Goal: Task Accomplishment & Management: Complete application form

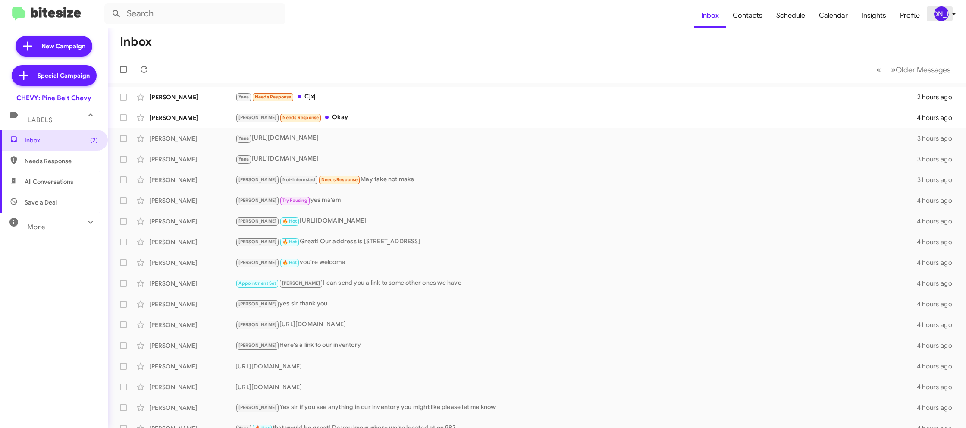
click at [943, 16] on div "[PERSON_NAME]" at bounding box center [942, 13] width 15 height 15
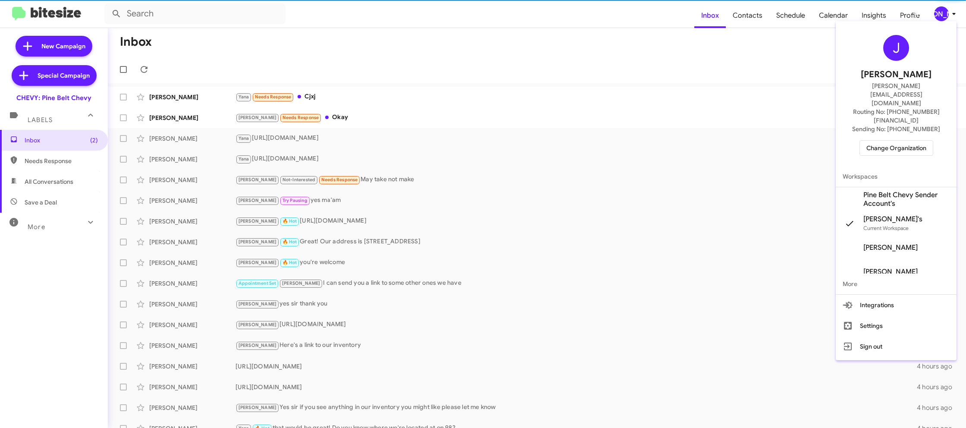
click at [902, 191] on span "Pine Belt Chevy Sender Account's" at bounding box center [907, 199] width 86 height 17
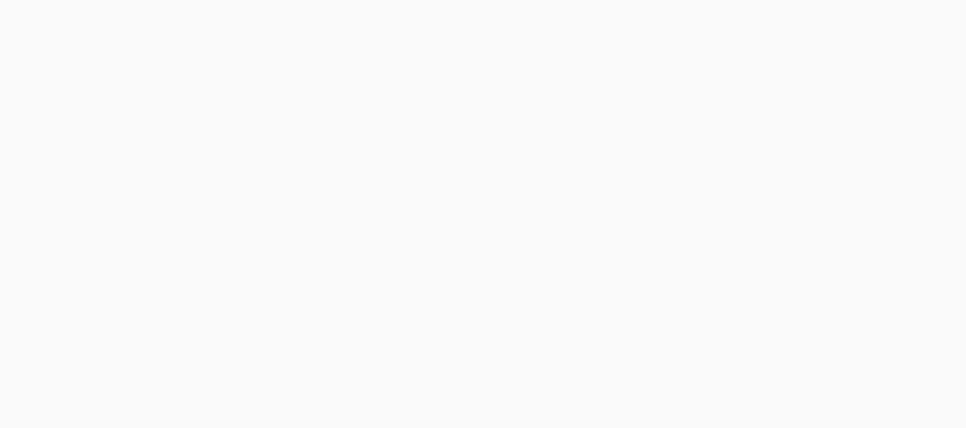
click at [752, 24] on body at bounding box center [483, 214] width 966 height 428
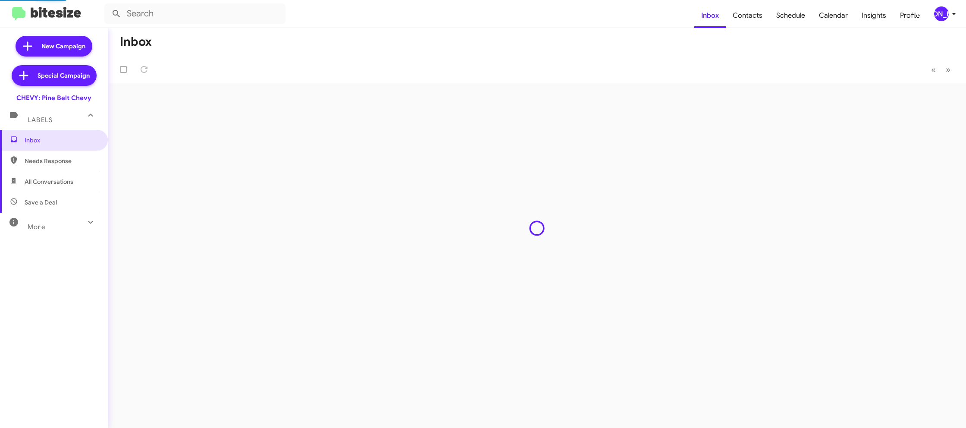
click at [752, 24] on span "Contacts" at bounding box center [748, 15] width 44 height 25
type input "in:groups"
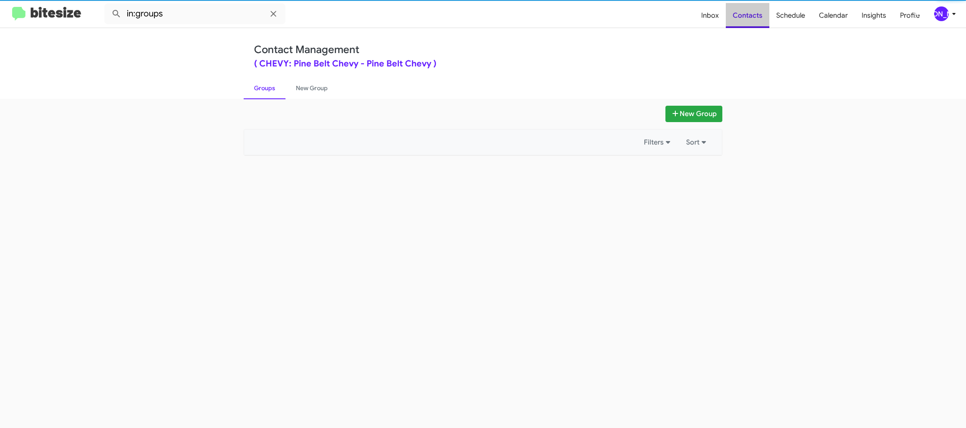
click at [752, 24] on span "Contacts" at bounding box center [748, 15] width 44 height 25
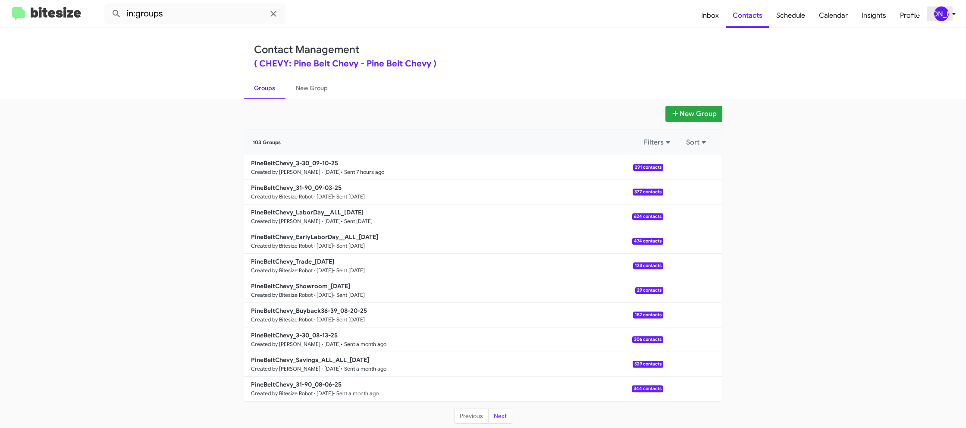
click at [935, 13] on div "[PERSON_NAME]" at bounding box center [942, 13] width 15 height 15
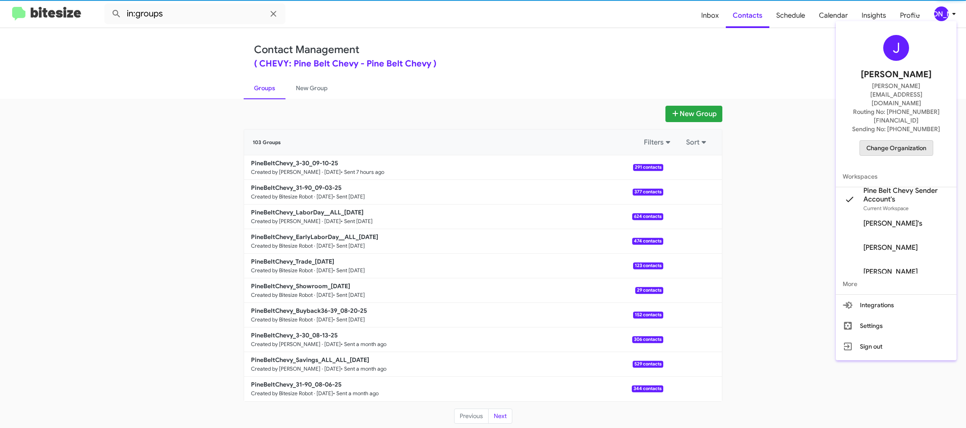
click at [891, 141] on span "Change Organization" at bounding box center [897, 148] width 60 height 15
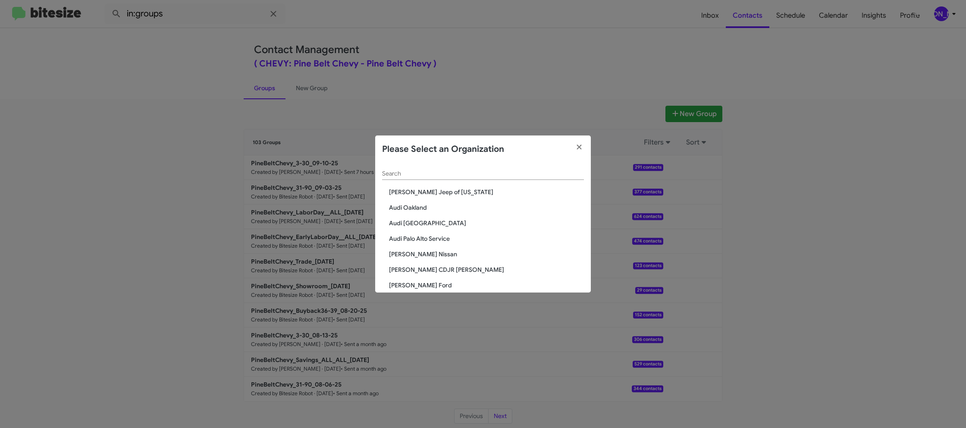
click at [408, 170] on input "Search" at bounding box center [483, 173] width 202 height 7
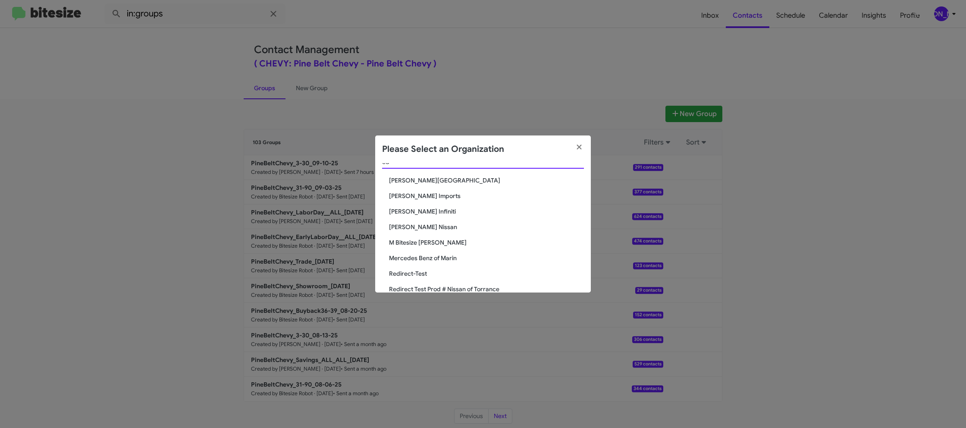
type input "ed"
click at [420, 195] on span "Ed Hicks Imports" at bounding box center [486, 196] width 195 height 9
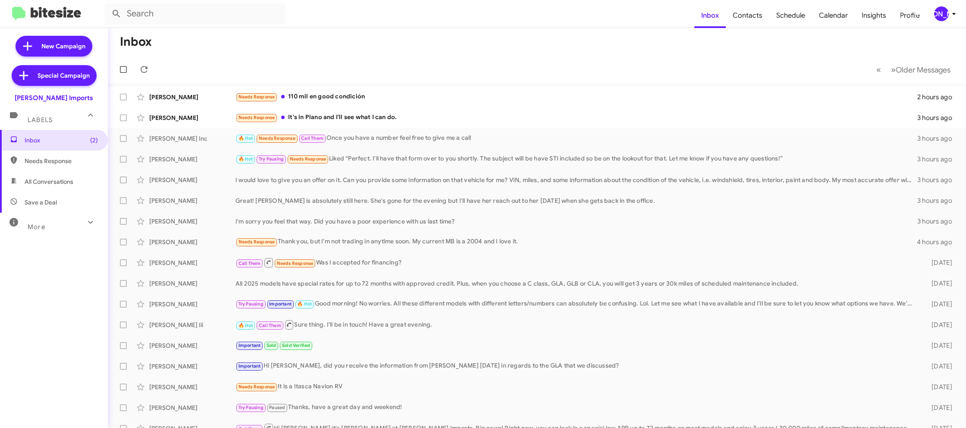
click at [937, 19] on div "[PERSON_NAME]" at bounding box center [942, 13] width 15 height 15
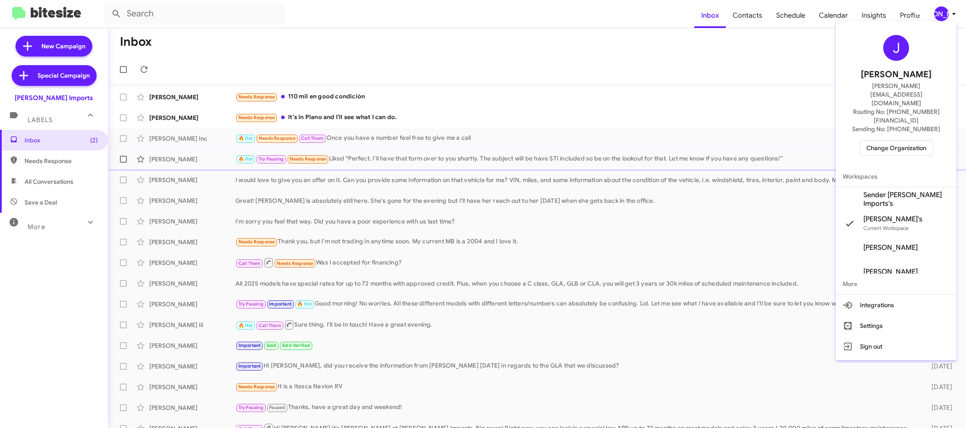
drag, startPoint x: 894, startPoint y: 168, endPoint x: 878, endPoint y: 155, distance: 21.5
click at [894, 187] on span "Sender Ed Hicks Imports's" at bounding box center [896, 199] width 121 height 24
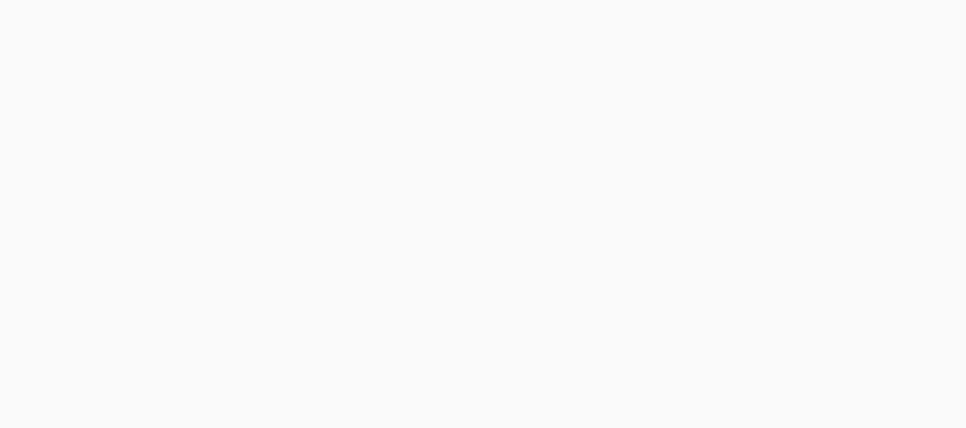
click at [749, 19] on body at bounding box center [483, 214] width 966 height 428
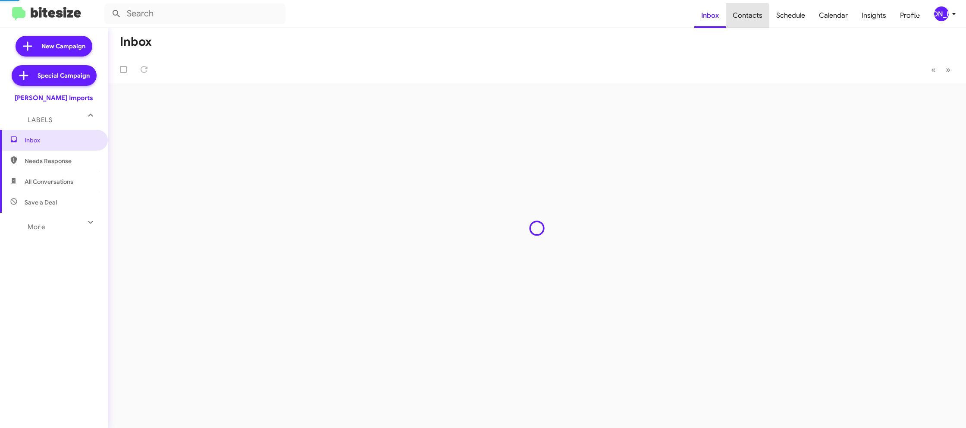
click at [749, 19] on span "Contacts" at bounding box center [748, 15] width 44 height 25
type input "in:groups"
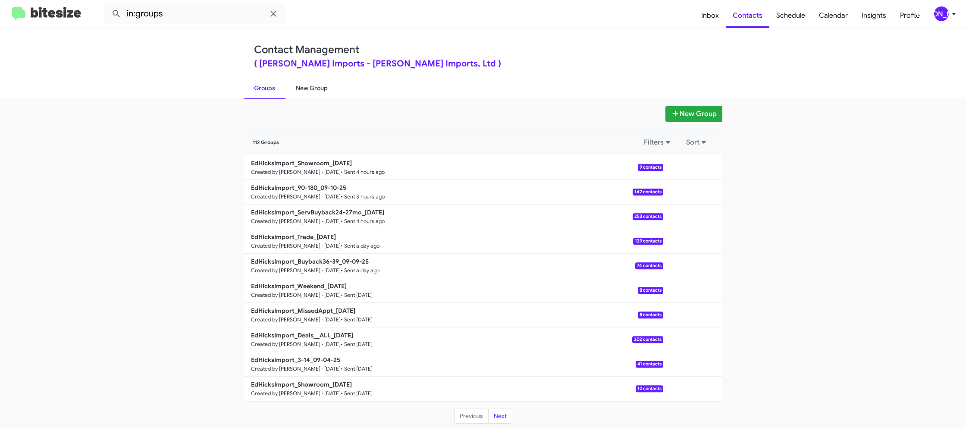
click at [324, 80] on link "New Group" at bounding box center [312, 88] width 53 height 22
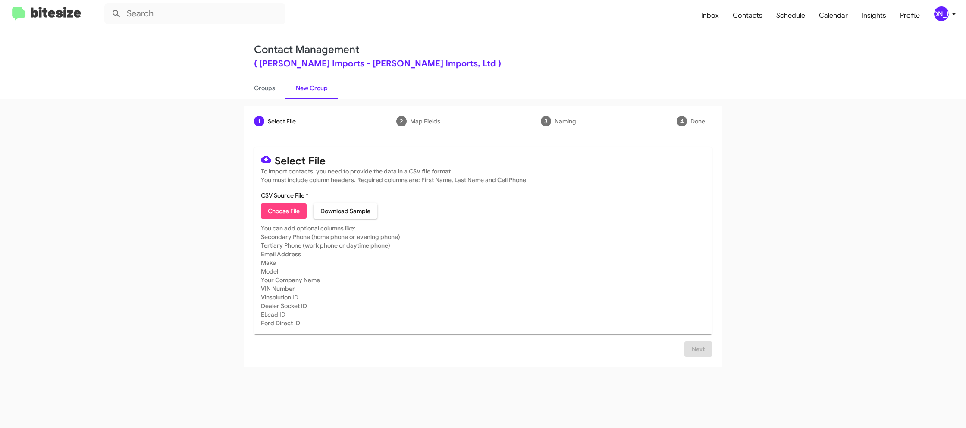
click at [281, 213] on span "Choose File" at bounding box center [284, 211] width 32 height 16
type input "EdHicksImport_3-14_09-11-25"
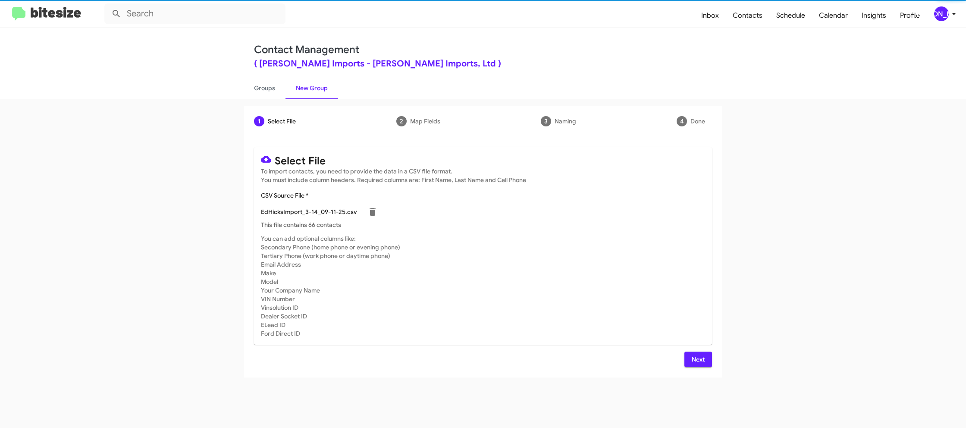
drag, startPoint x: 582, startPoint y: 282, endPoint x: 588, endPoint y: 283, distance: 5.8
click at [585, 282] on mat-card-subtitle "You can add optional columns like: Secondary Phone (home phone or evening phone…" at bounding box center [483, 286] width 444 height 104
click at [695, 356] on span "Next" at bounding box center [699, 360] width 14 height 16
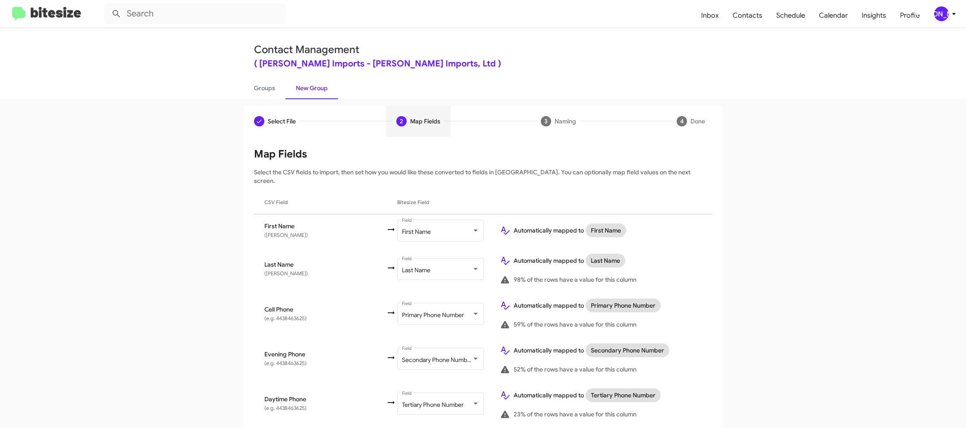
scroll to position [415, 0]
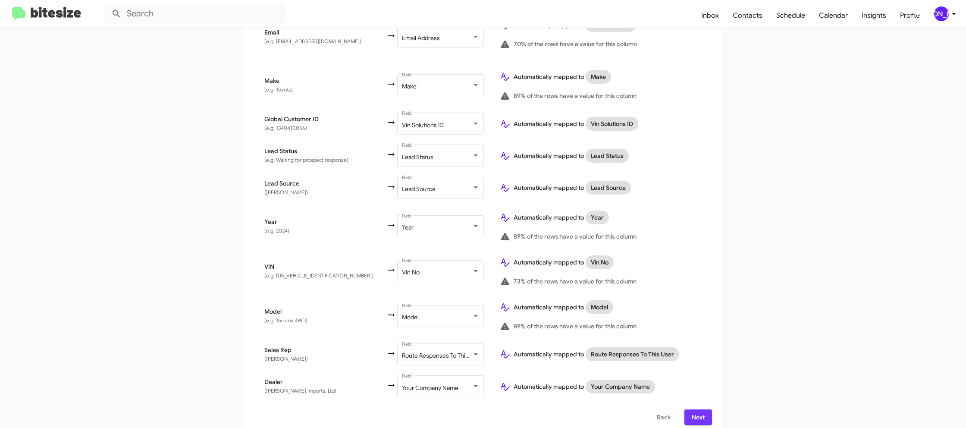
click at [700, 410] on span "Next" at bounding box center [699, 417] width 14 height 16
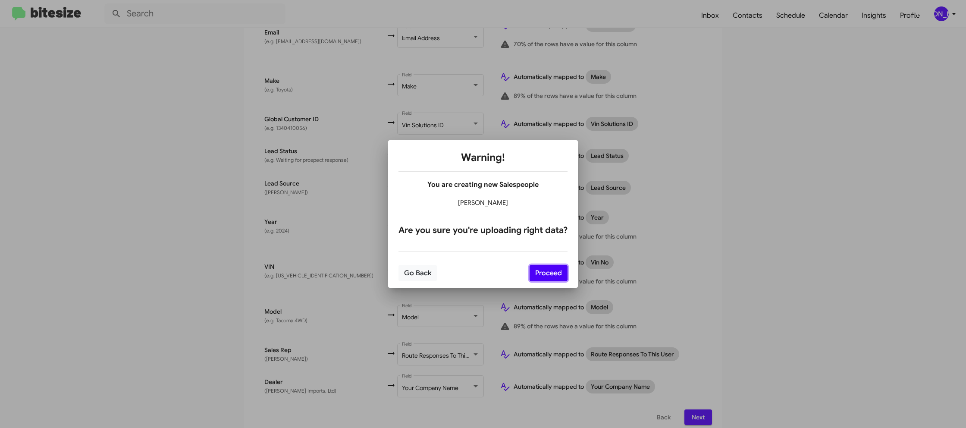
drag, startPoint x: 537, startPoint y: 269, endPoint x: 601, endPoint y: 312, distance: 76.6
click at [537, 269] on button "Proceed" at bounding box center [549, 273] width 38 height 16
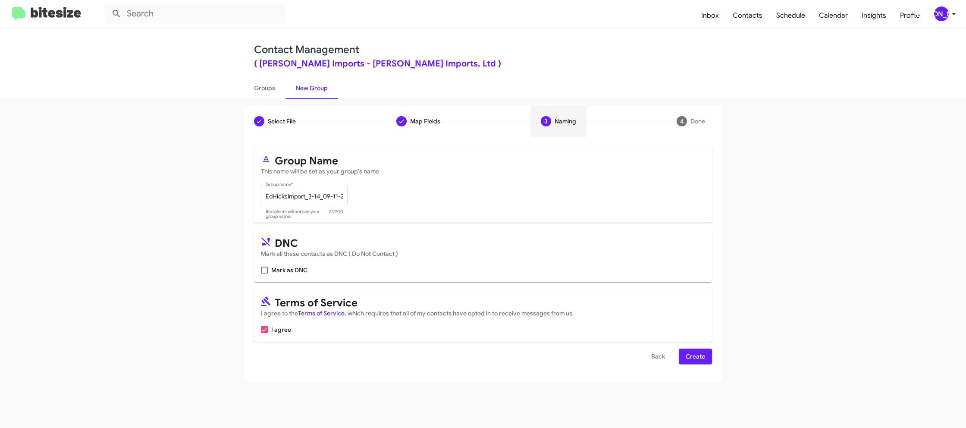
scroll to position [0, 0]
click at [698, 354] on span "Create" at bounding box center [695, 357] width 19 height 16
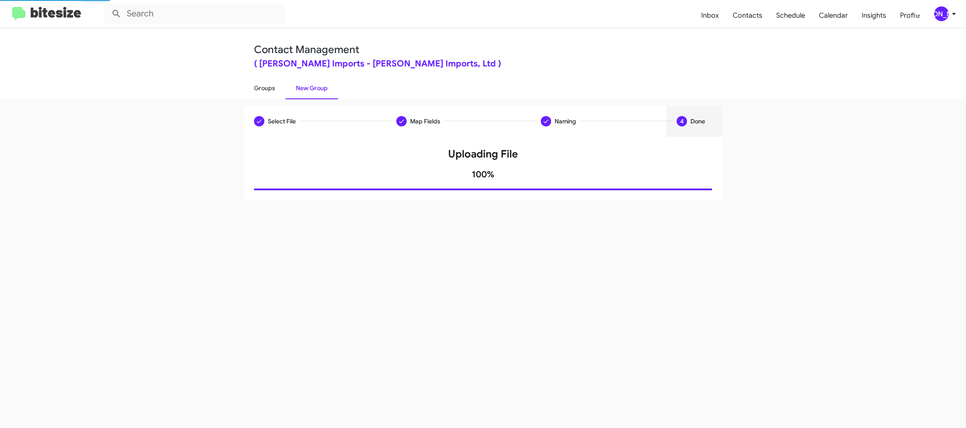
click at [272, 86] on link "Groups" at bounding box center [265, 88] width 42 height 22
type input "in:groups"
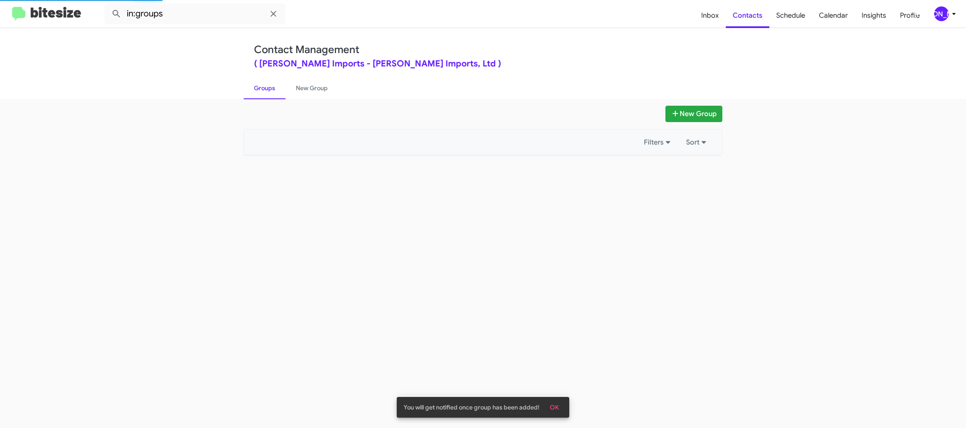
click at [272, 86] on link "Groups" at bounding box center [265, 88] width 42 height 22
click at [308, 86] on link "New Group" at bounding box center [312, 88] width 53 height 22
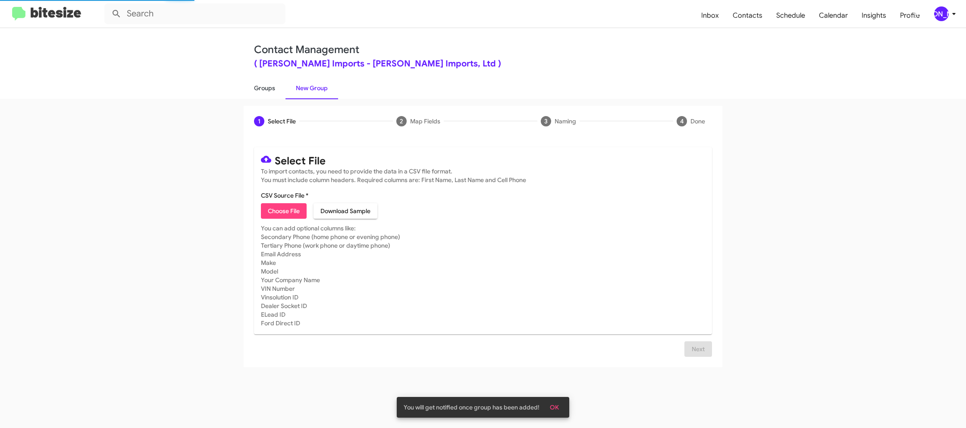
click at [274, 87] on link "Groups" at bounding box center [265, 88] width 42 height 22
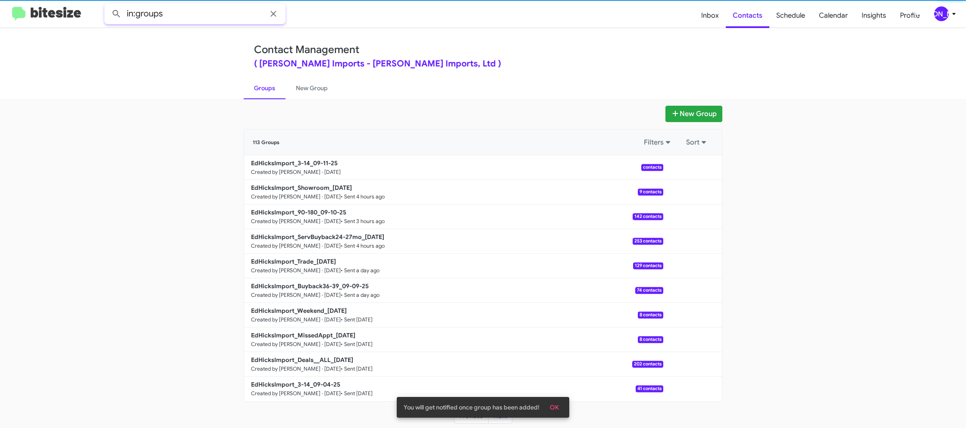
click at [187, 9] on input "in:groups" at bounding box center [194, 13] width 181 height 21
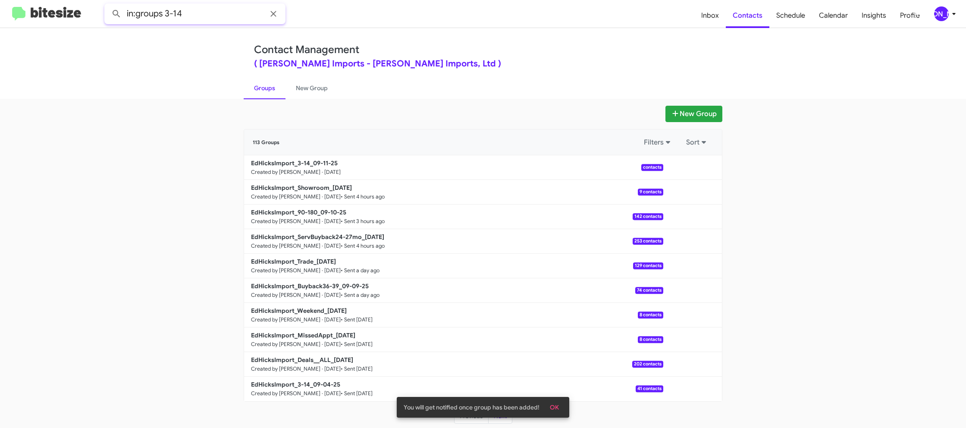
type input "in:groups 3-14"
click at [108, 5] on button at bounding box center [116, 13] width 17 height 17
drag, startPoint x: 298, startPoint y: 88, endPoint x: 261, endPoint y: 88, distance: 37.1
click at [298, 88] on link "New Group" at bounding box center [312, 88] width 53 height 22
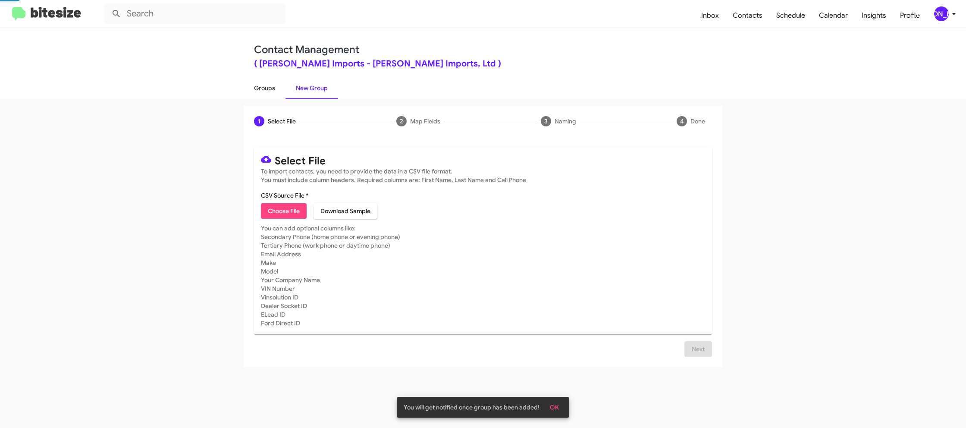
click at [259, 88] on link "Groups" at bounding box center [265, 88] width 42 height 22
type input "in:groups"
click at [259, 88] on link "Groups" at bounding box center [265, 88] width 42 height 22
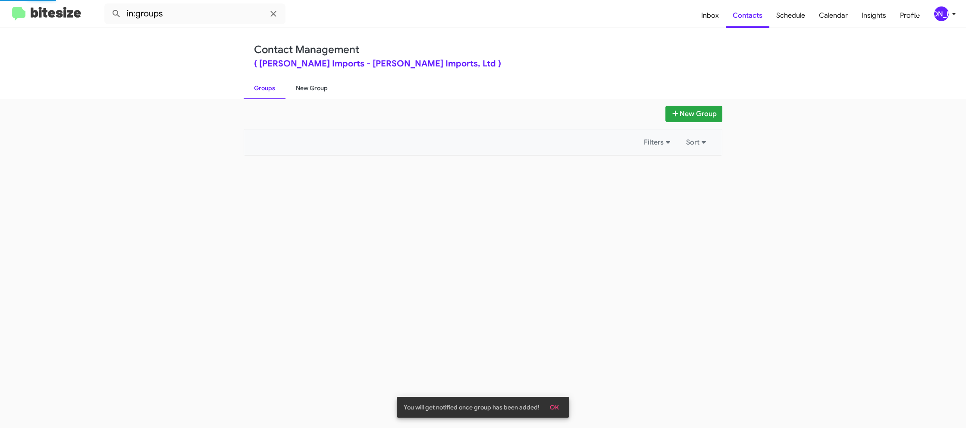
drag, startPoint x: 259, startPoint y: 88, endPoint x: 305, endPoint y: 86, distance: 45.3
click at [261, 87] on link "Groups" at bounding box center [265, 88] width 42 height 22
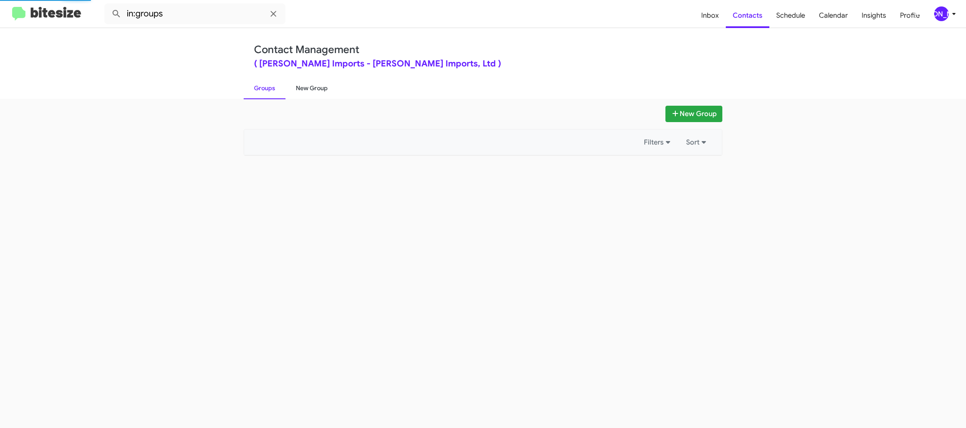
click at [305, 86] on link "New Group" at bounding box center [312, 88] width 53 height 22
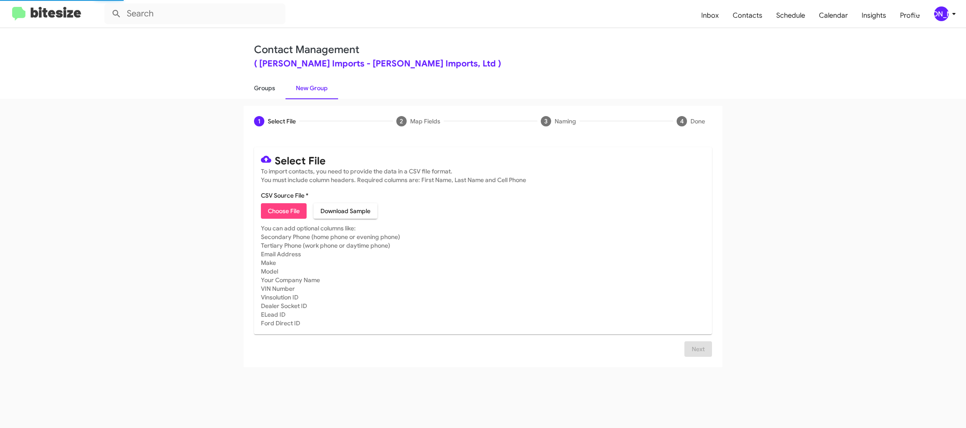
click at [271, 86] on link "Groups" at bounding box center [265, 88] width 42 height 22
type input "in:groups"
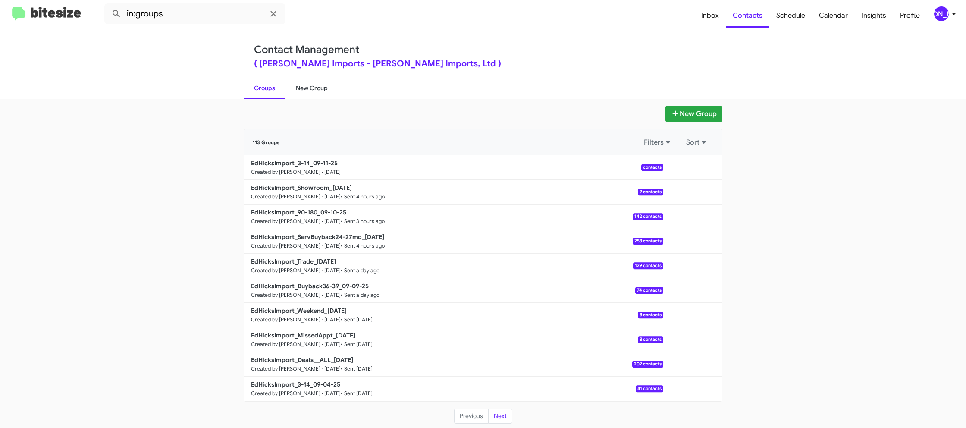
click at [302, 88] on link "New Group" at bounding box center [312, 88] width 53 height 22
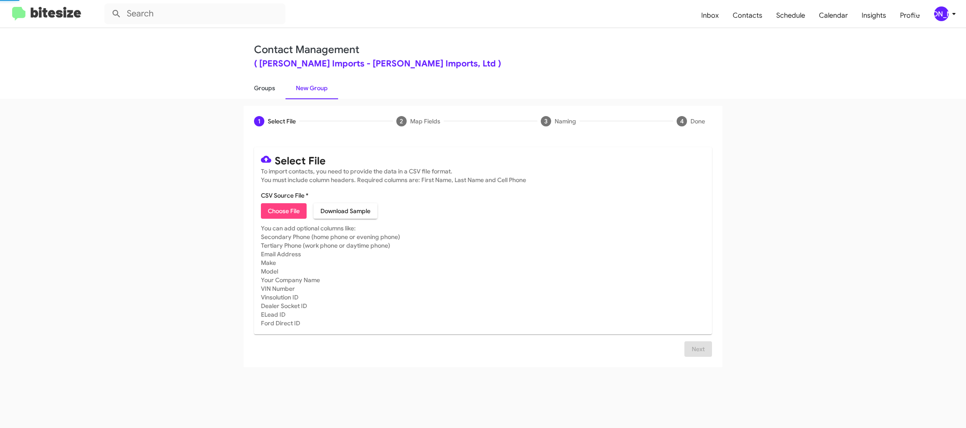
click at [267, 90] on link "Groups" at bounding box center [265, 88] width 42 height 22
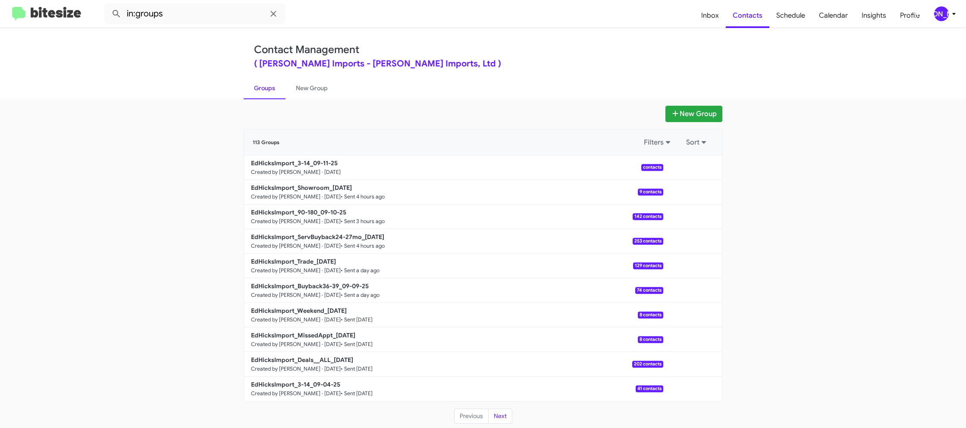
click at [216, 26] on mat-toolbar "in:groups Inbox Contacts Schedule Calendar Insights Profile JA" at bounding box center [483, 14] width 966 height 28
click at [221, 14] on input "in:groups" at bounding box center [194, 13] width 181 height 21
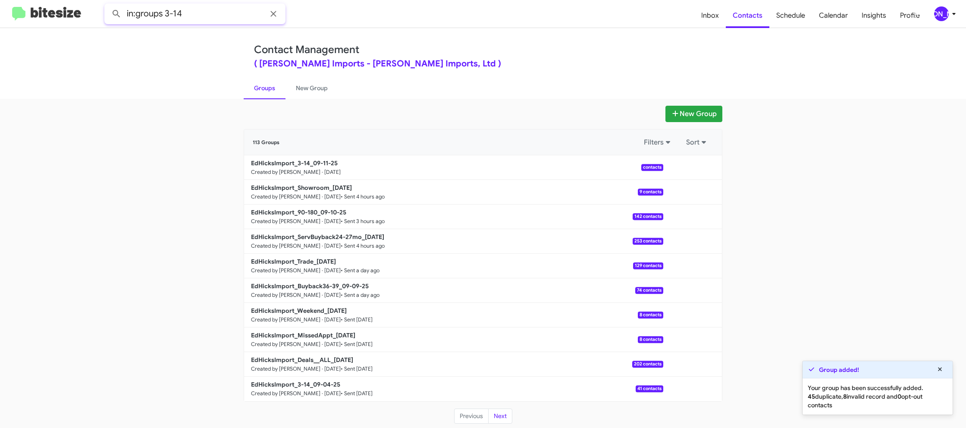
type input "in:groups 3-14"
click at [108, 5] on button at bounding box center [116, 13] width 17 height 17
click at [295, 101] on div "New Group 12 Groups Filters Sort EdHicksImport_3-14_09-11-25 Created by Jason A…" at bounding box center [483, 263] width 966 height 329
click at [299, 91] on link "New Group" at bounding box center [312, 88] width 53 height 22
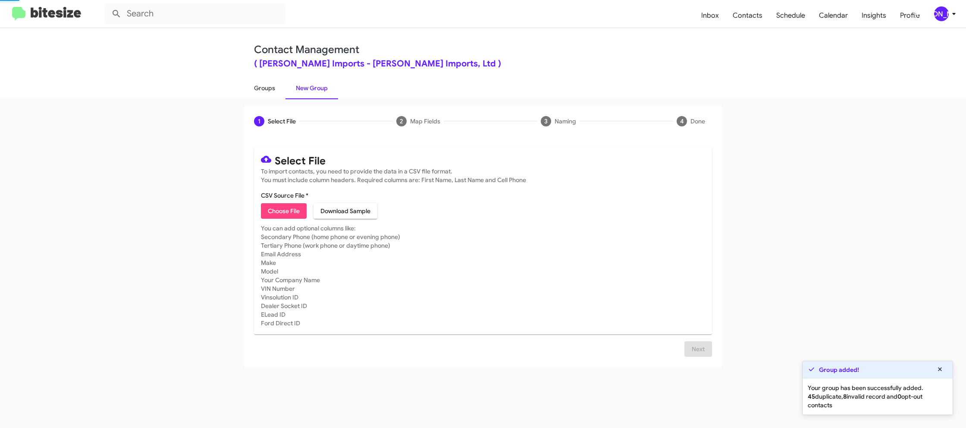
click at [257, 91] on link "Groups" at bounding box center [265, 88] width 42 height 22
type input "in:groups"
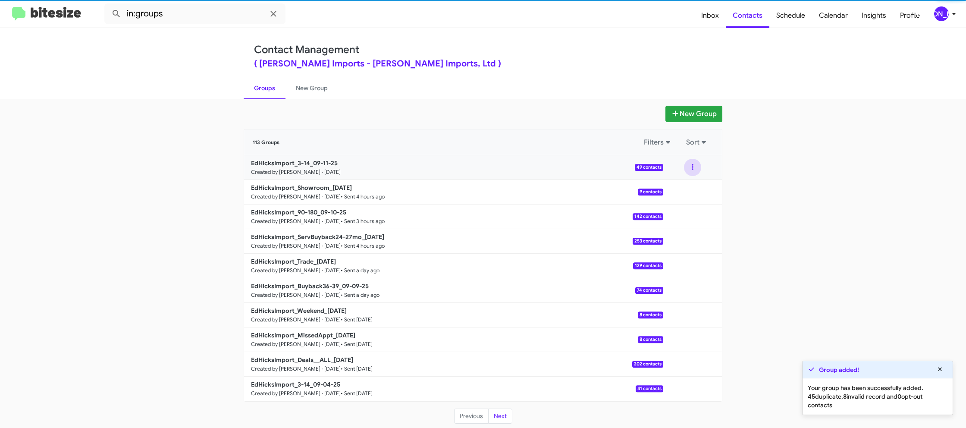
click at [691, 169] on button at bounding box center [692, 167] width 17 height 17
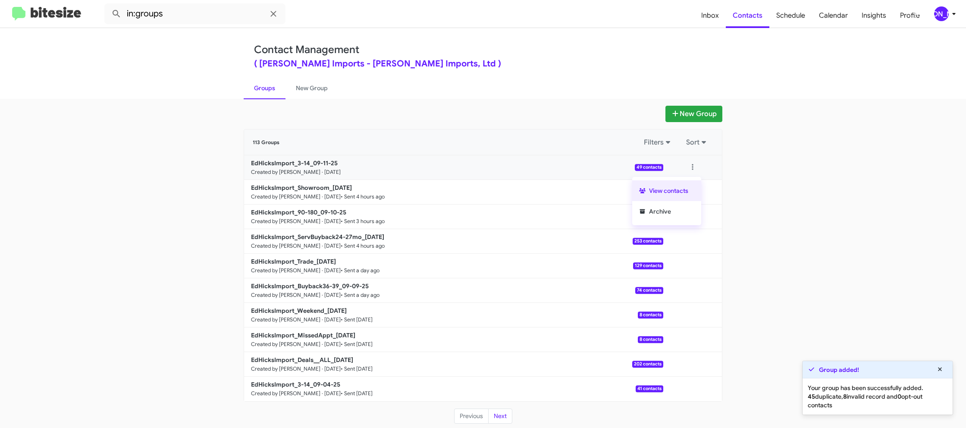
click at [680, 186] on button "View contacts" at bounding box center [666, 190] width 69 height 21
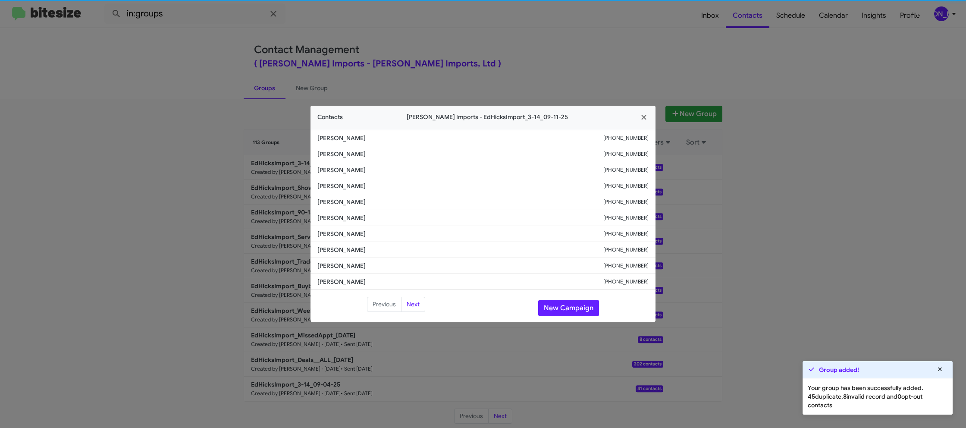
click at [333, 206] on li "Muhammad Ahsan +12488051046" at bounding box center [483, 202] width 345 height 16
copy span "Muhammad Ahsan"
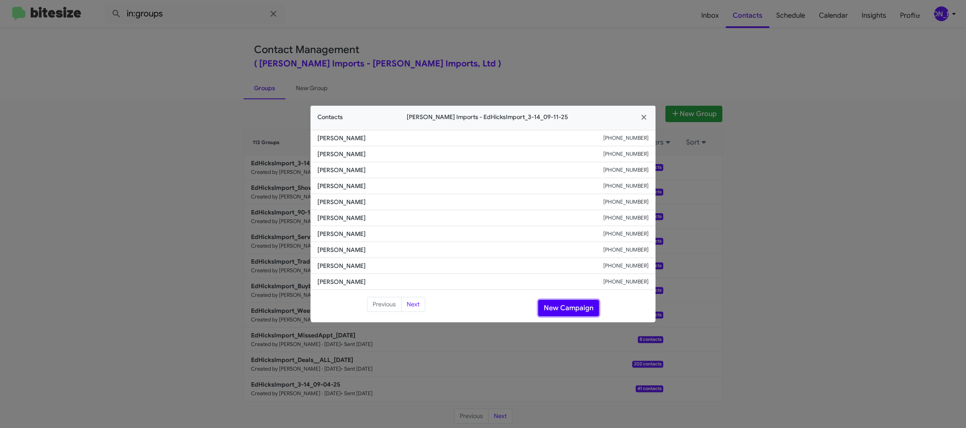
click at [551, 307] on button "New Campaign" at bounding box center [568, 308] width 61 height 16
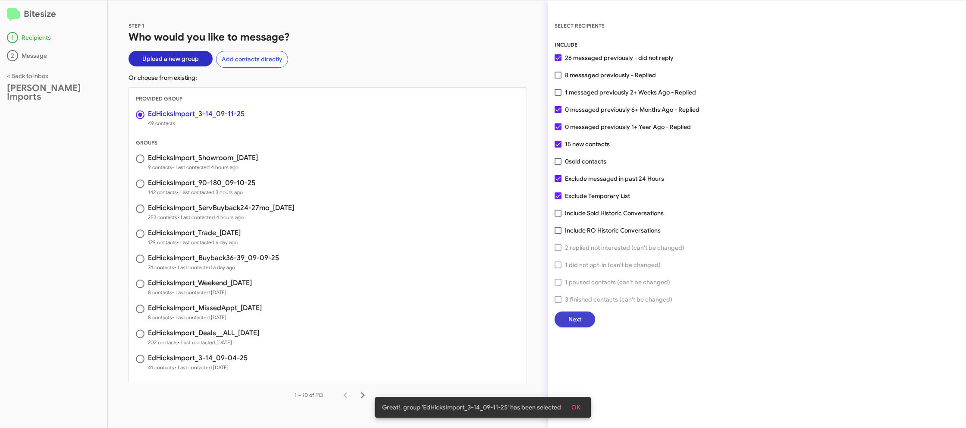
click at [578, 315] on span "Next" at bounding box center [575, 320] width 13 height 16
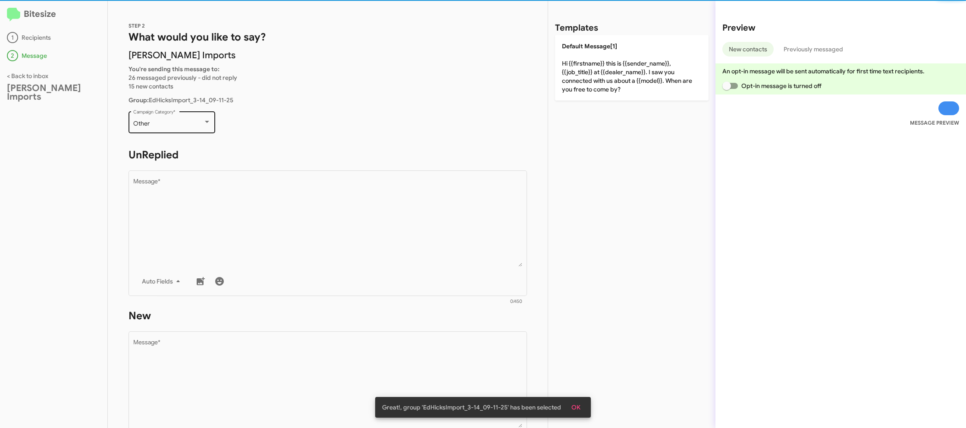
click at [188, 125] on div "Other" at bounding box center [168, 123] width 70 height 7
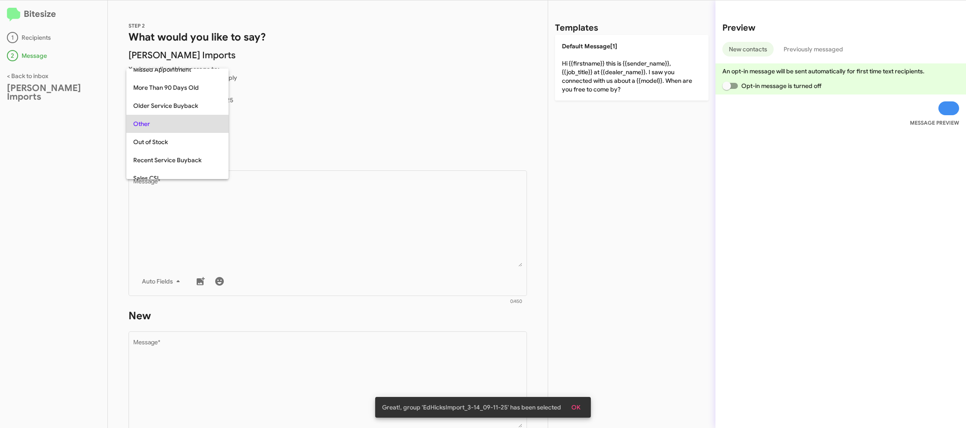
scroll to position [324, 0]
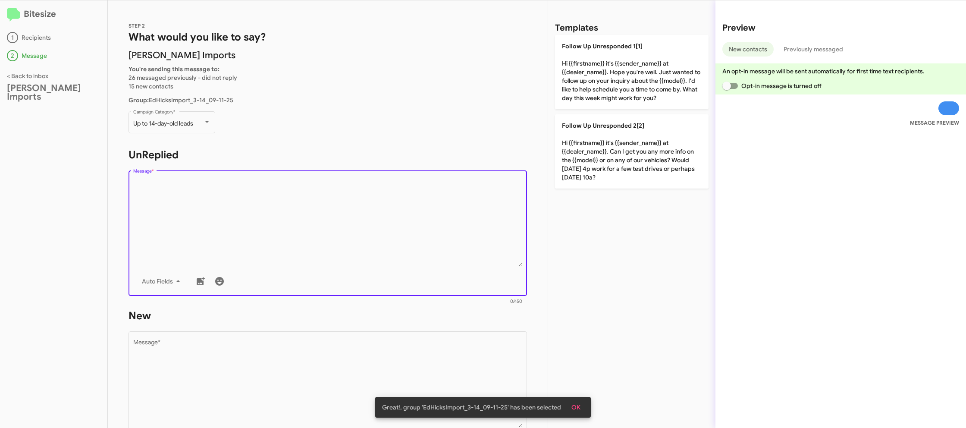
click at [363, 221] on textarea "Message *" at bounding box center [328, 223] width 390 height 88
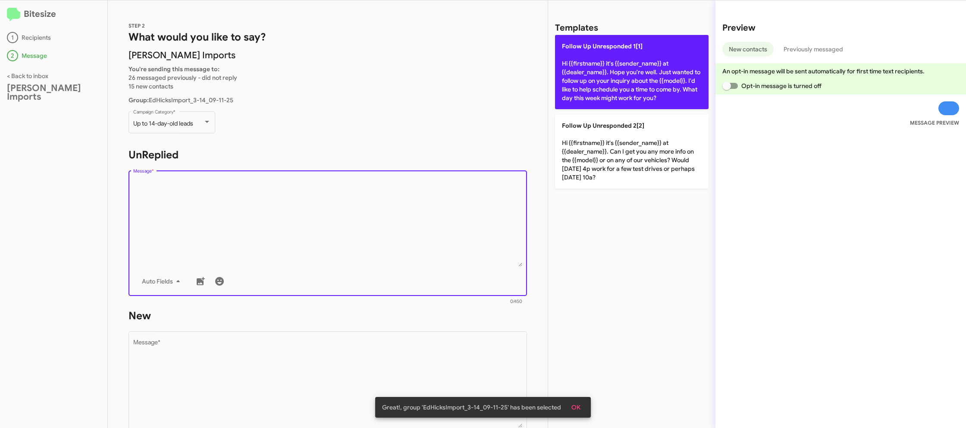
click at [610, 72] on p "Follow Up Unresponded 1[1] Hi {{firstname}} it's {{sender_name}} at {{dealer_na…" at bounding box center [632, 72] width 154 height 74
type textarea "Hi {{firstname}} it's {{sender_name}} at {{dealer_name}}. Hope you're well. Jus…"
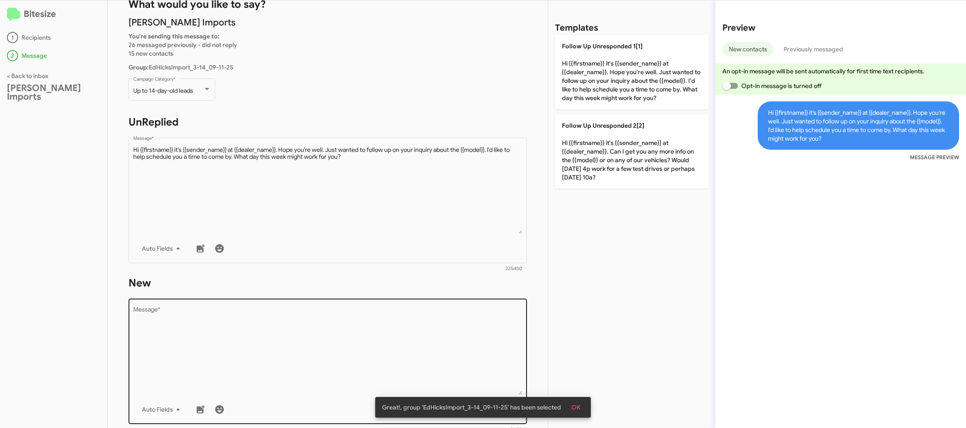
scroll to position [52, 0]
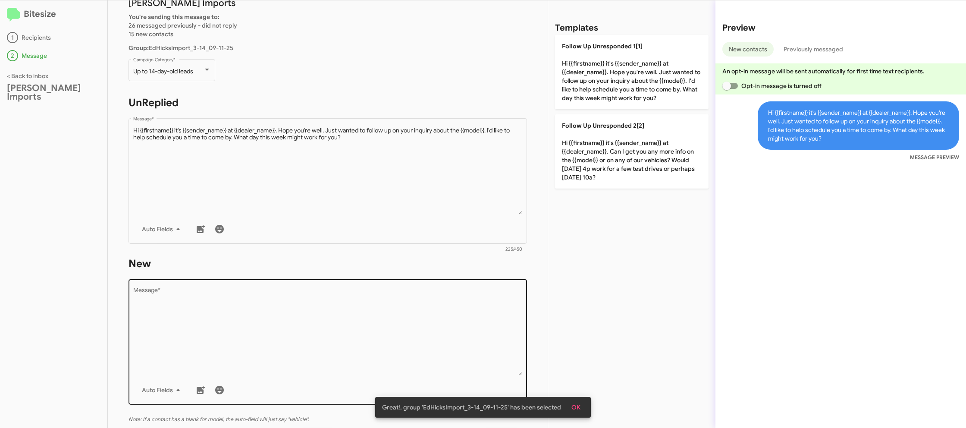
click at [397, 318] on textarea "Message *" at bounding box center [328, 331] width 390 height 88
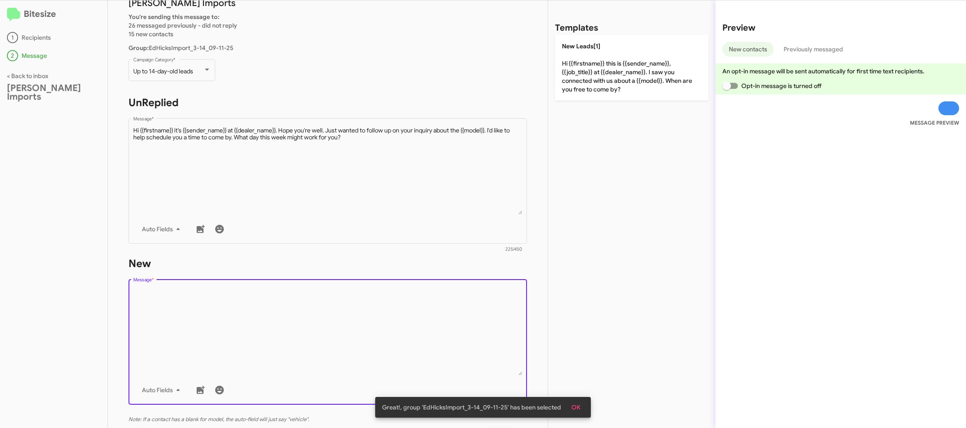
click at [397, 318] on textarea "Message *" at bounding box center [328, 331] width 390 height 88
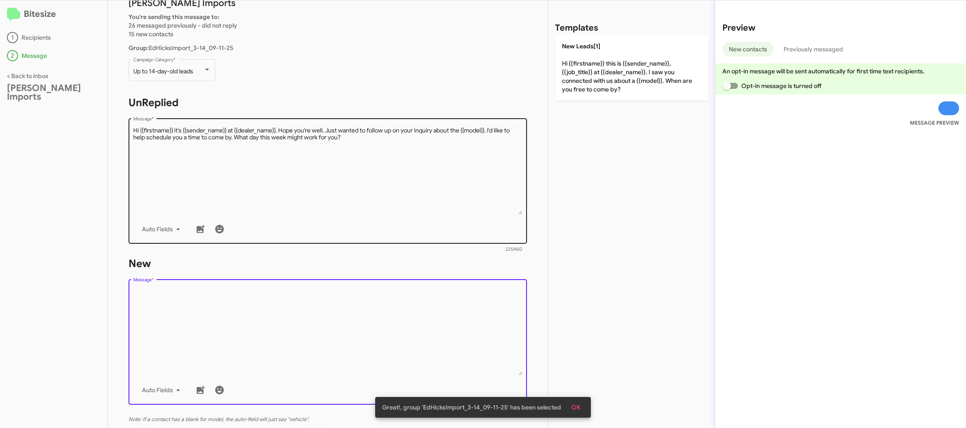
drag, startPoint x: 397, startPoint y: 318, endPoint x: 489, endPoint y: 178, distance: 167.5
click at [408, 287] on div "Drop image here to insert Auto Fields Message *" at bounding box center [328, 340] width 390 height 127
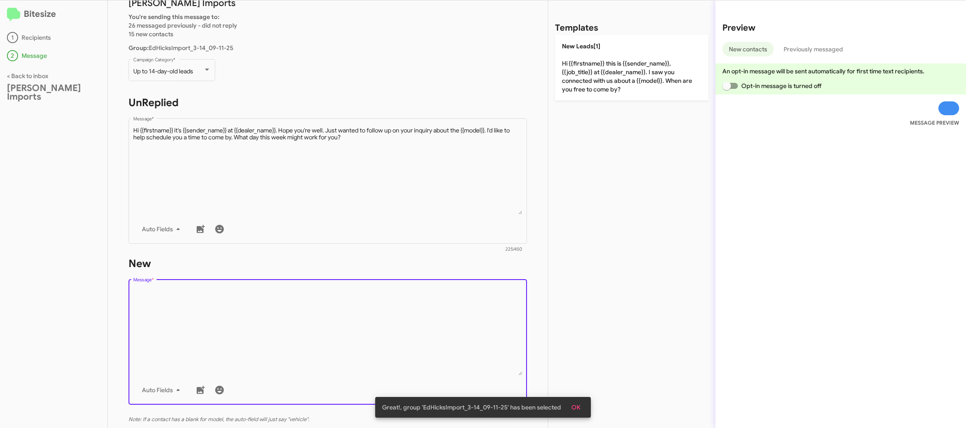
drag, startPoint x: 595, startPoint y: 70, endPoint x: 579, endPoint y: 103, distance: 36.1
click at [593, 72] on p "New Leads[1] Hi {{firstname}} this is {{sender_name}}, {{job_title}} at {{deale…" at bounding box center [632, 68] width 154 height 66
type textarea "Hi {{firstname}} this is {{sender_name}}, {{job_title}} at {{dealer_name}}. I s…"
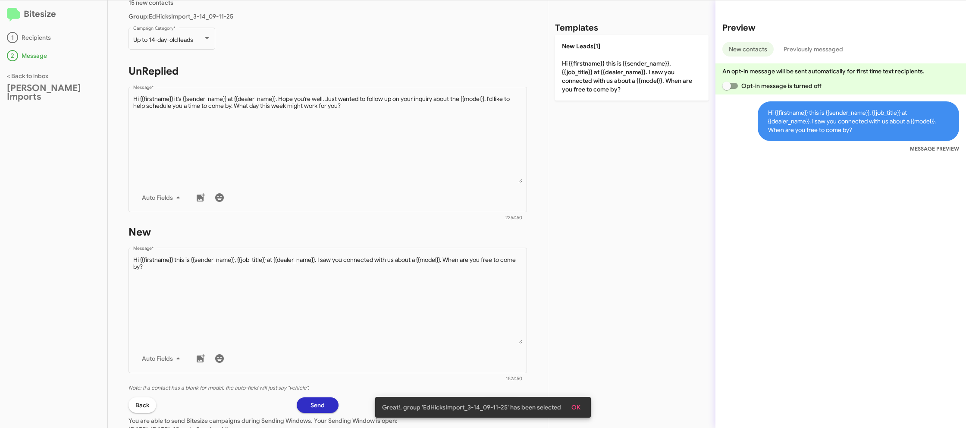
scroll to position [97, 0]
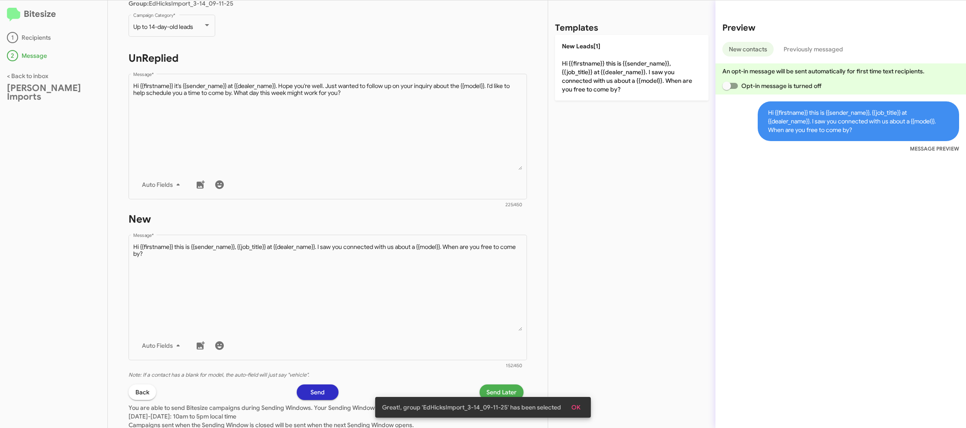
click at [498, 392] on div "Great!, group 'EdHicksImport_3-14_09-11-25' has been selected OK" at bounding box center [483, 407] width 236 height 41
click at [508, 391] on div "Great!, group 'EdHicksImport_3-14_09-11-25' has been selected OK" at bounding box center [483, 407] width 236 height 41
click at [577, 407] on span "OK" at bounding box center [576, 408] width 9 height 16
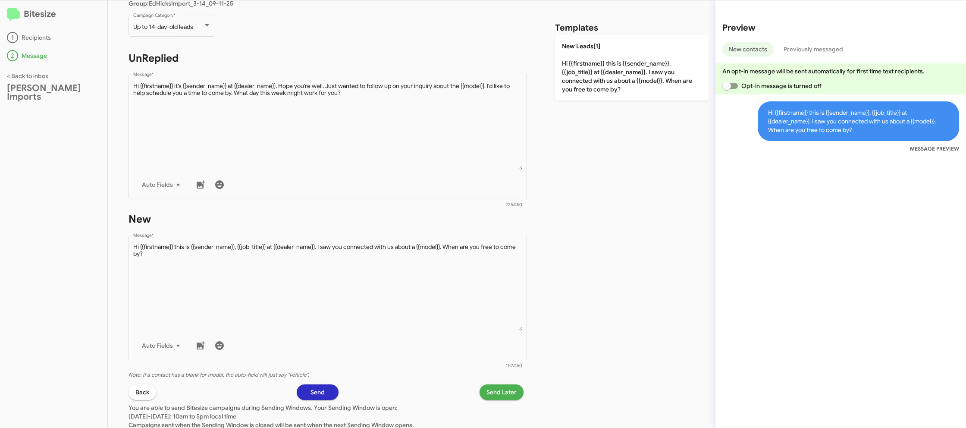
click at [506, 394] on span "Send Later" at bounding box center [502, 392] width 30 height 16
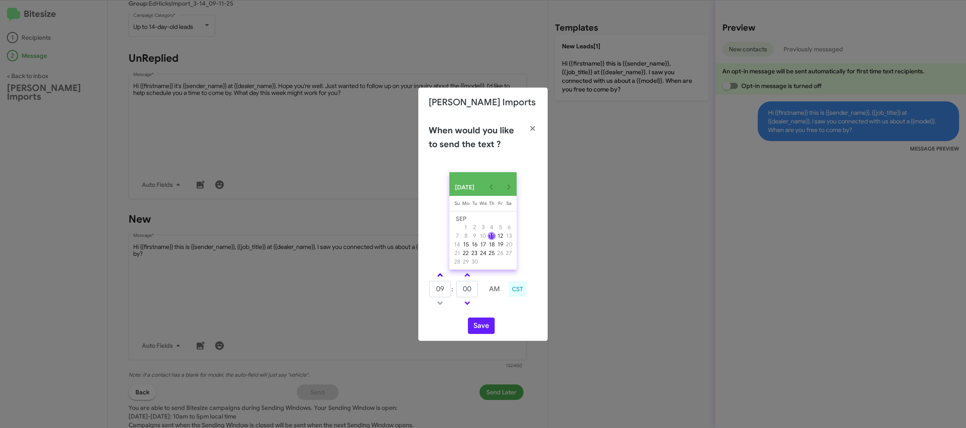
click at [438, 280] on link at bounding box center [440, 275] width 15 height 10
click at [439, 278] on span at bounding box center [440, 276] width 6 height 6
click at [439, 277] on span at bounding box center [440, 276] width 6 height 6
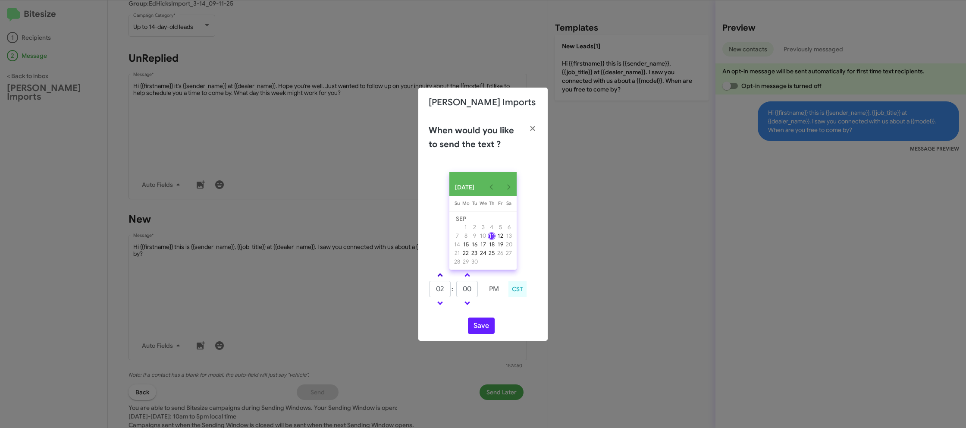
click at [439, 277] on span at bounding box center [440, 276] width 6 height 6
type input "05"
click at [460, 294] on input "00" at bounding box center [467, 289] width 22 height 16
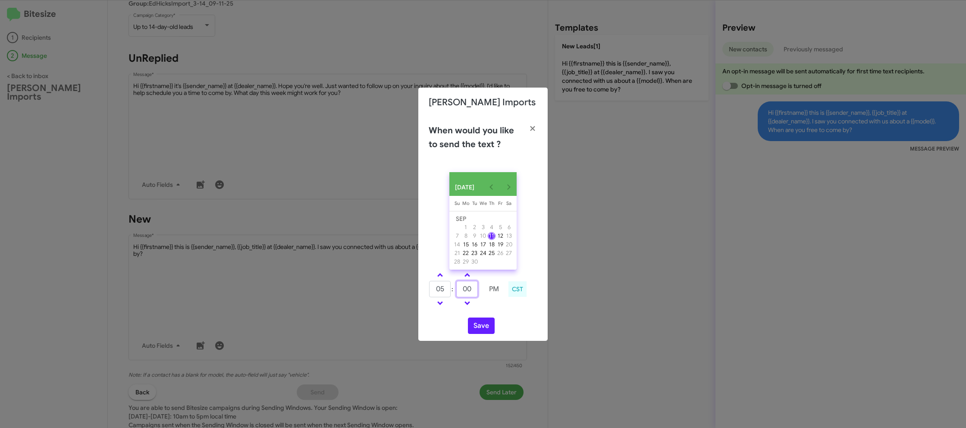
click at [460, 294] on input "00" at bounding box center [467, 289] width 22 height 16
type input "19"
click at [497, 315] on div "SEP 2025 Sunday Su Monday Mo Tuesday Tu Wednesday We Thursday Th Friday Fr Satu…" at bounding box center [483, 253] width 129 height 176
click at [481, 328] on button "Save" at bounding box center [481, 326] width 27 height 16
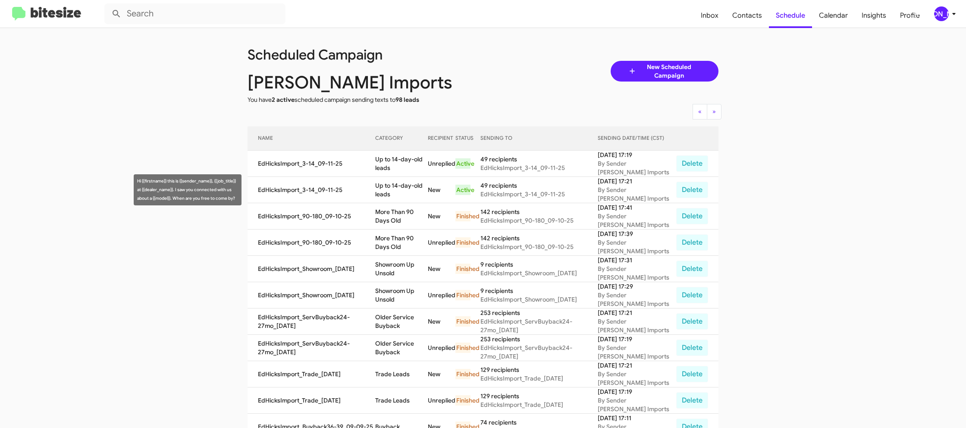
click at [406, 196] on td "Up to 14-day-old leads" at bounding box center [401, 190] width 53 height 26
click at [405, 186] on td "Up to 14-day-old leads" at bounding box center [401, 190] width 53 height 26
drag, startPoint x: 405, startPoint y: 186, endPoint x: 400, endPoint y: 190, distance: 5.8
click at [405, 186] on td "Up to 14-day-old leads" at bounding box center [401, 190] width 53 height 26
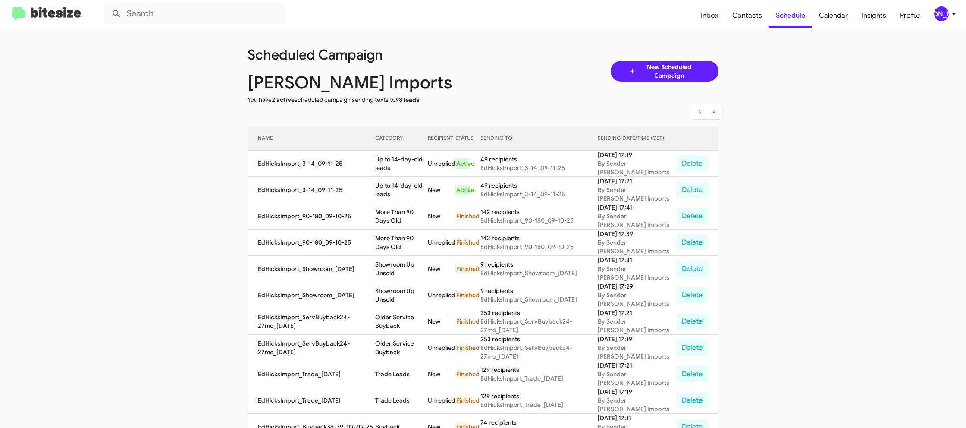
copy td "Up to 14-day-old leads"
click at [941, 9] on div "[PERSON_NAME]" at bounding box center [942, 13] width 15 height 15
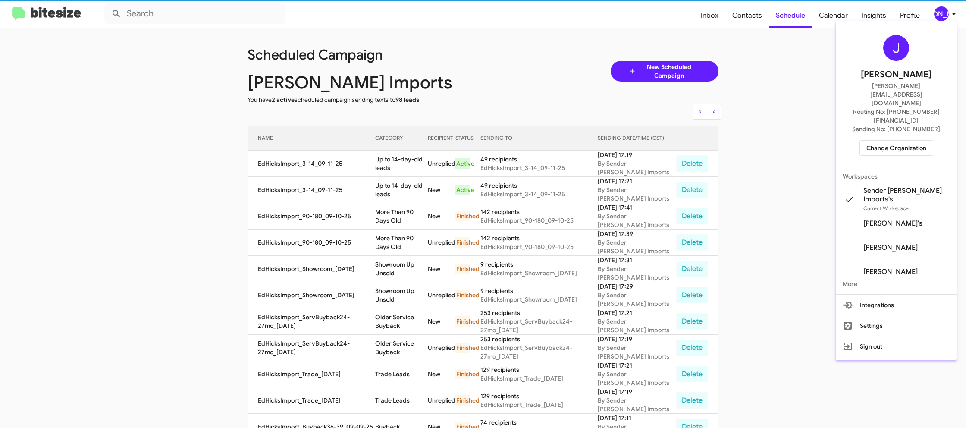
click at [913, 115] on div "J Jason Apdua jason@bitesize.co Routing No: +1 (361) 480-0623 Sending No: +1 (3…" at bounding box center [896, 96] width 121 height 142
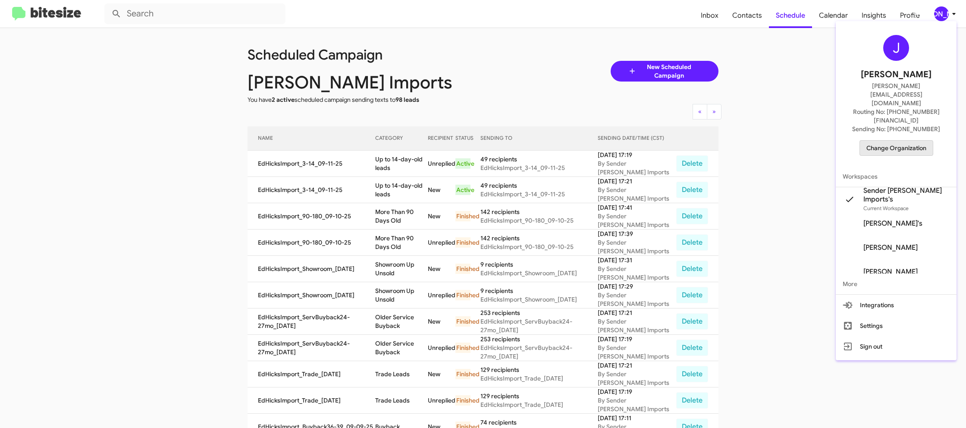
click at [892, 141] on span "Change Organization" at bounding box center [897, 148] width 60 height 15
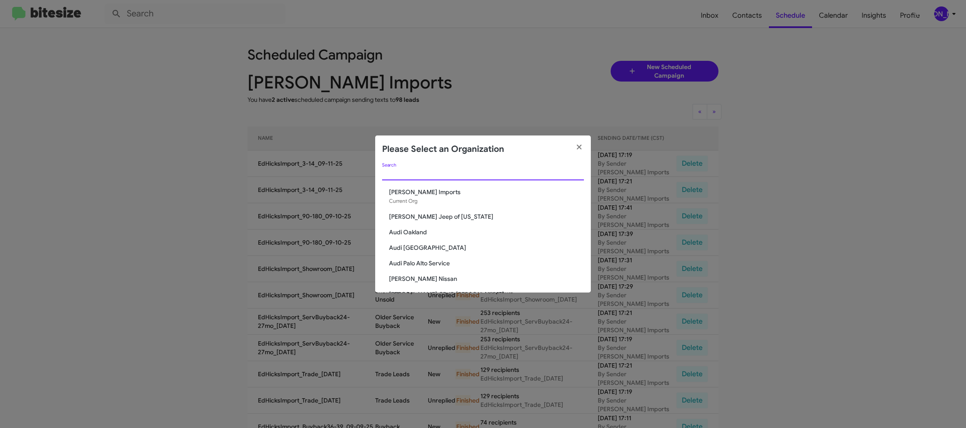
click at [397, 171] on input "Search" at bounding box center [483, 173] width 202 height 7
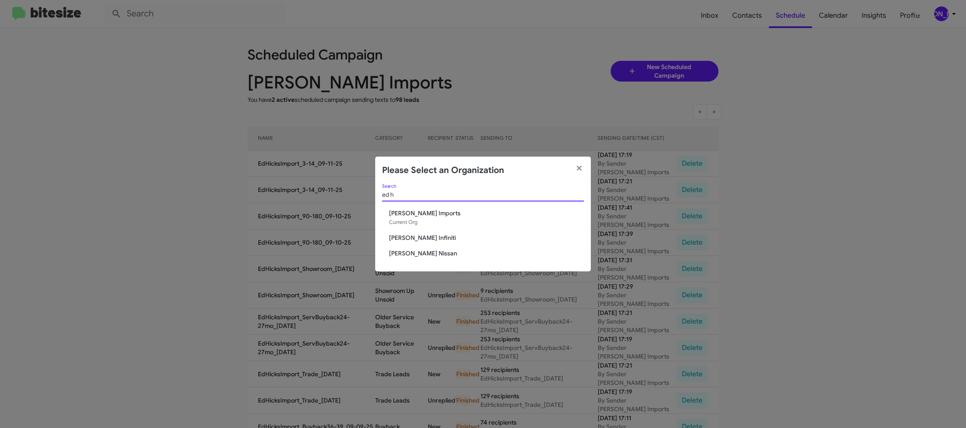
type input "ed h"
click at [419, 236] on span "[PERSON_NAME] Infiniti" at bounding box center [486, 237] width 195 height 9
drag, startPoint x: 419, startPoint y: 236, endPoint x: 373, endPoint y: 82, distance: 160.3
click at [419, 233] on span "[PERSON_NAME] Infiniti" at bounding box center [486, 237] width 195 height 9
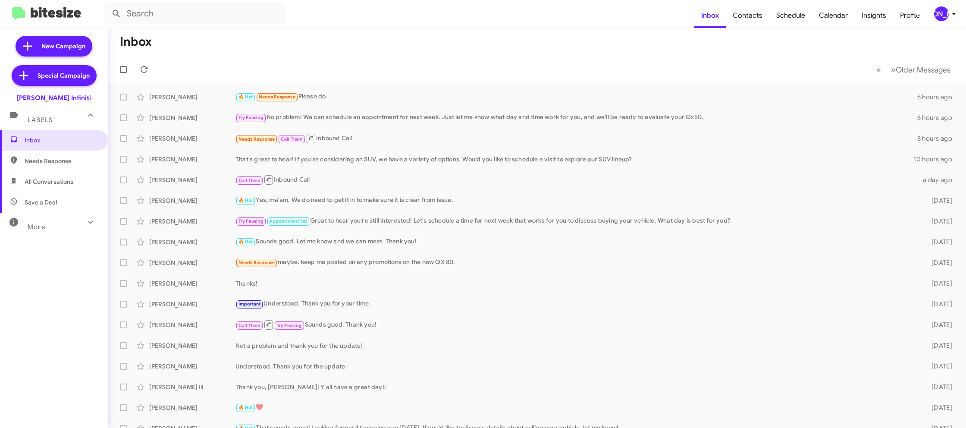
click at [944, 16] on div "[PERSON_NAME]" at bounding box center [942, 13] width 15 height 15
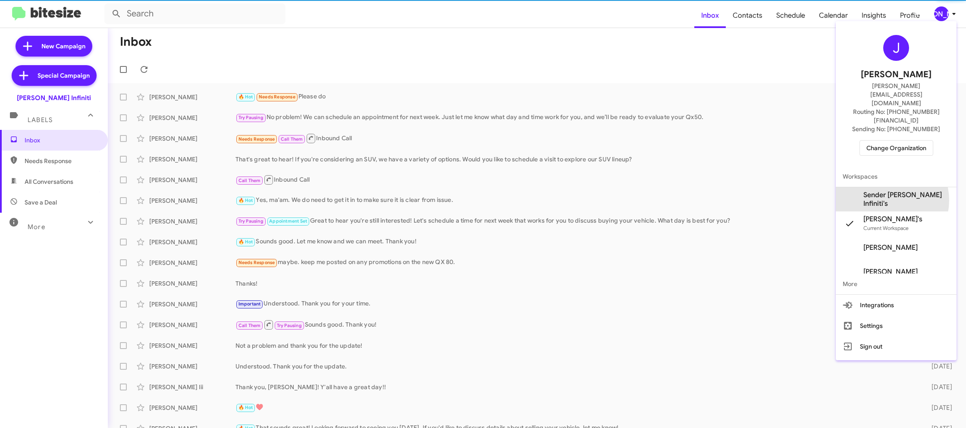
click at [894, 191] on span "Sender [PERSON_NAME] Infiniti's" at bounding box center [907, 199] width 86 height 17
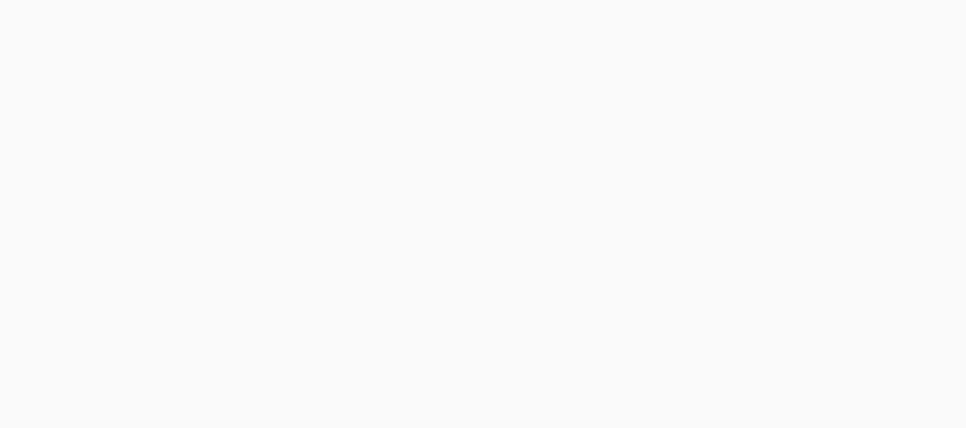
click at [749, 20] on body at bounding box center [483, 214] width 966 height 428
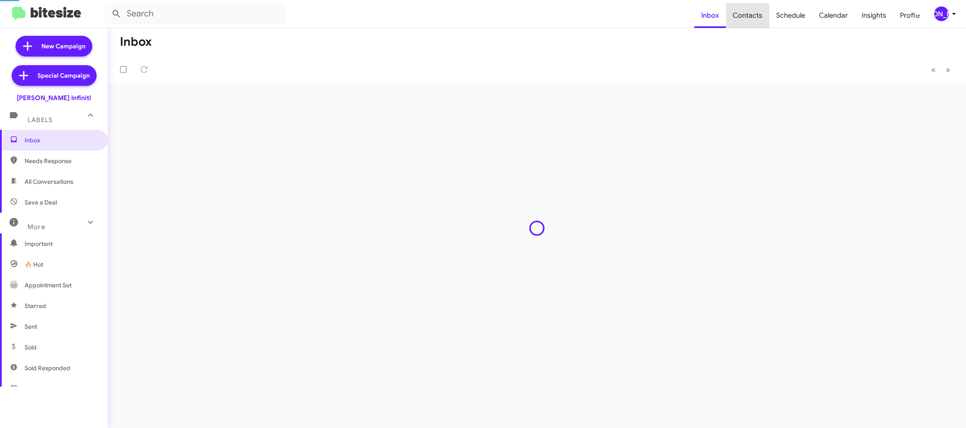
click at [749, 20] on span "Contacts" at bounding box center [748, 15] width 44 height 25
type input "in:groups"
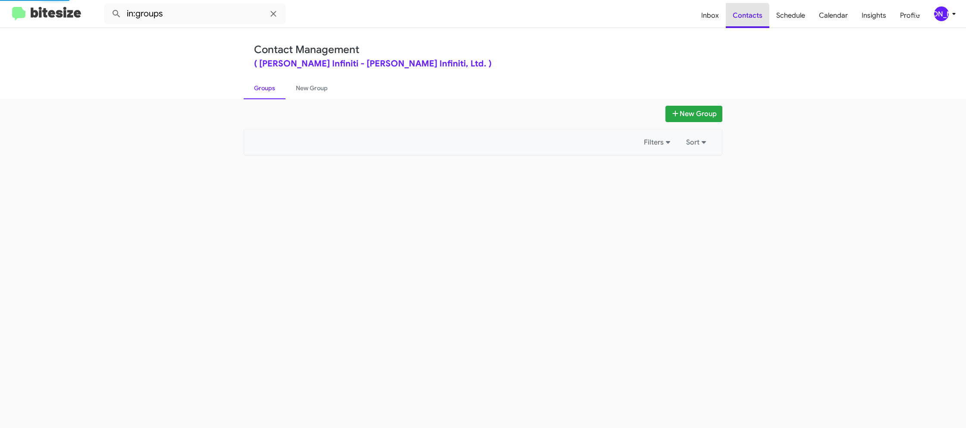
click at [749, 20] on span "Contacts" at bounding box center [748, 15] width 44 height 25
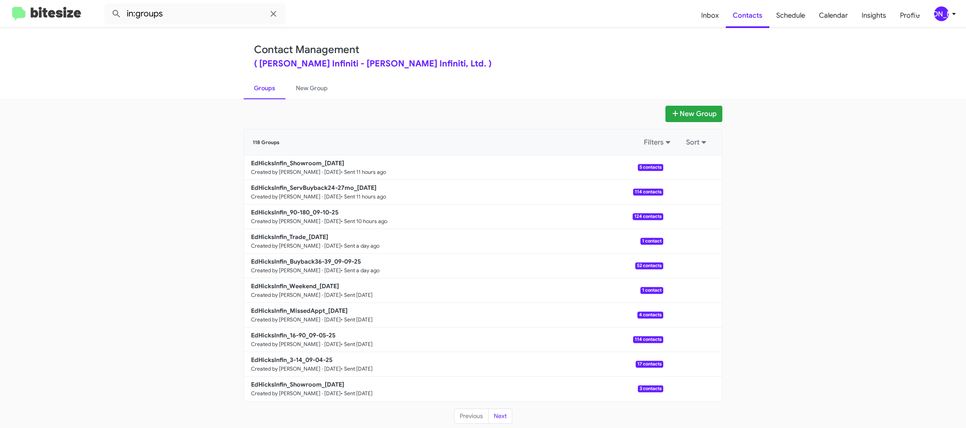
click at [944, 13] on div "[PERSON_NAME]" at bounding box center [942, 13] width 15 height 15
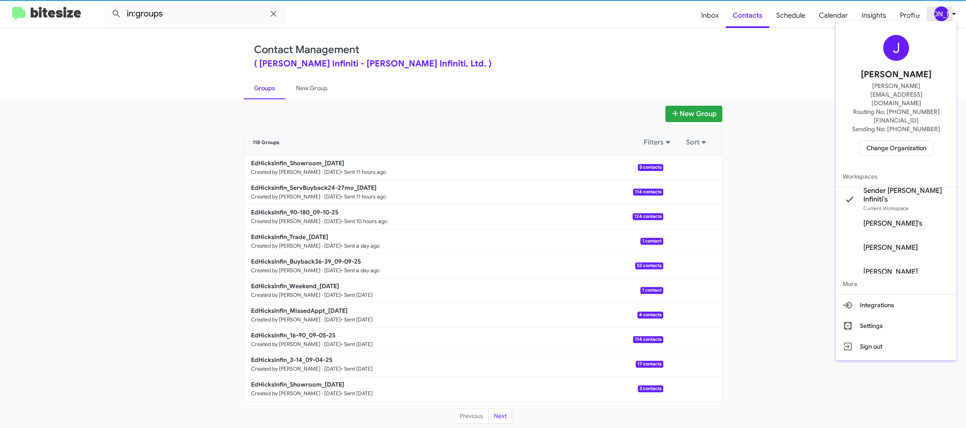
click at [945, 13] on div at bounding box center [483, 214] width 966 height 428
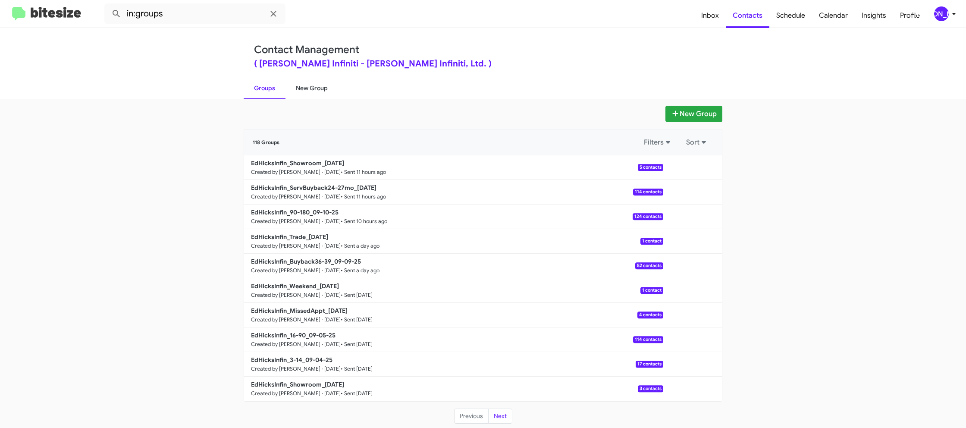
click at [316, 91] on link "New Group" at bounding box center [312, 88] width 53 height 22
drag, startPoint x: 316, startPoint y: 91, endPoint x: 359, endPoint y: 16, distance: 86.8
click at [317, 89] on link "New Group" at bounding box center [312, 88] width 53 height 22
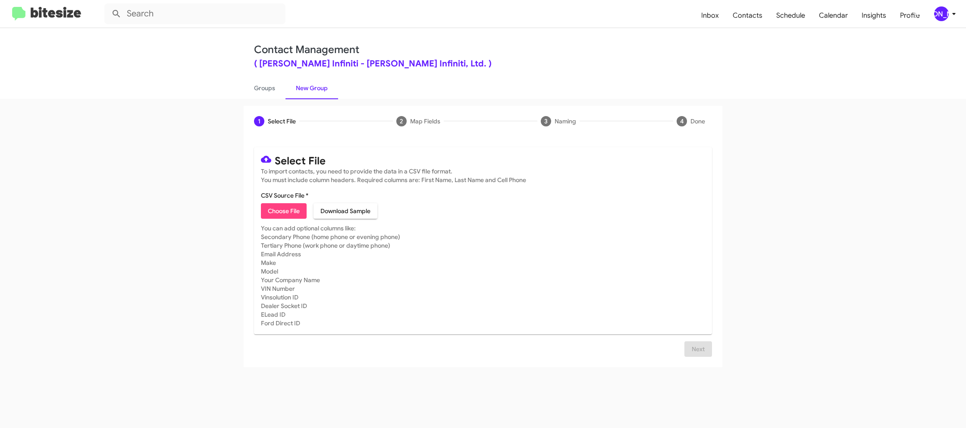
click at [309, 211] on div "Choose File Download Sample" at bounding box center [483, 211] width 444 height 16
click at [302, 211] on button "Choose File" at bounding box center [284, 211] width 46 height 16
type input "EdHicksInfin_3-14_09-11-25"
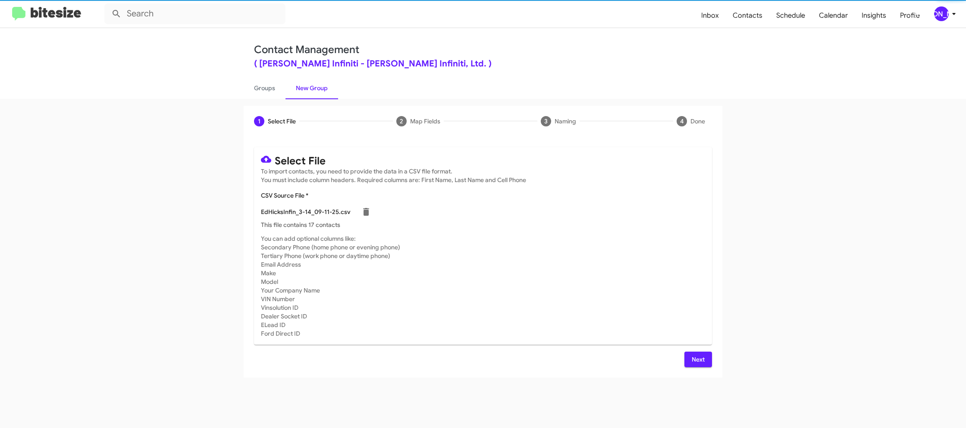
click at [535, 258] on mat-card-subtitle "You can add optional columns like: Secondary Phone (home phone or evening phone…" at bounding box center [483, 286] width 444 height 104
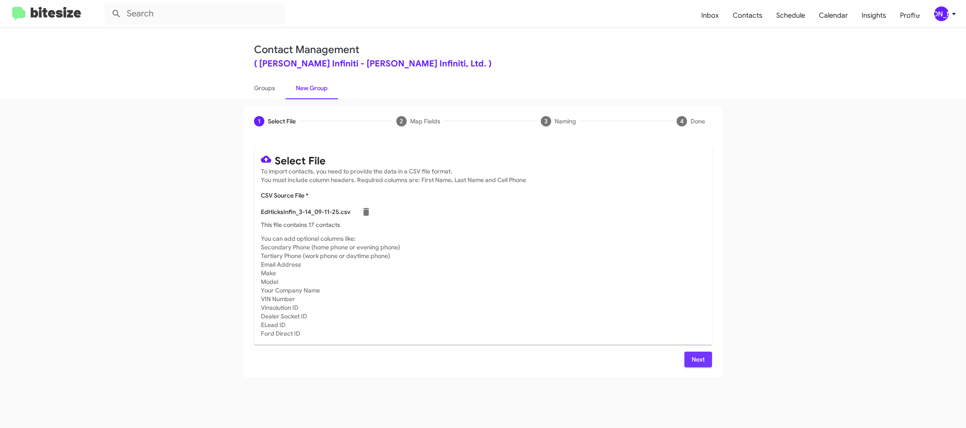
click at [700, 357] on span "Next" at bounding box center [699, 360] width 14 height 16
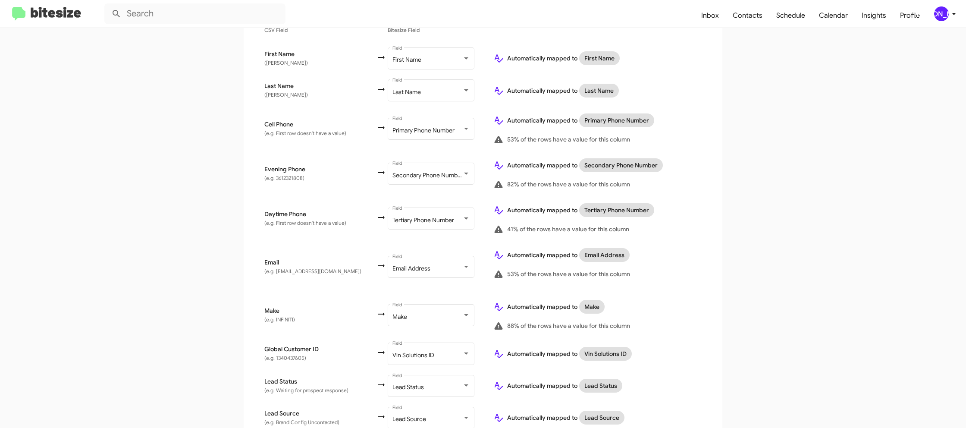
scroll to position [402, 0]
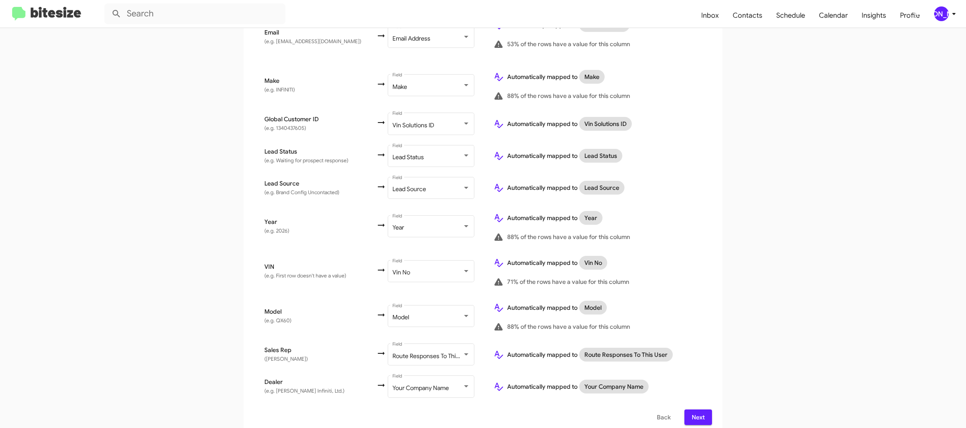
click at [707, 412] on button "Next" at bounding box center [699, 417] width 28 height 16
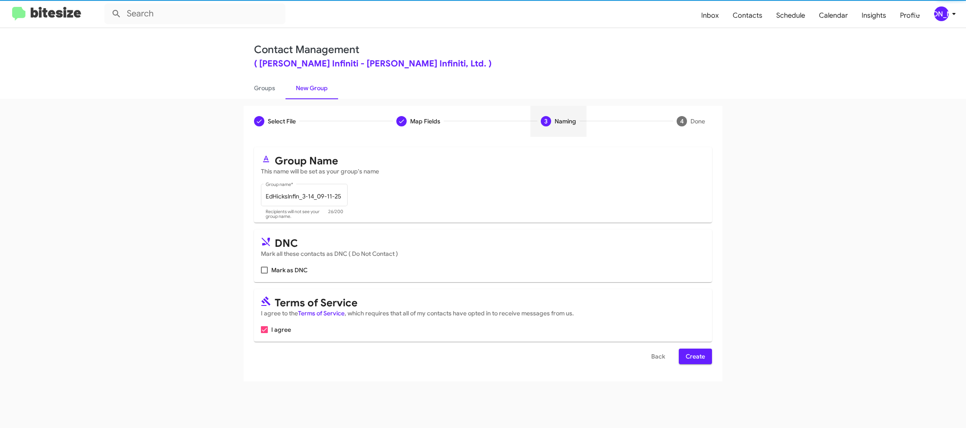
scroll to position [0, 0]
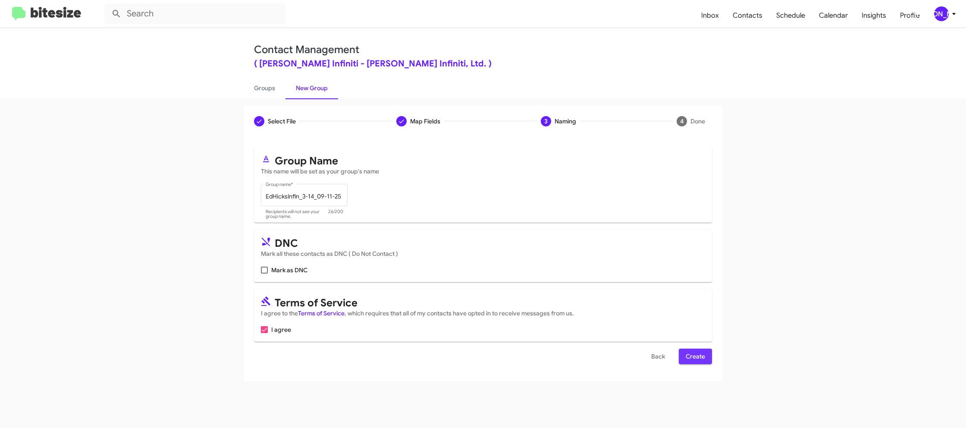
click at [684, 352] on button "Create" at bounding box center [695, 357] width 33 height 16
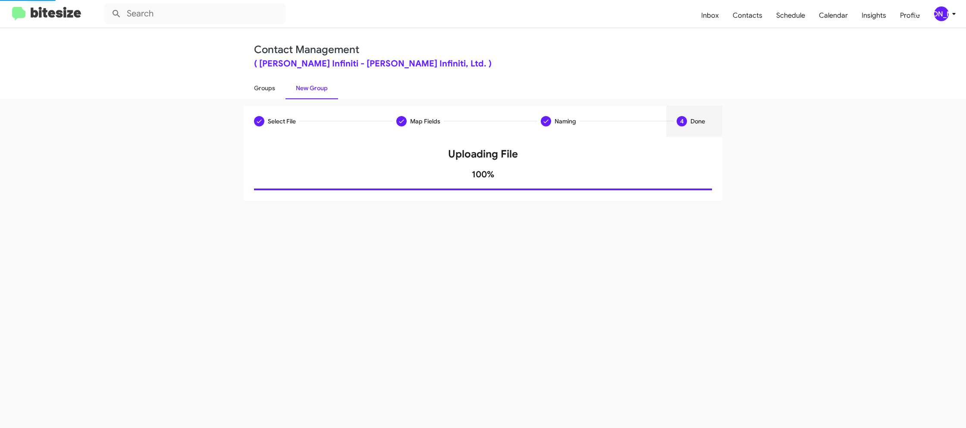
click at [270, 81] on link "Groups" at bounding box center [265, 88] width 42 height 22
type input "in:groups"
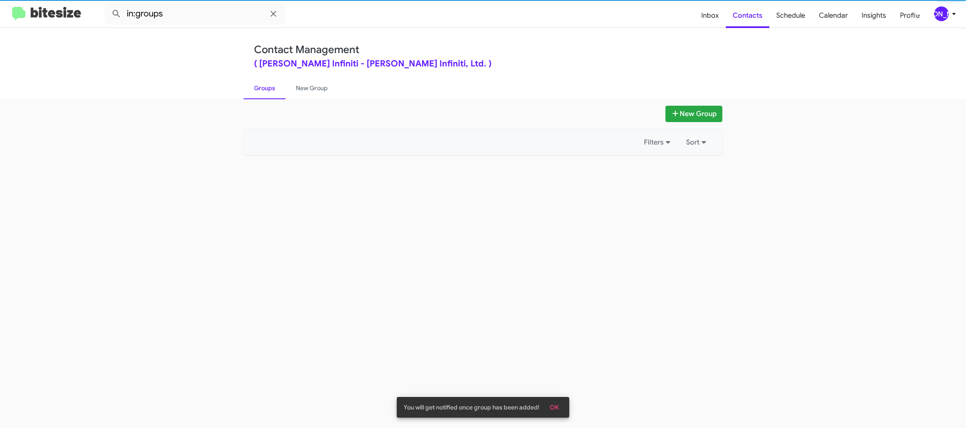
click at [270, 81] on link "Groups" at bounding box center [265, 88] width 42 height 22
click at [299, 84] on link "New Group" at bounding box center [312, 88] width 53 height 22
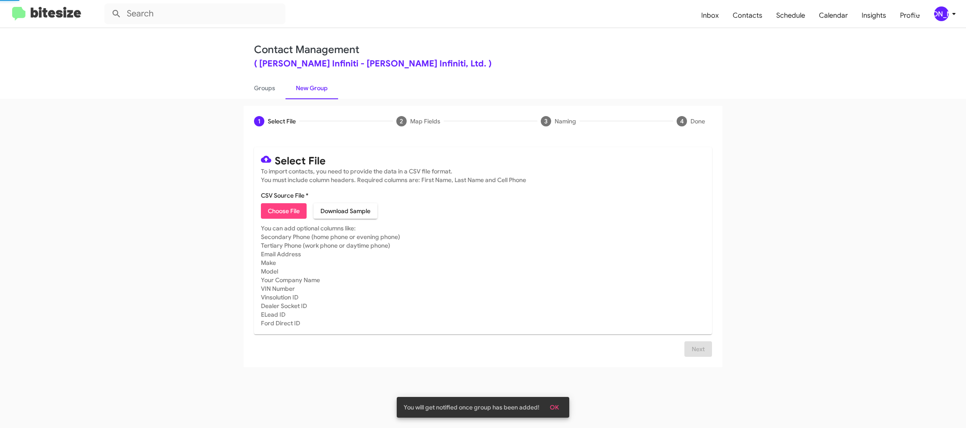
drag, startPoint x: 260, startPoint y: 86, endPoint x: 244, endPoint y: 66, distance: 24.9
click at [260, 86] on link "Groups" at bounding box center [265, 88] width 42 height 22
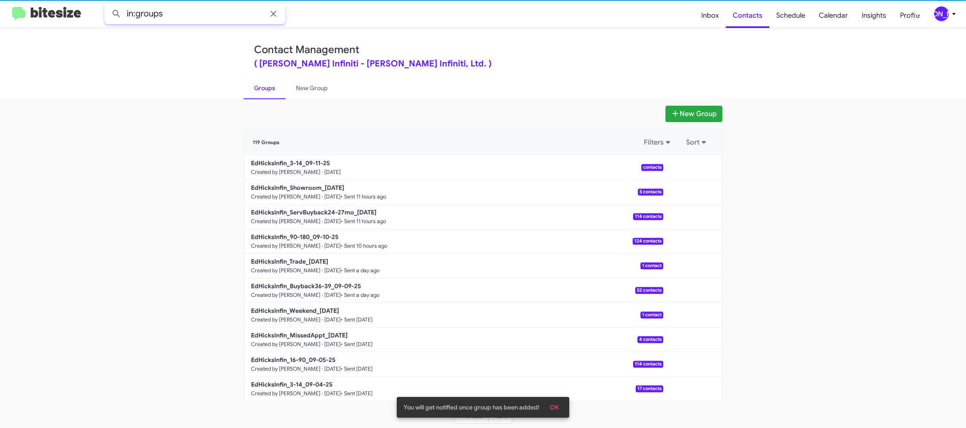
click at [190, 12] on input "in:groups" at bounding box center [194, 13] width 181 height 21
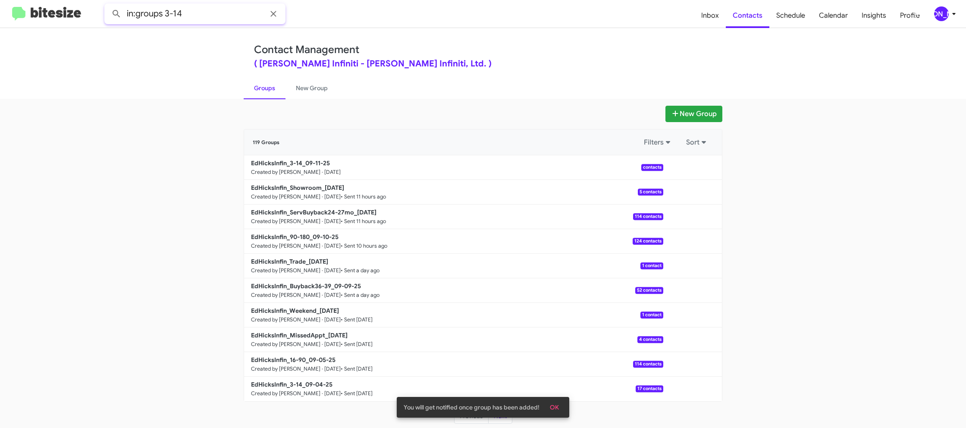
type input "in:groups 3-14"
click at [108, 5] on button at bounding box center [116, 13] width 17 height 17
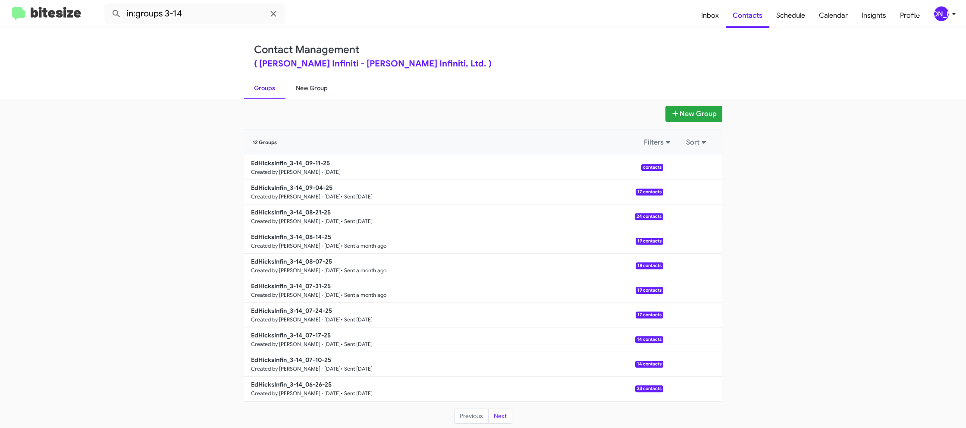
click at [317, 85] on link "New Group" at bounding box center [312, 88] width 53 height 22
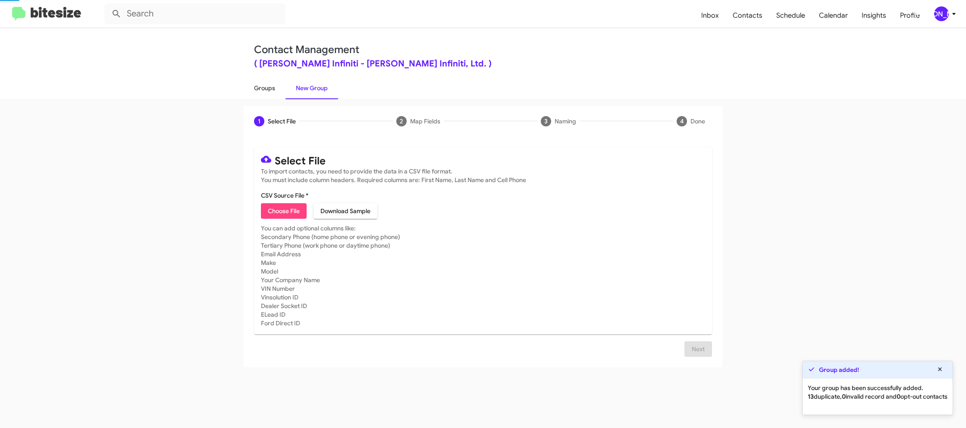
click at [255, 90] on link "Groups" at bounding box center [265, 88] width 42 height 22
type input "in:groups"
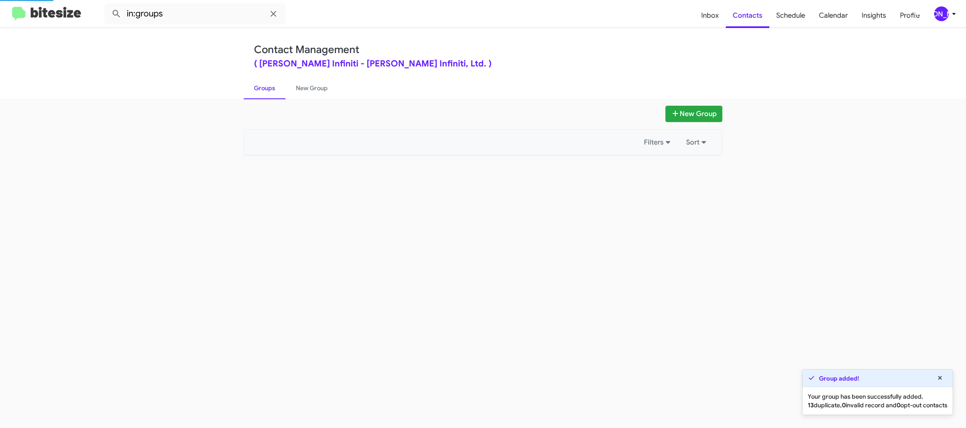
click at [255, 90] on link "Groups" at bounding box center [265, 88] width 42 height 22
click at [299, 85] on link "New Group" at bounding box center [312, 88] width 53 height 22
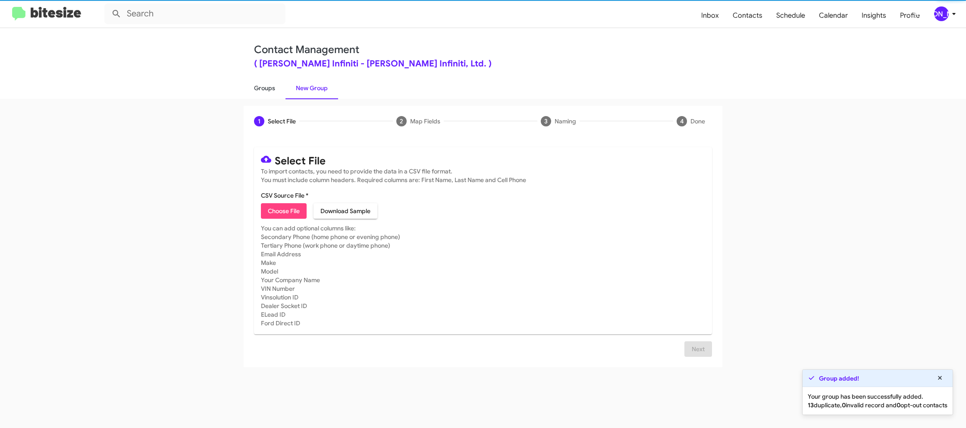
click at [267, 85] on link "Groups" at bounding box center [265, 88] width 42 height 22
type input "in:groups"
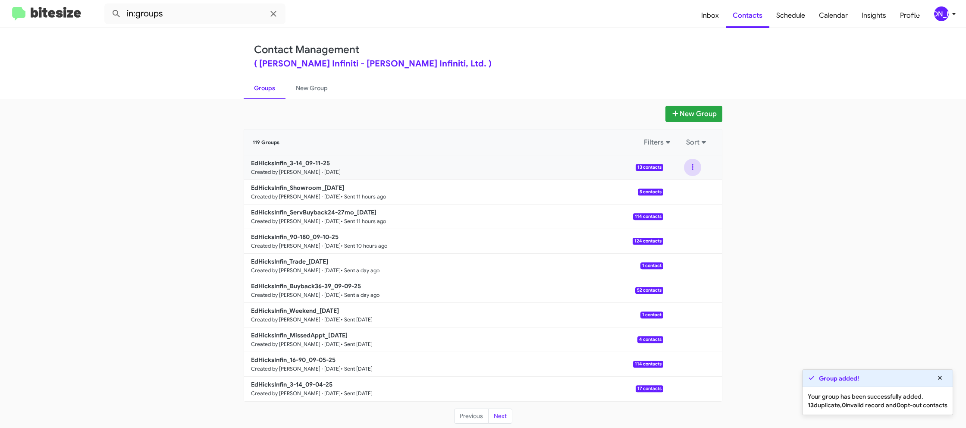
click at [692, 173] on button at bounding box center [692, 167] width 17 height 17
click at [691, 187] on button "View contacts" at bounding box center [666, 190] width 69 height 21
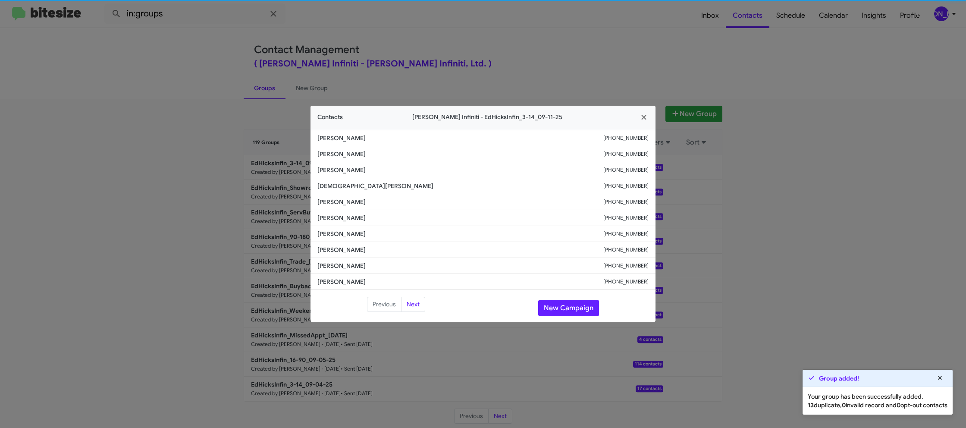
click at [335, 208] on li "Kassandra Torres +13614293246" at bounding box center [483, 202] width 345 height 16
copy span "Kassandra Torres"
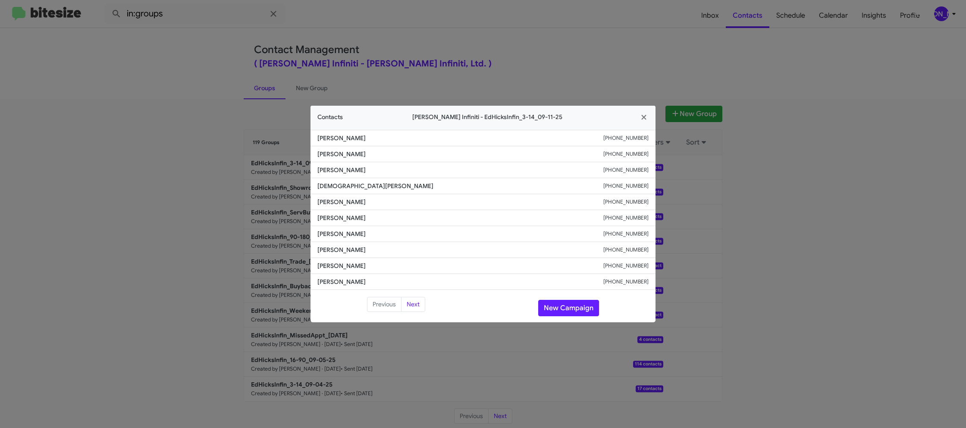
drag, startPoint x: 247, startPoint y: 168, endPoint x: 293, endPoint y: 165, distance: 45.4
click at [250, 167] on modal-container "Contacts Ed Hicks Infiniti - EdHicksInfin_3-14_09-11-25 Lyndsey Mauch +13615585…" at bounding box center [483, 214] width 966 height 428
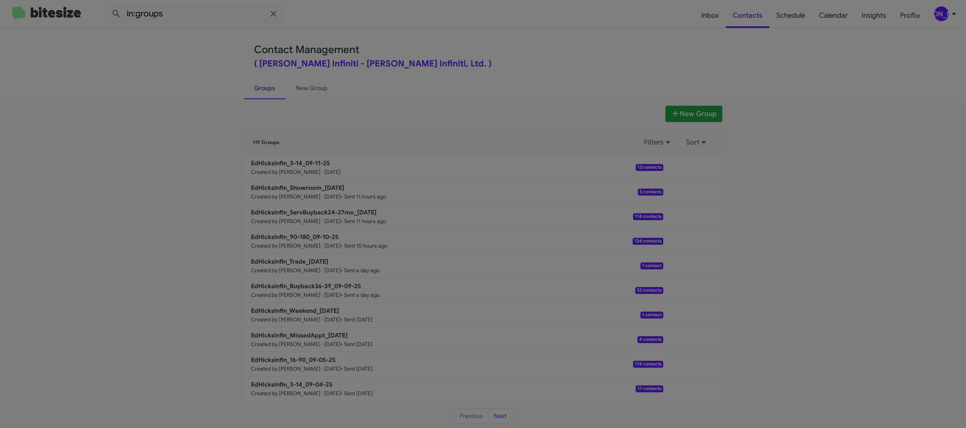
click at [293, 165] on modal-container "Contacts Ed Hicks Infiniti - EdHicksInfin_3-14_09-11-25 Lyndsey Mauch +13615585…" at bounding box center [483, 214] width 966 height 428
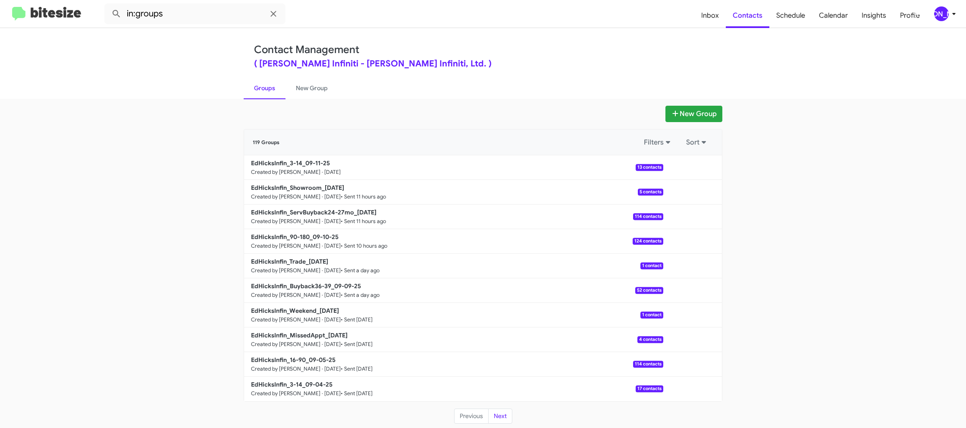
click at [304, 164] on b "EdHicksInfin_3-14_09-11-25" at bounding box center [290, 163] width 79 height 8
drag, startPoint x: 304, startPoint y: 164, endPoint x: 274, endPoint y: 38, distance: 129.4
click at [299, 157] on link "EdHicksInfin_3-14_09-11-25 Created by Jason Apdua · Sep 11, 2025 13 contacts" at bounding box center [453, 167] width 419 height 25
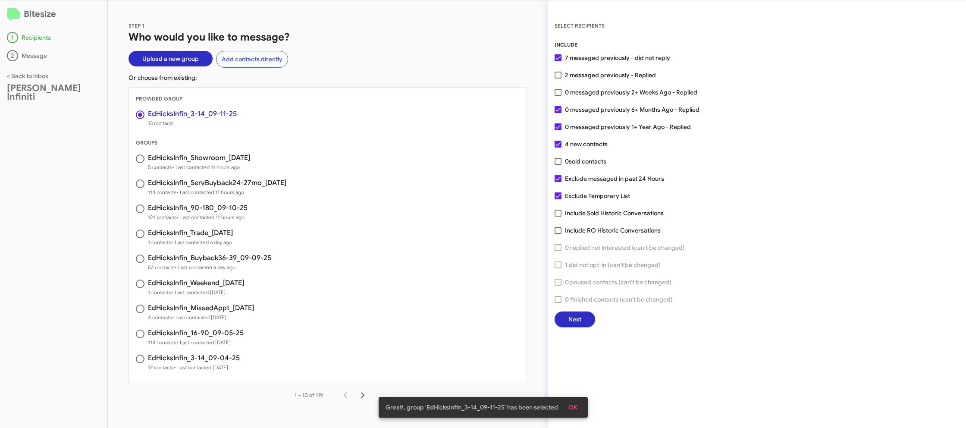
click at [572, 319] on span "Next" at bounding box center [575, 320] width 13 height 16
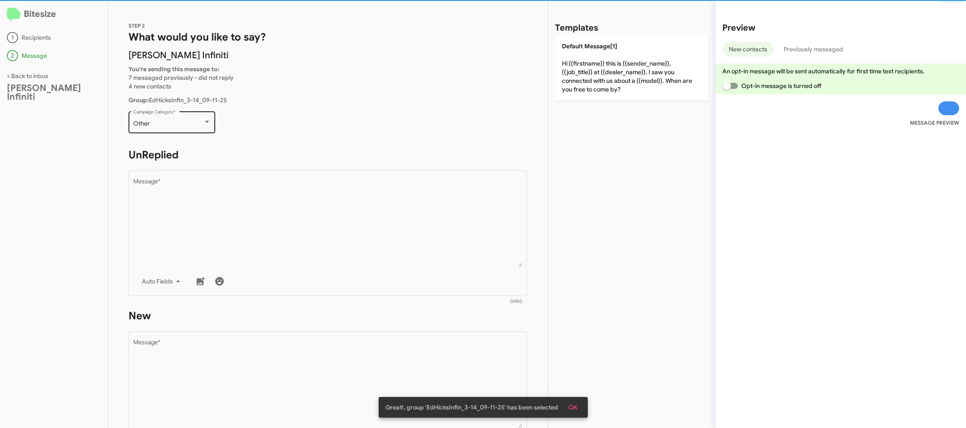
click at [195, 115] on div "Other Campaign Category *" at bounding box center [172, 122] width 78 height 24
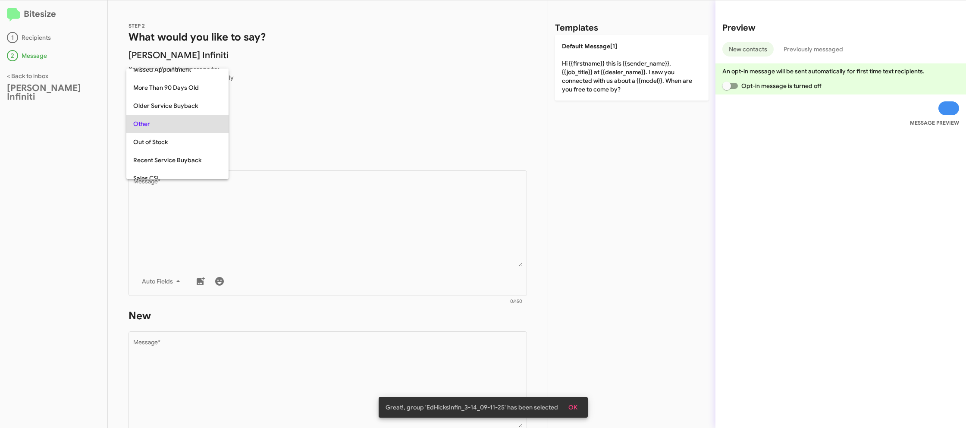
scroll to position [324, 0]
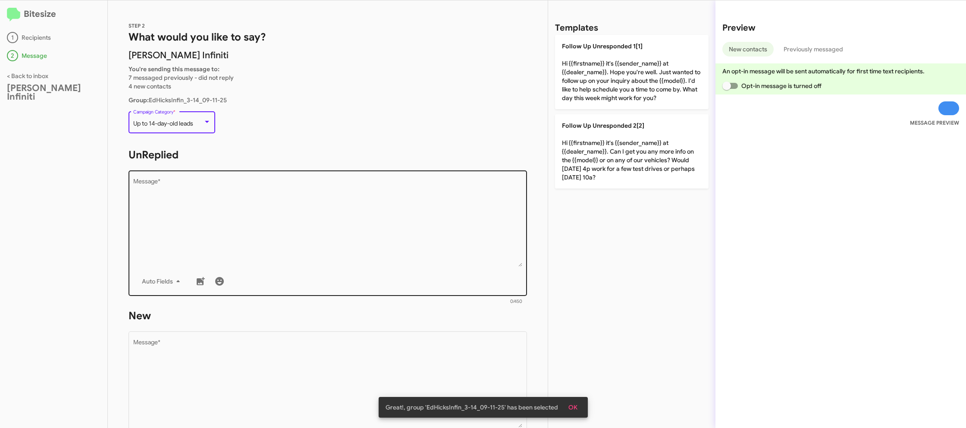
click at [299, 246] on textarea "Message *" at bounding box center [328, 223] width 390 height 88
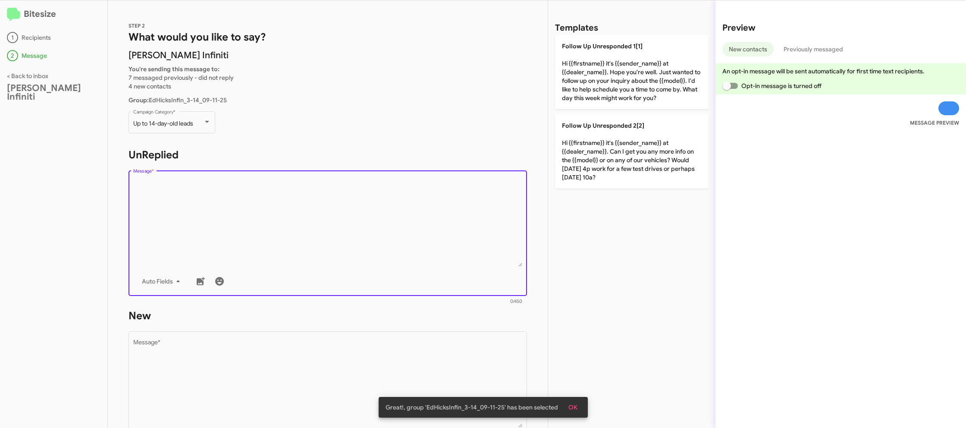
click at [299, 246] on textarea "Message *" at bounding box center [328, 223] width 390 height 88
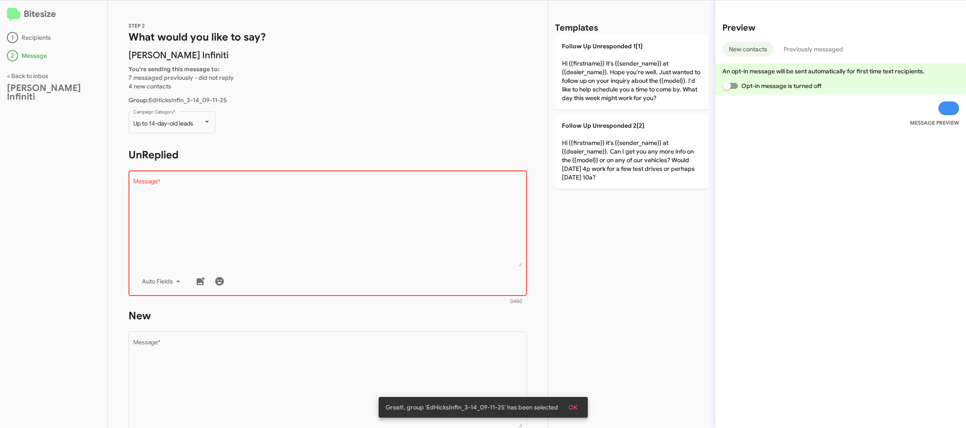
drag, startPoint x: 613, startPoint y: 169, endPoint x: 391, endPoint y: 251, distance: 236.3
click at [613, 169] on p "Follow Up Unresponded 2[2] Hi {{firstname}} it's {{sender_name}} at {{dealer_na…" at bounding box center [632, 151] width 154 height 74
type textarea "Hi {{firstname}} it's {{sender_name}} at {{dealer_name}}. Can I get you any mor…"
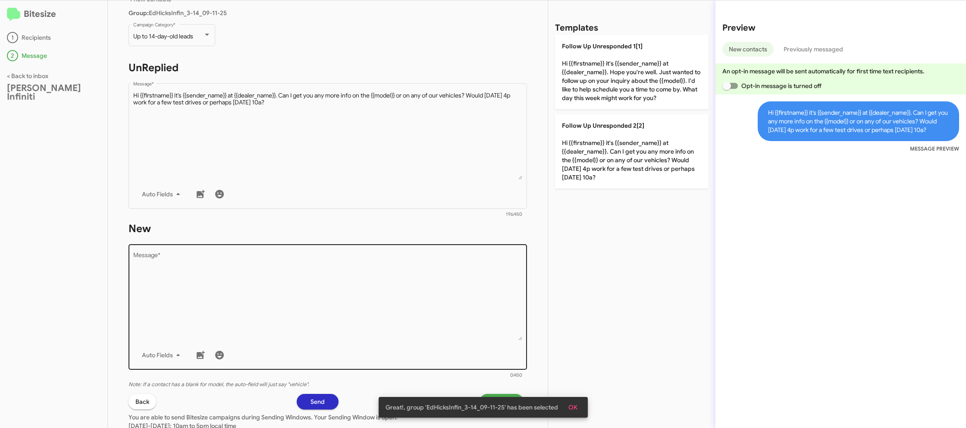
scroll to position [93, 0]
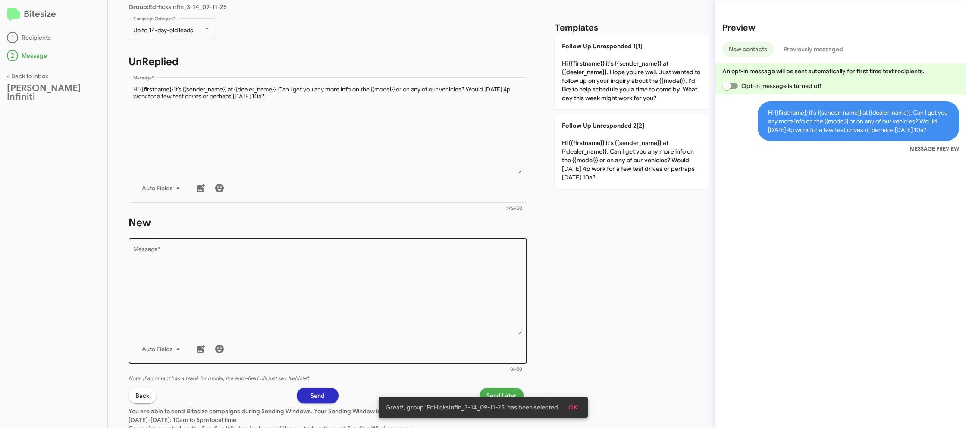
click at [417, 332] on textarea "Message *" at bounding box center [328, 290] width 390 height 88
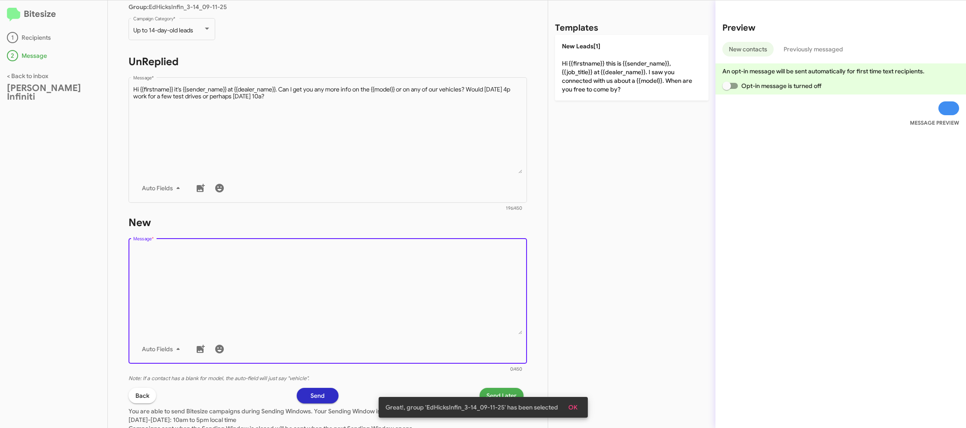
click at [417, 332] on textarea "Message *" at bounding box center [328, 290] width 390 height 88
drag, startPoint x: 417, startPoint y: 332, endPoint x: 559, endPoint y: 113, distance: 260.4
click at [424, 305] on textarea "Message *" at bounding box center [328, 290] width 390 height 88
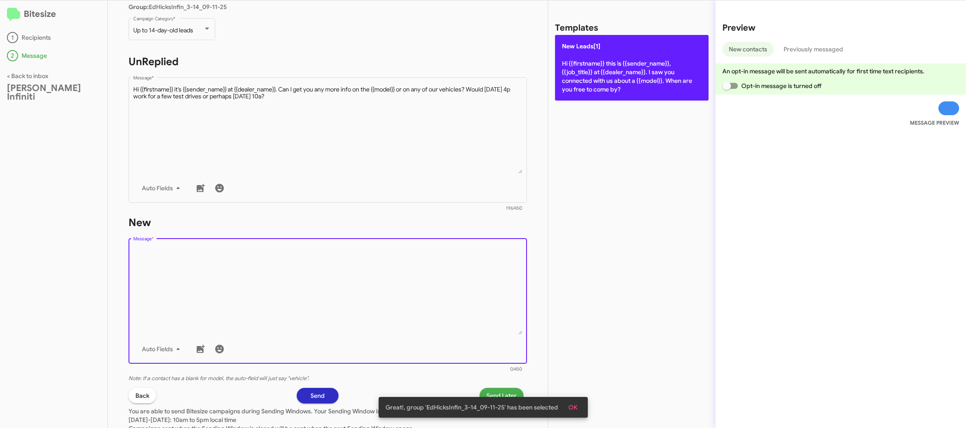
drag, startPoint x: 608, startPoint y: 94, endPoint x: 598, endPoint y: 85, distance: 13.2
click at [608, 94] on div "Templates New Leads[1] Hi {{firstname}} this is {{sender_name}}, {{job_title}} …" at bounding box center [631, 214] width 167 height 428
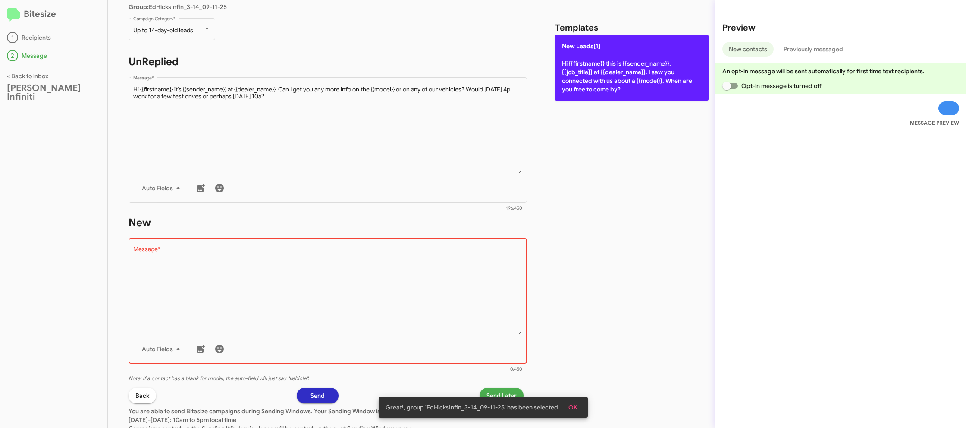
click at [598, 82] on p "New Leads[1] Hi {{firstname}} this is {{sender_name}}, {{job_title}} at {{deale…" at bounding box center [632, 68] width 154 height 66
type textarea "Hi {{firstname}} this is {{sender_name}}, {{job_title}} at {{dealer_name}}. I s…"
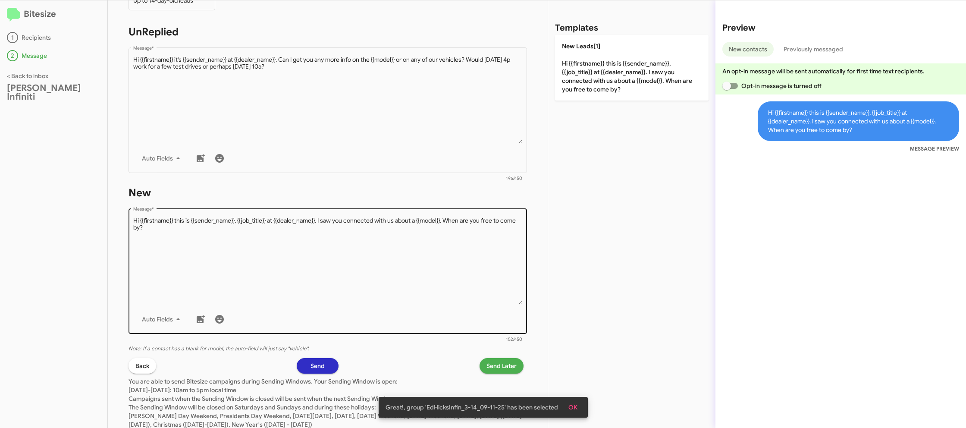
scroll to position [150, 0]
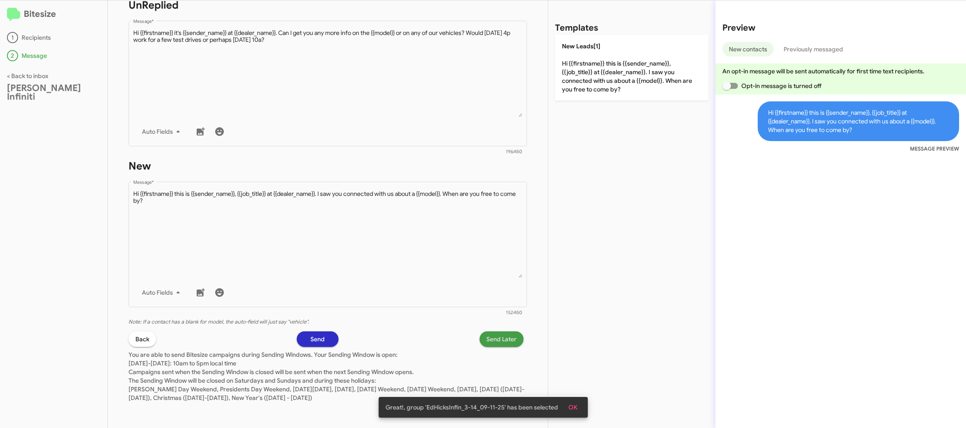
click at [500, 336] on span "Send Later" at bounding box center [502, 339] width 30 height 16
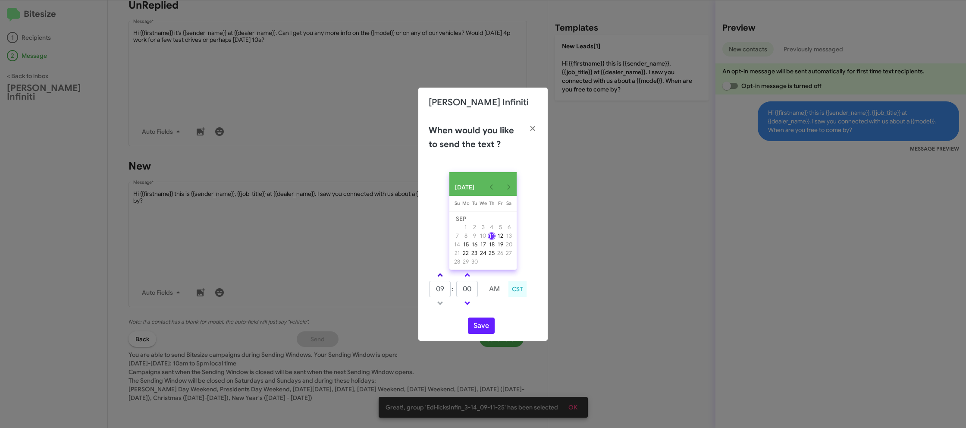
drag, startPoint x: 441, startPoint y: 278, endPoint x: 469, endPoint y: 278, distance: 27.2
click at [441, 278] on span at bounding box center [440, 276] width 6 height 6
type input "10"
click at [469, 278] on span at bounding box center [468, 276] width 6 height 6
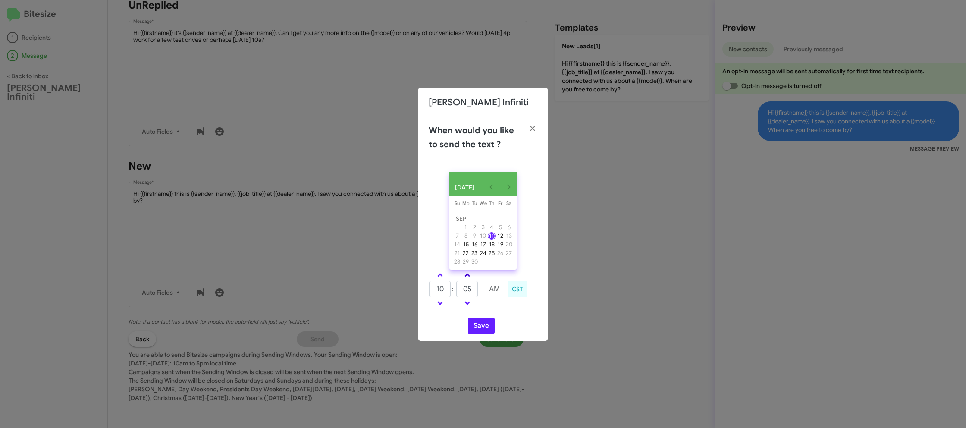
click at [469, 278] on span at bounding box center [468, 276] width 6 height 6
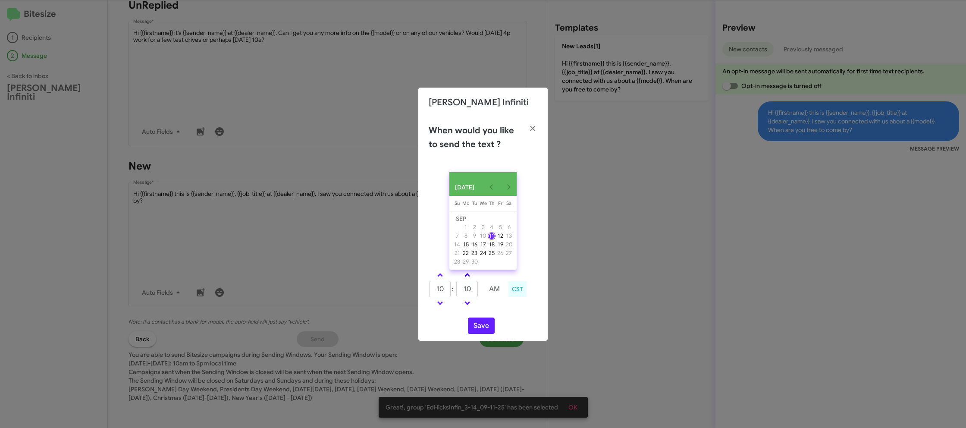
click at [469, 278] on span at bounding box center [468, 276] width 6 height 6
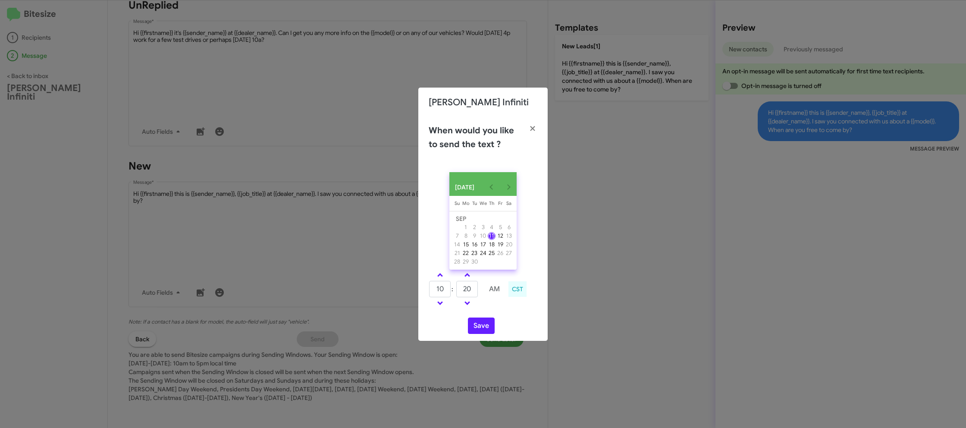
drag, startPoint x: 469, startPoint y: 304, endPoint x: 478, endPoint y: 319, distance: 17.8
click at [469, 304] on span at bounding box center [468, 302] width 6 height 6
type input "15"
click at [478, 327] on button "Save" at bounding box center [481, 326] width 27 height 16
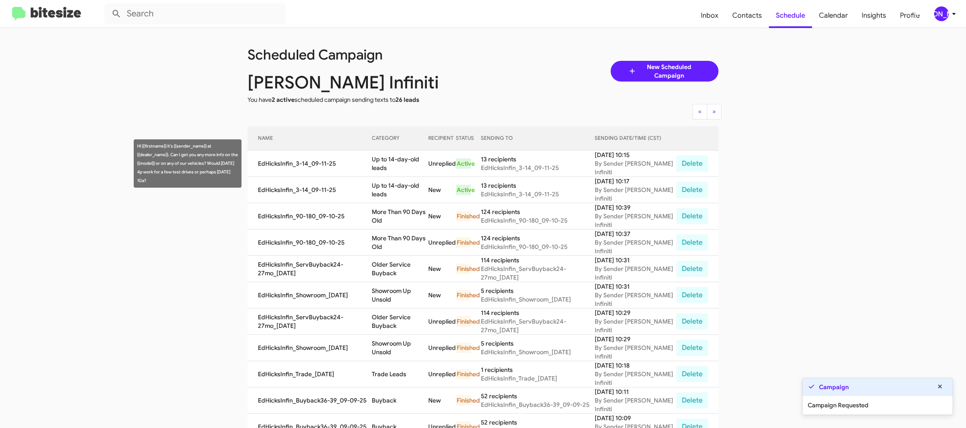
click at [403, 160] on td "Up to 14-day-old leads" at bounding box center [400, 164] width 56 height 26
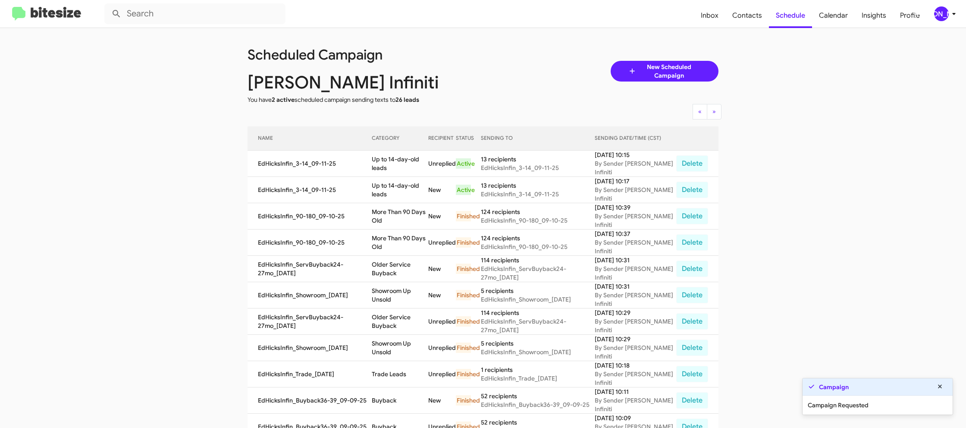
click at [403, 160] on td "Up to 14-day-old leads" at bounding box center [400, 164] width 56 height 26
copy td "Up to 14-day-old leads"
click at [941, 13] on div "[PERSON_NAME]" at bounding box center [942, 13] width 15 height 15
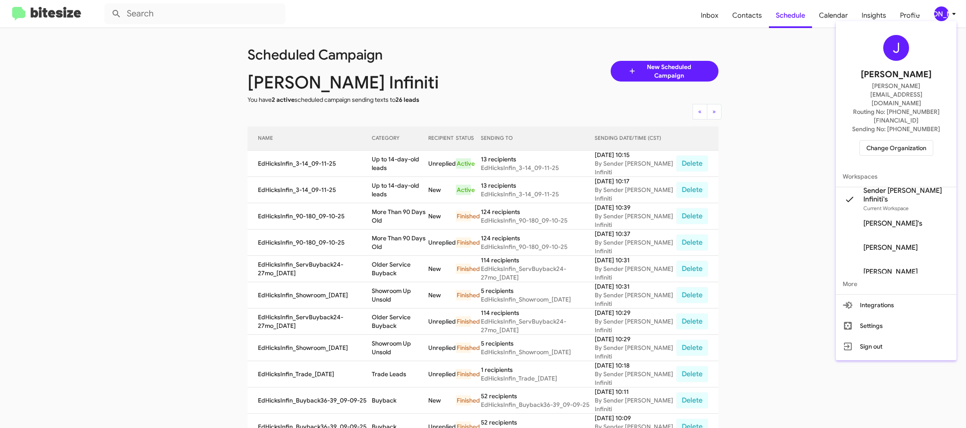
click at [889, 141] on span "Change Organization" at bounding box center [897, 148] width 60 height 15
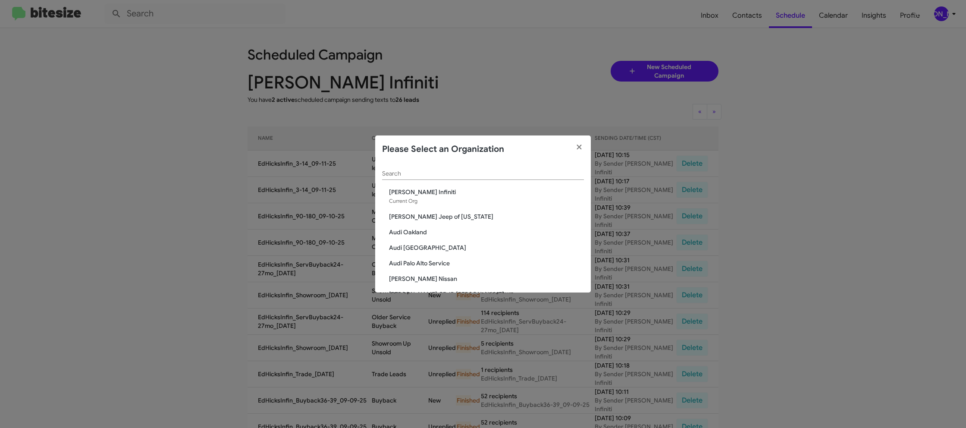
click at [439, 177] on div "Search" at bounding box center [483, 171] width 202 height 17
type input "ed"
click at [426, 244] on span "[PERSON_NAME] Nissan" at bounding box center [486, 245] width 195 height 9
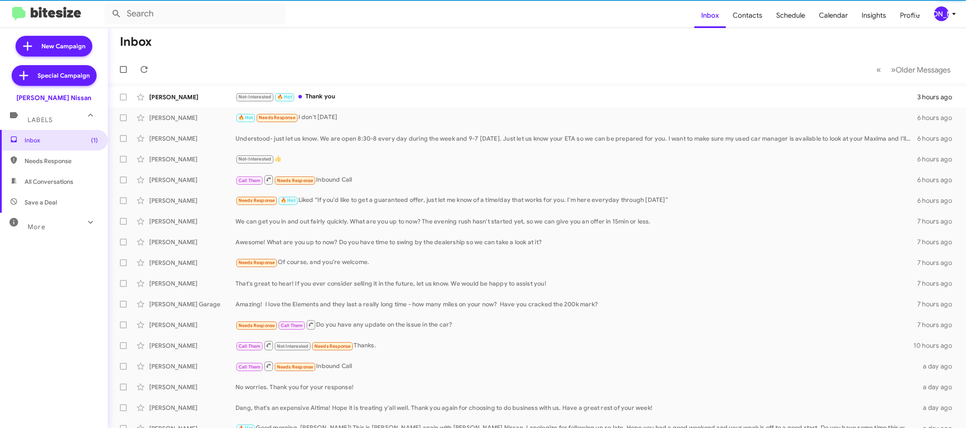
click at [944, 24] on mat-toolbar "Inbox Contacts Schedule Calendar Insights Profile [PERSON_NAME]" at bounding box center [483, 14] width 966 height 28
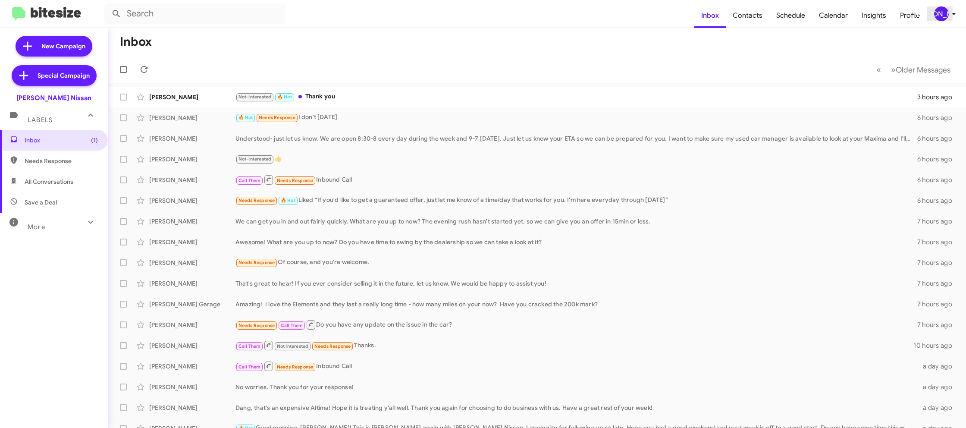
click at [946, 15] on div "[PERSON_NAME]" at bounding box center [942, 13] width 15 height 15
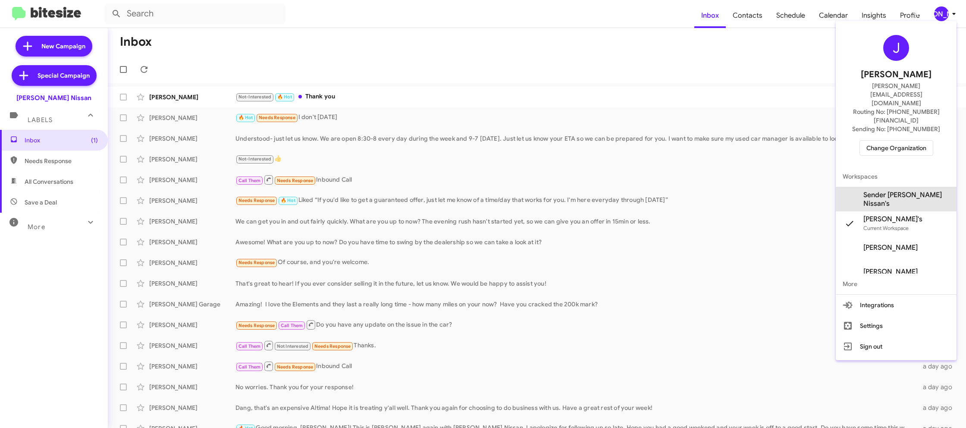
click at [913, 187] on span "Sender Ed Hicks Nissan's" at bounding box center [896, 199] width 121 height 24
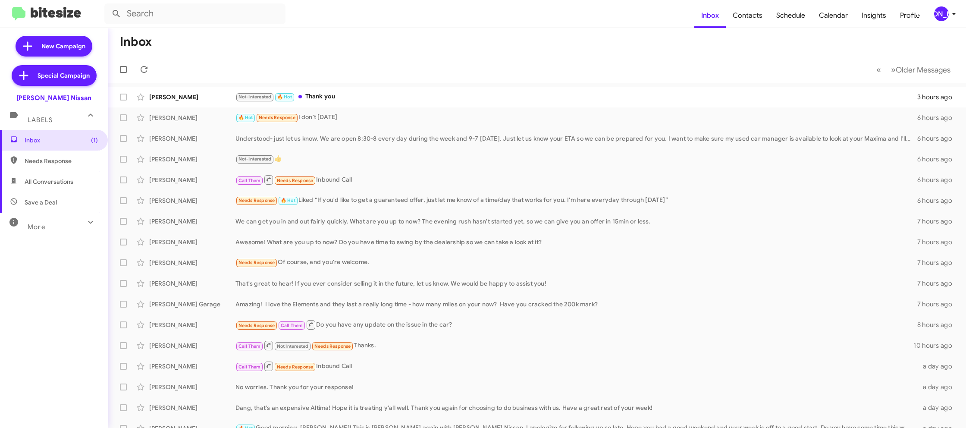
click at [944, 16] on div "[PERSON_NAME]" at bounding box center [942, 13] width 15 height 15
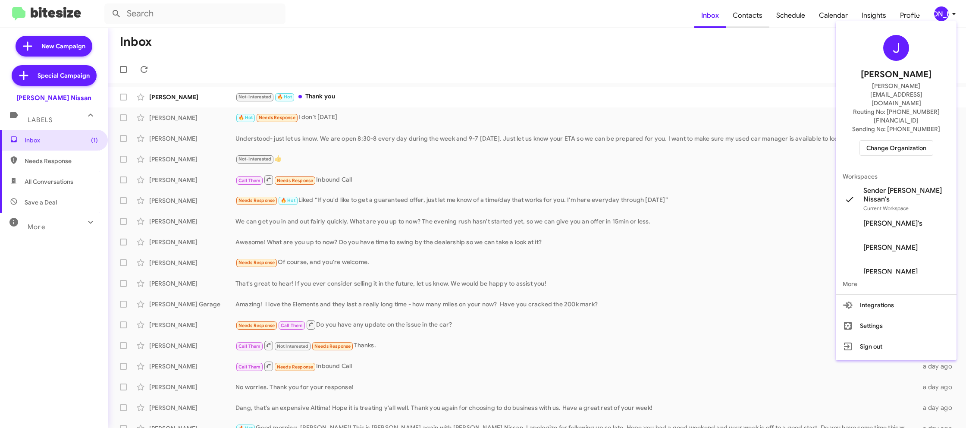
drag, startPoint x: 761, startPoint y: 29, endPoint x: 758, endPoint y: 20, distance: 9.6
click at [761, 27] on div at bounding box center [483, 214] width 966 height 428
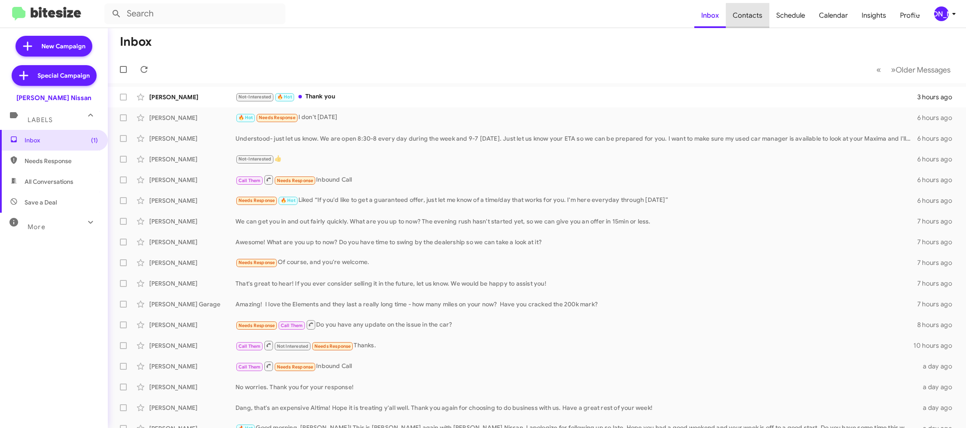
click at [758, 20] on span "Contacts" at bounding box center [748, 15] width 44 height 25
type input "in:groups"
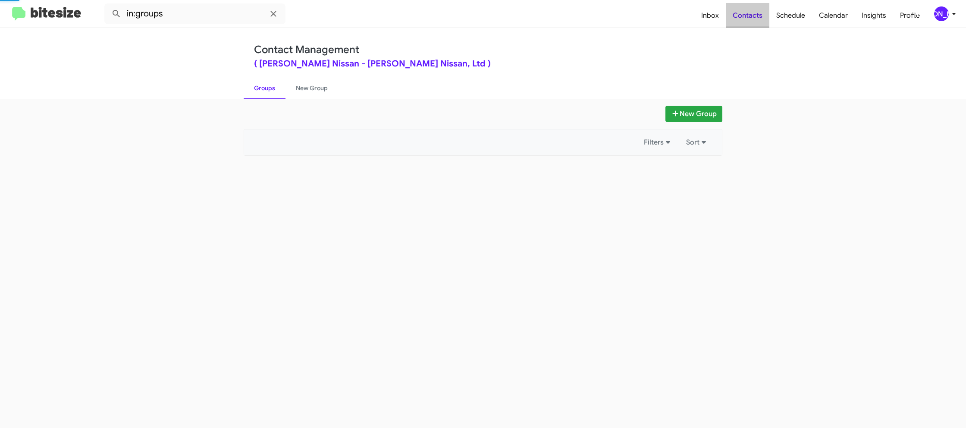
drag, startPoint x: 758, startPoint y: 20, endPoint x: 369, endPoint y: 59, distance: 391.1
click at [757, 20] on span "Contacts" at bounding box center [748, 15] width 44 height 25
click at [313, 86] on link "New Group" at bounding box center [312, 88] width 53 height 22
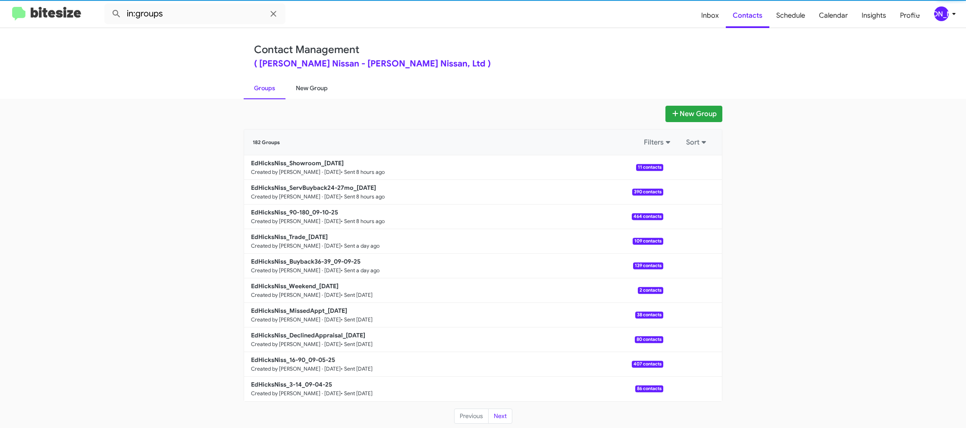
click at [313, 86] on link "New Group" at bounding box center [312, 88] width 53 height 22
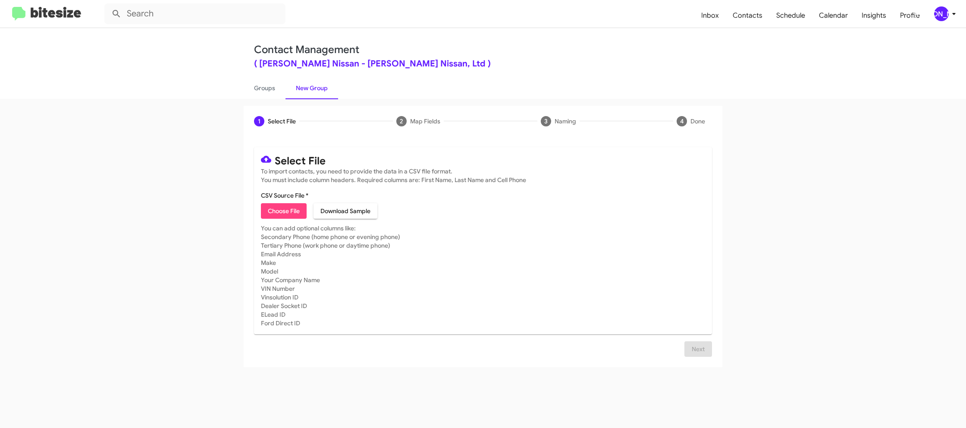
click at [273, 215] on span "Choose File" at bounding box center [284, 211] width 32 height 16
type input "EdHicksNiss_3-14_09-11-25"
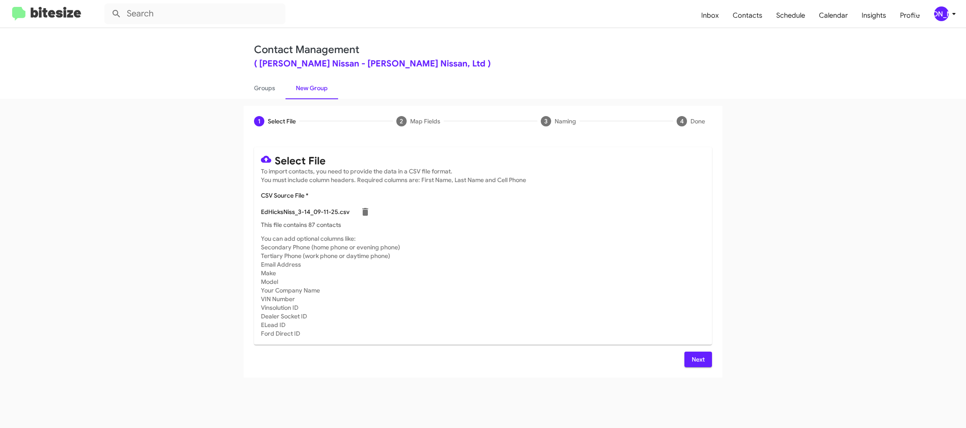
click at [700, 359] on span "Next" at bounding box center [699, 360] width 14 height 16
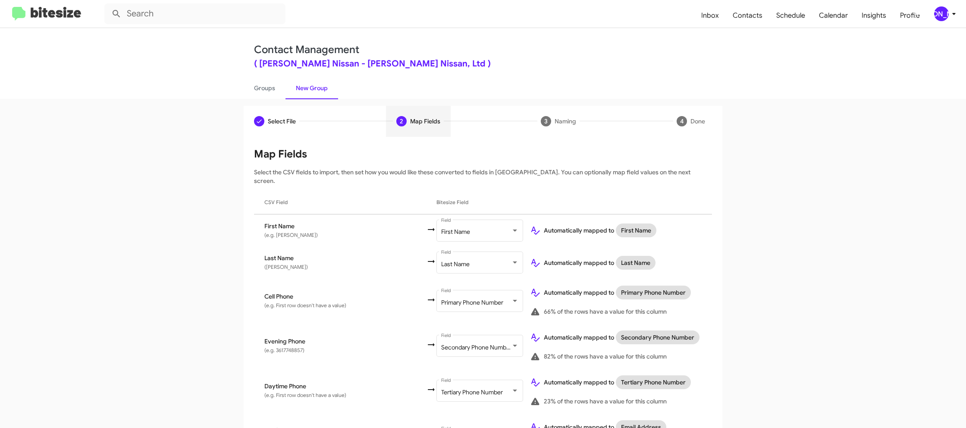
scroll to position [402, 0]
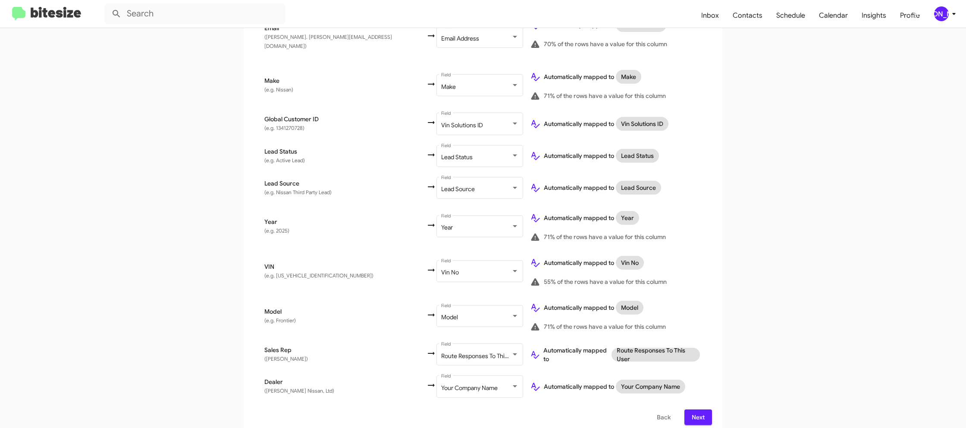
click at [702, 412] on span "Next" at bounding box center [699, 417] width 14 height 16
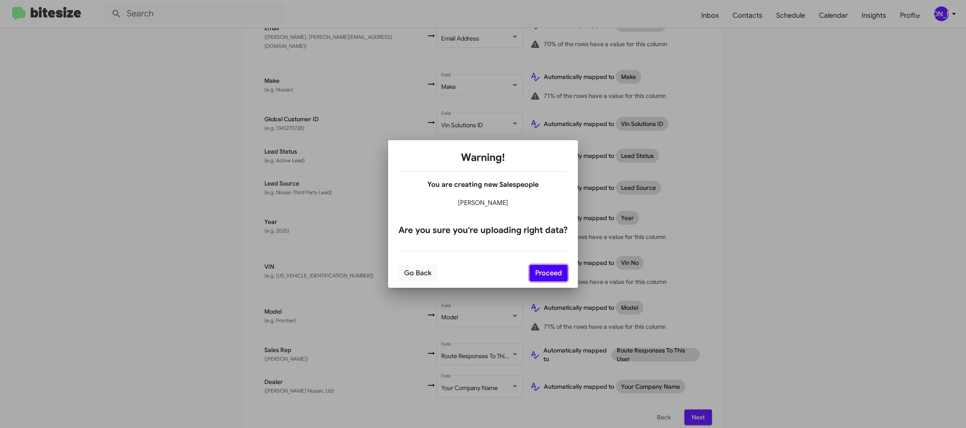
drag, startPoint x: 556, startPoint y: 278, endPoint x: 566, endPoint y: 278, distance: 10.4
click at [555, 277] on button "Proceed" at bounding box center [549, 273] width 38 height 16
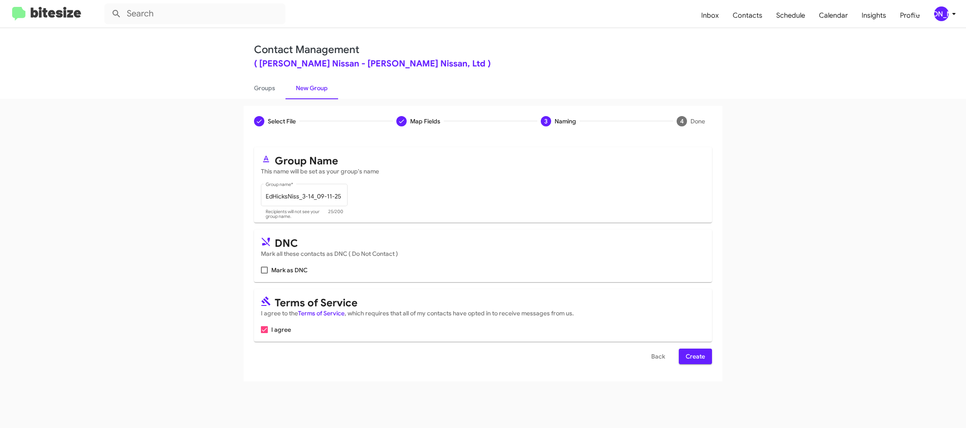
drag, startPoint x: 715, startPoint y: 360, endPoint x: 704, endPoint y: 359, distance: 10.8
click at [711, 360] on div "Select File To import contacts, you need to provide the data in a CSV file form…" at bounding box center [483, 259] width 479 height 245
drag, startPoint x: 704, startPoint y: 359, endPoint x: 467, endPoint y: 164, distance: 307.1
click at [703, 359] on span "Create" at bounding box center [695, 357] width 19 height 16
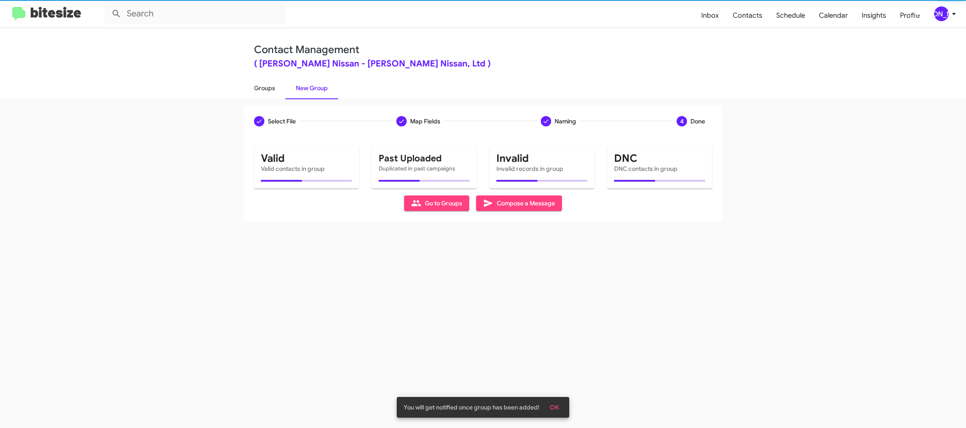
click at [276, 90] on link "Groups" at bounding box center [265, 88] width 42 height 22
type input "in:groups"
click at [276, 90] on link "Groups" at bounding box center [265, 88] width 42 height 22
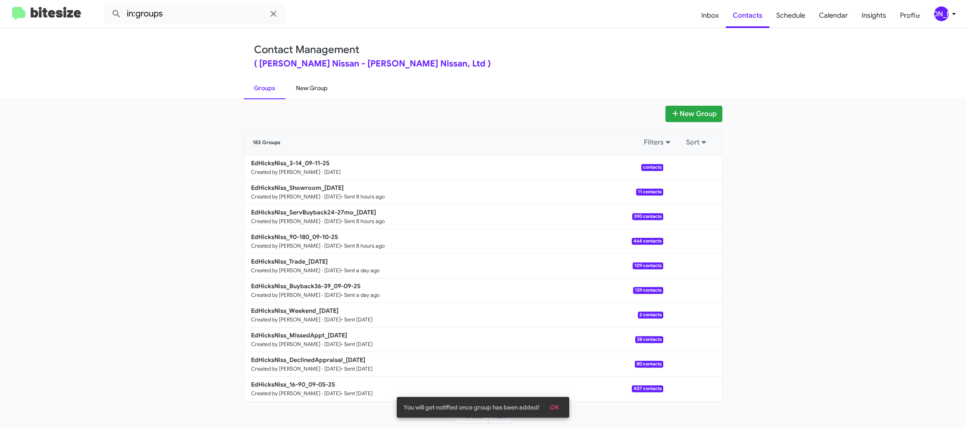
click at [271, 93] on link "Groups" at bounding box center [265, 88] width 42 height 22
click at [318, 90] on link "New Group" at bounding box center [312, 88] width 53 height 22
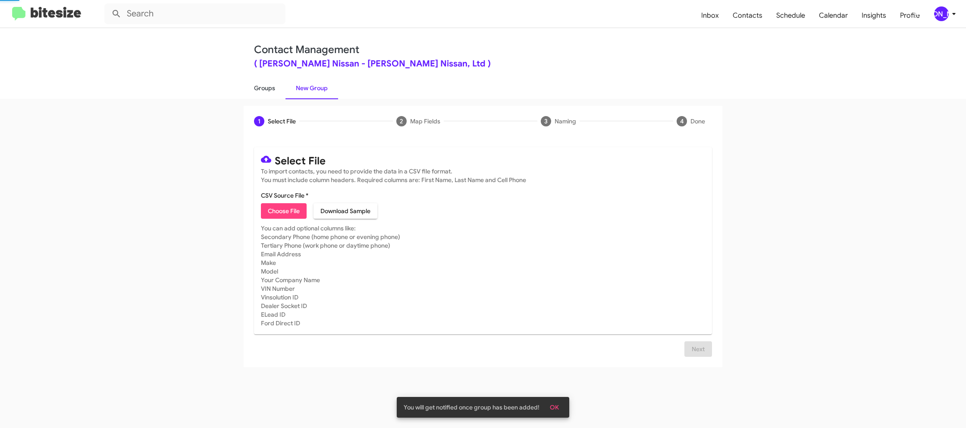
click at [271, 90] on link "Groups" at bounding box center [265, 88] width 42 height 22
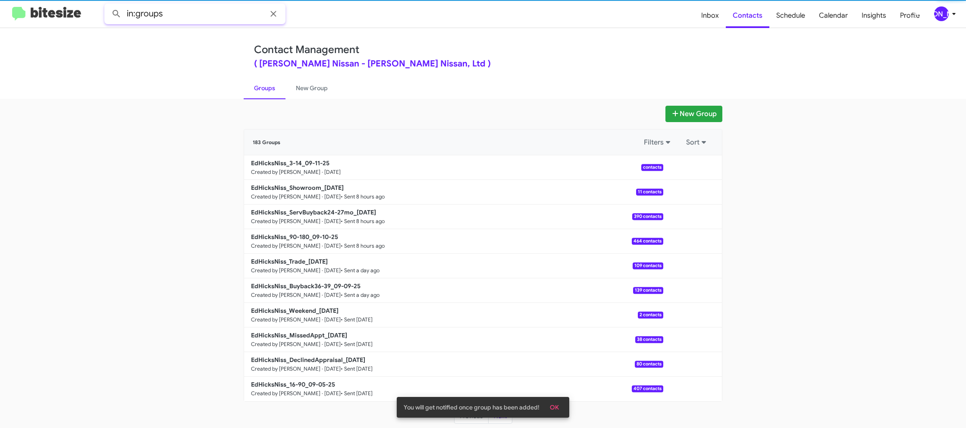
click at [197, 13] on input "in:groups" at bounding box center [194, 13] width 181 height 21
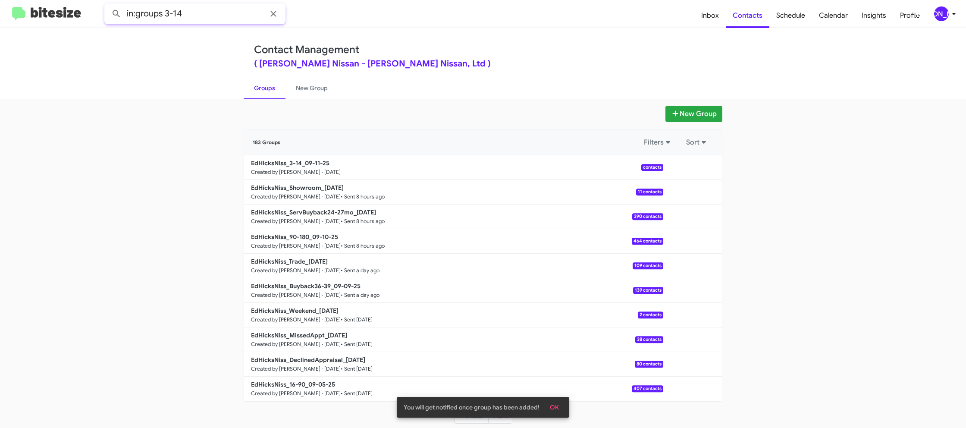
type input "in:groups 3-14"
click at [108, 5] on button at bounding box center [116, 13] width 17 height 17
click at [301, 91] on link "New Group" at bounding box center [312, 88] width 53 height 22
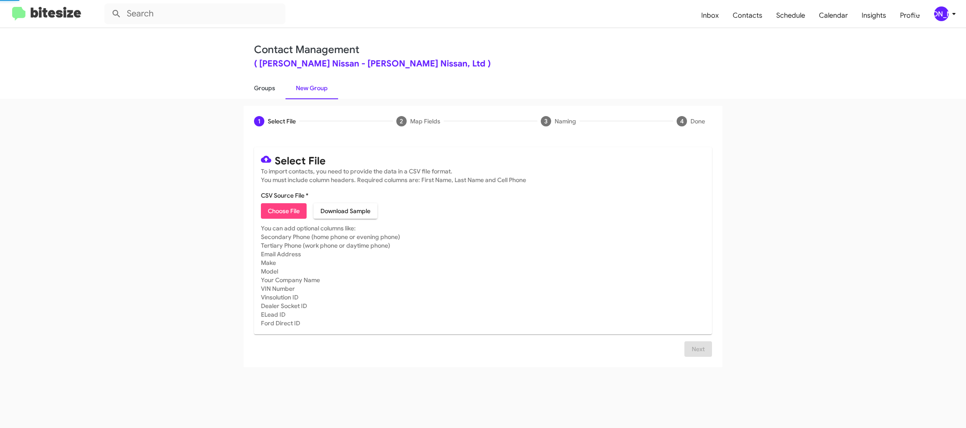
click at [271, 91] on link "Groups" at bounding box center [265, 88] width 42 height 22
type input "in:groups"
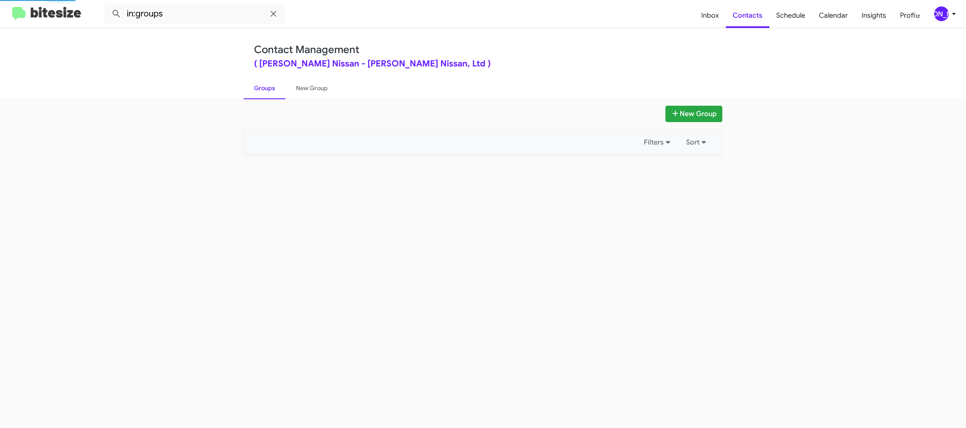
click at [271, 91] on link "Groups" at bounding box center [265, 88] width 42 height 22
drag, startPoint x: 271, startPoint y: 91, endPoint x: 304, endPoint y: 91, distance: 32.8
click at [271, 91] on link "Groups" at bounding box center [265, 88] width 42 height 22
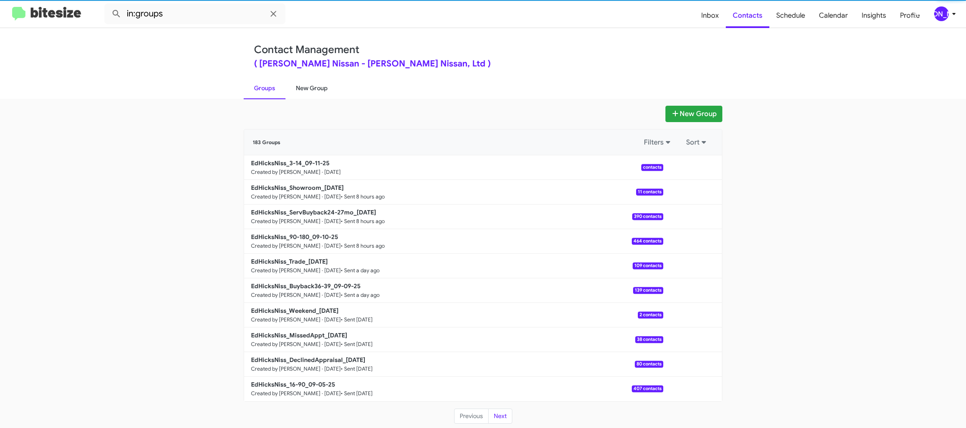
click at [304, 91] on link "New Group" at bounding box center [312, 88] width 53 height 22
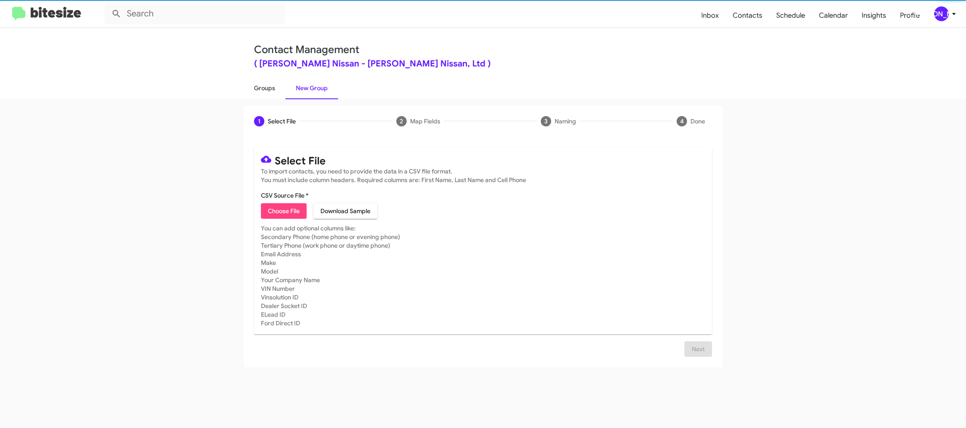
click at [264, 88] on link "Groups" at bounding box center [265, 88] width 42 height 22
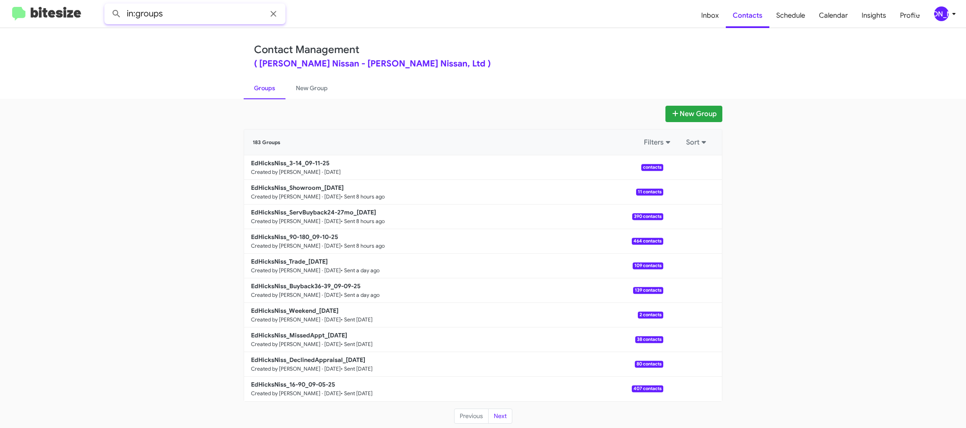
click at [198, 20] on input "in:groups" at bounding box center [194, 13] width 181 height 21
type input "in:groups 3-14"
click at [108, 5] on button at bounding box center [116, 13] width 17 height 17
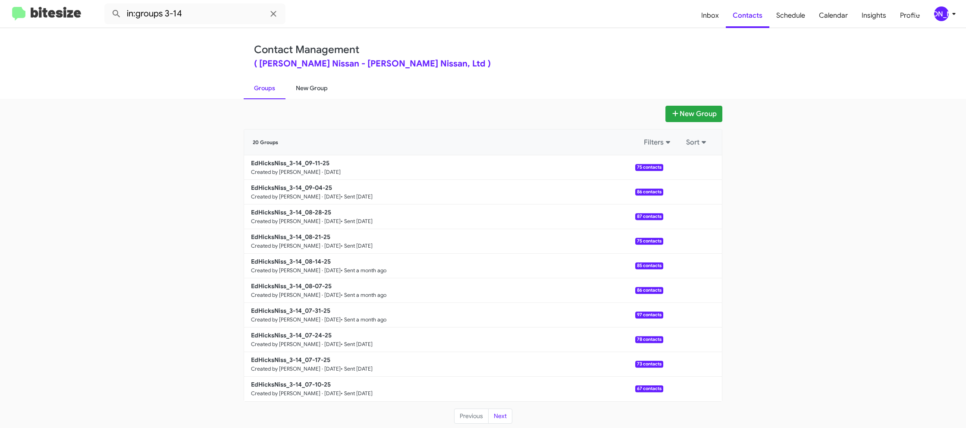
click at [305, 91] on link "New Group" at bounding box center [312, 88] width 53 height 22
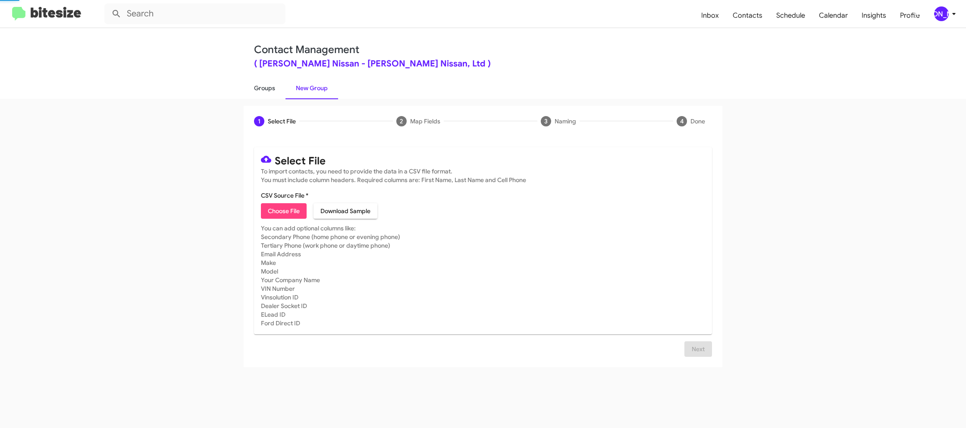
click at [256, 88] on link "Groups" at bounding box center [265, 88] width 42 height 22
type input "in:groups"
click at [255, 88] on link "Groups" at bounding box center [265, 88] width 42 height 22
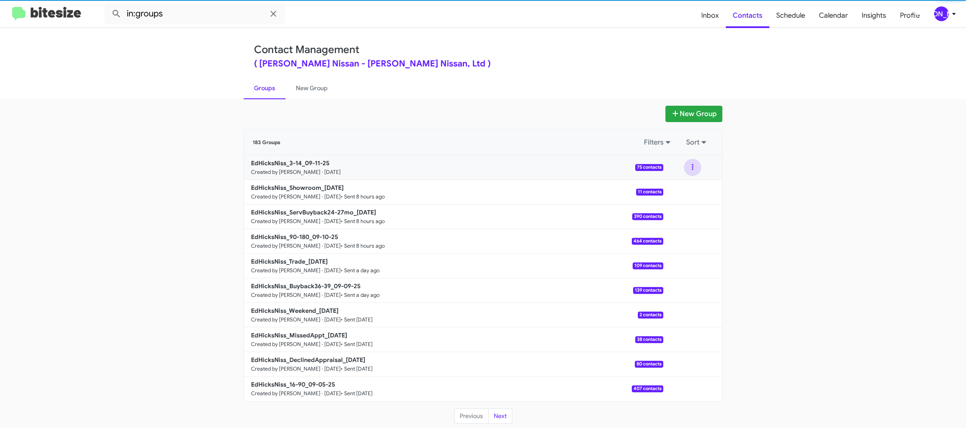
click at [694, 172] on button at bounding box center [692, 167] width 17 height 17
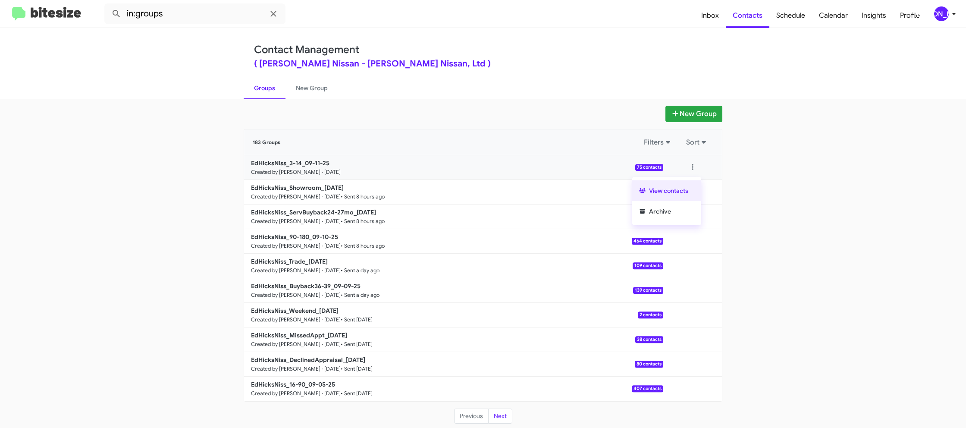
click at [688, 191] on button "View contacts" at bounding box center [666, 190] width 69 height 21
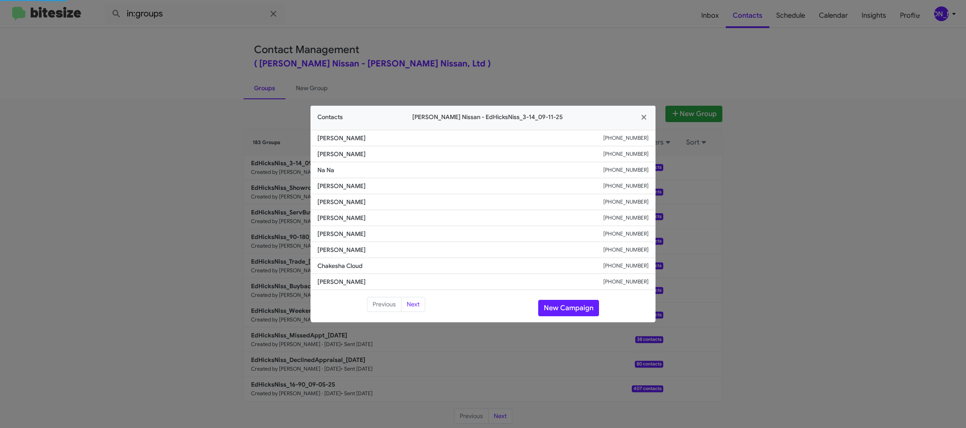
click at [335, 220] on span "Adelita Rodriguez" at bounding box center [461, 218] width 286 height 9
copy span "Adelita Rodriguez"
click at [568, 308] on button "New Campaign" at bounding box center [568, 308] width 61 height 16
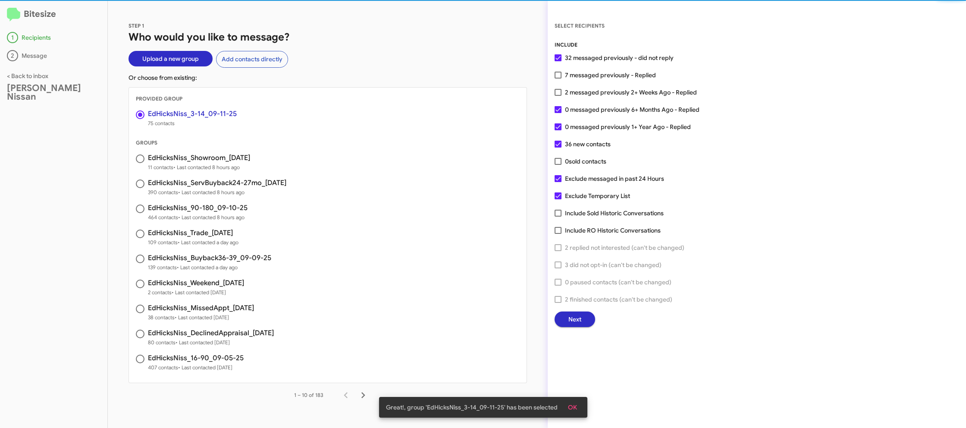
click at [571, 318] on span "Next" at bounding box center [575, 320] width 13 height 16
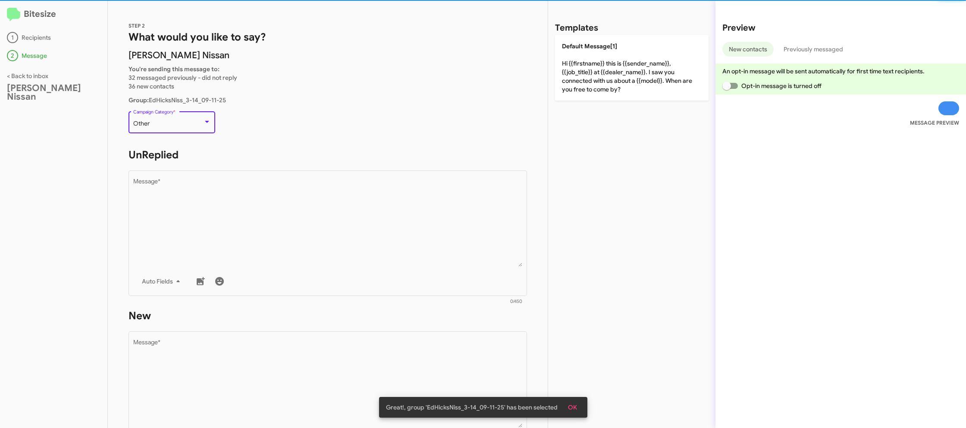
click at [176, 121] on div "Other" at bounding box center [168, 123] width 70 height 7
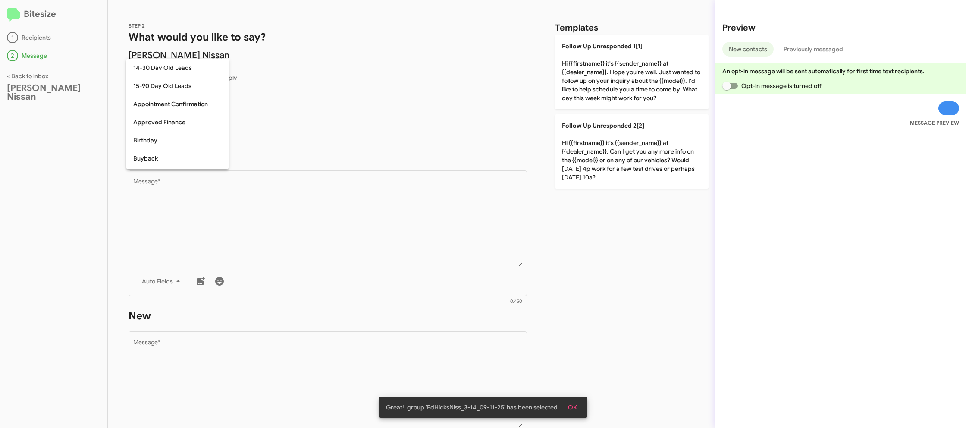
scroll to position [361, 0]
click at [291, 222] on div at bounding box center [483, 214] width 966 height 428
click at [291, 222] on textarea "Message *" at bounding box center [328, 223] width 390 height 88
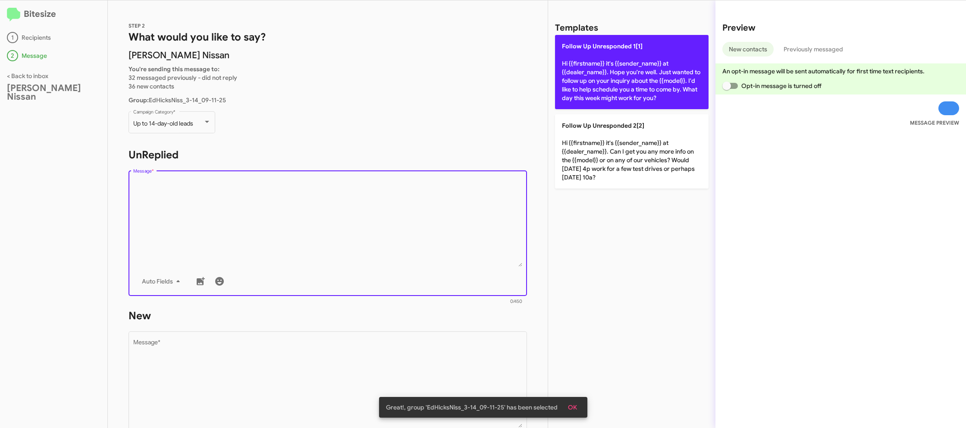
drag, startPoint x: 291, startPoint y: 222, endPoint x: 593, endPoint y: 92, distance: 328.6
click at [291, 221] on textarea "Message *" at bounding box center [328, 223] width 390 height 88
click at [604, 90] on p "Follow Up Unresponded 1[1] Hi {{firstname}} it's {{sender_name}} at {{dealer_na…" at bounding box center [632, 72] width 154 height 74
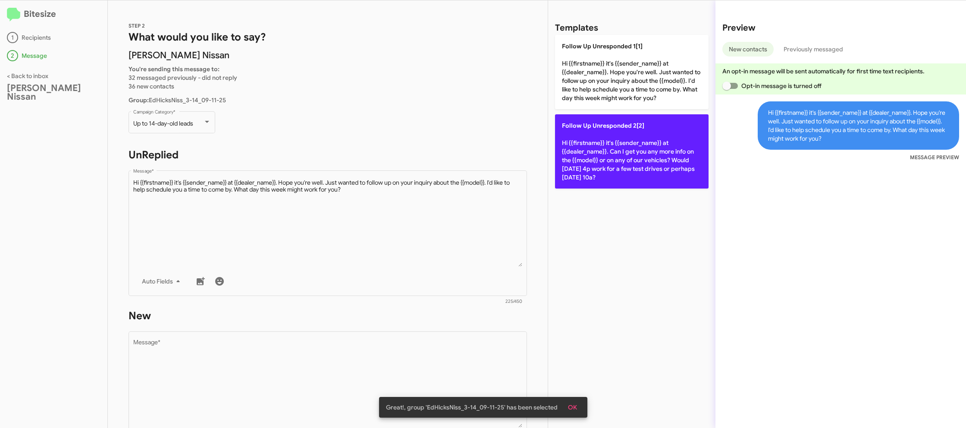
click at [586, 161] on p "Follow Up Unresponded 2[2] Hi {{firstname}} it's {{sender_name}} at {{dealer_na…" at bounding box center [632, 151] width 154 height 74
type textarea "Hi {{firstname}} it's {{sender_name}} at {{dealer_name}}. Can I get you any mor…"
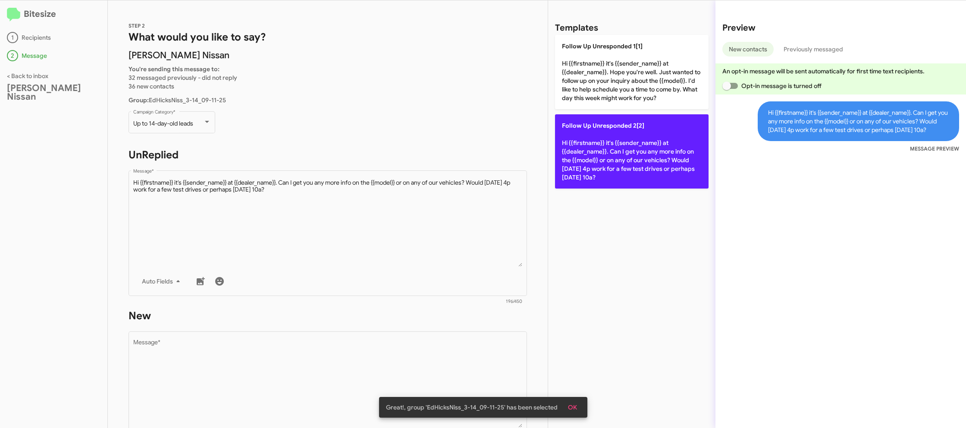
click at [586, 161] on p "Follow Up Unresponded 2[2] Hi {{firstname}} it's {{sender_name}} at {{dealer_na…" at bounding box center [632, 151] width 154 height 74
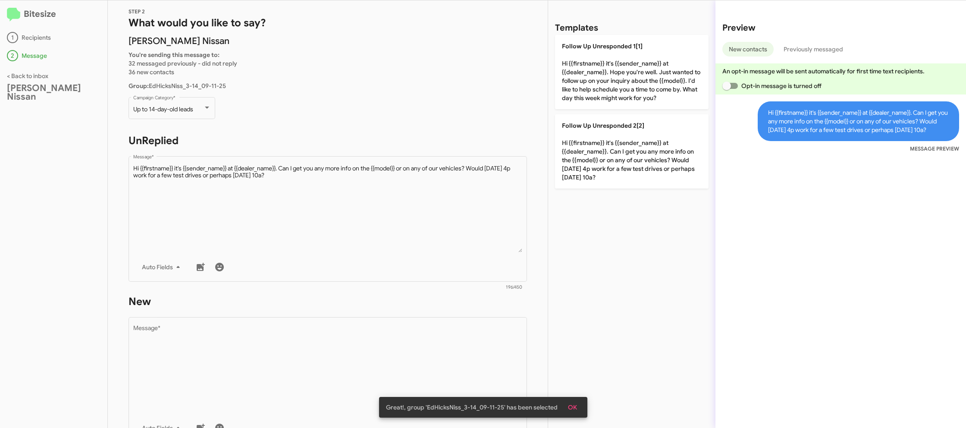
scroll to position [31, 0]
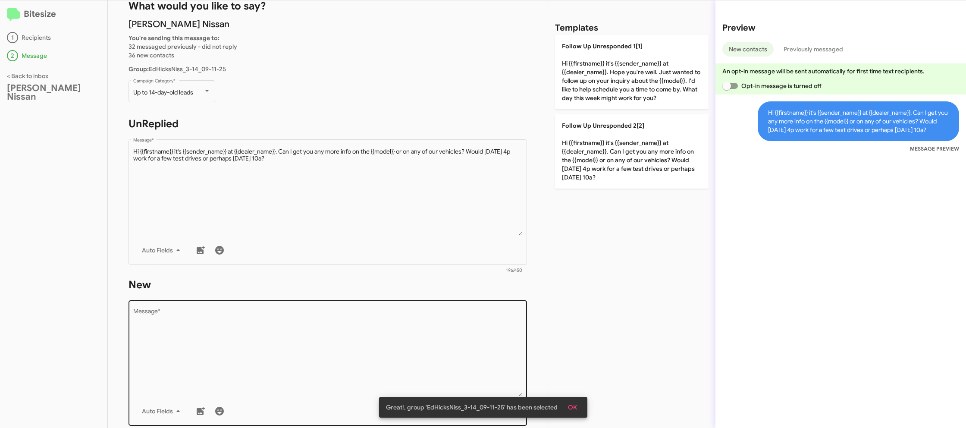
click at [407, 333] on textarea "Message *" at bounding box center [328, 352] width 390 height 88
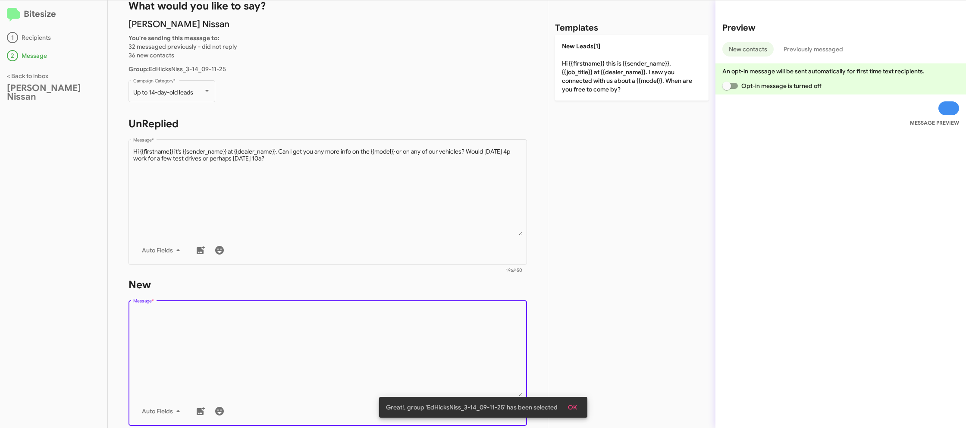
click at [407, 333] on textarea "Message *" at bounding box center [328, 352] width 390 height 88
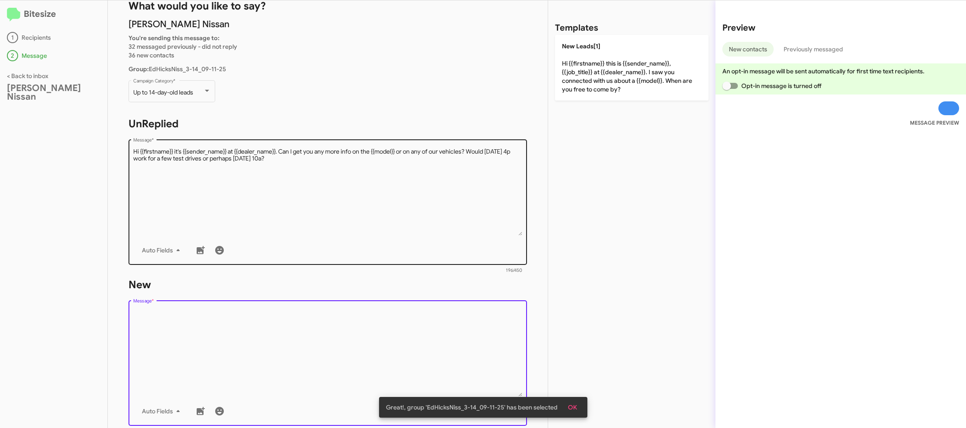
drag, startPoint x: 407, startPoint y: 333, endPoint x: 497, endPoint y: 148, distance: 205.7
click at [419, 303] on div "Drop image here to insert Auto Fields Message *" at bounding box center [328, 362] width 390 height 127
drag, startPoint x: 614, startPoint y: 60, endPoint x: 409, endPoint y: 245, distance: 276.4
click at [613, 61] on p "New Leads[1] Hi {{firstname}} this is {{sender_name}}, {{job_title}} at {{deale…" at bounding box center [632, 68] width 154 height 66
type textarea "Hi {{firstname}} this is {{sender_name}}, {{job_title}} at {{dealer_name}}. I s…"
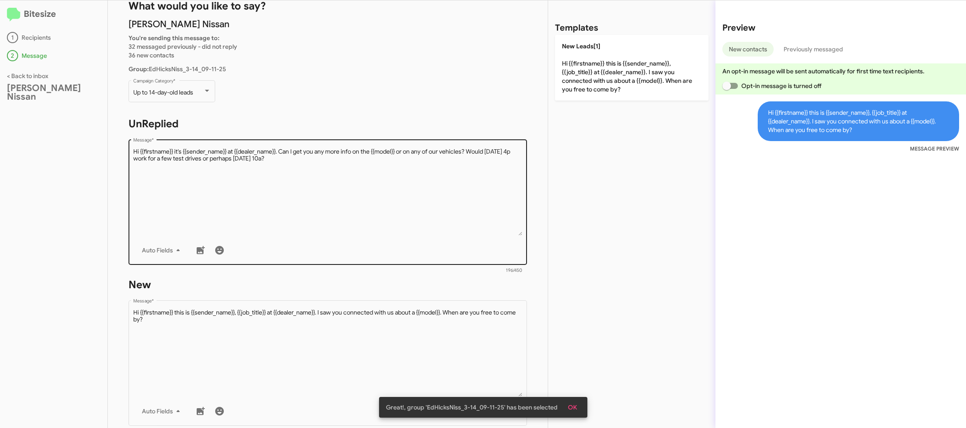
scroll to position [150, 0]
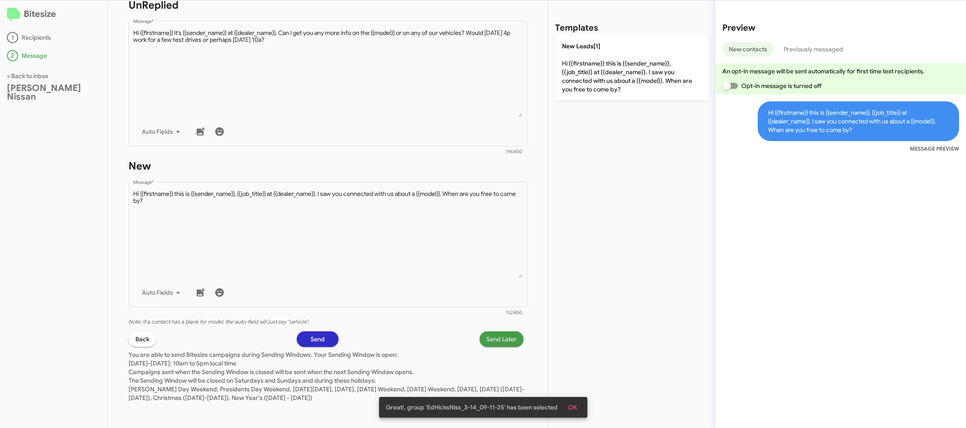
click at [512, 344] on span "Send Later" at bounding box center [502, 339] width 30 height 16
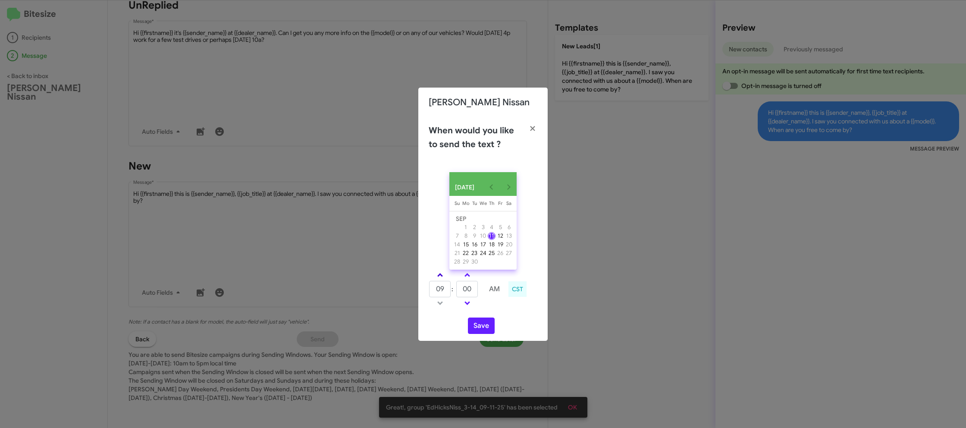
click at [440, 274] on link at bounding box center [440, 275] width 15 height 10
type input "01"
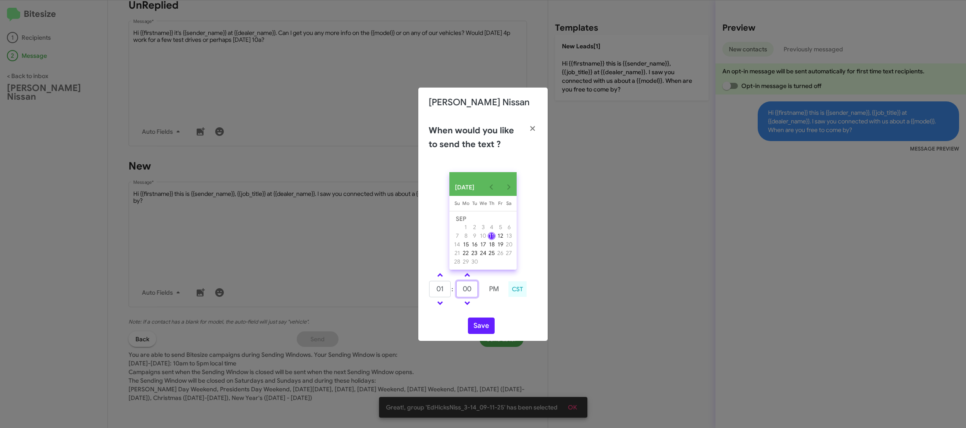
click at [465, 287] on input "00" at bounding box center [467, 289] width 22 height 16
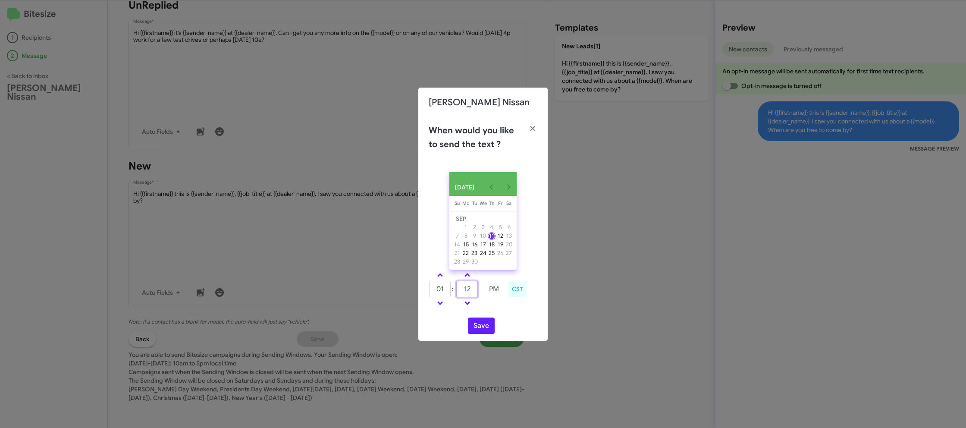
type input "12"
click at [491, 308] on td at bounding box center [494, 303] width 22 height 11
click at [478, 334] on button "Save" at bounding box center [481, 326] width 27 height 16
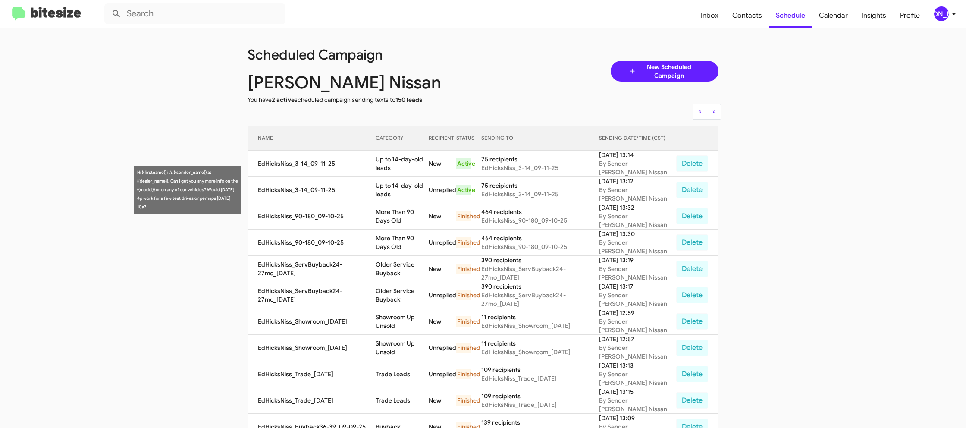
click at [392, 183] on td "Up to 14-day-old leads" at bounding box center [402, 190] width 53 height 26
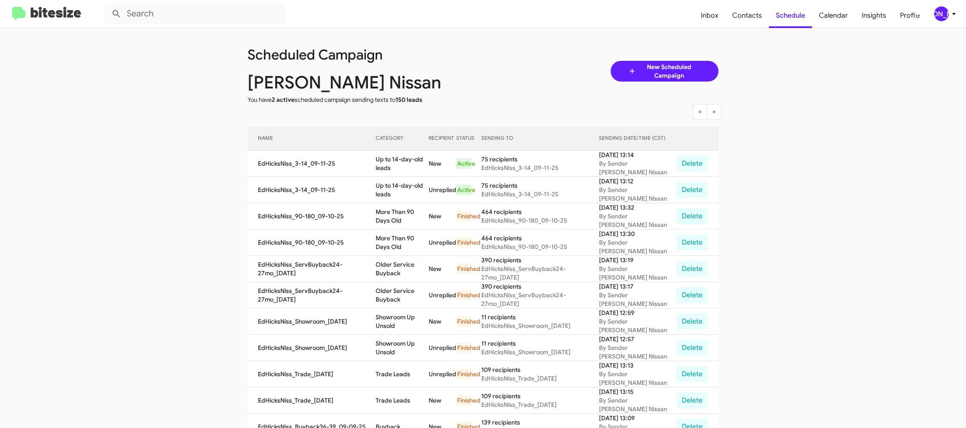
click at [392, 183] on td "Up to 14-day-old leads" at bounding box center [402, 190] width 53 height 26
click at [393, 183] on td "Up to 14-day-old leads" at bounding box center [402, 190] width 53 height 26
copy td "Up to 14-day-old leads"
click at [935, 13] on div "[PERSON_NAME]" at bounding box center [942, 13] width 15 height 15
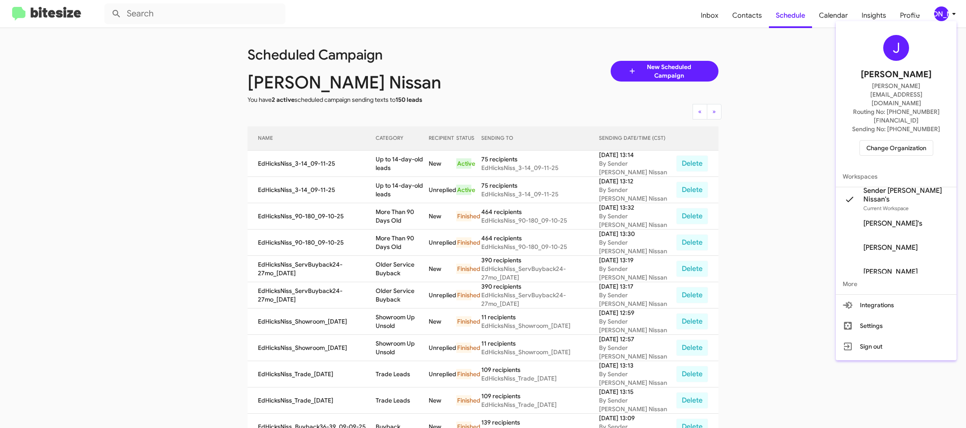
click at [884, 141] on span "Change Organization" at bounding box center [897, 148] width 60 height 15
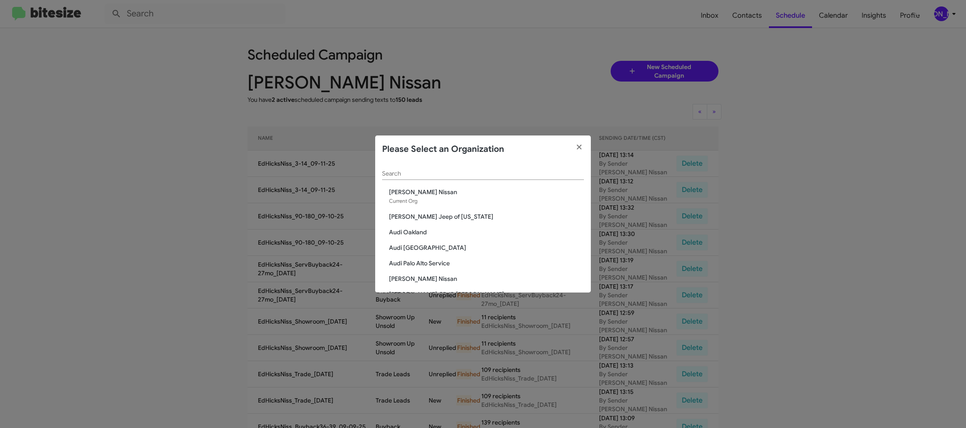
click at [417, 176] on input "Search" at bounding box center [483, 173] width 202 height 7
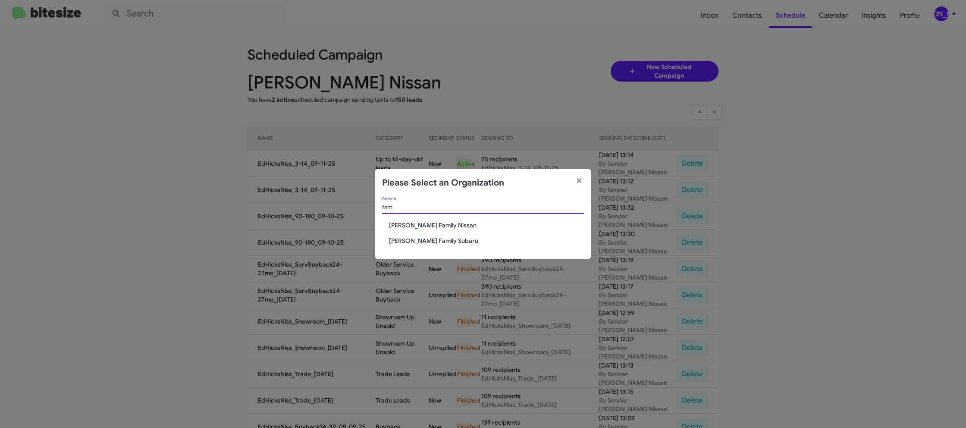
type input "fam"
click at [433, 225] on span "[PERSON_NAME] Family Nissan" at bounding box center [486, 225] width 195 height 9
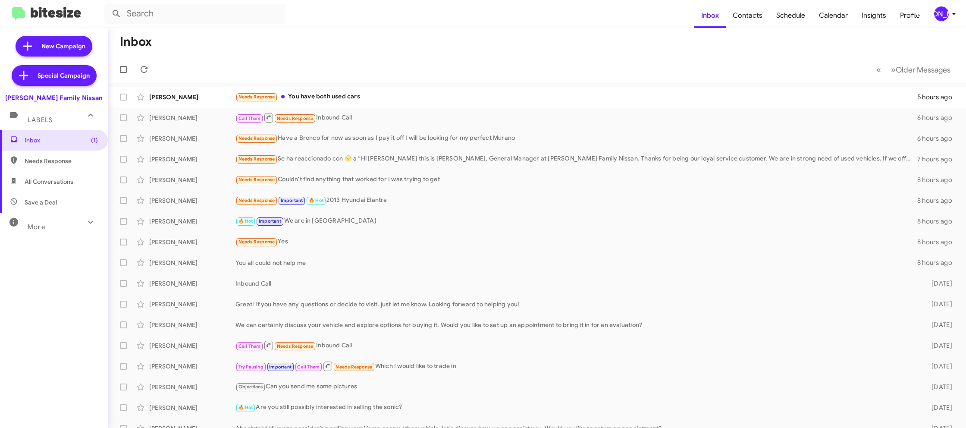
click at [948, 21] on mat-toolbar "Inbox Contacts Schedule Calendar Insights Profile JA" at bounding box center [483, 14] width 966 height 28
click at [946, 9] on div "[PERSON_NAME]" at bounding box center [942, 13] width 15 height 15
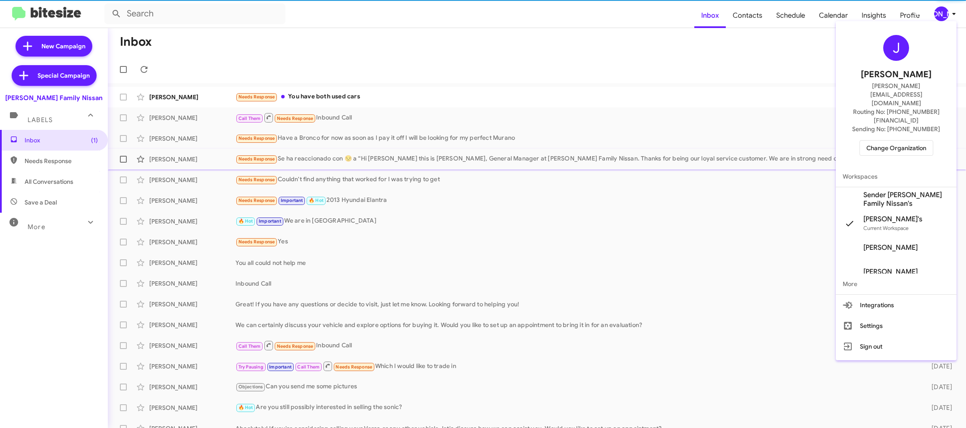
click at [894, 191] on span "Sender Hicks Family Nissan's" at bounding box center [907, 199] width 86 height 17
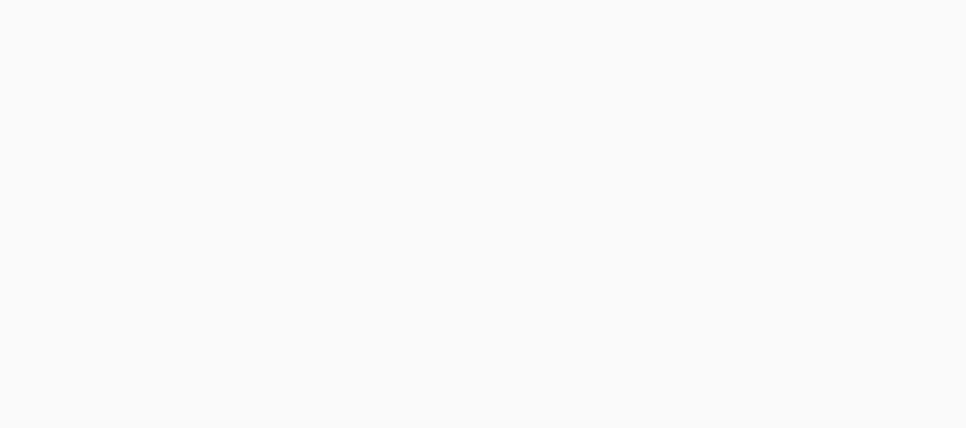
click at [752, 15] on body at bounding box center [483, 214] width 966 height 428
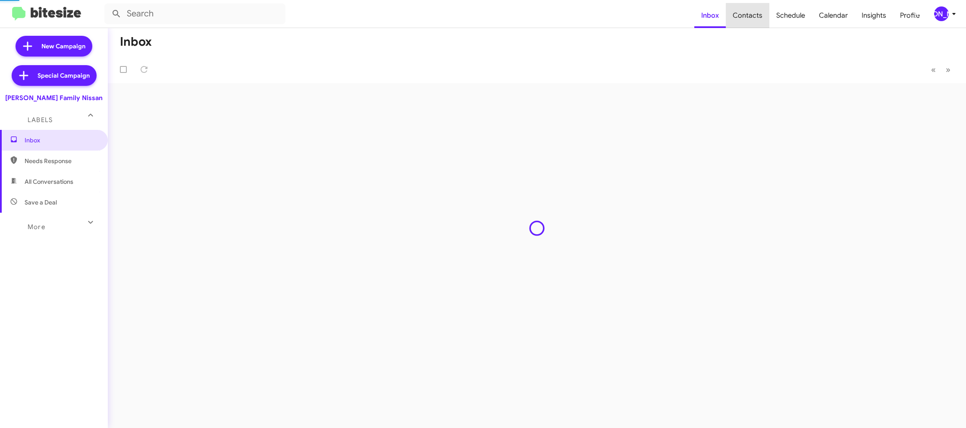
click at [752, 15] on span "Contacts" at bounding box center [748, 15] width 44 height 25
type input "in:groups"
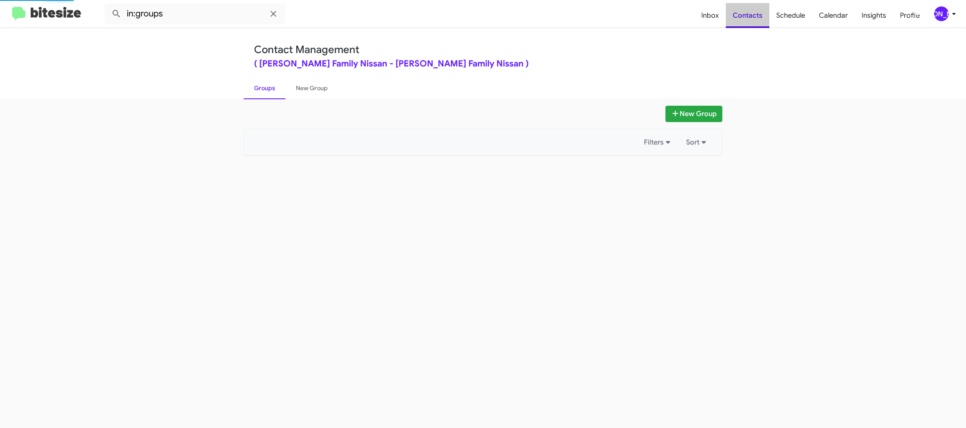
click at [752, 15] on span "Contacts" at bounding box center [748, 15] width 44 height 25
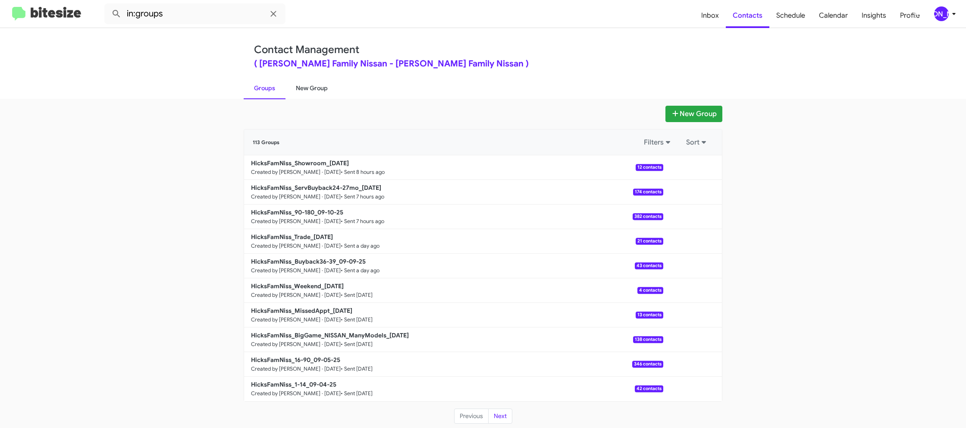
click at [305, 94] on link "New Group" at bounding box center [312, 88] width 53 height 22
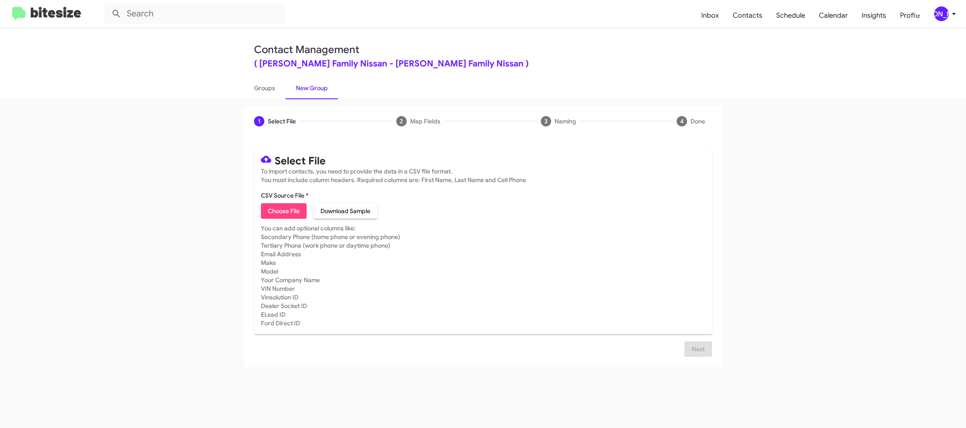
click at [285, 211] on span "Choose File" at bounding box center [284, 211] width 32 height 16
type input "HicksFamNiss_1-14_09-11-25"
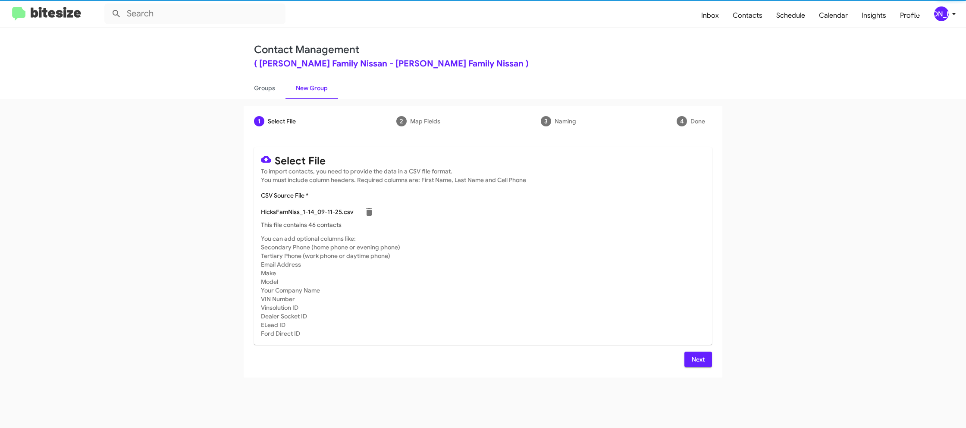
click at [628, 287] on mat-card-subtitle "You can add optional columns like: Secondary Phone (home phone or evening phone…" at bounding box center [483, 286] width 444 height 104
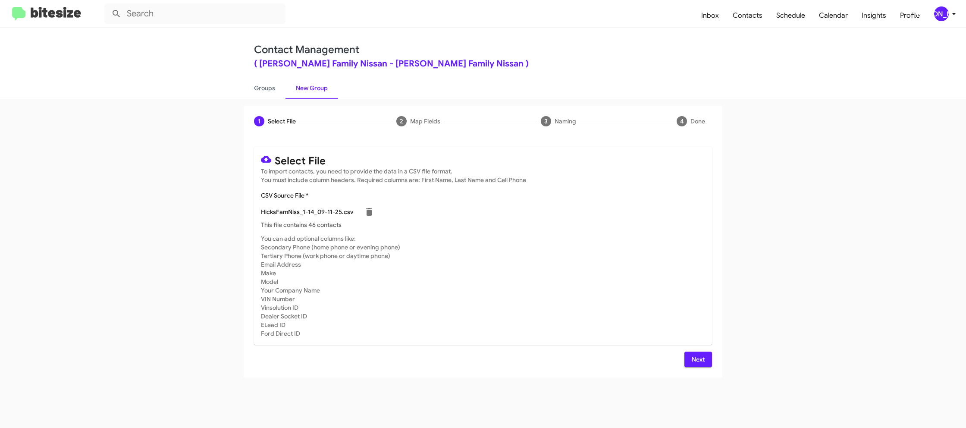
click at [701, 351] on div "Select File To import contacts, you need to provide the data in a CSV file form…" at bounding box center [483, 257] width 458 height 220
click at [699, 357] on span "Next" at bounding box center [699, 360] width 14 height 16
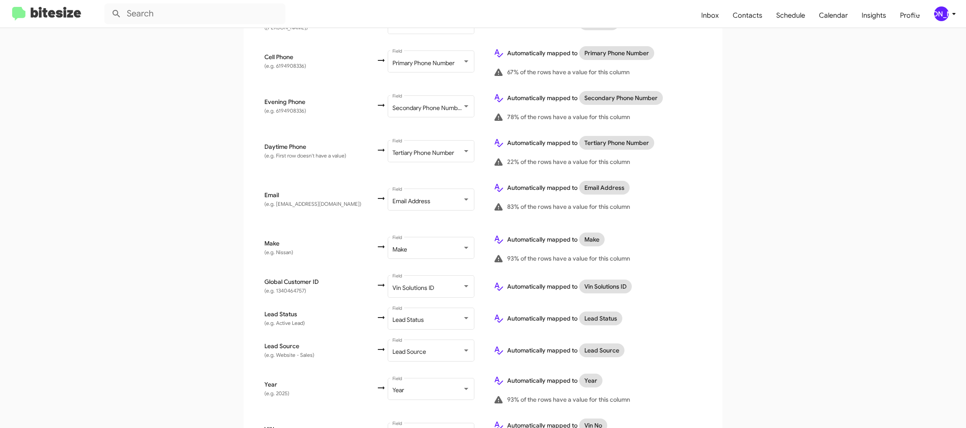
scroll to position [402, 0]
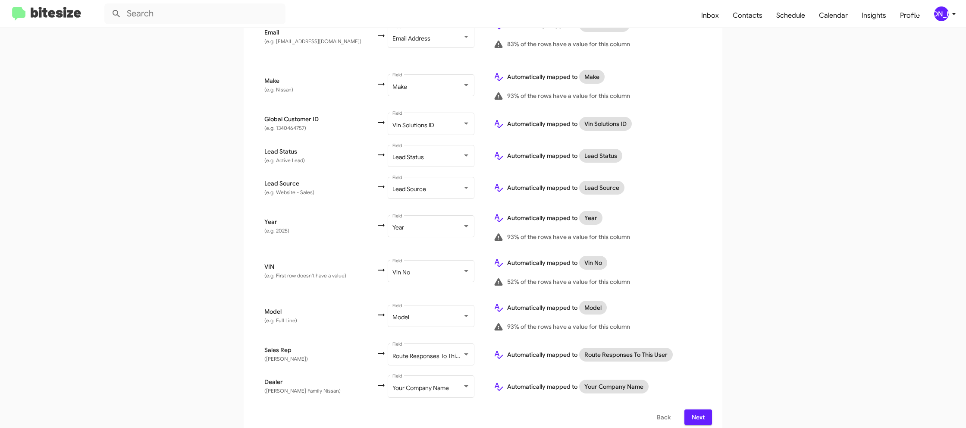
click at [704, 409] on span "Next" at bounding box center [699, 417] width 14 height 16
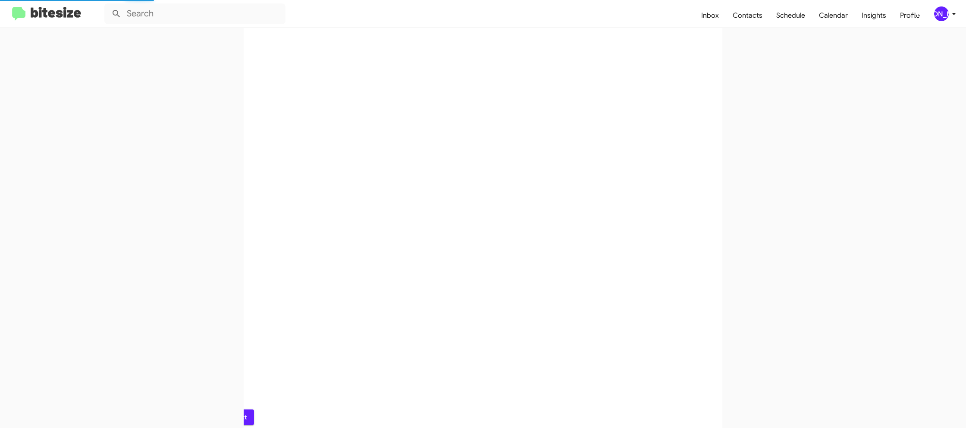
scroll to position [0, 0]
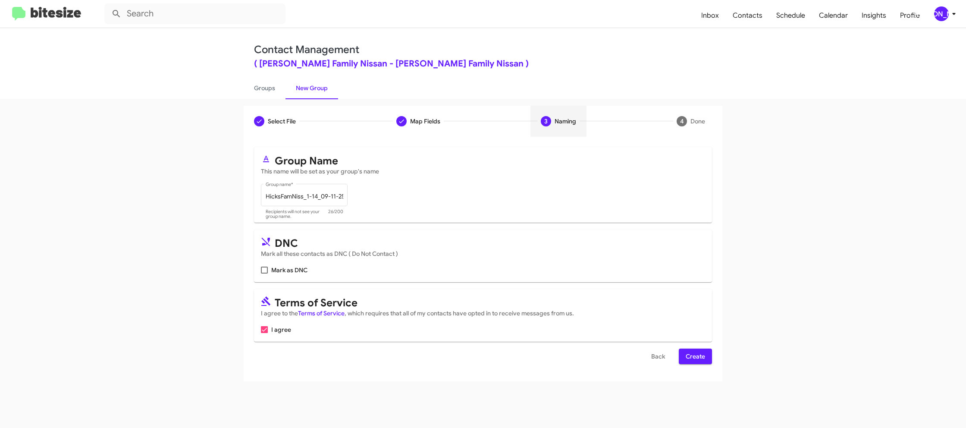
click at [699, 358] on span "Create" at bounding box center [695, 357] width 19 height 16
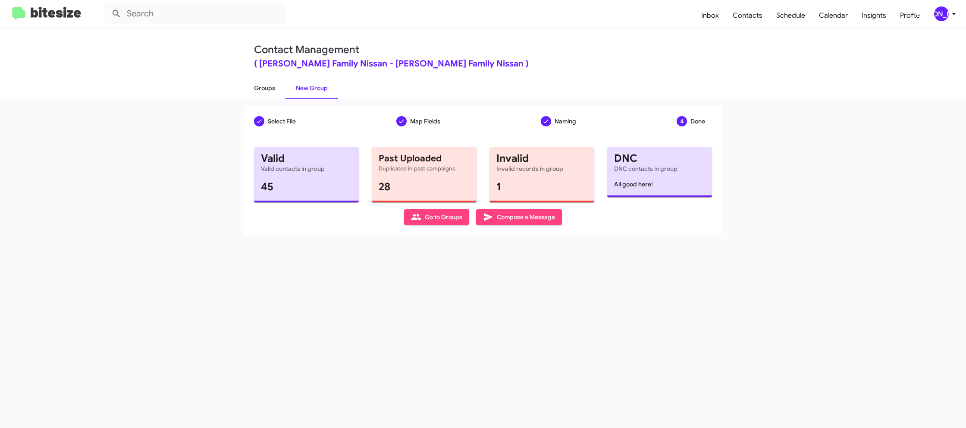
click at [256, 91] on link "Groups" at bounding box center [265, 88] width 42 height 22
type input "in:groups"
click at [256, 91] on link "Groups" at bounding box center [265, 88] width 42 height 22
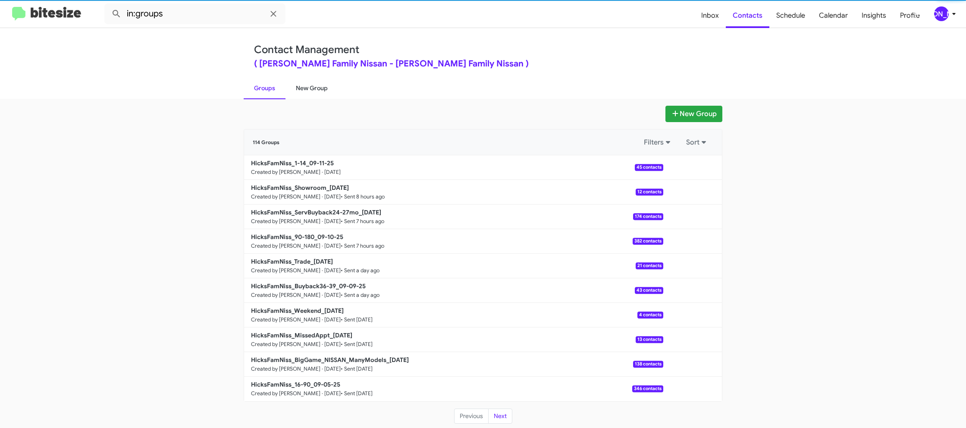
click at [312, 88] on link "New Group" at bounding box center [312, 88] width 53 height 22
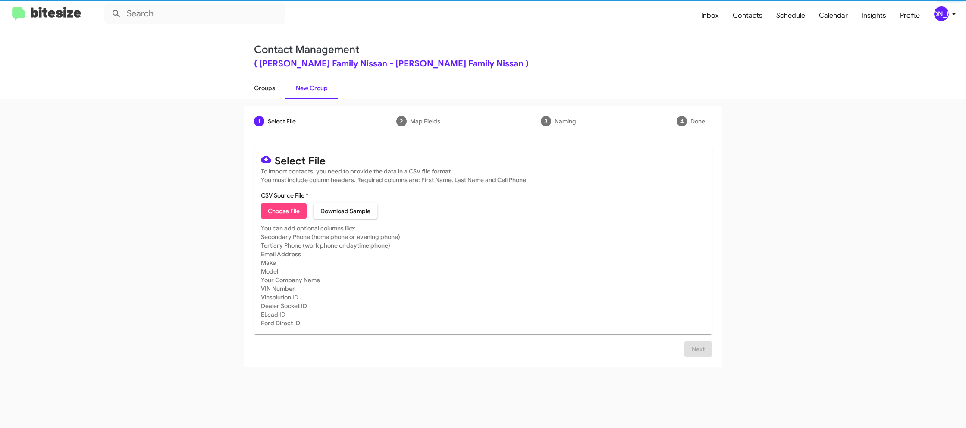
click at [274, 91] on link "Groups" at bounding box center [265, 88] width 42 height 22
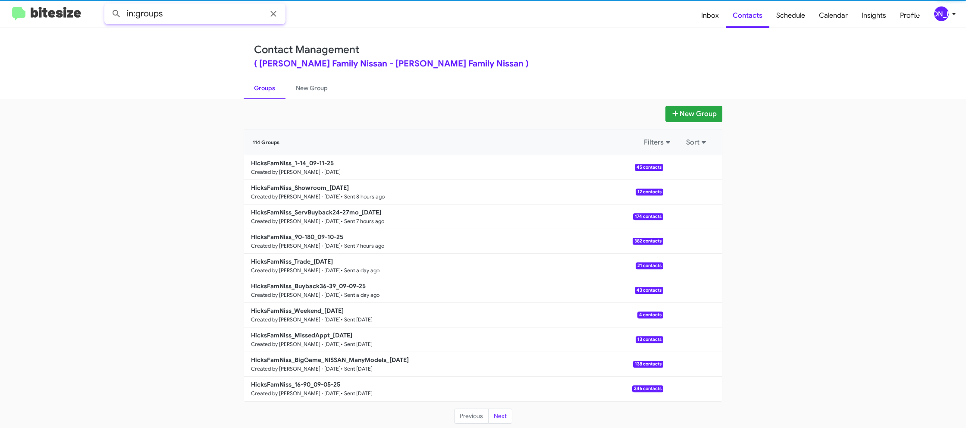
click at [179, 16] on input "in:groups" at bounding box center [194, 13] width 181 height 21
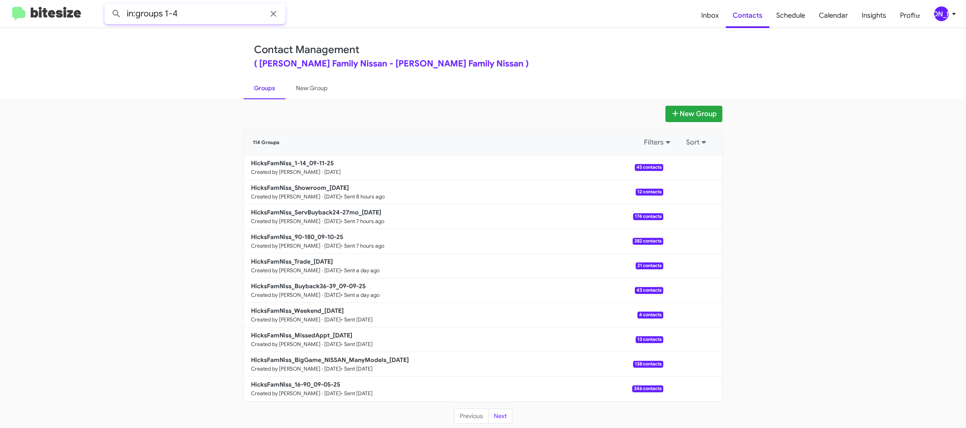
click at [108, 5] on button at bounding box center [116, 13] width 17 height 17
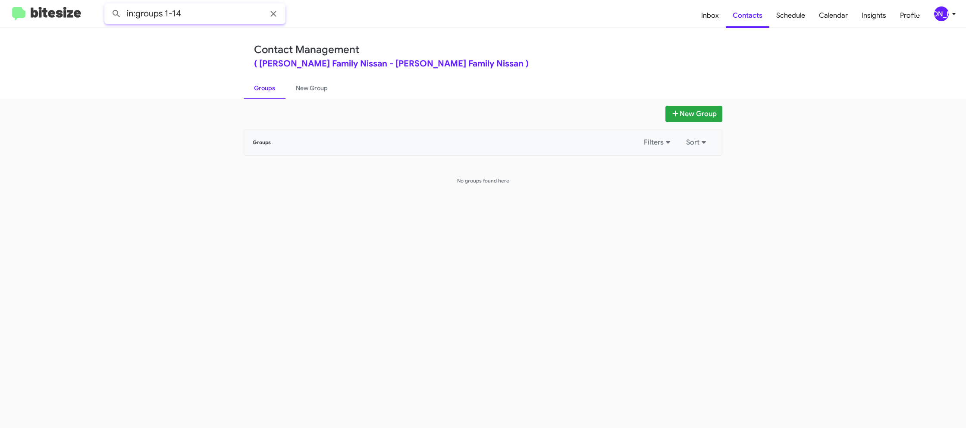
type input "in:groups 1-14"
click at [108, 5] on button at bounding box center [116, 13] width 17 height 17
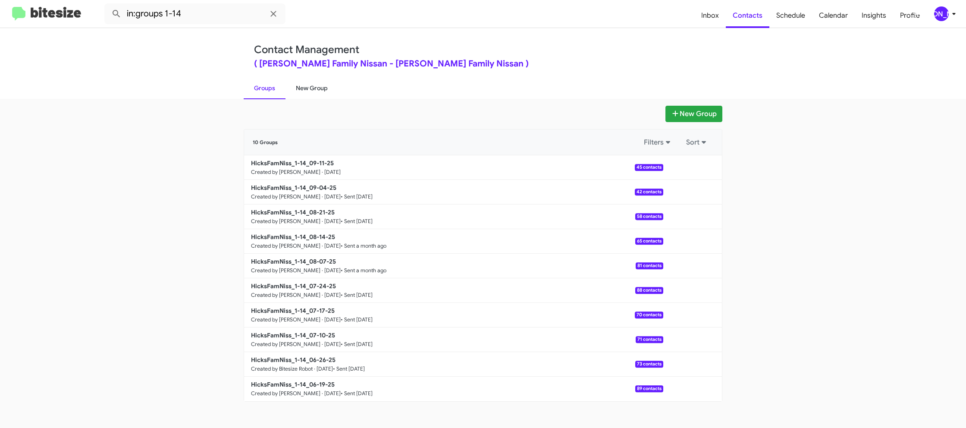
click at [298, 88] on link "New Group" at bounding box center [312, 88] width 53 height 22
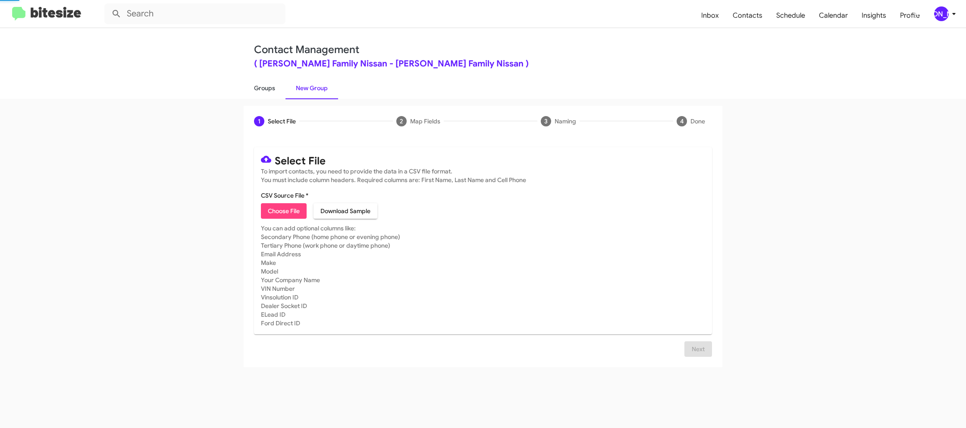
click at [268, 86] on link "Groups" at bounding box center [265, 88] width 42 height 22
type input "in:groups"
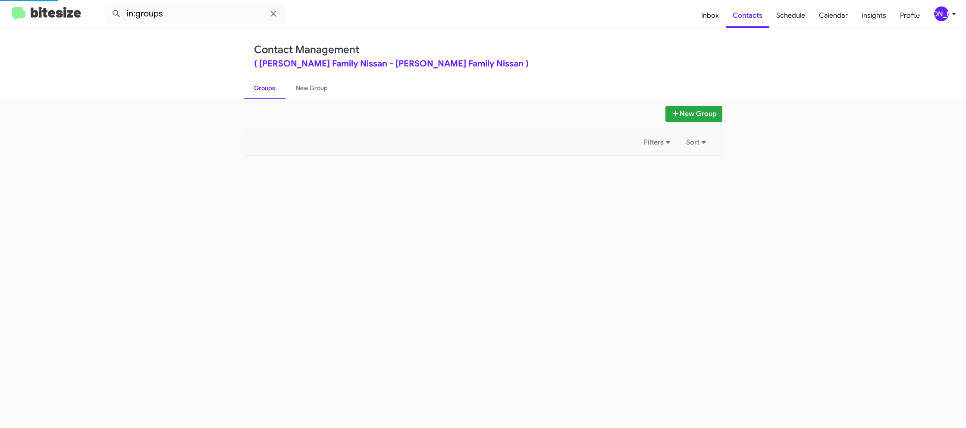
click at [268, 86] on link "Groups" at bounding box center [265, 88] width 42 height 22
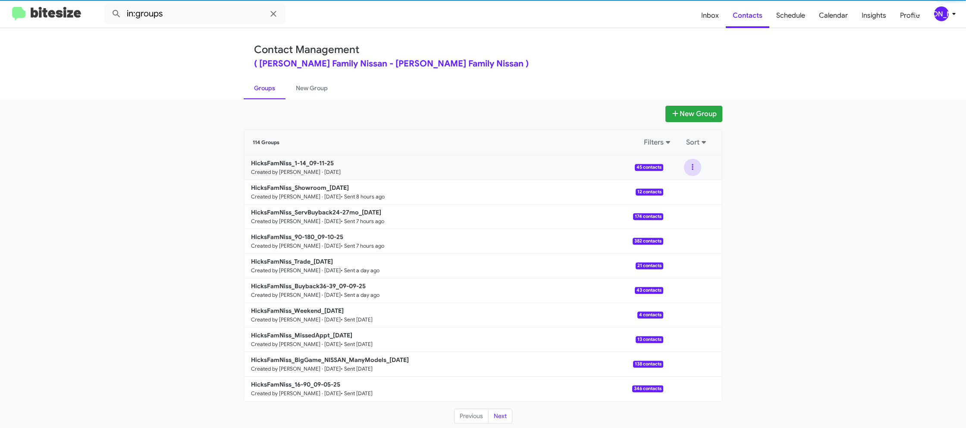
click at [685, 166] on div at bounding box center [693, 167] width 59 height 17
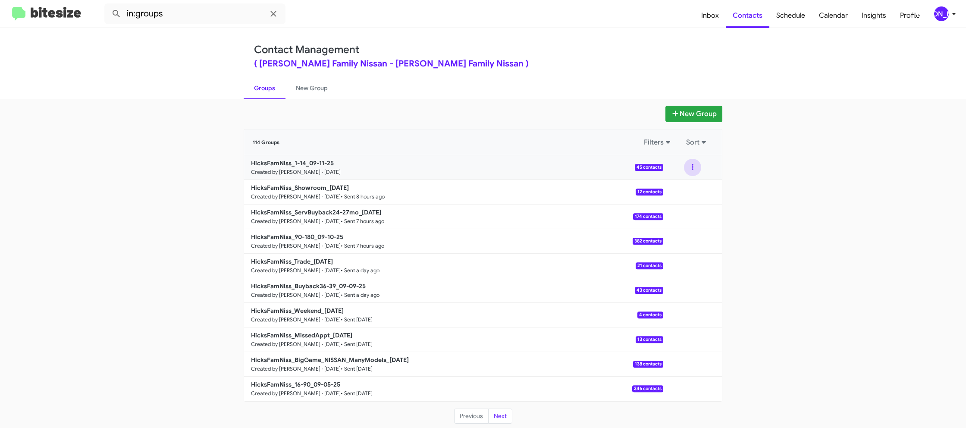
click at [696, 173] on button at bounding box center [692, 167] width 17 height 17
click at [692, 185] on button "View contacts" at bounding box center [666, 190] width 69 height 21
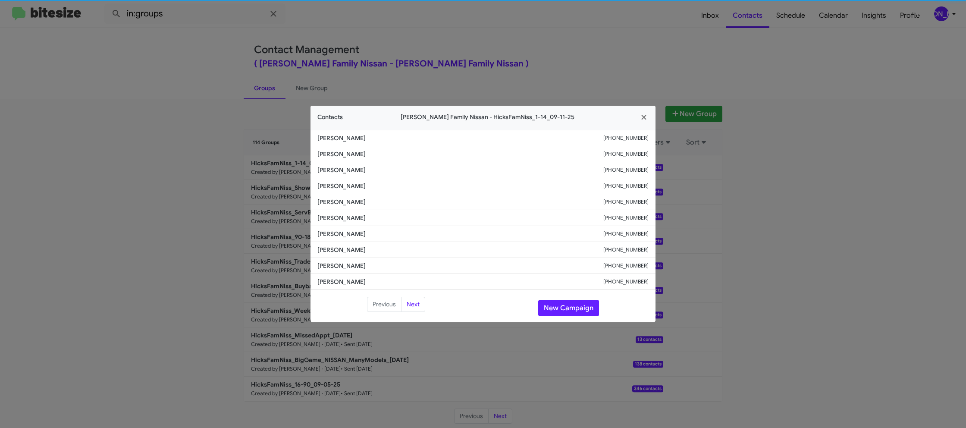
click at [346, 217] on span "Arturo Garcia" at bounding box center [461, 218] width 286 height 9
copy span "Arturo Garcia"
drag, startPoint x: 221, startPoint y: 93, endPoint x: 256, endPoint y: 123, distance: 45.6
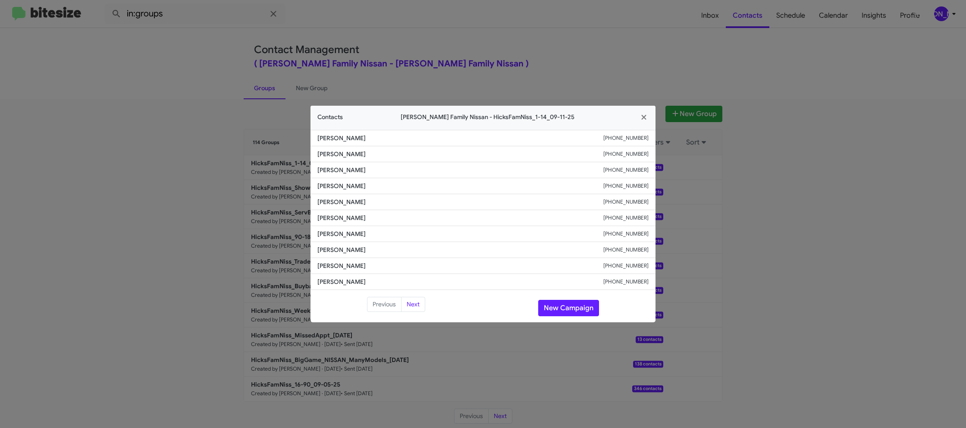
click at [222, 94] on modal-container "Contacts Hicks Family Nissan - HicksFamNiss_1-14_09-11-25 Adriana Salazar +1361…" at bounding box center [483, 214] width 966 height 428
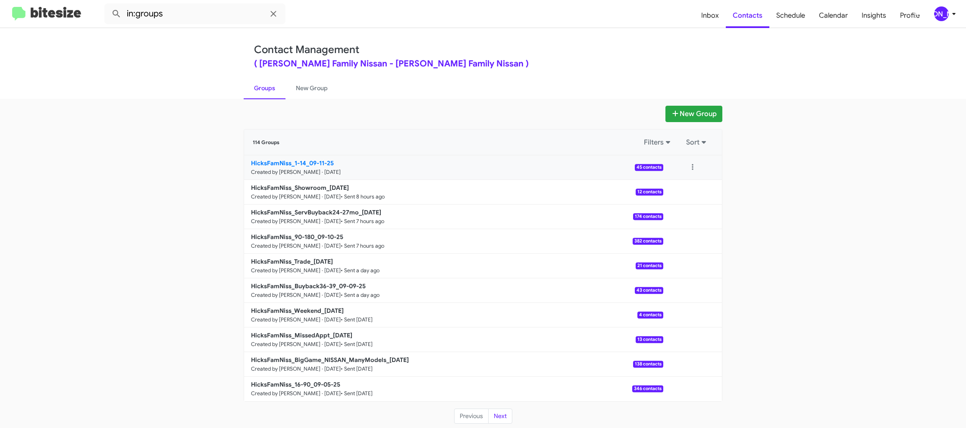
click at [308, 162] on b "HicksFamNiss_1-14_09-11-25" at bounding box center [292, 163] width 83 height 8
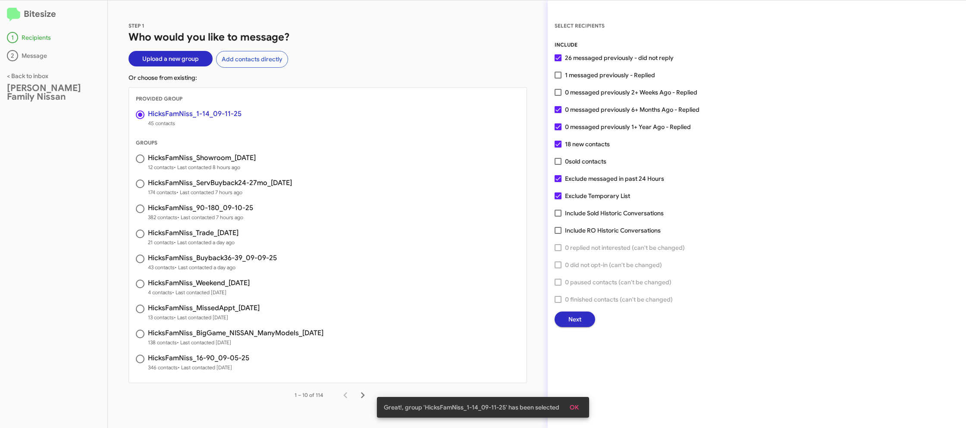
click at [564, 318] on button "Next" at bounding box center [575, 320] width 41 height 16
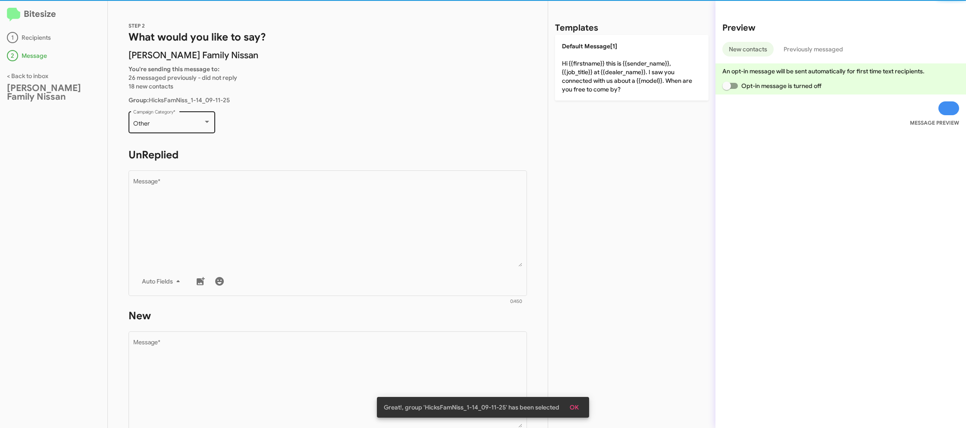
click at [202, 125] on div "Other" at bounding box center [168, 123] width 70 height 7
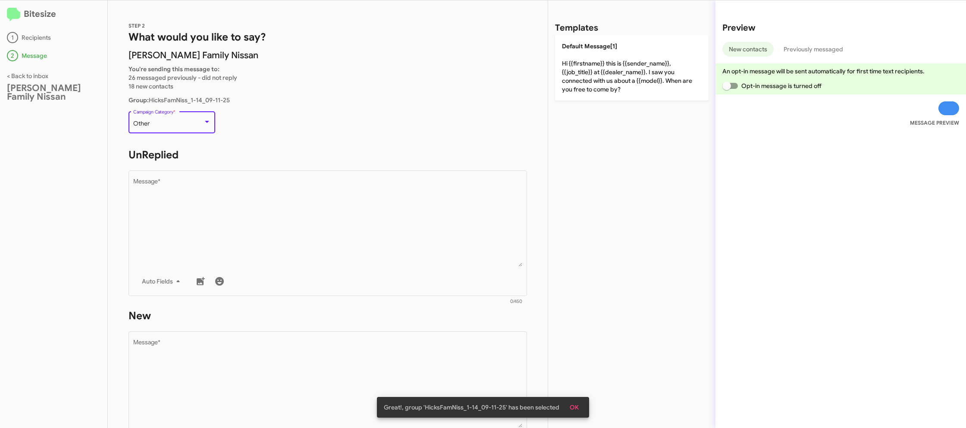
scroll to position [324, 0]
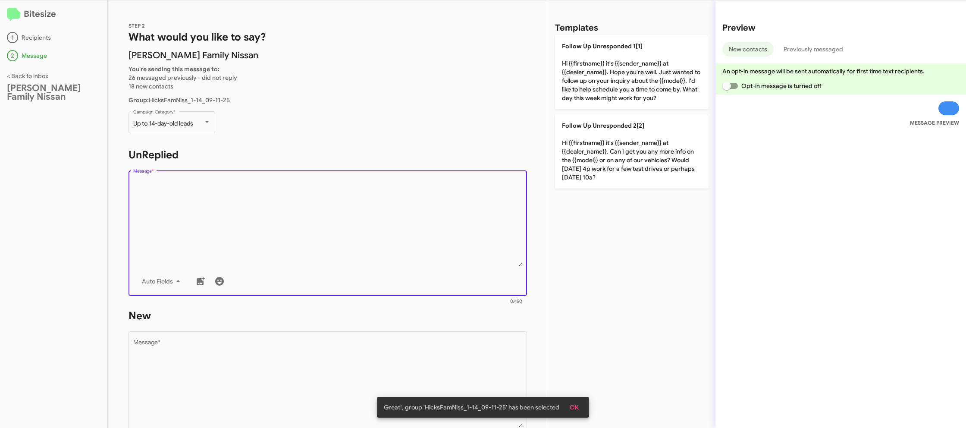
drag, startPoint x: 291, startPoint y: 219, endPoint x: 400, endPoint y: 168, distance: 120.3
click at [294, 220] on textarea "Message *" at bounding box center [328, 223] width 390 height 88
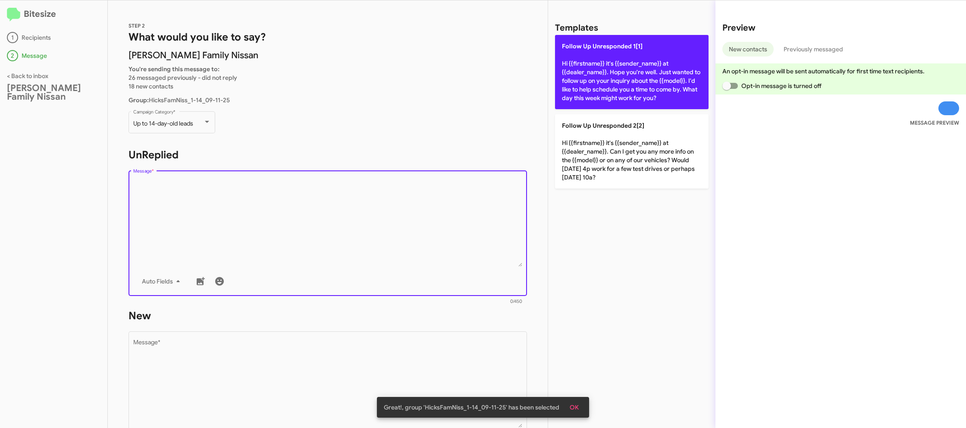
drag, startPoint x: 597, startPoint y: 69, endPoint x: 587, endPoint y: 75, distance: 11.6
click at [597, 69] on p "Follow Up Unresponded 1[1] Hi {{firstname}} it's {{sender_name}} at {{dealer_na…" at bounding box center [632, 72] width 154 height 74
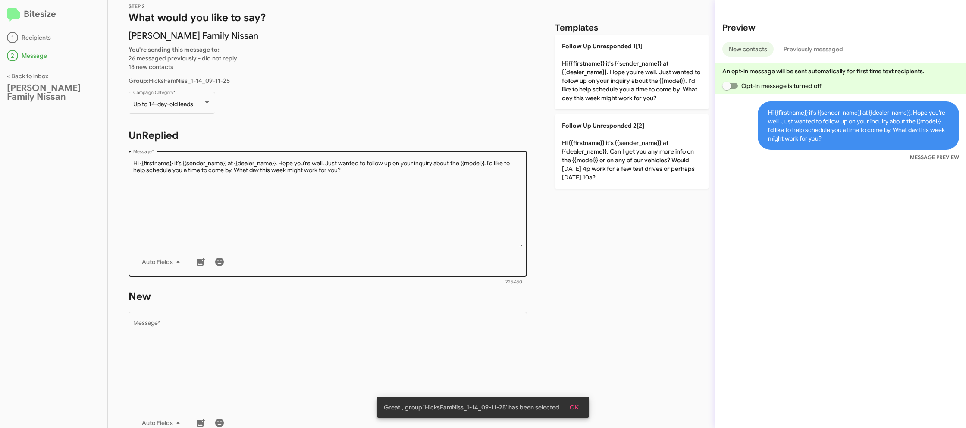
scroll to position [28, 0]
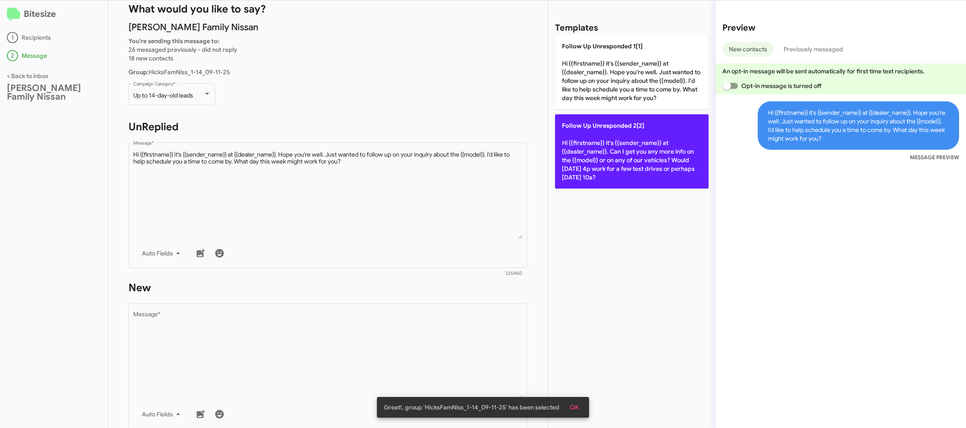
click at [598, 164] on p "Follow Up Unresponded 2[2] Hi {{firstname}} it's {{sender_name}} at {{dealer_na…" at bounding box center [632, 151] width 154 height 74
type textarea "Hi {{firstname}} it's {{sender_name}} at {{dealer_name}}. Can I get you any mor…"
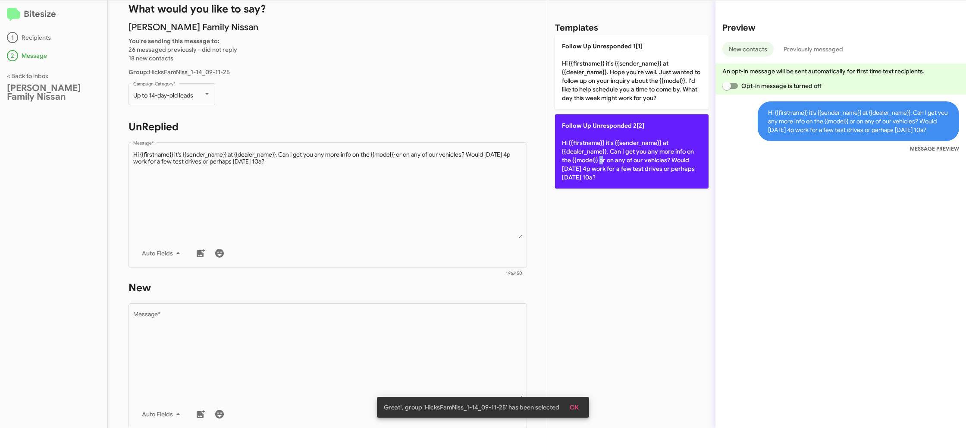
click at [597, 164] on p "Follow Up Unresponded 2[2] Hi {{firstname}} it's {{sender_name}} at {{dealer_na…" at bounding box center [632, 151] width 154 height 74
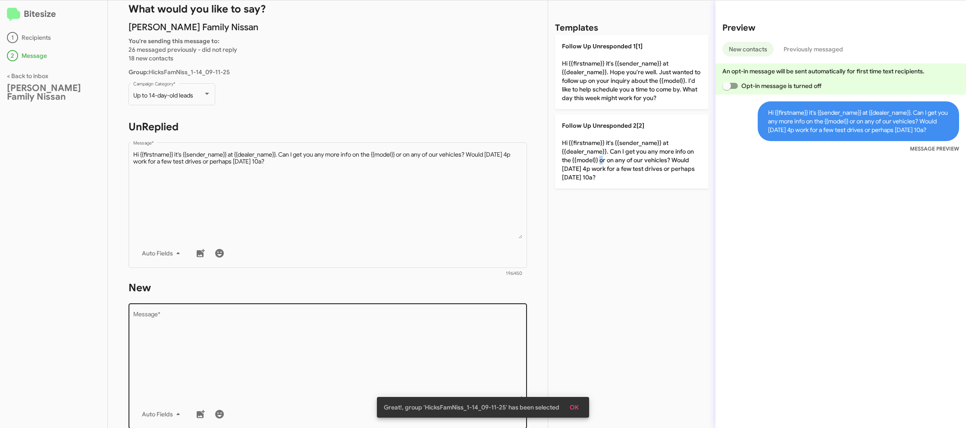
scroll to position [31, 0]
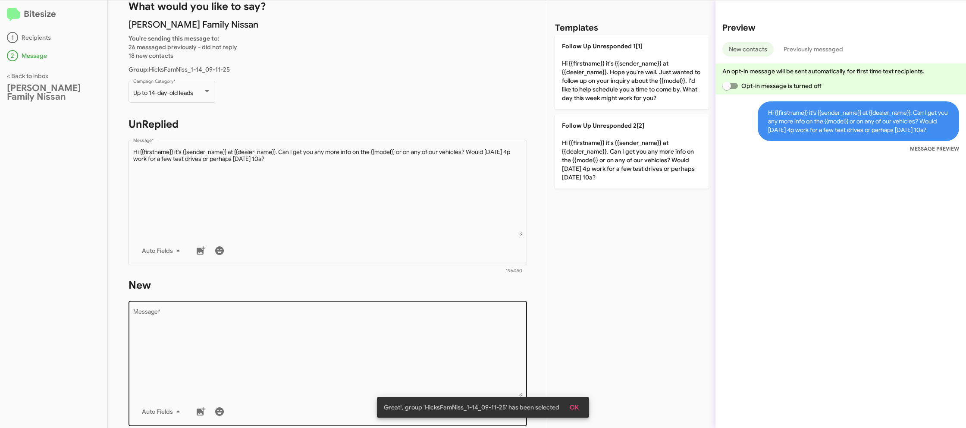
click at [389, 339] on textarea "Message *" at bounding box center [328, 353] width 390 height 88
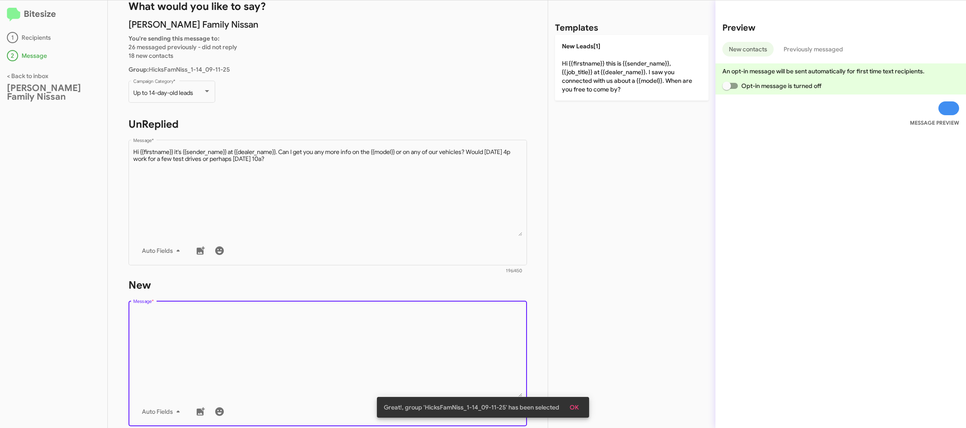
drag, startPoint x: 389, startPoint y: 339, endPoint x: 536, endPoint y: 133, distance: 252.6
click at [389, 334] on textarea "Message *" at bounding box center [328, 353] width 390 height 88
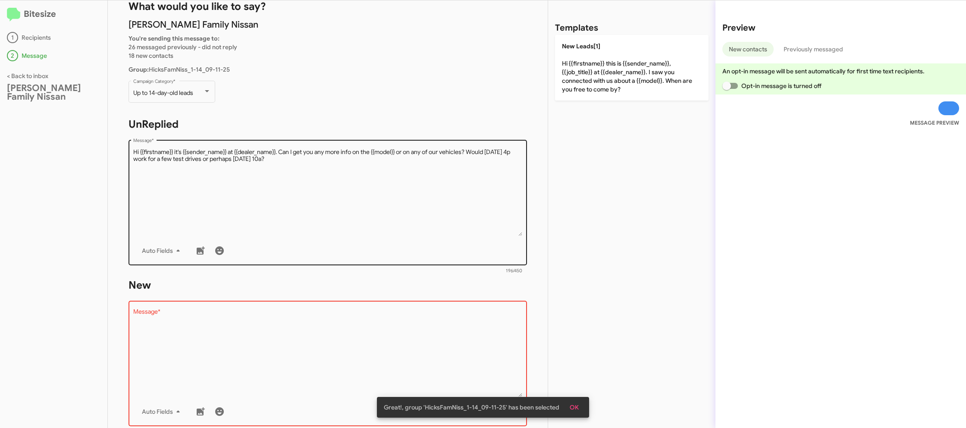
drag, startPoint x: 601, startPoint y: 80, endPoint x: 442, endPoint y: 155, distance: 176.0
click at [601, 80] on p "New Leads[1] Hi {{firstname}} this is {{sender_name}}, {{job_title}} at {{deale…" at bounding box center [632, 68] width 154 height 66
type textarea "Hi {{firstname}} this is {{sender_name}}, {{job_title}} at {{dealer_name}}. I s…"
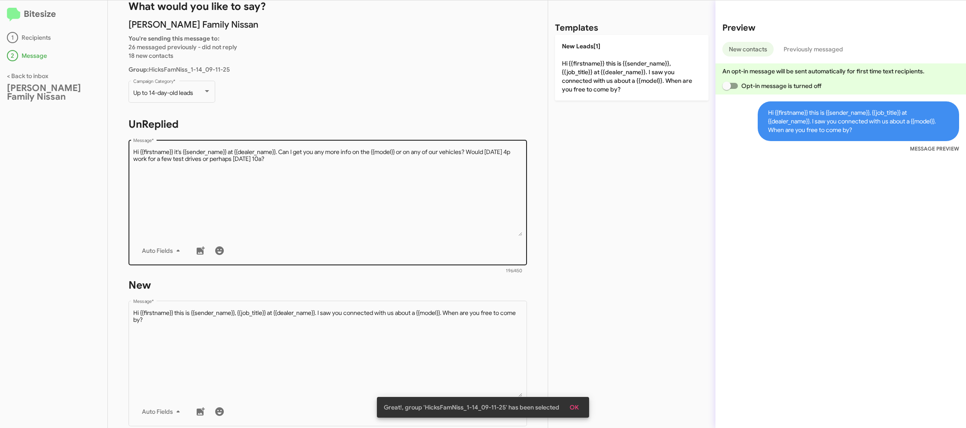
scroll to position [150, 0]
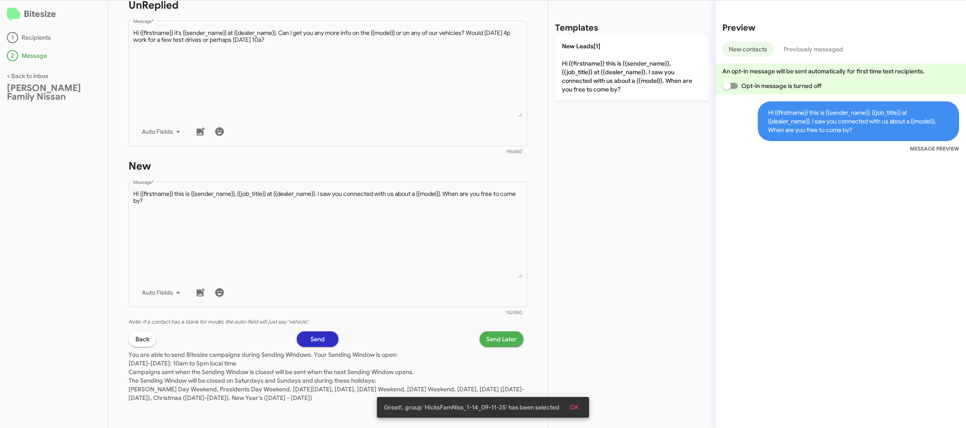
click at [499, 336] on span "Send Later" at bounding box center [502, 339] width 30 height 16
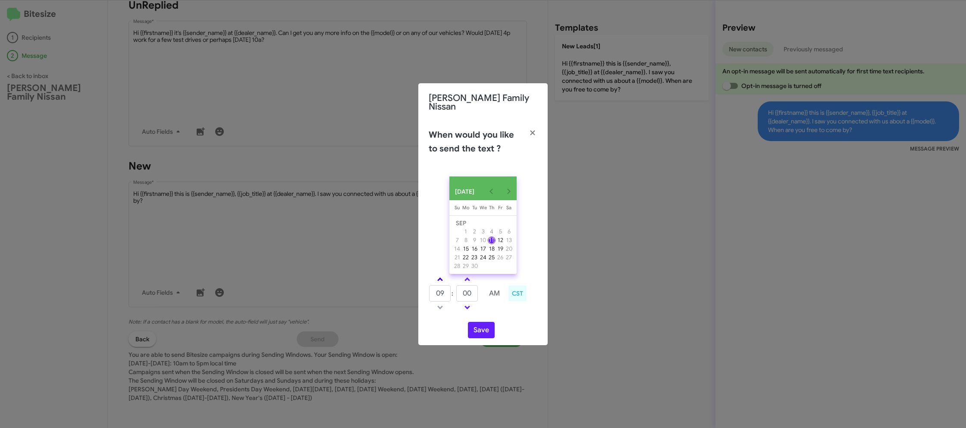
click at [443, 278] on link at bounding box center [440, 279] width 15 height 10
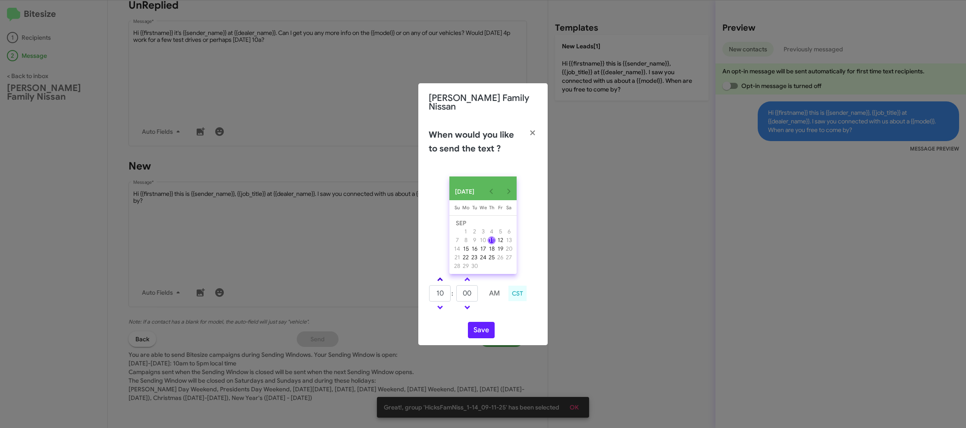
click at [443, 278] on link at bounding box center [440, 279] width 15 height 10
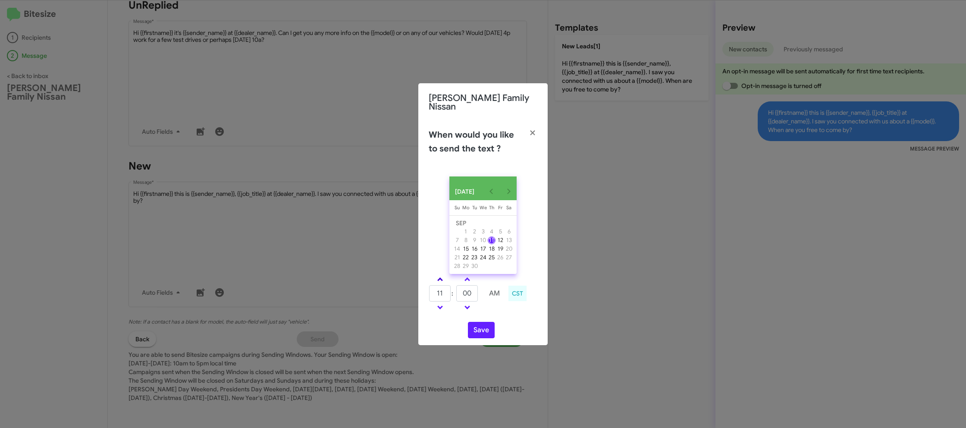
click at [443, 278] on link at bounding box center [440, 279] width 15 height 10
drag, startPoint x: 443, startPoint y: 278, endPoint x: 452, endPoint y: 286, distance: 11.3
click at [443, 278] on link at bounding box center [440, 279] width 15 height 10
type input "01"
click at [472, 292] on input "00" at bounding box center [467, 293] width 22 height 16
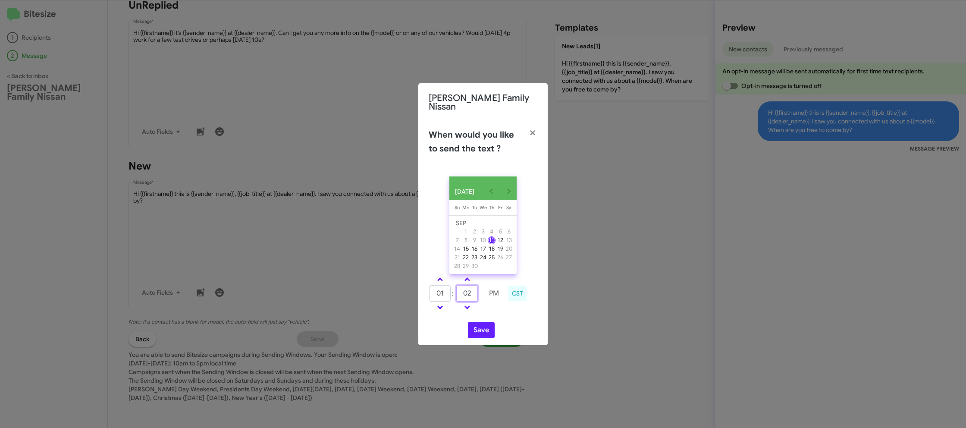
type input "02"
drag, startPoint x: 516, startPoint y: 319, endPoint x: 481, endPoint y: 327, distance: 35.6
click at [508, 321] on div "SEP 2025 Sunday Su Monday Mo Tuesday Tu Wednesday We Thursday Th Friday Fr Satu…" at bounding box center [483, 258] width 129 height 176
click at [481, 327] on button "Save" at bounding box center [481, 330] width 27 height 16
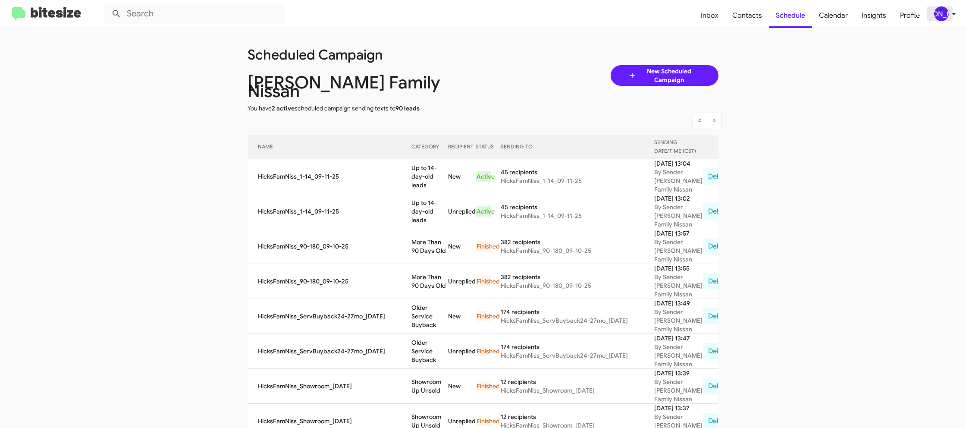
click at [953, 12] on icon at bounding box center [954, 14] width 10 height 10
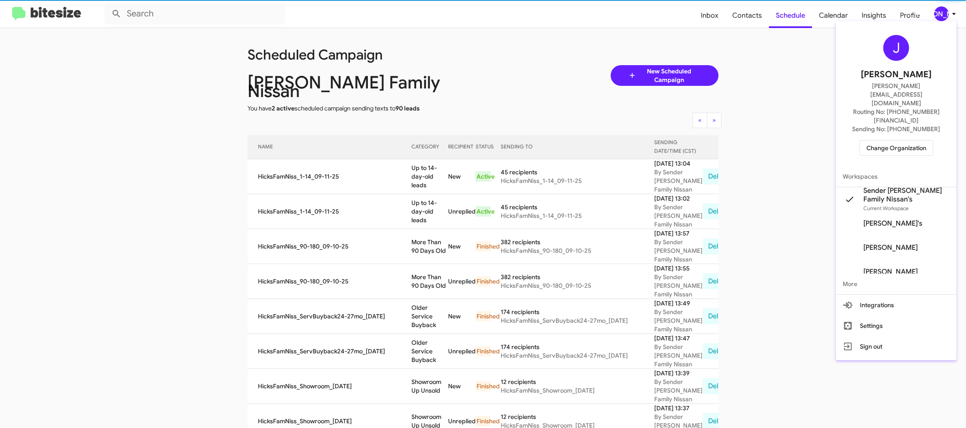
click at [881, 141] on span "Change Organization" at bounding box center [897, 148] width 60 height 15
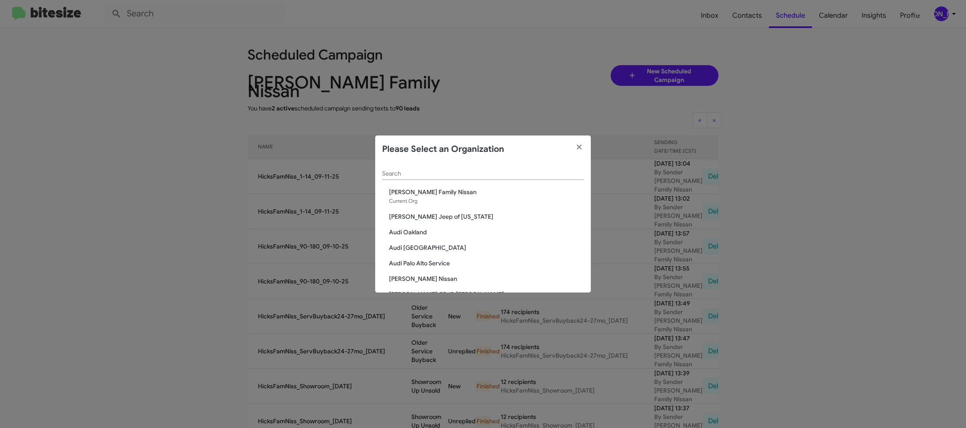
click at [403, 175] on input "Search" at bounding box center [483, 173] width 202 height 7
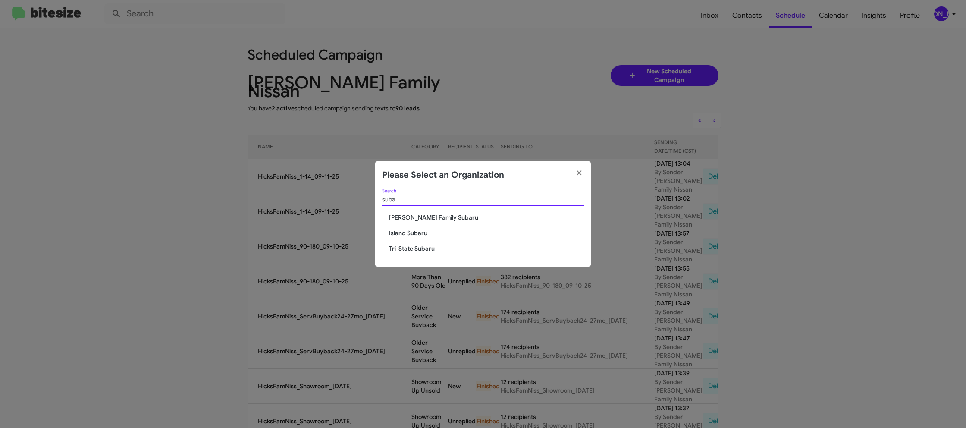
type input "suba"
click at [432, 215] on span "Hicks Family Subaru" at bounding box center [486, 217] width 195 height 9
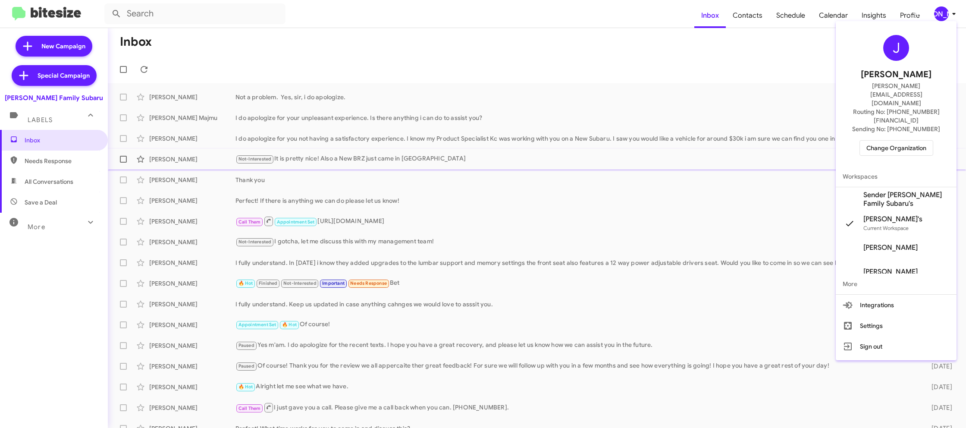
drag, startPoint x: 895, startPoint y: 170, endPoint x: 882, endPoint y: 164, distance: 14.3
click at [893, 191] on span "Sender [PERSON_NAME] Family Subaru's" at bounding box center [907, 199] width 86 height 17
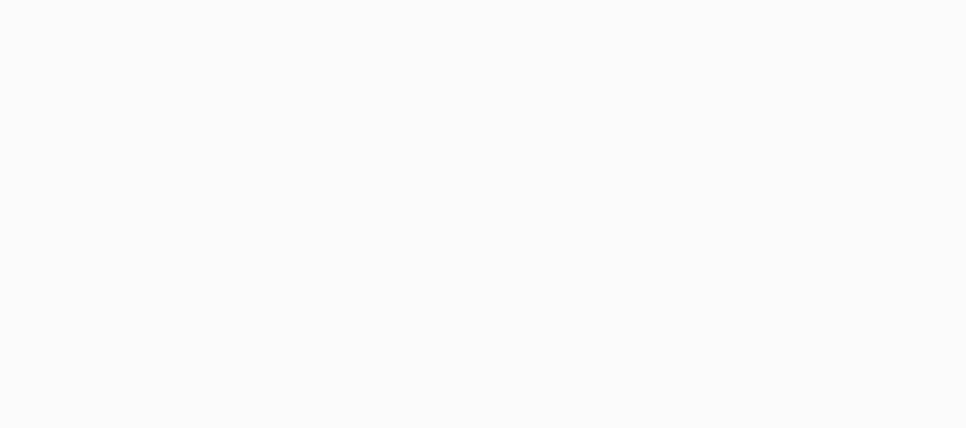
click at [749, 24] on body at bounding box center [483, 214] width 966 height 428
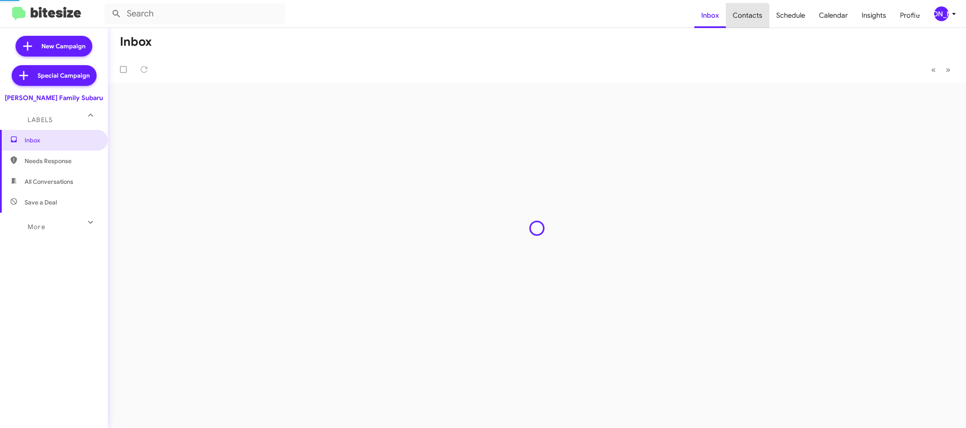
click at [749, 24] on span "Contacts" at bounding box center [748, 15] width 44 height 25
drag, startPoint x: 0, startPoint y: 0, endPoint x: 641, endPoint y: 8, distance: 641.2
click at [748, 24] on span "Contacts" at bounding box center [748, 15] width 44 height 25
type input "in:groups"
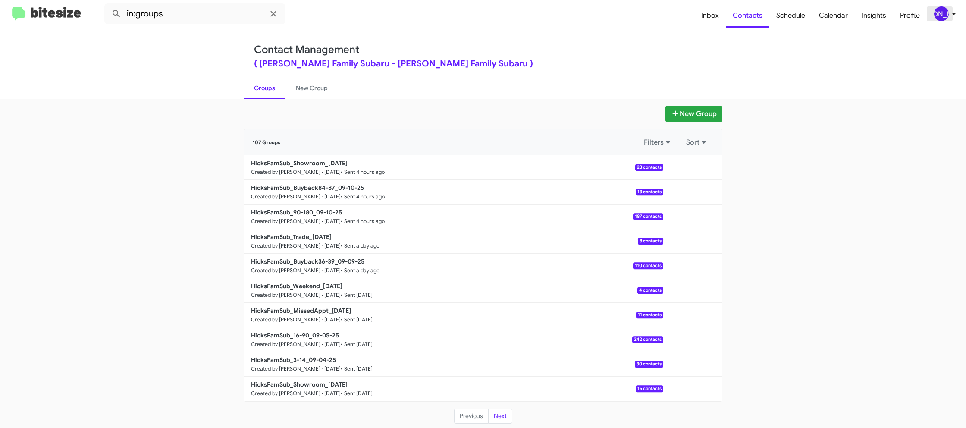
click at [947, 17] on div "[PERSON_NAME]" at bounding box center [942, 13] width 15 height 15
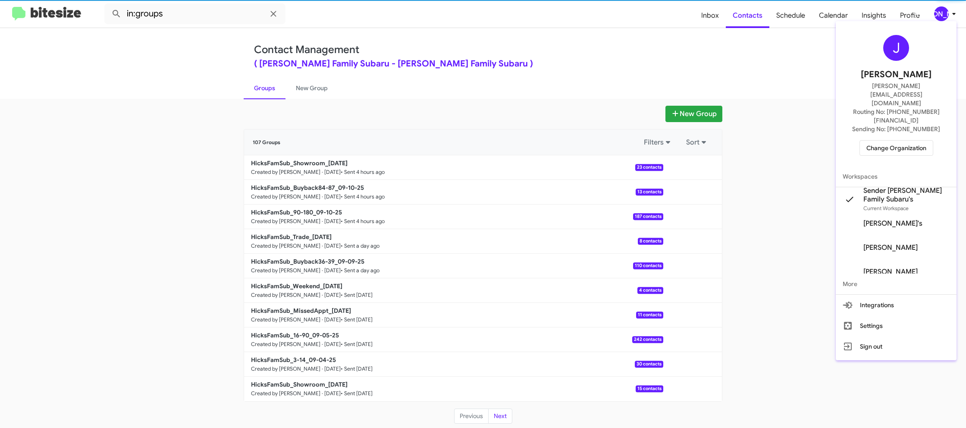
click at [947, 18] on div at bounding box center [483, 214] width 966 height 428
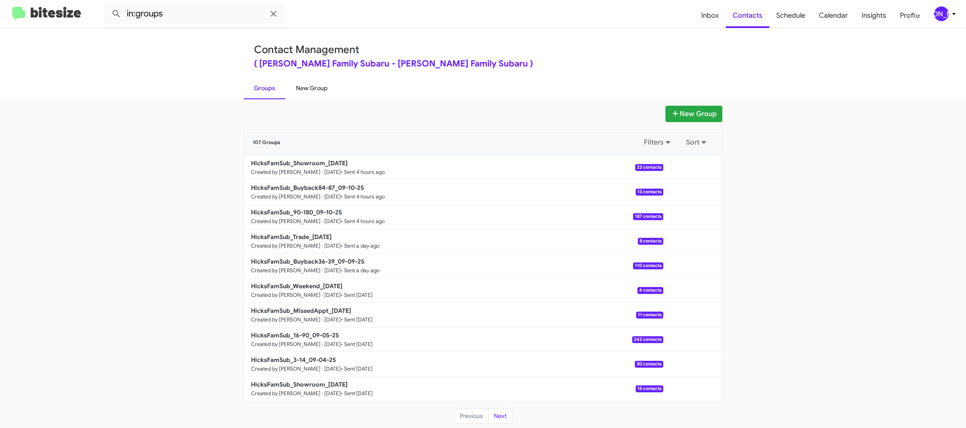
click at [322, 87] on link "New Group" at bounding box center [312, 88] width 53 height 22
drag, startPoint x: 322, startPoint y: 87, endPoint x: 324, endPoint y: 22, distance: 64.7
click at [323, 74] on div "Contact Management ( Hicks Family Subaru - Hicks Family Subaru ) Groups New Gro…" at bounding box center [483, 63] width 492 height 71
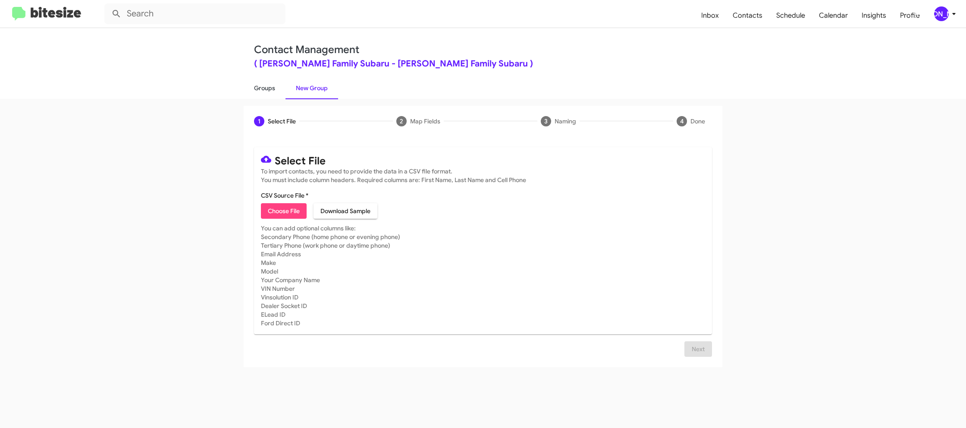
click at [273, 94] on link "Groups" at bounding box center [265, 88] width 42 height 22
type input "in:groups"
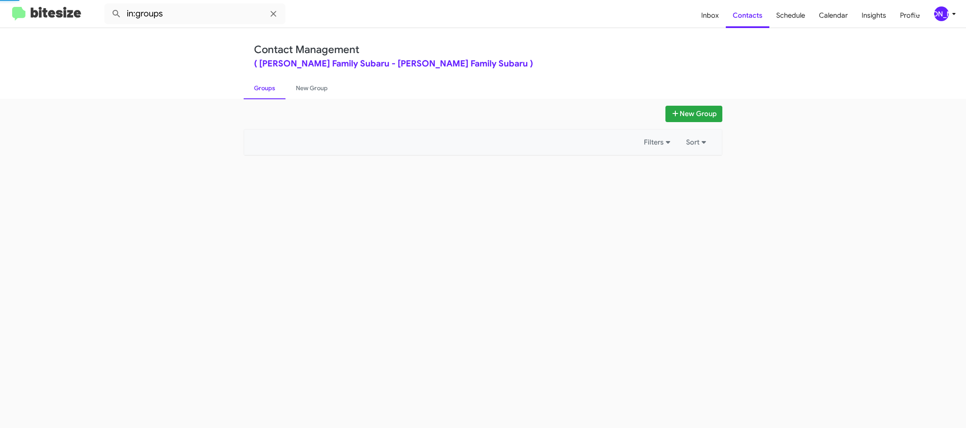
click at [273, 94] on link "Groups" at bounding box center [265, 88] width 42 height 22
click at [314, 91] on link "New Group" at bounding box center [312, 88] width 53 height 22
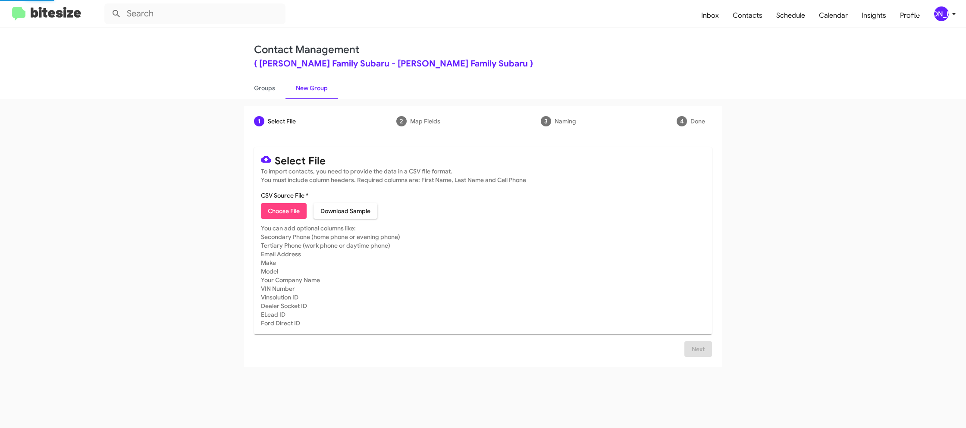
click at [314, 91] on link "New Group" at bounding box center [312, 88] width 53 height 22
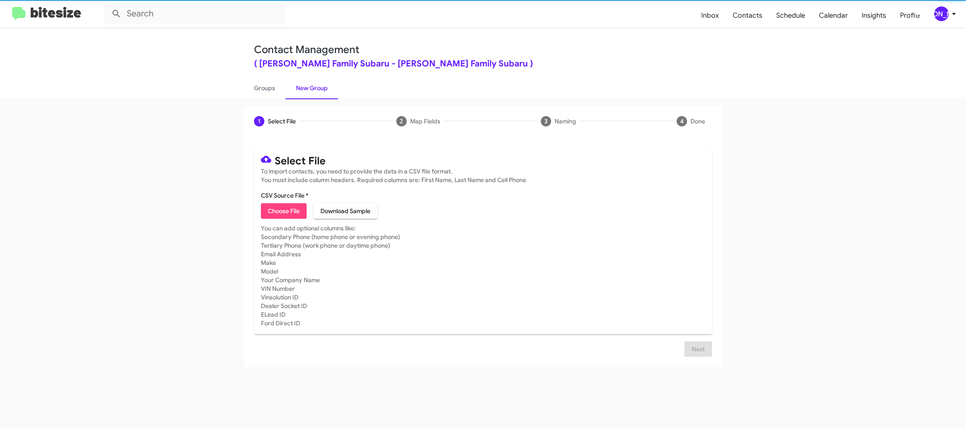
click at [287, 209] on span "Choose File" at bounding box center [284, 211] width 32 height 16
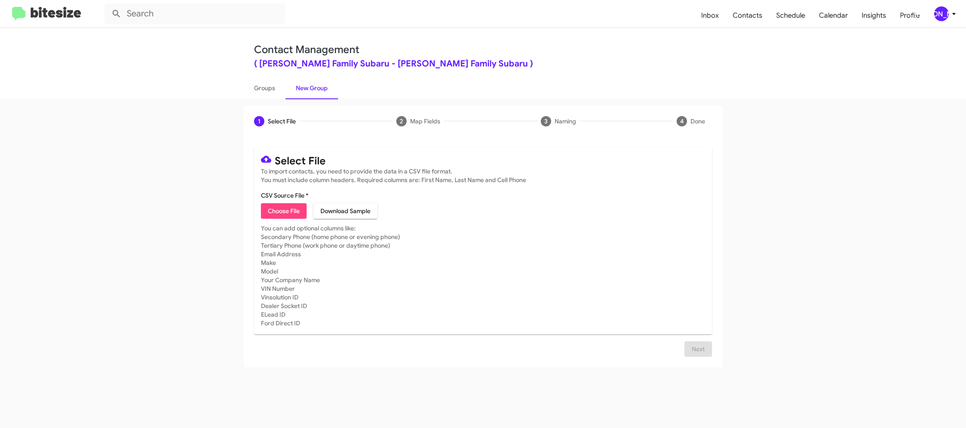
type input "HicksFamSub_3-14_09-11-25"
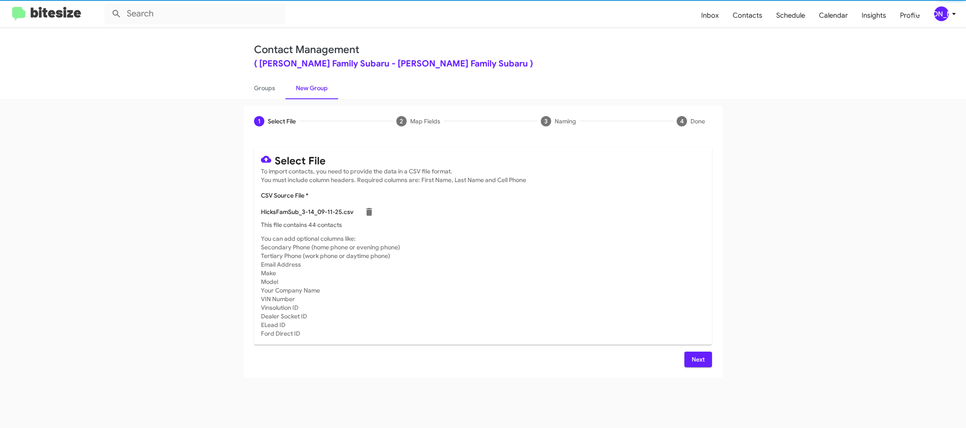
drag, startPoint x: 680, startPoint y: 304, endPoint x: 671, endPoint y: 303, distance: 8.2
click at [680, 304] on mat-card-subtitle "You can add optional columns like: Secondary Phone (home phone or evening phone…" at bounding box center [483, 286] width 444 height 104
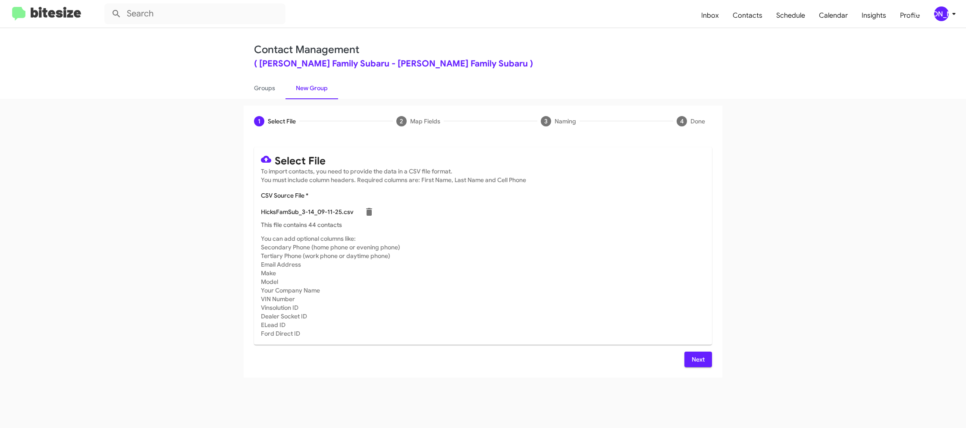
click at [701, 358] on span "Next" at bounding box center [699, 360] width 14 height 16
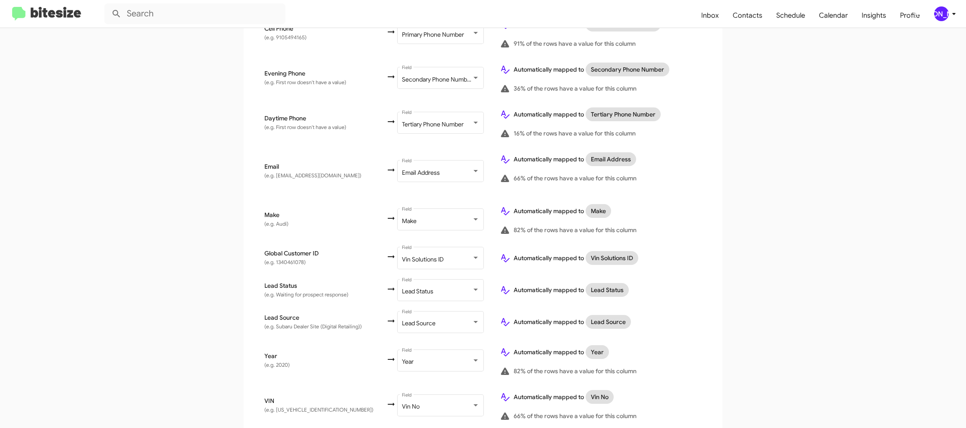
scroll to position [402, 0]
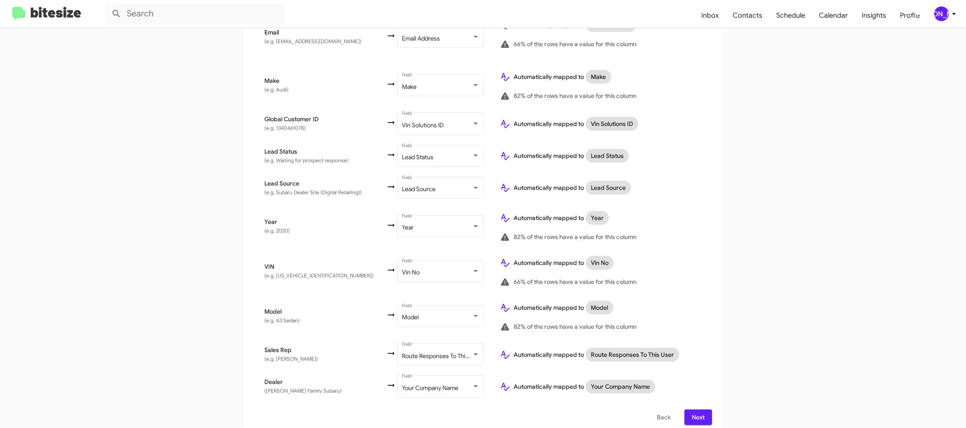
click at [706, 409] on button "Next" at bounding box center [699, 417] width 28 height 16
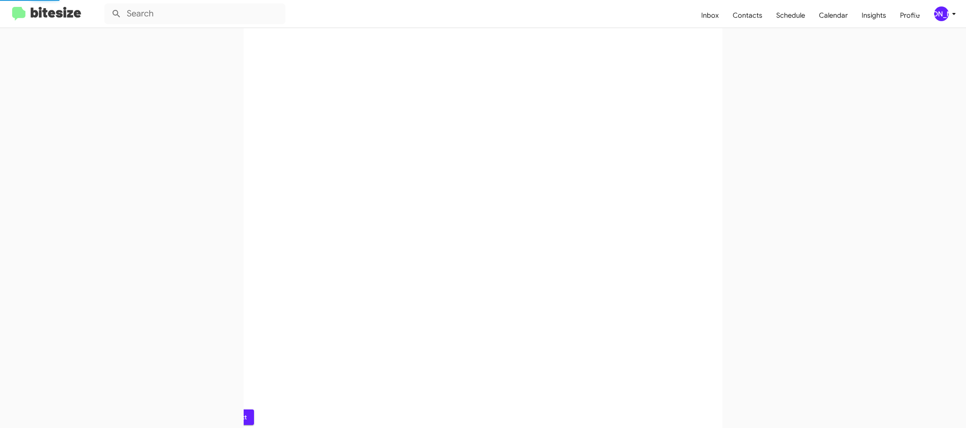
scroll to position [0, 0]
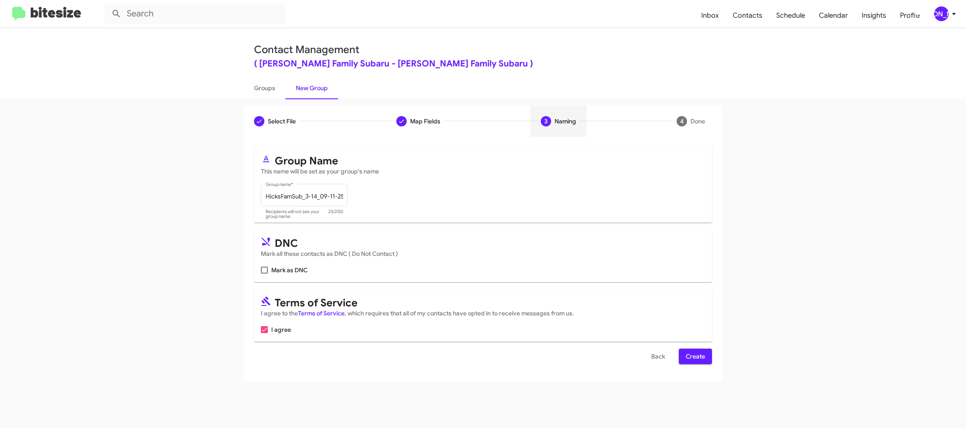
drag, startPoint x: 696, startPoint y: 354, endPoint x: 589, endPoint y: 276, distance: 132.8
click at [696, 354] on span "Create" at bounding box center [695, 357] width 19 height 16
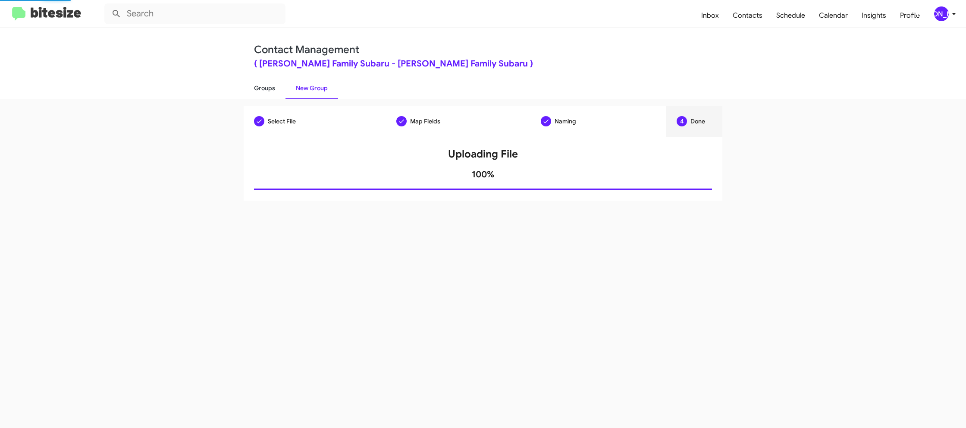
click at [274, 88] on link "Groups" at bounding box center [265, 88] width 42 height 22
type input "in:groups"
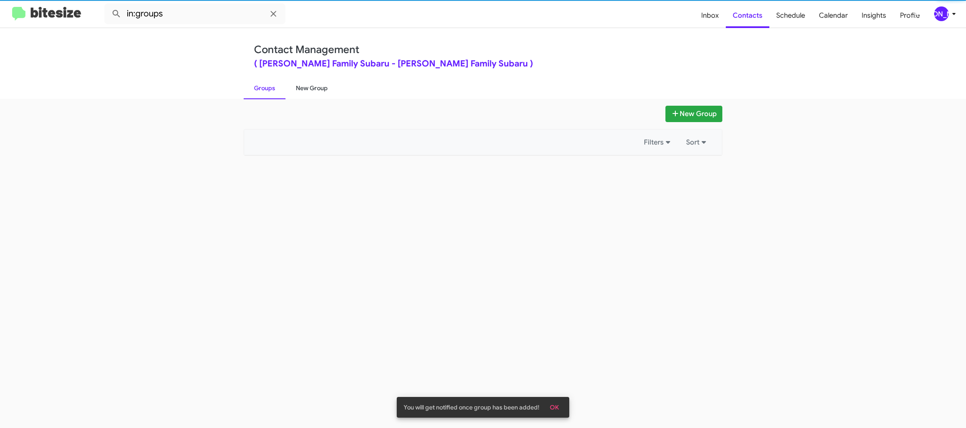
drag, startPoint x: 274, startPoint y: 88, endPoint x: 296, endPoint y: 88, distance: 22.0
click at [274, 88] on link "Groups" at bounding box center [265, 88] width 42 height 22
click at [297, 88] on link "New Group" at bounding box center [312, 88] width 53 height 22
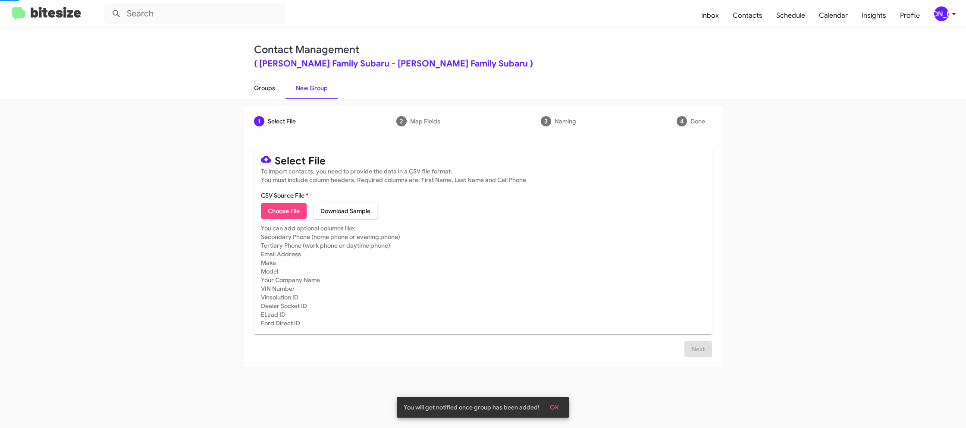
drag, startPoint x: 275, startPoint y: 88, endPoint x: 271, endPoint y: 94, distance: 6.8
click at [275, 88] on link "Groups" at bounding box center [265, 88] width 42 height 22
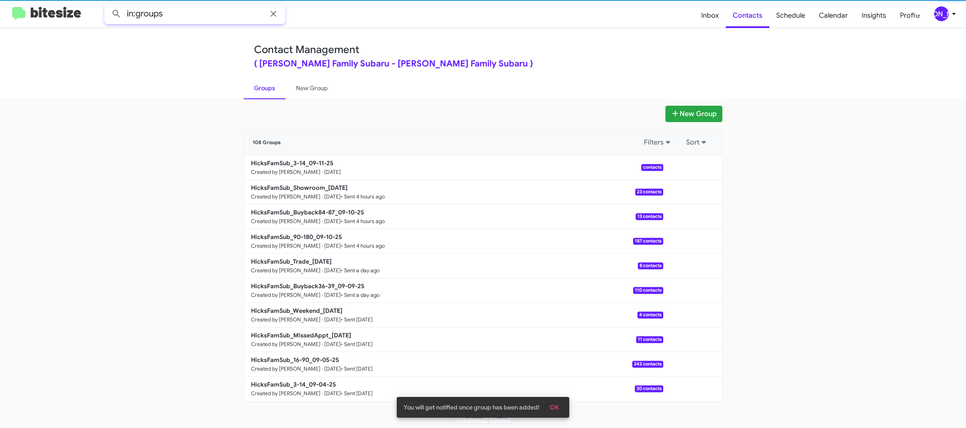
click at [205, 14] on input "in:groups" at bounding box center [194, 13] width 181 height 21
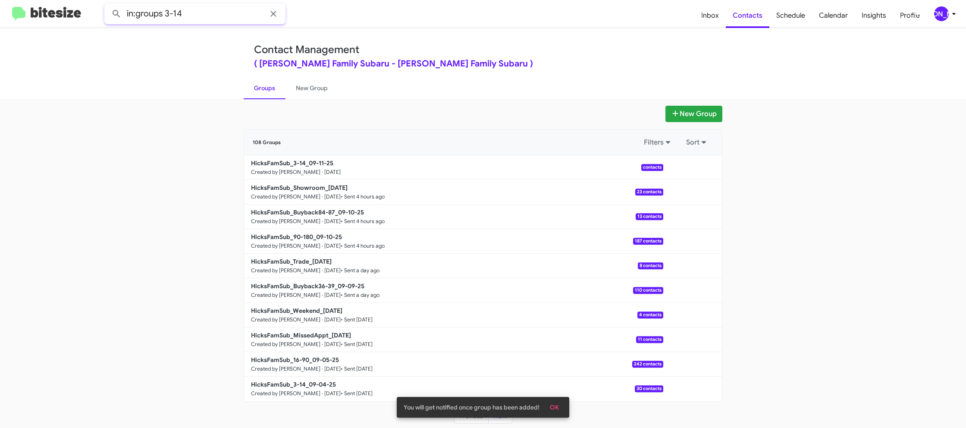
type input "in:groups 3-14"
click at [108, 5] on button at bounding box center [116, 13] width 17 height 17
click at [295, 88] on link "New Group" at bounding box center [312, 88] width 53 height 22
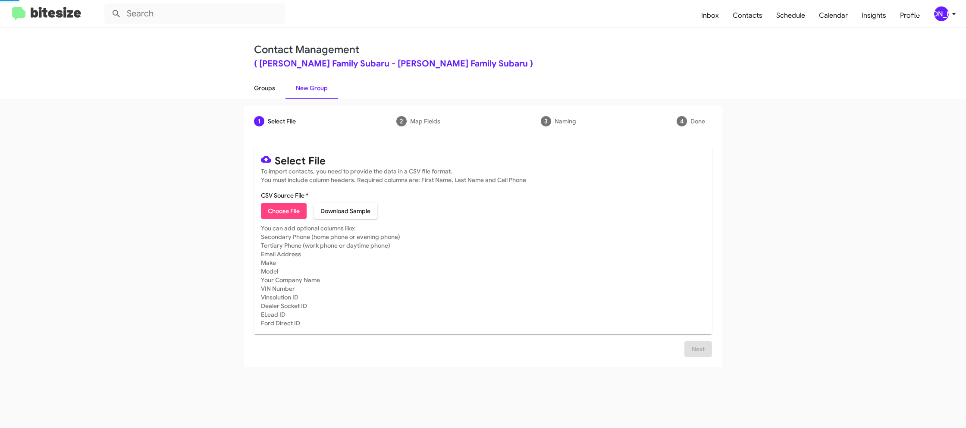
click at [274, 89] on link "Groups" at bounding box center [265, 88] width 42 height 22
type input "in:groups"
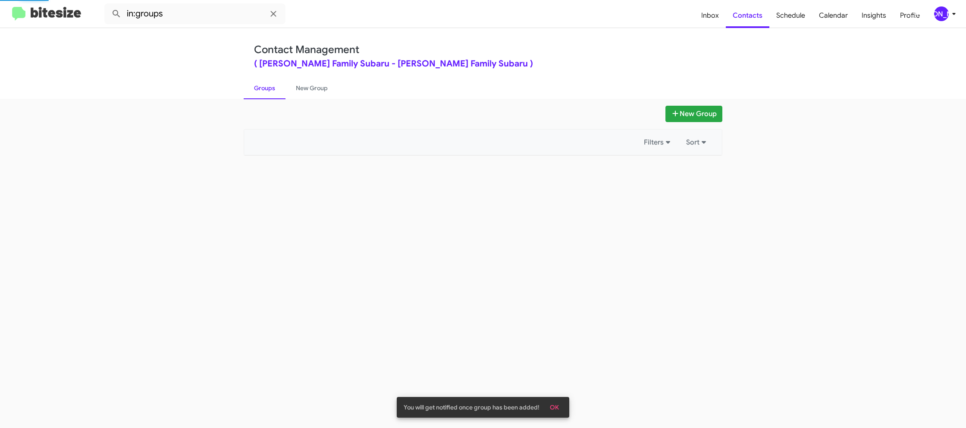
click at [274, 89] on link "Groups" at bounding box center [265, 88] width 42 height 22
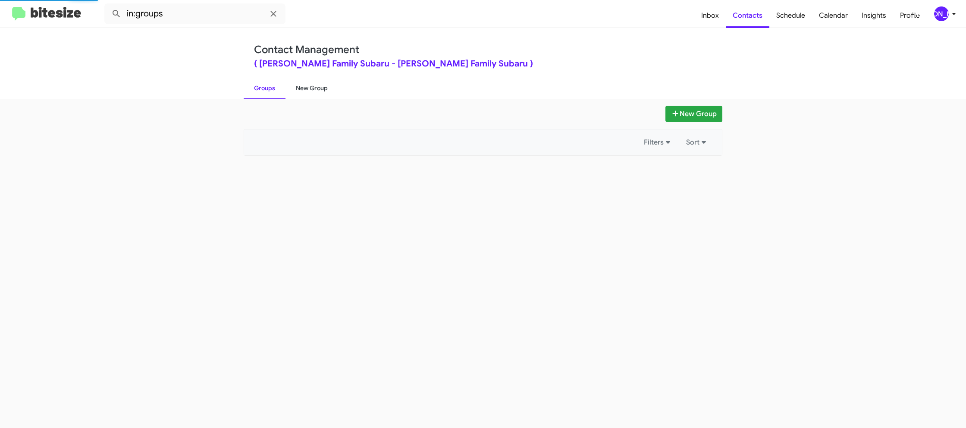
click at [308, 87] on link "New Group" at bounding box center [312, 88] width 53 height 22
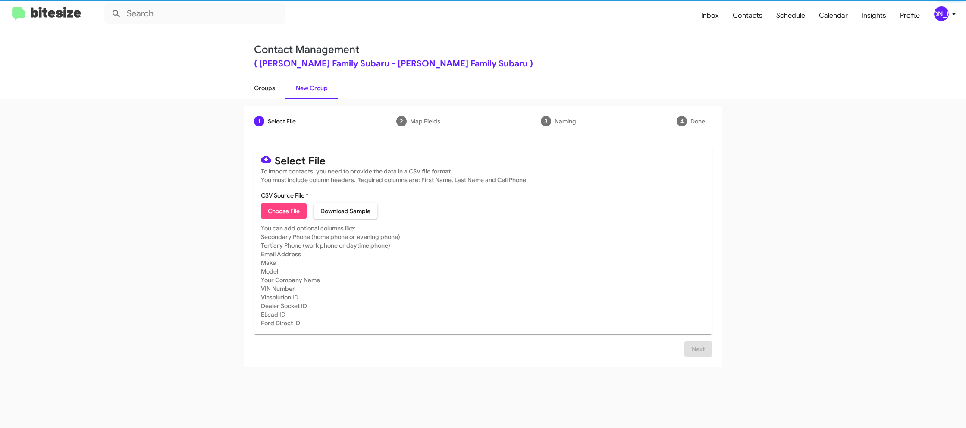
click at [258, 88] on link "Groups" at bounding box center [265, 88] width 42 height 22
type input "in:groups"
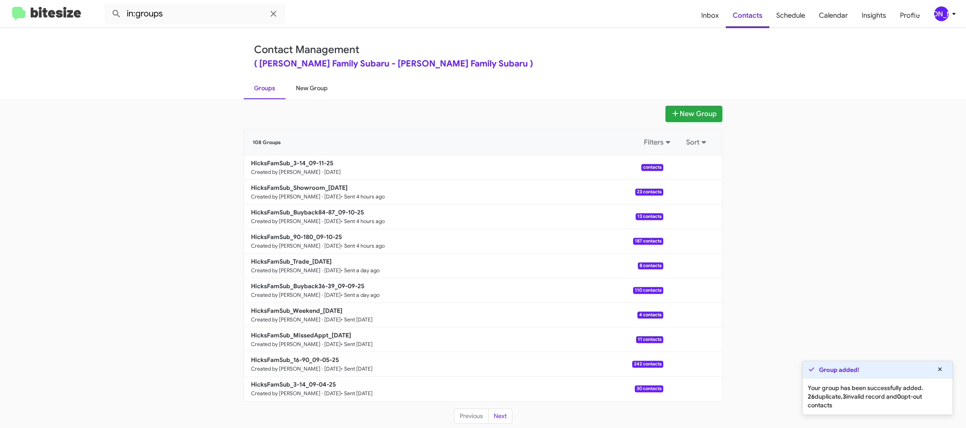
click at [265, 92] on link "Groups" at bounding box center [265, 88] width 42 height 22
click at [302, 89] on link "New Group" at bounding box center [312, 88] width 53 height 22
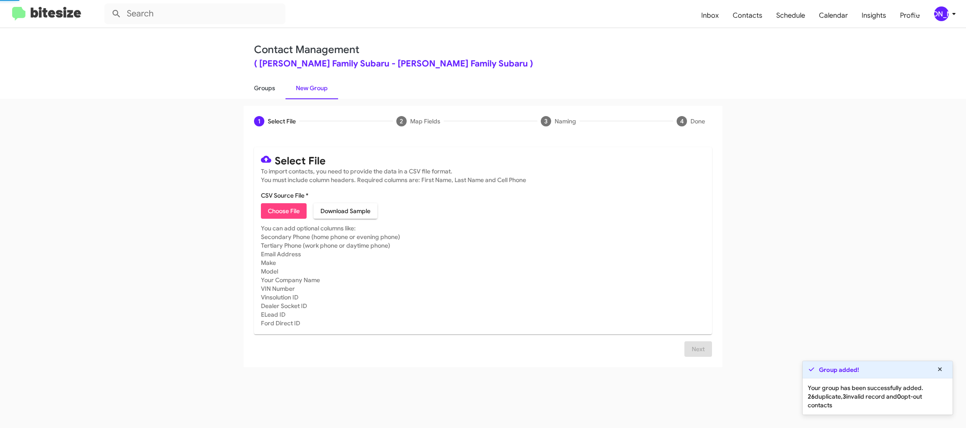
click at [272, 91] on link "Groups" at bounding box center [265, 88] width 42 height 22
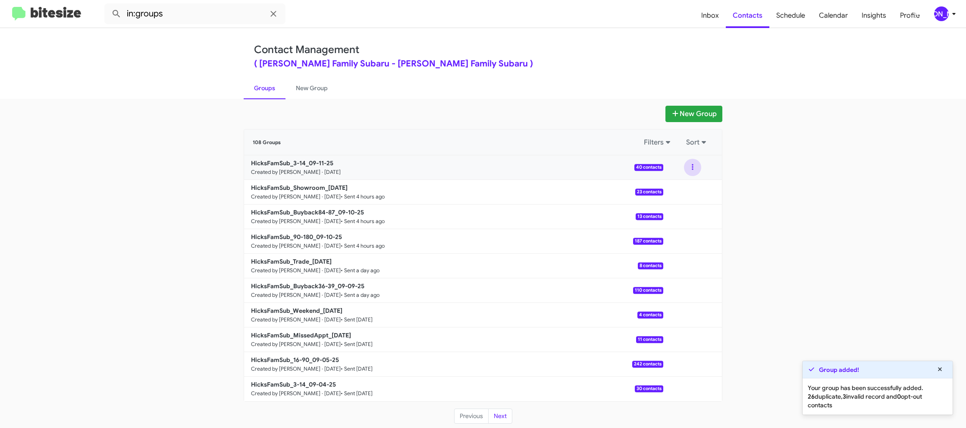
click at [690, 173] on button at bounding box center [692, 167] width 17 height 17
click at [693, 189] on button "View contacts" at bounding box center [666, 190] width 69 height 21
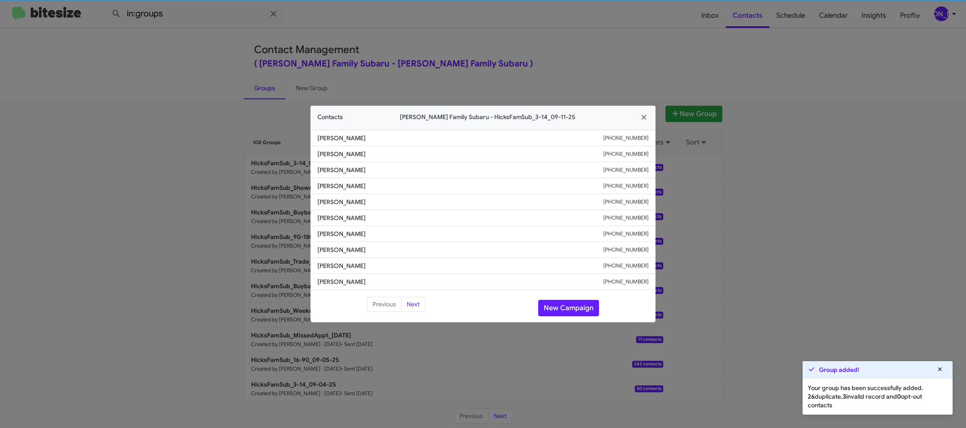
click at [328, 210] on li "Krici Kalthoff +15125861968" at bounding box center [483, 218] width 345 height 16
copy span "Krici Kalthoff"
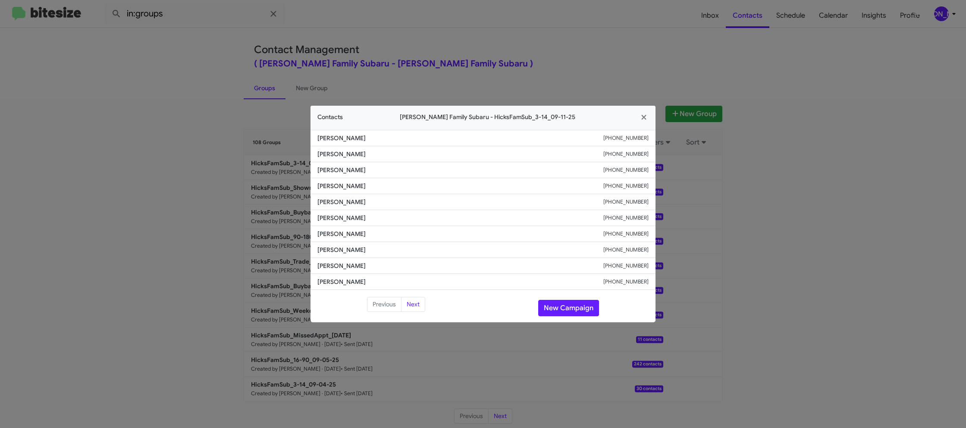
click at [293, 19] on modal-container "Contacts Hicks Family Subaru - HicksFamSub_3-14_09-11-25 Erica Schoonover +1361…" at bounding box center [483, 214] width 966 height 428
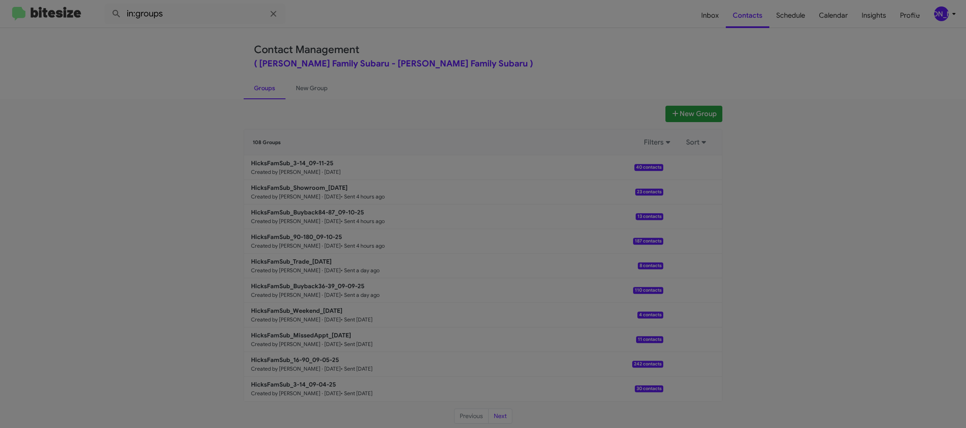
click at [206, 4] on modal-container "Contacts Hicks Family Subaru - HicksFamSub_3-14_09-11-25 Erica Schoonover +1361…" at bounding box center [483, 214] width 966 height 428
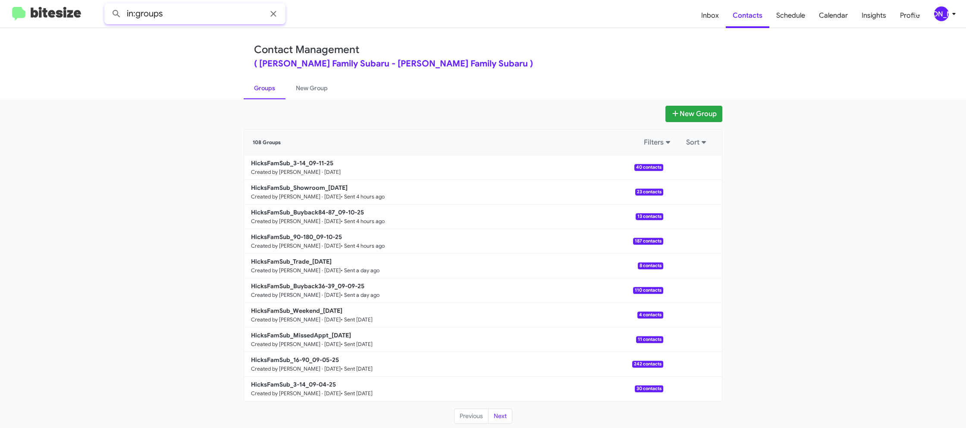
drag, startPoint x: 208, startPoint y: 9, endPoint x: 212, endPoint y: 11, distance: 4.7
click at [209, 9] on input "in:groups" at bounding box center [194, 13] width 181 height 21
click at [217, 13] on input "in:groups" at bounding box center [194, 13] width 181 height 21
type input "in:groups 3-14"
click at [108, 5] on button at bounding box center [116, 13] width 17 height 17
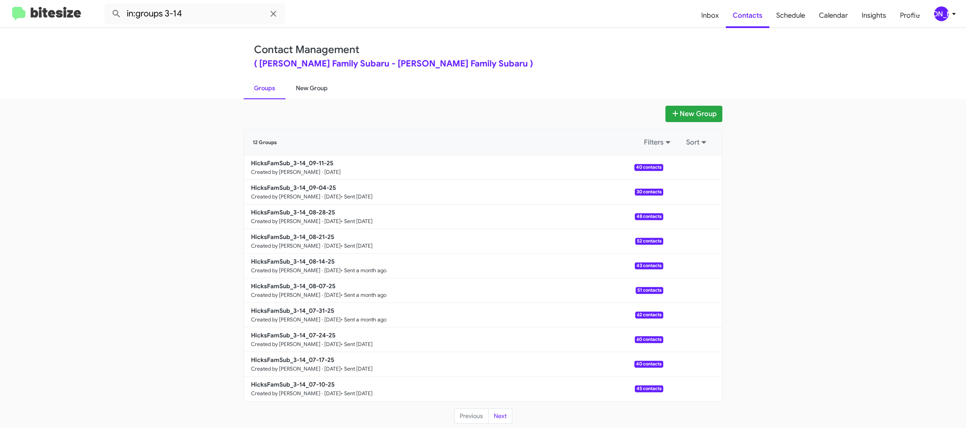
click at [301, 83] on link "New Group" at bounding box center [312, 88] width 53 height 22
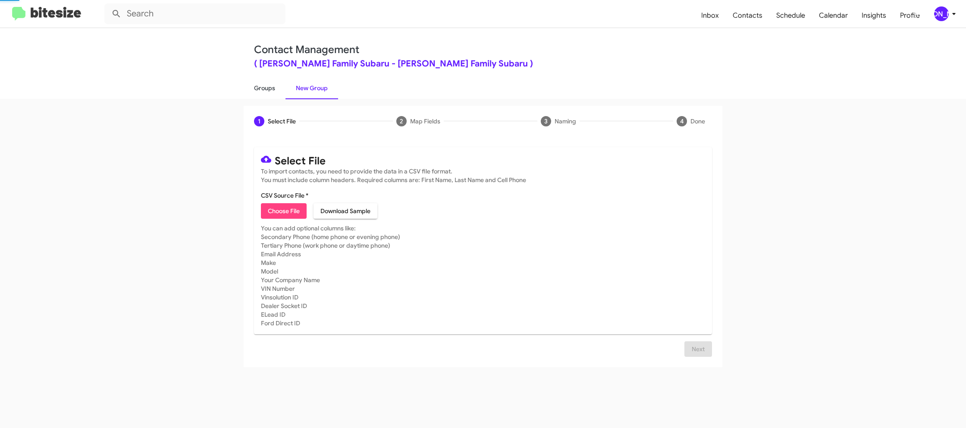
click at [264, 84] on link "Groups" at bounding box center [265, 88] width 42 height 22
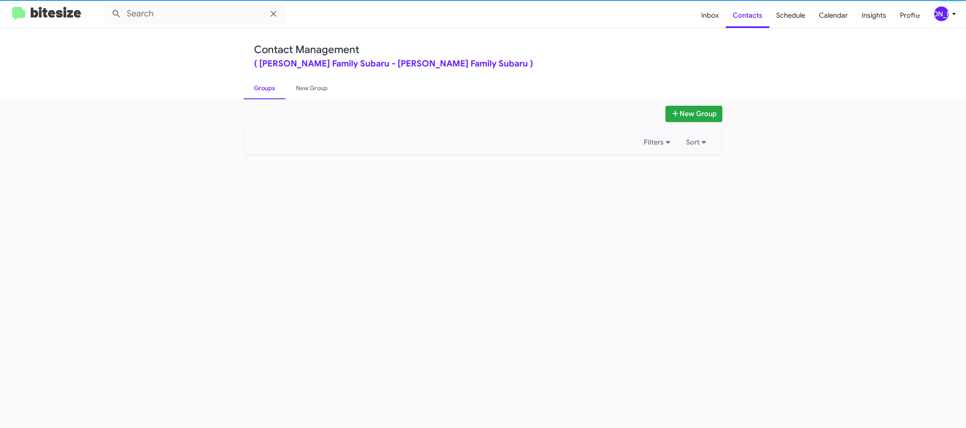
type input "in:groups"
drag, startPoint x: 264, startPoint y: 84, endPoint x: 307, endPoint y: 44, distance: 59.2
click at [264, 82] on link "Groups" at bounding box center [265, 88] width 42 height 22
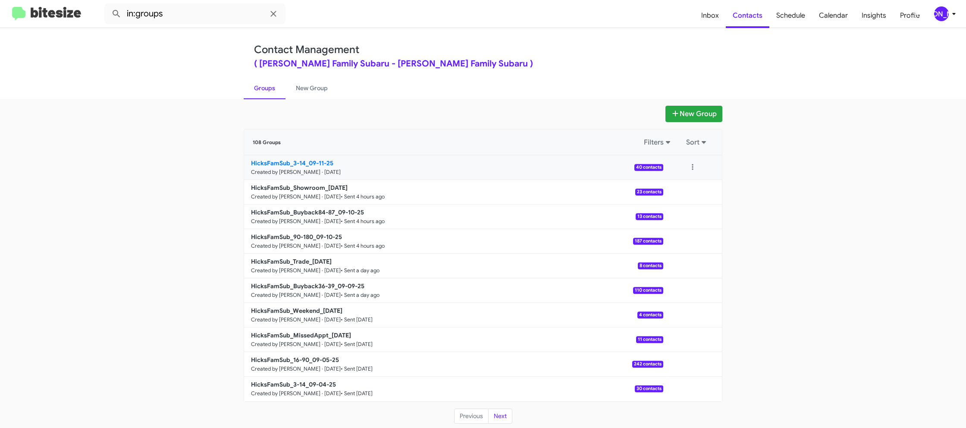
click at [278, 159] on b "HicksFamSub_3-14_09-11-25" at bounding box center [292, 163] width 82 height 8
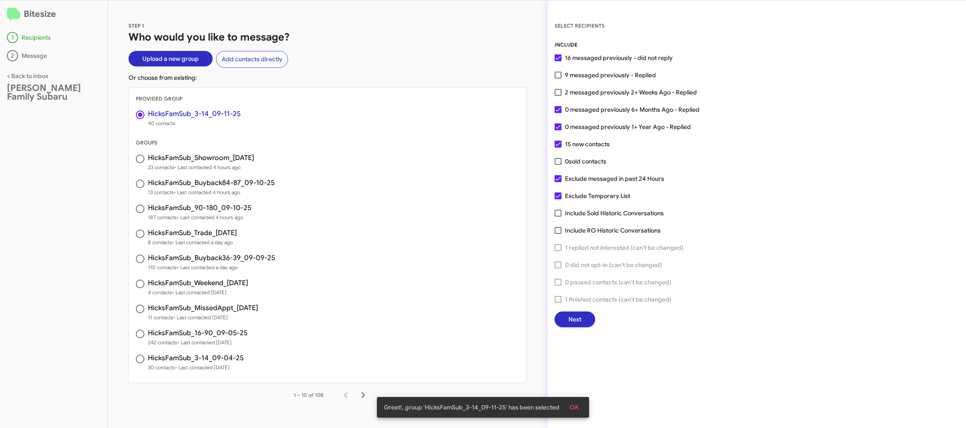
click at [573, 318] on span "Next" at bounding box center [575, 320] width 13 height 16
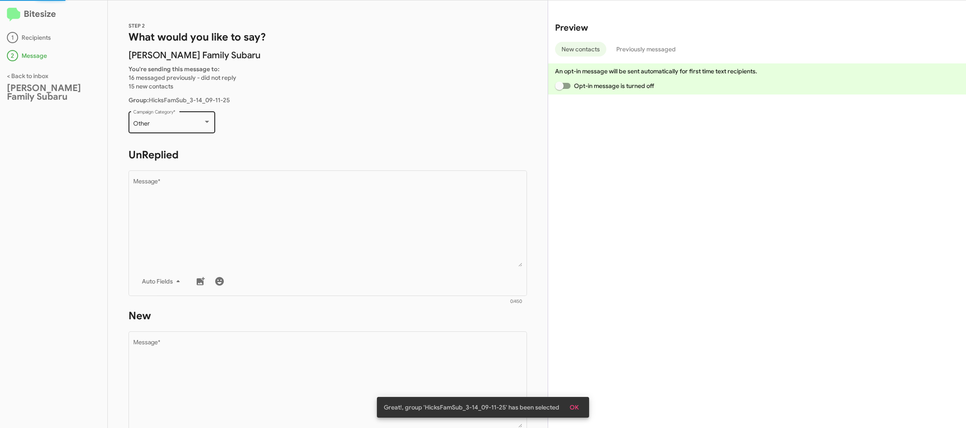
click at [192, 118] on div "Other Campaign Category *" at bounding box center [172, 122] width 78 height 24
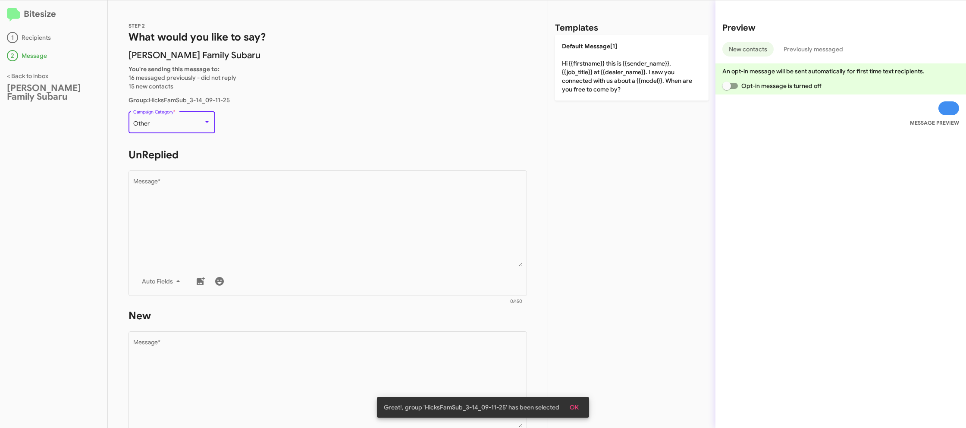
scroll to position [324, 0]
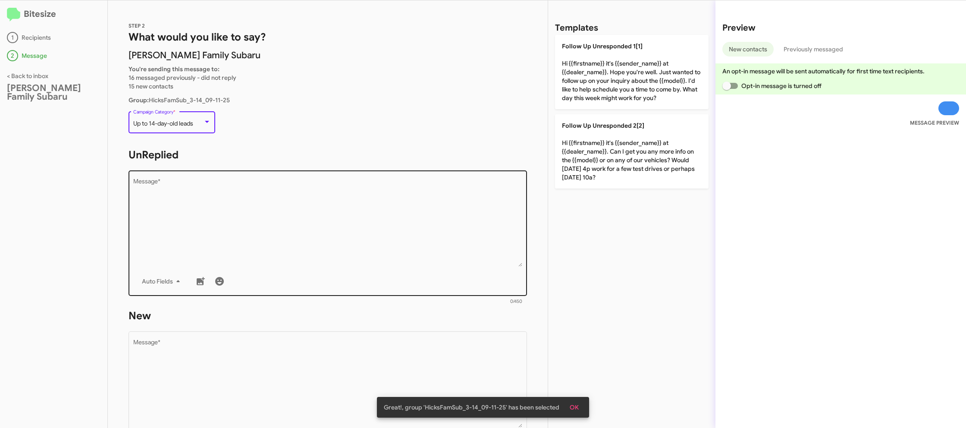
drag, startPoint x: 264, startPoint y: 194, endPoint x: 381, endPoint y: 198, distance: 117.4
click at [264, 193] on textarea "Message *" at bounding box center [328, 223] width 390 height 88
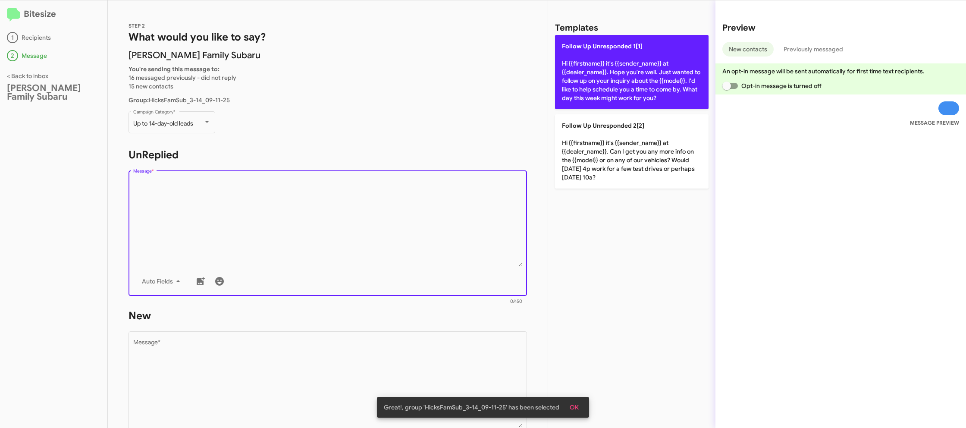
drag, startPoint x: 610, startPoint y: 88, endPoint x: 594, endPoint y: 104, distance: 22.6
click at [610, 88] on p "Follow Up Unresponded 1[1] Hi {{firstname}} it's {{sender_name}} at {{dealer_na…" at bounding box center [632, 72] width 154 height 74
type textarea "Hi {{firstname}} it's {{sender_name}} at {{dealer_name}}. Hope you're well. Jus…"
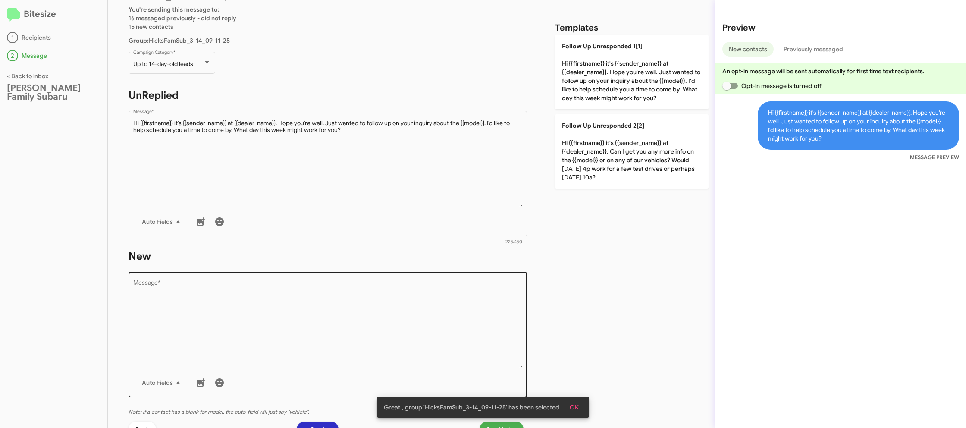
scroll to position [64, 0]
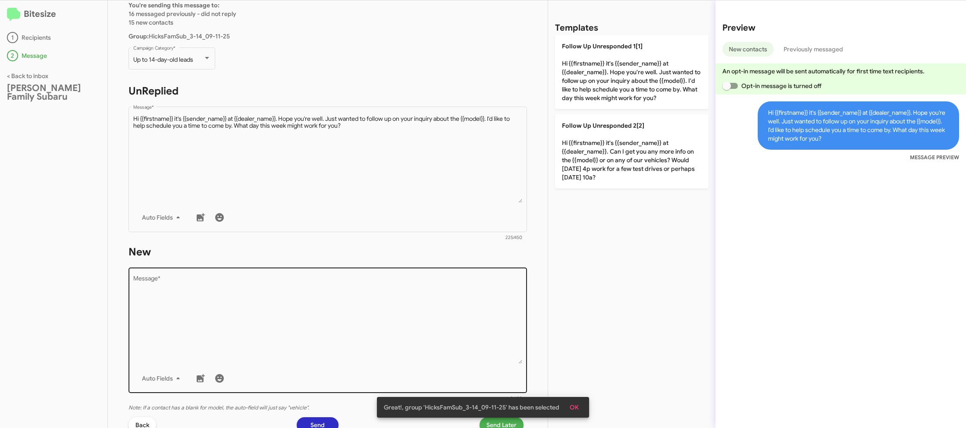
click at [381, 302] on textarea "Message *" at bounding box center [328, 320] width 390 height 88
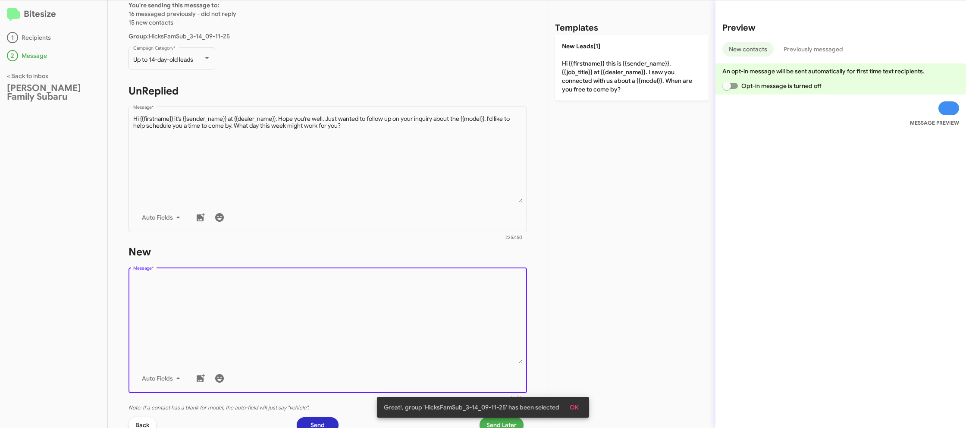
drag, startPoint x: 381, startPoint y: 302, endPoint x: 549, endPoint y: 99, distance: 263.5
click at [381, 298] on textarea "Message *" at bounding box center [328, 320] width 390 height 88
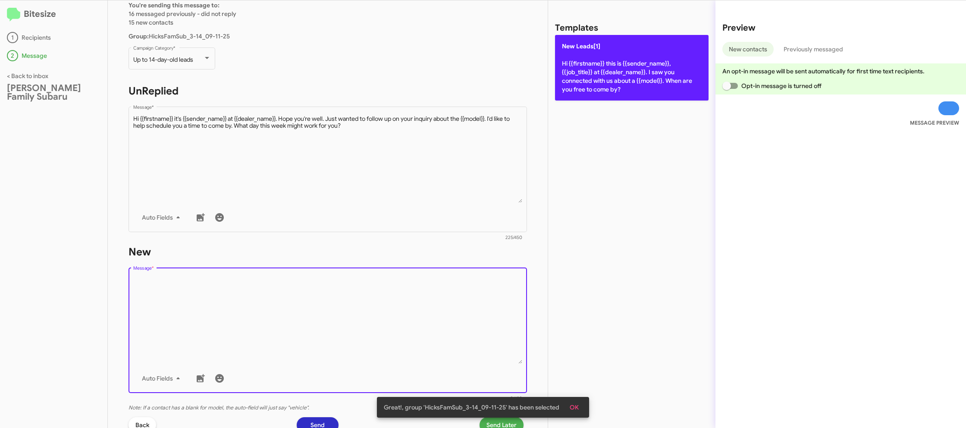
click at [600, 59] on p "New Leads[1] Hi {{firstname}} this is {{sender_name}}, {{job_title}} at {{deale…" at bounding box center [632, 68] width 154 height 66
type textarea "Hi {{firstname}} this is {{sender_name}}, {{job_title}} at {{dealer_name}}. I s…"
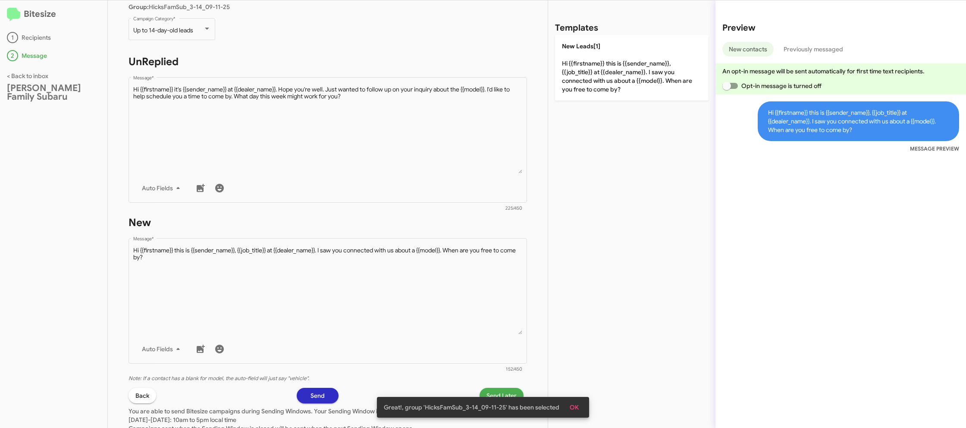
scroll to position [114, 0]
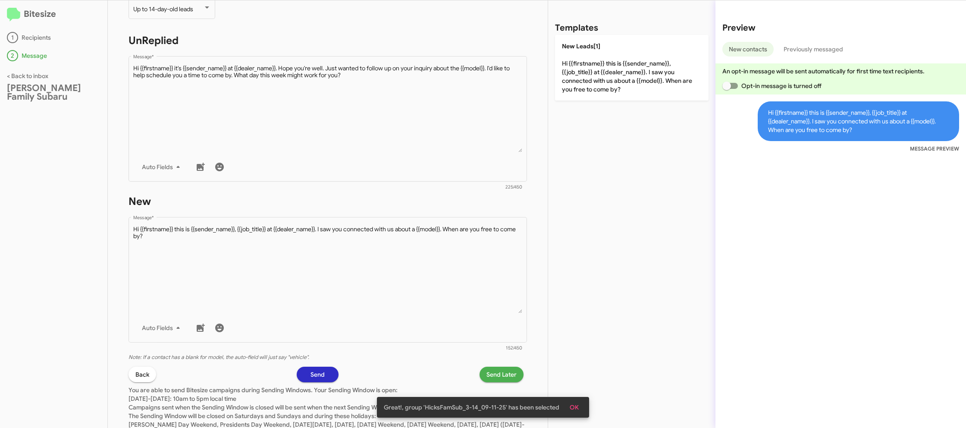
drag, startPoint x: 573, startPoint y: 407, endPoint x: 560, endPoint y: 393, distance: 18.6
click at [572, 407] on span "OK" at bounding box center [574, 408] width 9 height 16
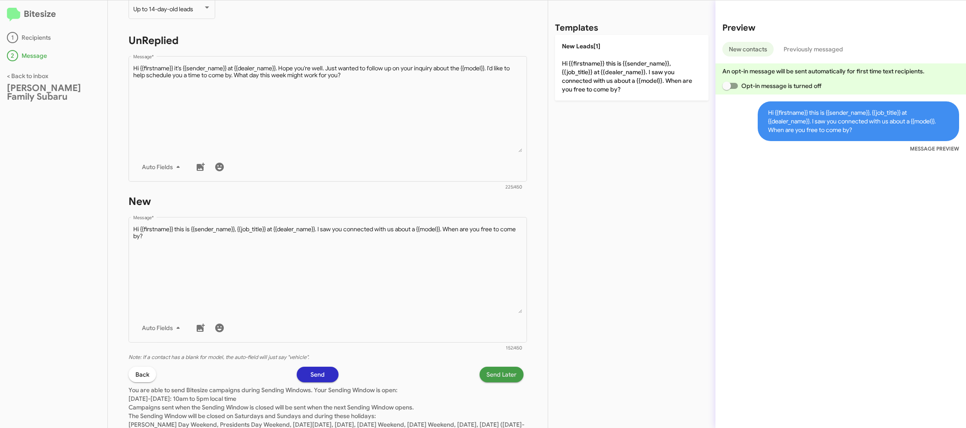
click at [513, 372] on button "Send Later" at bounding box center [502, 375] width 44 height 16
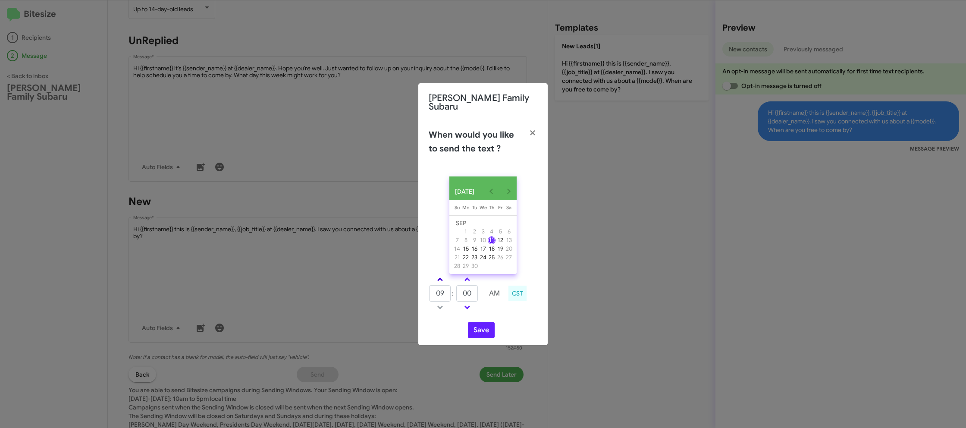
click at [442, 274] on link at bounding box center [440, 279] width 15 height 10
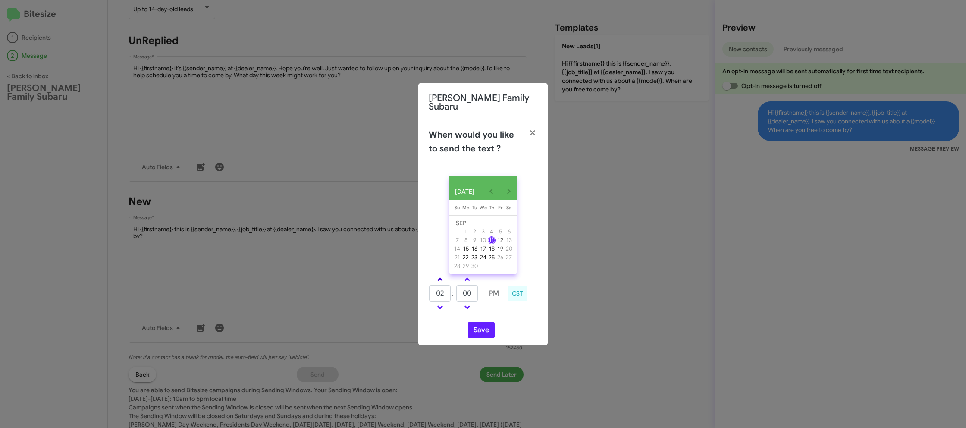
click at [442, 274] on link at bounding box center [440, 279] width 15 height 10
type input "05"
click at [466, 285] on input "00" at bounding box center [467, 293] width 22 height 16
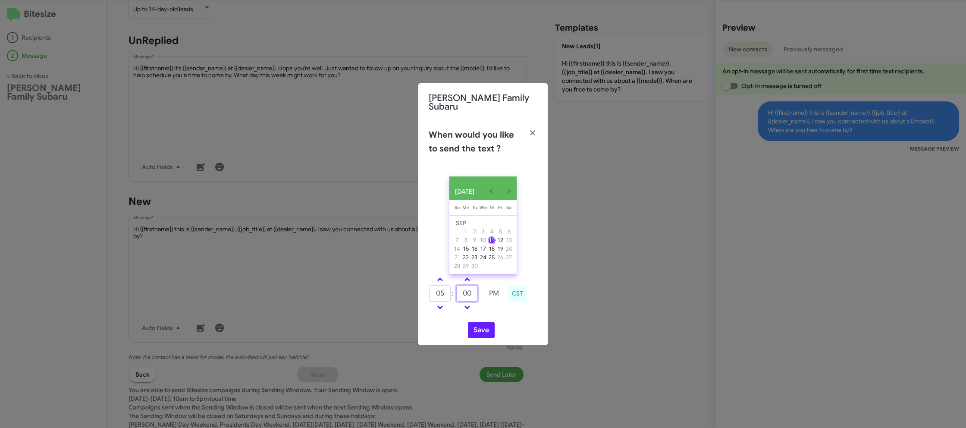
click at [466, 286] on input "00" at bounding box center [467, 293] width 22 height 16
type input "12"
click at [503, 309] on td at bounding box center [494, 307] width 22 height 11
click at [488, 326] on button "Save" at bounding box center [481, 330] width 27 height 16
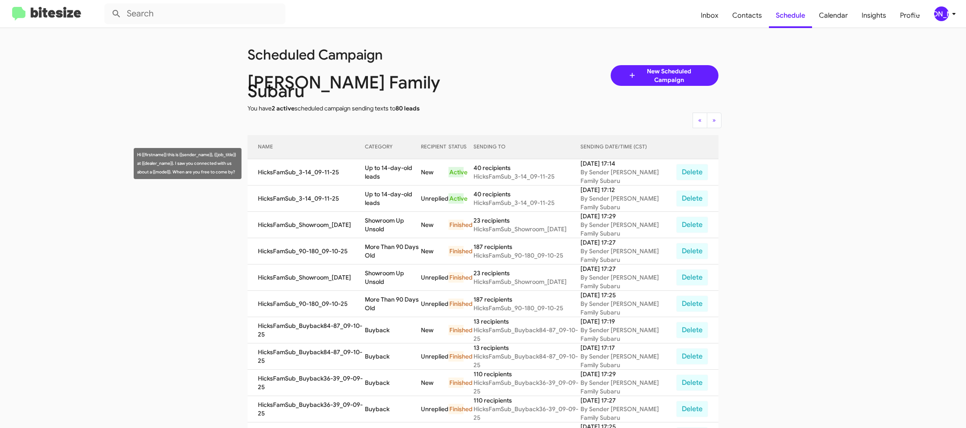
click at [408, 165] on td "Up to 14-day-old leads" at bounding box center [393, 172] width 56 height 26
copy td "Up to 14-day-old leads"
click at [960, 11] on mat-toolbar "Inbox Contacts Schedule Calendar Insights Profile JA" at bounding box center [483, 14] width 966 height 28
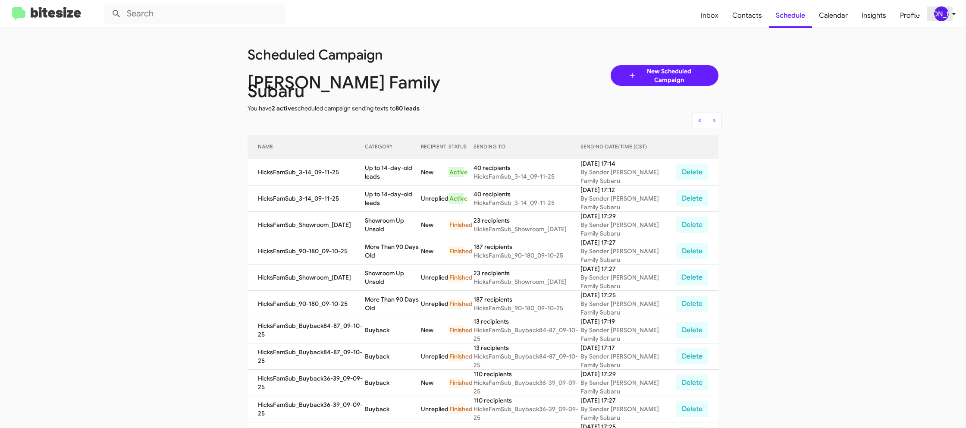
click at [954, 14] on icon at bounding box center [954, 14] width 3 height 2
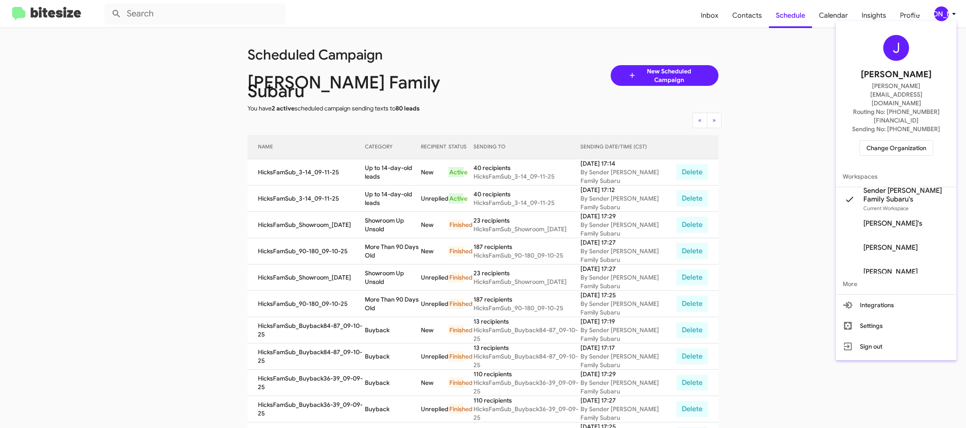
drag, startPoint x: 894, startPoint y: 119, endPoint x: 882, endPoint y: 117, distance: 11.7
click at [882, 141] on span "Change Organization" at bounding box center [897, 148] width 60 height 15
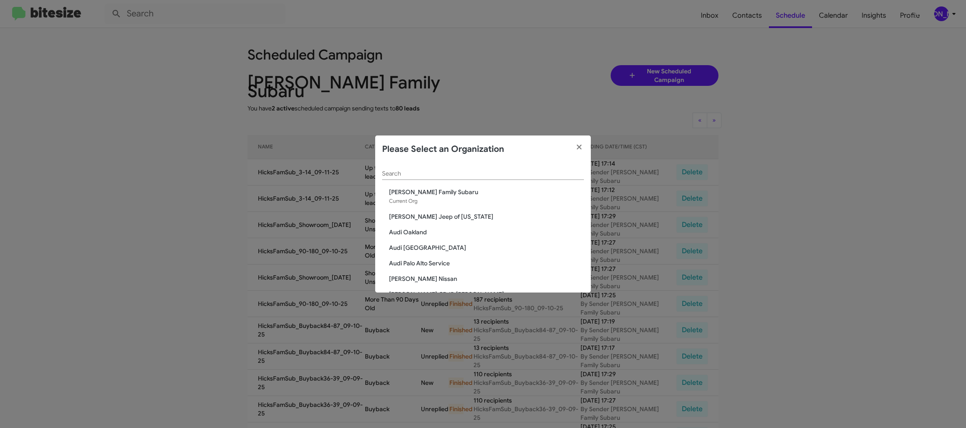
click at [407, 173] on input "Search" at bounding box center [483, 173] width 202 height 7
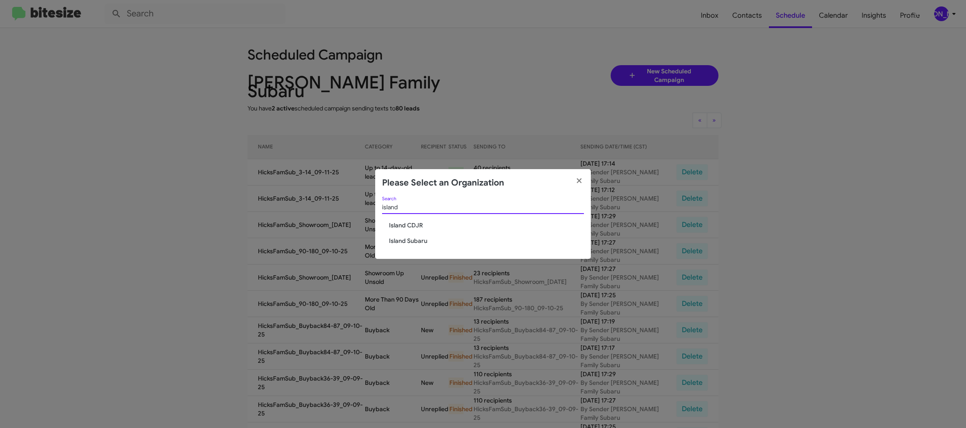
type input "island"
click at [403, 226] on span "Island CDJR" at bounding box center [486, 225] width 195 height 9
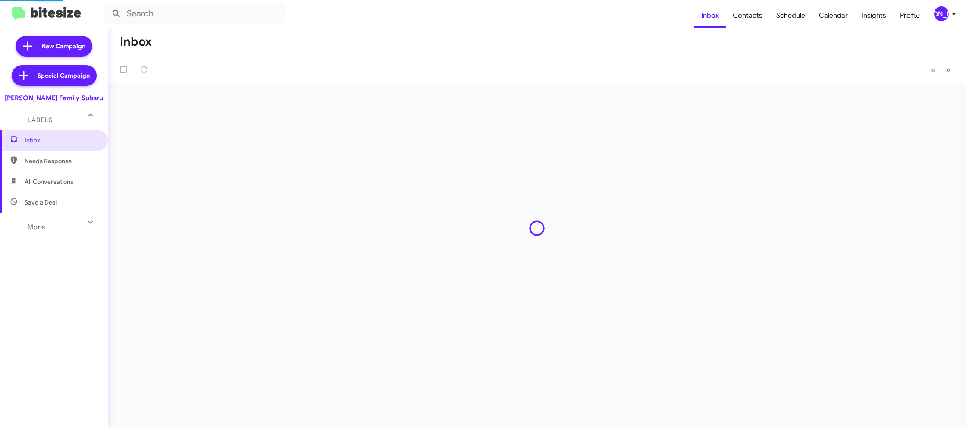
click at [946, 17] on div "[PERSON_NAME]" at bounding box center [942, 13] width 15 height 15
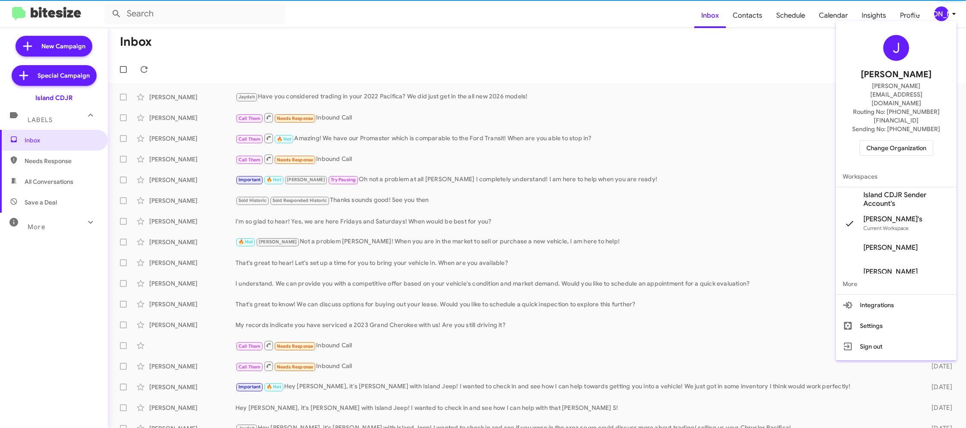
click at [909, 166] on span "Workspaces" at bounding box center [896, 176] width 121 height 21
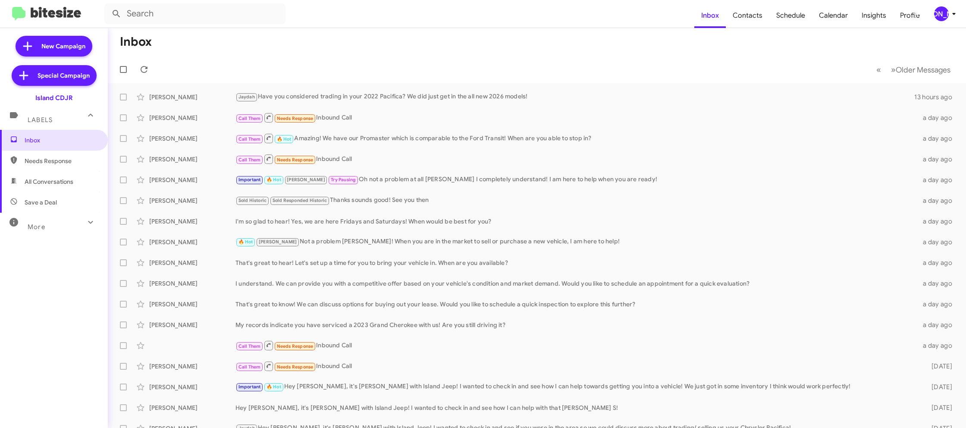
click at [946, 25] on mat-toolbar "Inbox Contacts Schedule Calendar Insights Profile [PERSON_NAME]" at bounding box center [483, 14] width 966 height 28
click at [945, 17] on div "[PERSON_NAME]" at bounding box center [942, 13] width 15 height 15
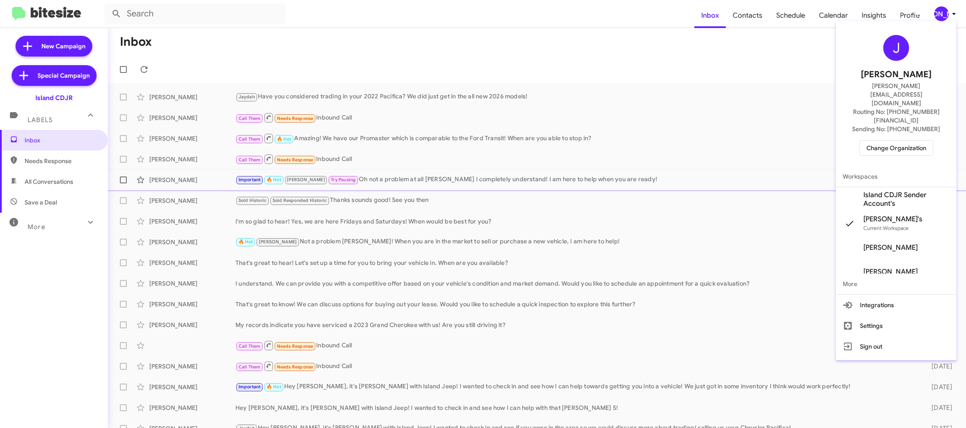
click at [913, 191] on span "Island CDJR Sender Account's" at bounding box center [907, 199] width 86 height 17
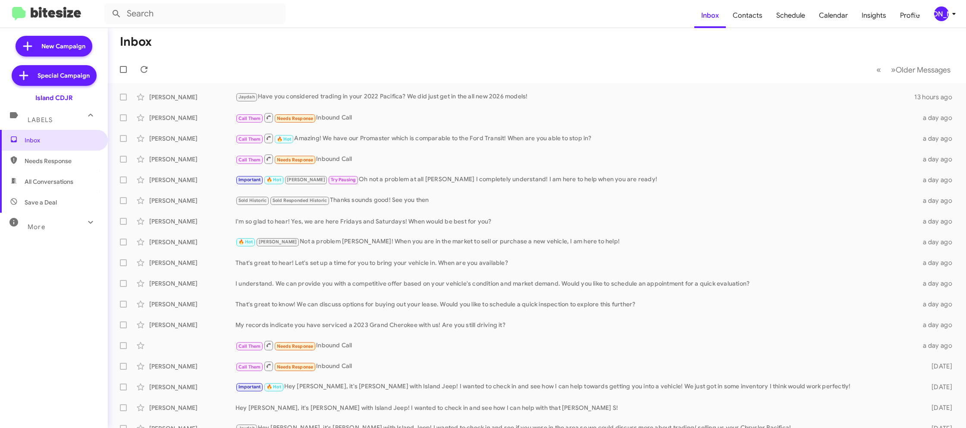
click at [946, 9] on div "[PERSON_NAME]" at bounding box center [942, 13] width 15 height 15
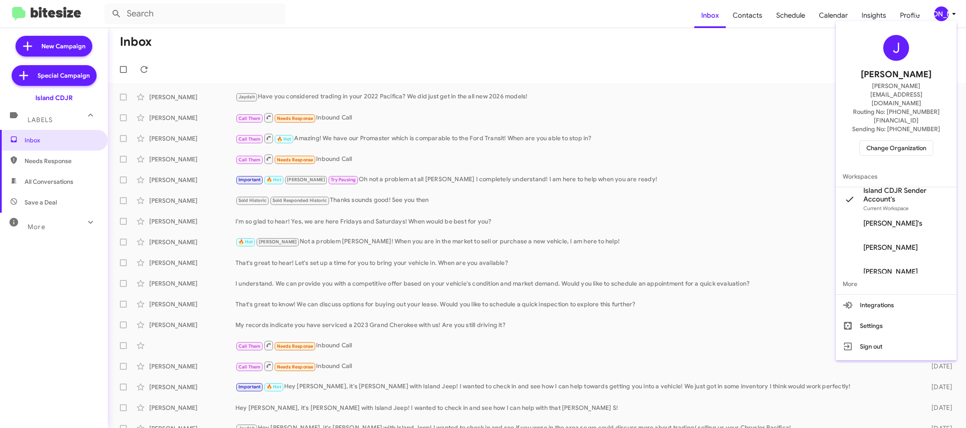
click at [744, 20] on div at bounding box center [483, 214] width 966 height 428
click at [746, 19] on span "Contacts" at bounding box center [748, 15] width 44 height 25
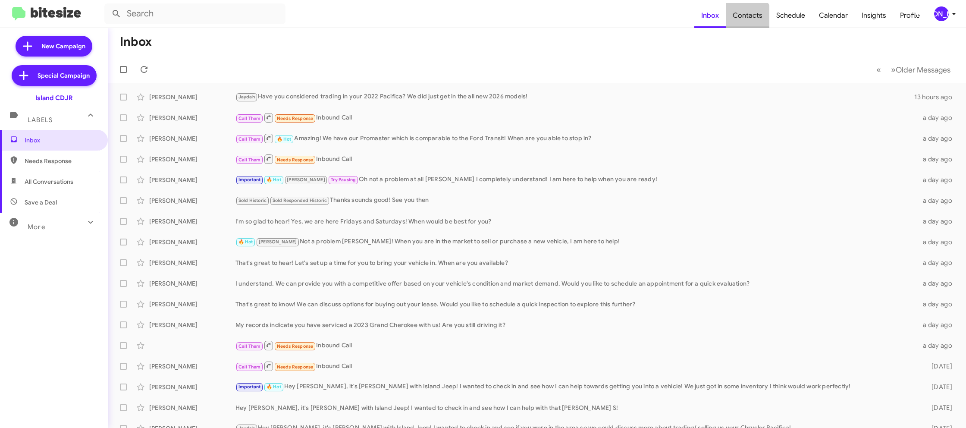
click at [746, 19] on span "Contacts" at bounding box center [748, 15] width 44 height 25
type input "in:groups"
click at [746, 19] on span "Contacts" at bounding box center [748, 15] width 44 height 25
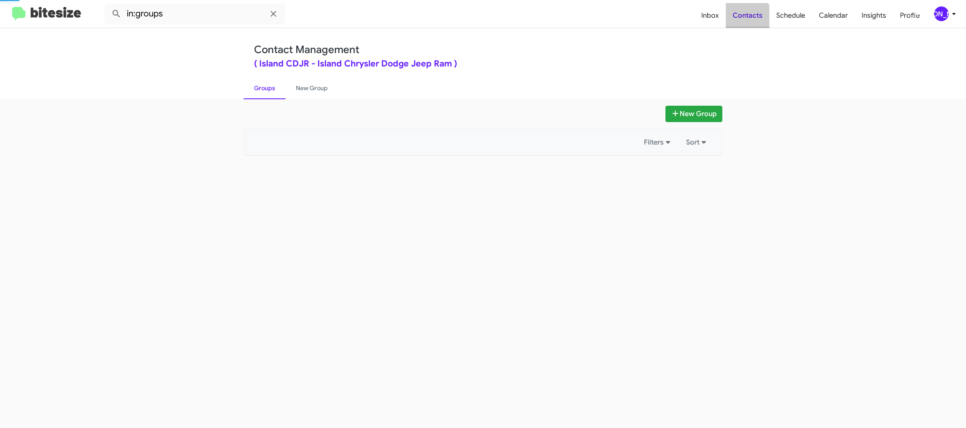
drag, startPoint x: 746, startPoint y: 19, endPoint x: 739, endPoint y: 18, distance: 7.0
click at [746, 19] on span "Contacts" at bounding box center [748, 15] width 44 height 25
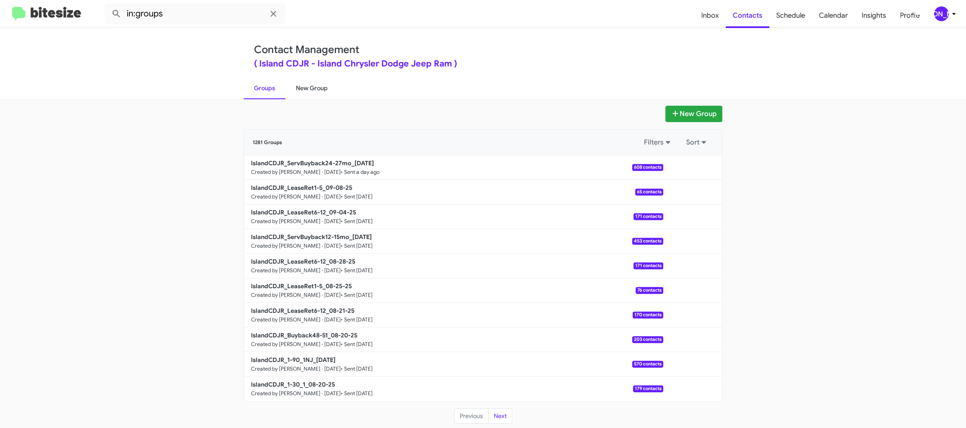
click at [306, 94] on link "New Group" at bounding box center [312, 88] width 53 height 22
click at [306, 93] on link "New Group" at bounding box center [312, 88] width 53 height 22
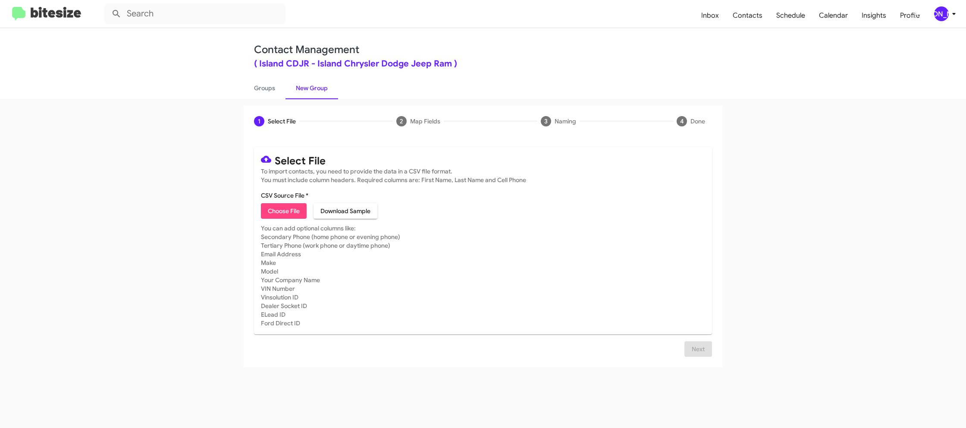
click at [961, 14] on mat-toolbar "Inbox Contacts Schedule Calendar Insights Profile [PERSON_NAME]" at bounding box center [483, 14] width 966 height 28
click at [953, 15] on icon at bounding box center [954, 14] width 10 height 10
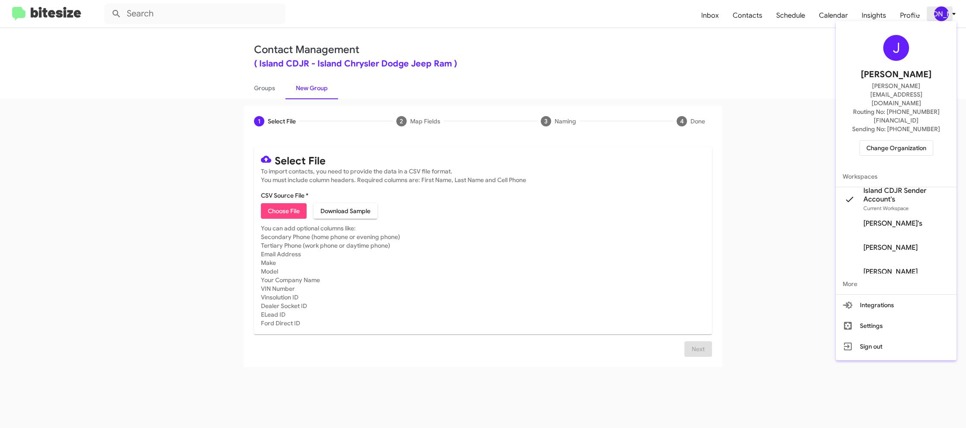
click at [953, 15] on div at bounding box center [483, 214] width 966 height 428
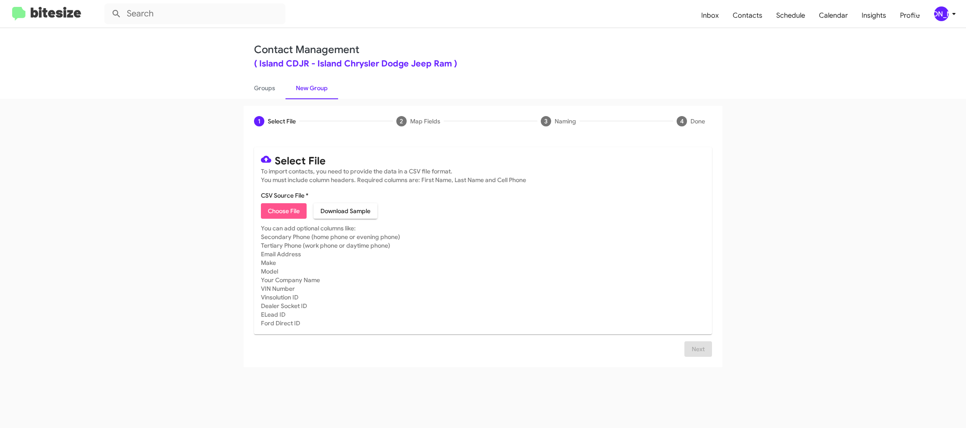
click at [275, 211] on span "Choose File" at bounding box center [284, 211] width 32 height 16
type input "IslandCDJR_LeaseRet6-12_09-11-25"
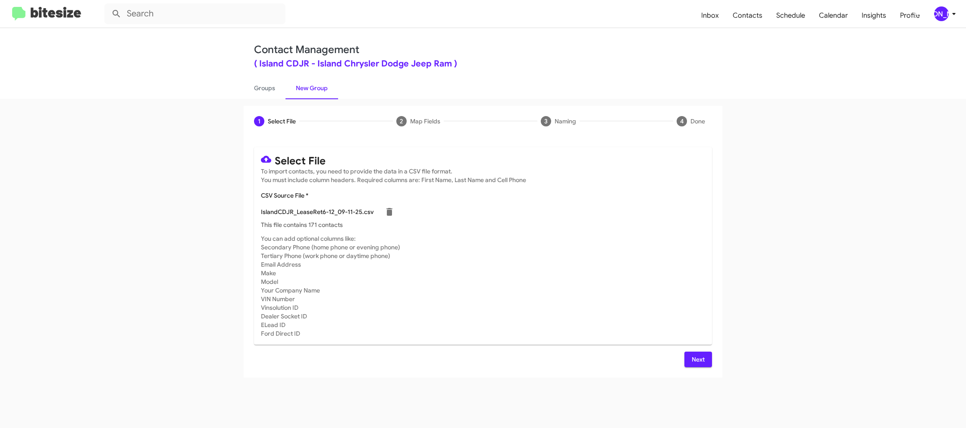
click at [686, 362] on button "Next" at bounding box center [699, 360] width 28 height 16
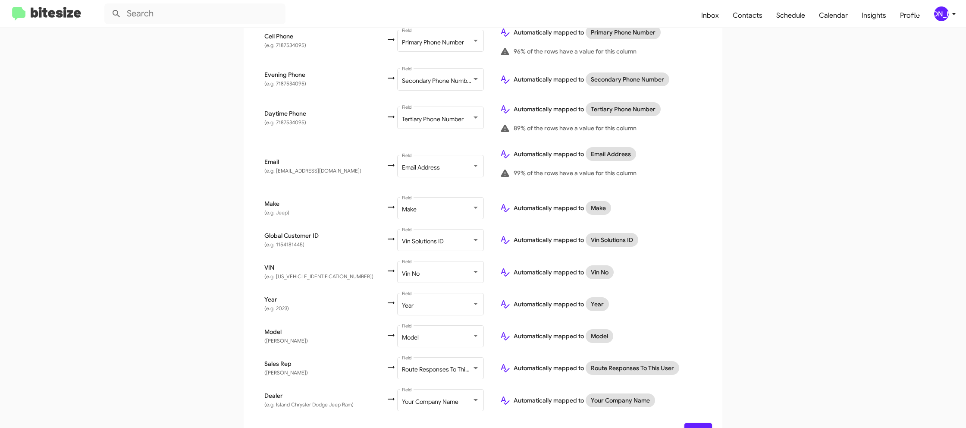
scroll to position [275, 0]
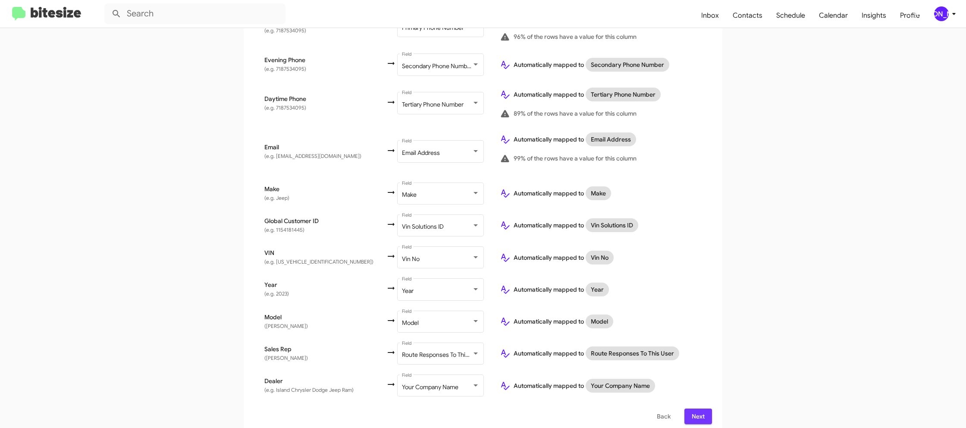
click at [699, 411] on span "Next" at bounding box center [699, 417] width 14 height 16
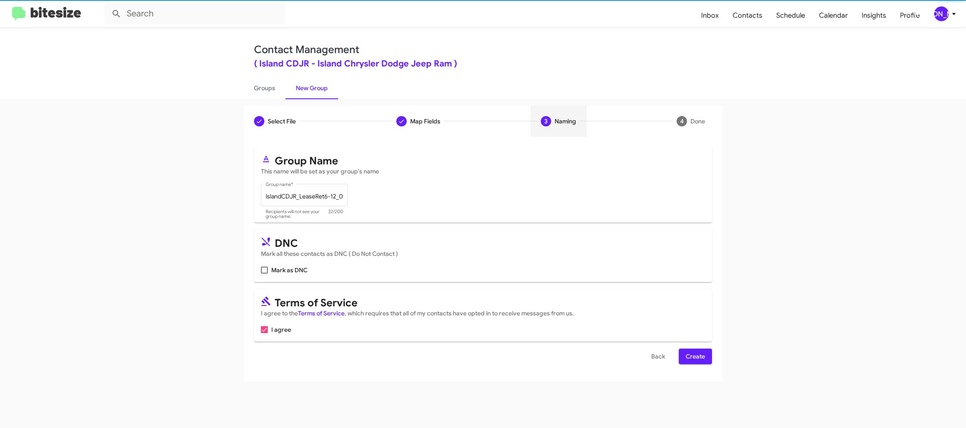
scroll to position [0, 0]
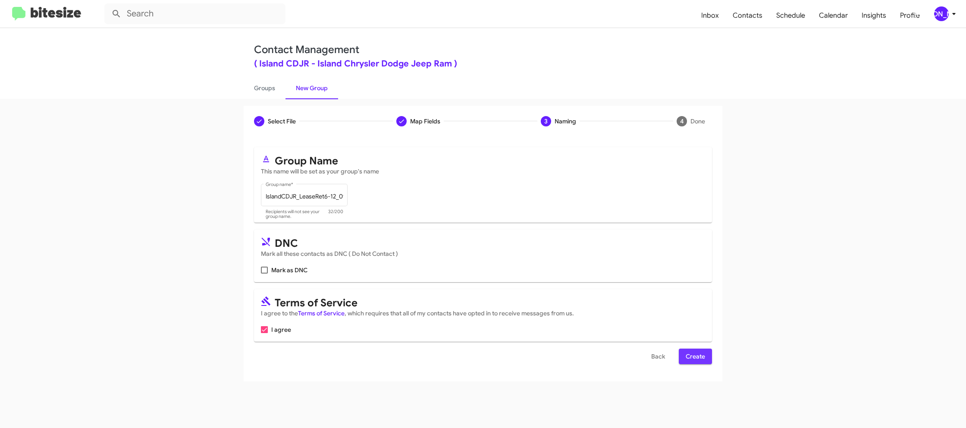
click at [700, 358] on span "Create" at bounding box center [695, 357] width 19 height 16
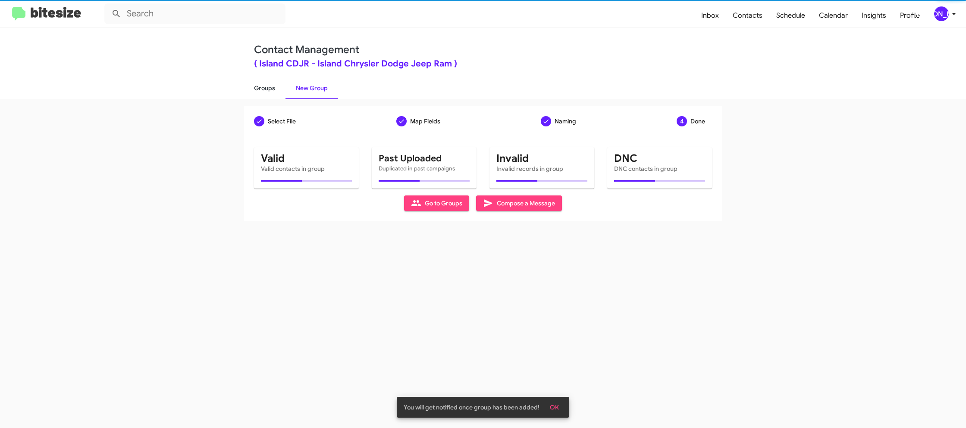
click at [271, 82] on link "Groups" at bounding box center [265, 88] width 42 height 22
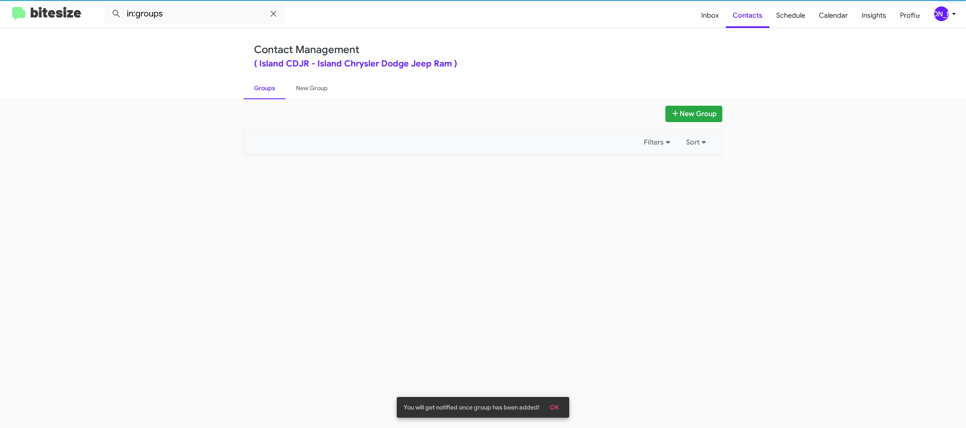
click at [271, 82] on link "Groups" at bounding box center [265, 88] width 42 height 22
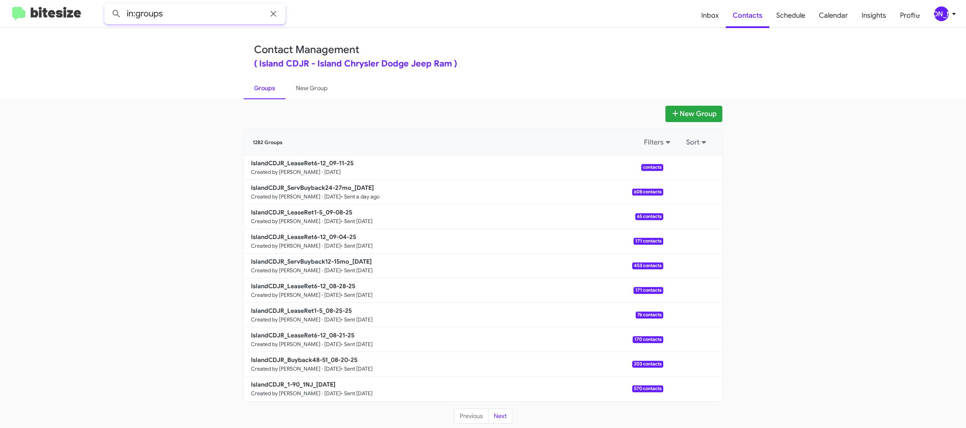
drag, startPoint x: 191, startPoint y: 16, endPoint x: 192, endPoint y: 22, distance: 6.3
click at [192, 20] on input "in:groups" at bounding box center [194, 13] width 181 height 21
type input "in:groups lease"
click at [108, 5] on button at bounding box center [116, 13] width 17 height 17
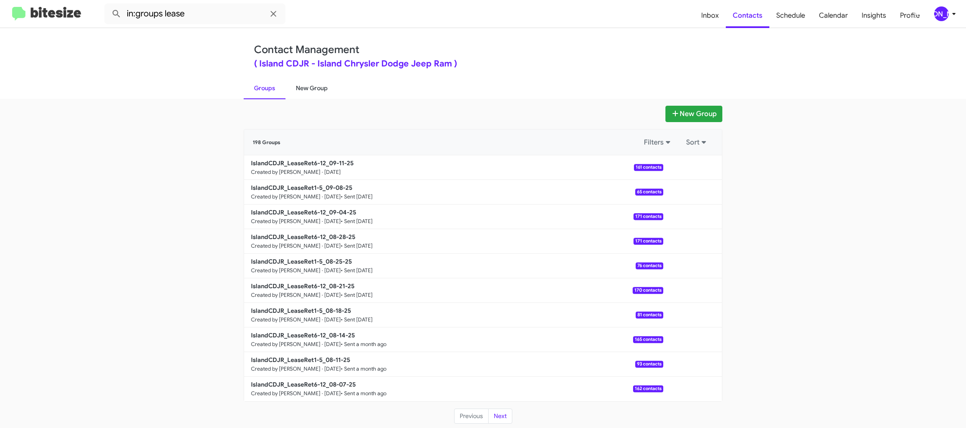
click at [303, 91] on link "New Group" at bounding box center [312, 88] width 53 height 22
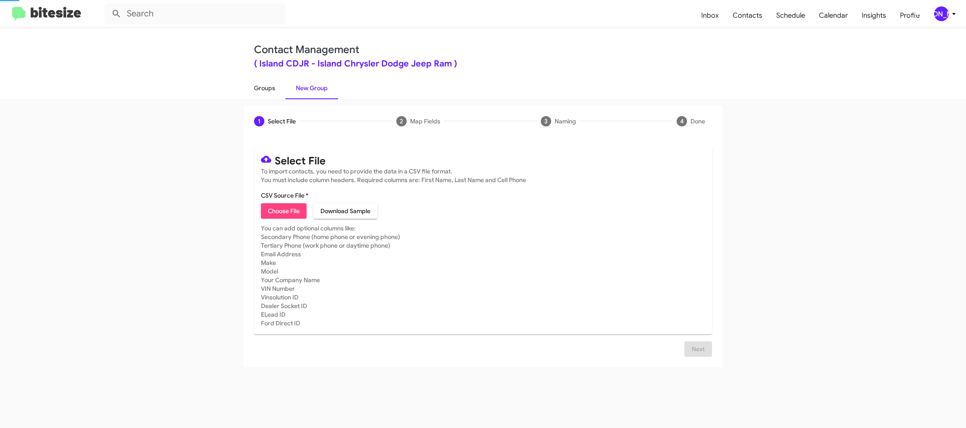
click at [259, 89] on link "Groups" at bounding box center [265, 88] width 42 height 22
type input "in:groups"
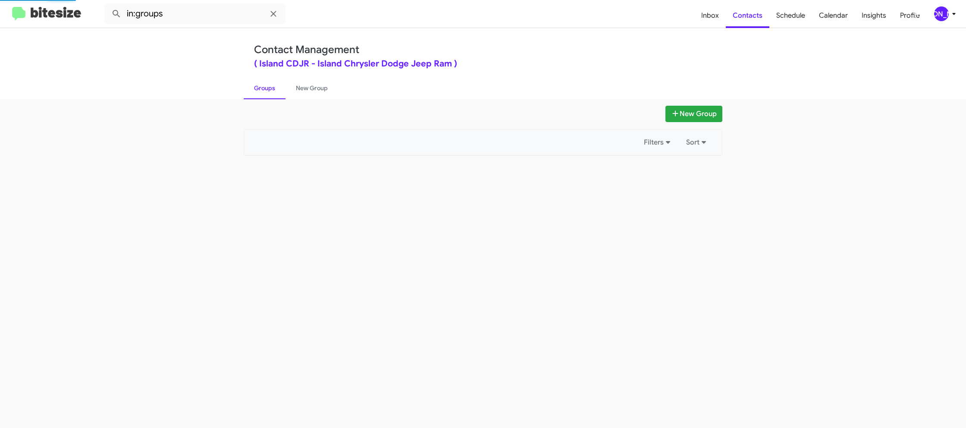
click at [259, 89] on link "Groups" at bounding box center [265, 88] width 42 height 22
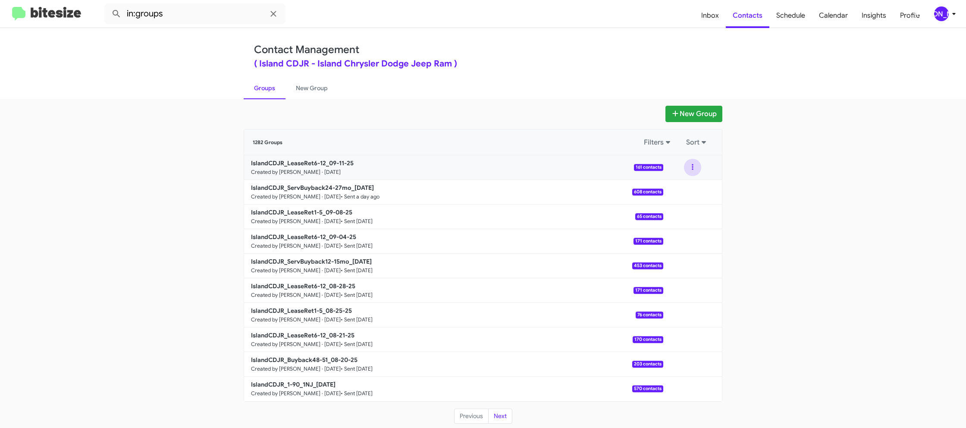
drag, startPoint x: 691, startPoint y: 168, endPoint x: 689, endPoint y: 174, distance: 6.3
click at [691, 168] on button at bounding box center [692, 167] width 17 height 17
click at [683, 189] on button "View contacts" at bounding box center [666, 190] width 69 height 21
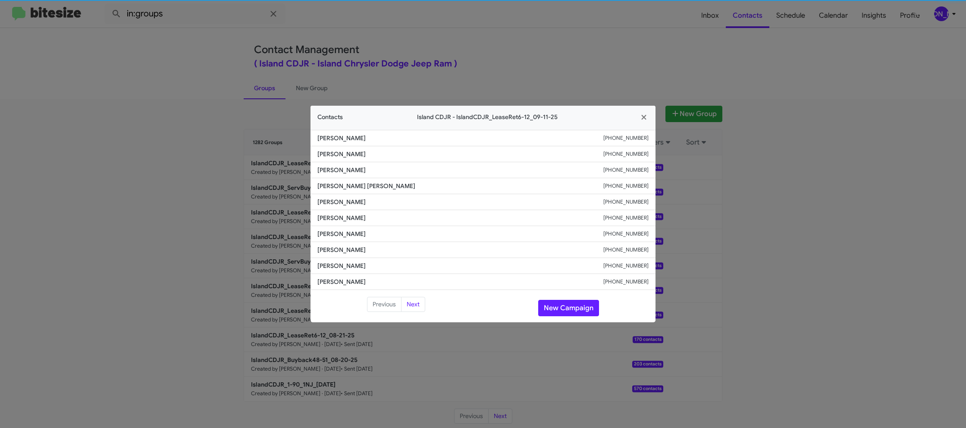
click at [350, 207] on li "[PERSON_NAME] [PHONE_NUMBER]" at bounding box center [483, 202] width 345 height 16
copy span "[PERSON_NAME]"
click at [557, 309] on button "New Campaign" at bounding box center [568, 308] width 61 height 16
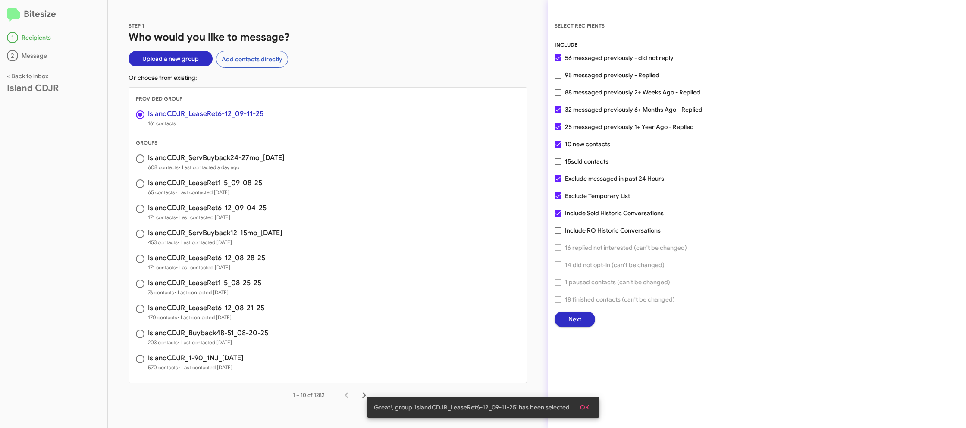
click at [562, 312] on button "Next" at bounding box center [575, 320] width 41 height 16
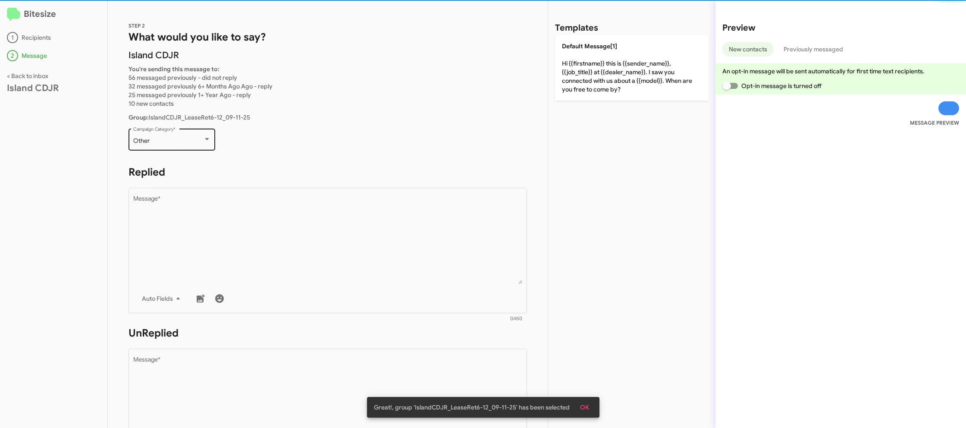
click at [186, 145] on div "Other Campaign Category *" at bounding box center [172, 139] width 78 height 24
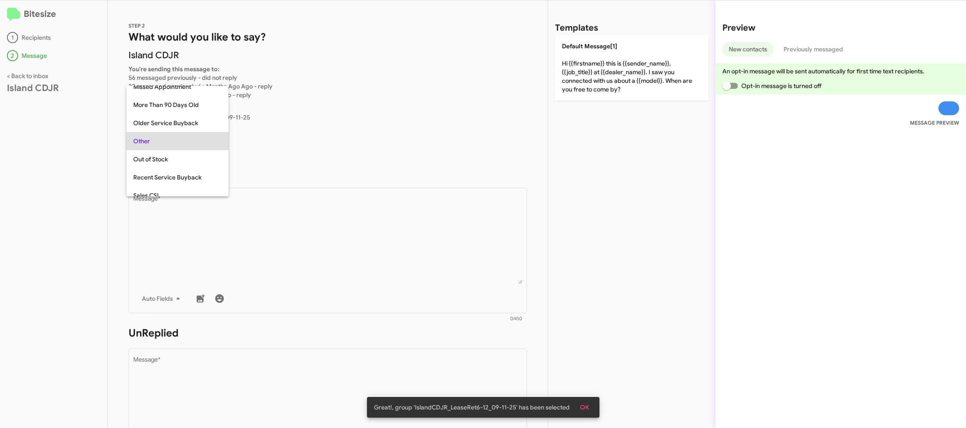
scroll to position [145, 0]
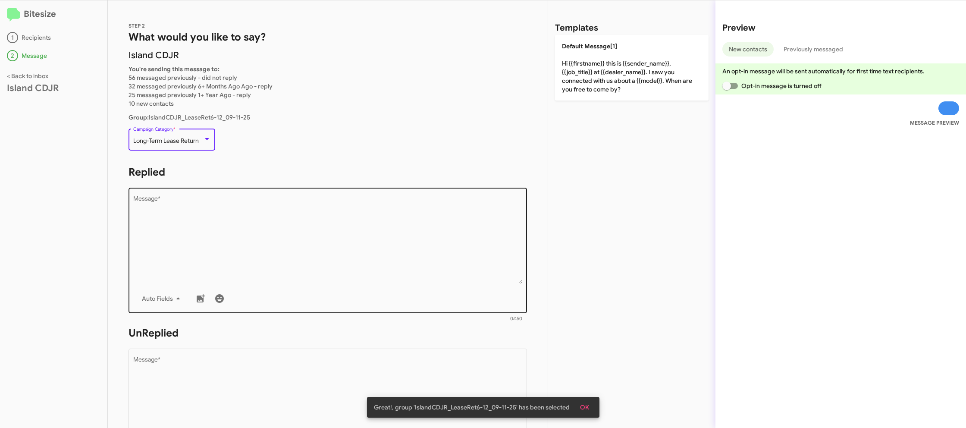
click at [323, 249] on textarea "Message *" at bounding box center [328, 240] width 390 height 88
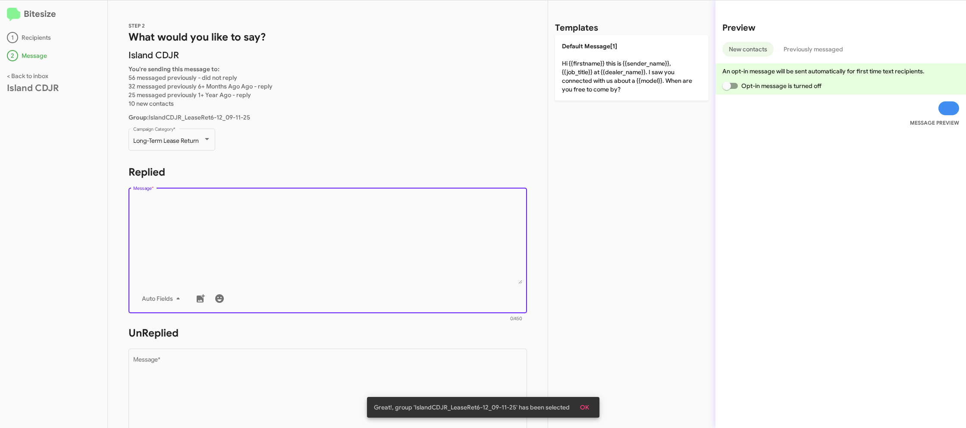
drag, startPoint x: 646, startPoint y: 63, endPoint x: 539, endPoint y: 125, distance: 123.1
click at [645, 64] on p "Default Message[1] Hi {{firstname}} this is {{sender_name}}, {{job_title}} at {…" at bounding box center [632, 68] width 154 height 66
type textarea "Hi {{firstname}} this is {{sender_name}}, {{job_title}} at {{dealer_name}}. I s…"
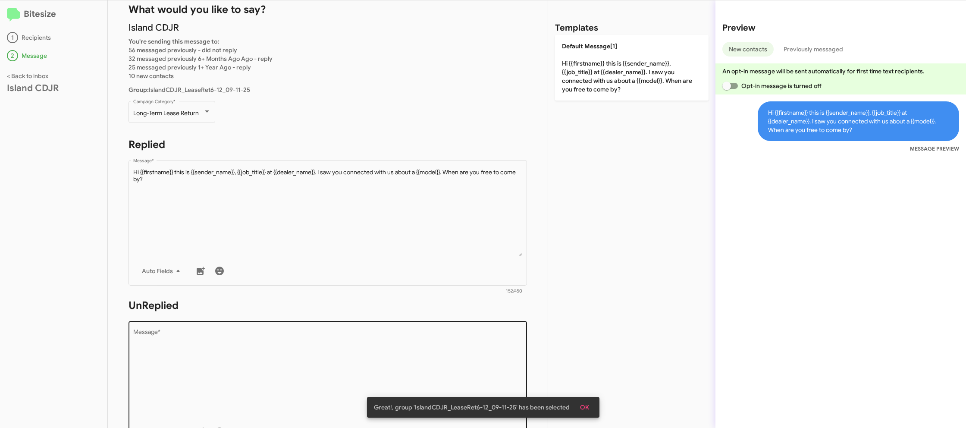
scroll to position [47, 0]
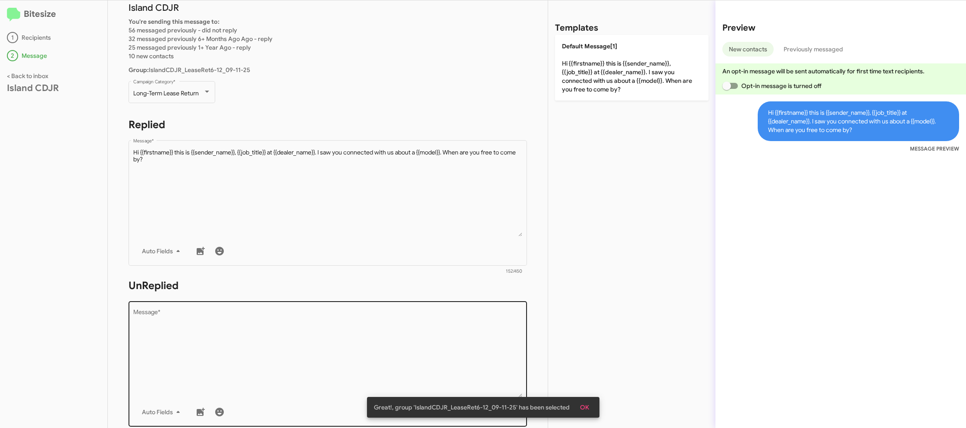
click at [379, 346] on textarea "Message *" at bounding box center [328, 353] width 390 height 88
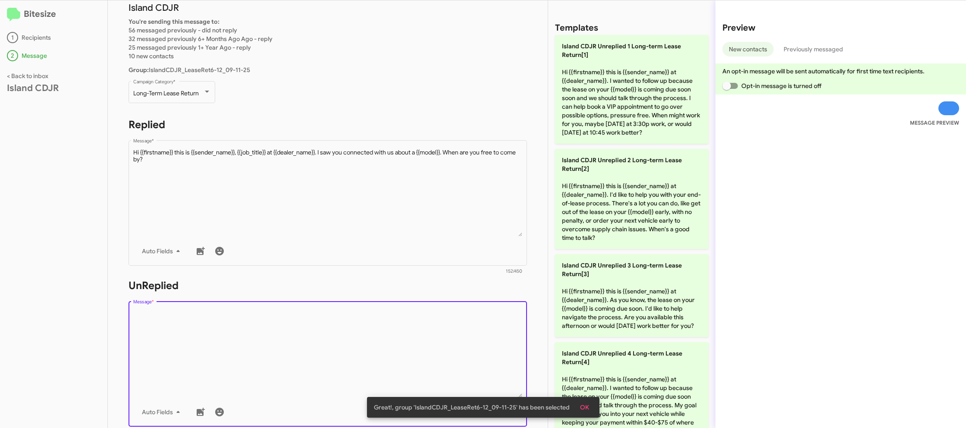
click at [379, 346] on textarea "Message *" at bounding box center [328, 353] width 390 height 88
click at [379, 345] on textarea "Message *" at bounding box center [328, 353] width 390 height 88
drag, startPoint x: 379, startPoint y: 344, endPoint x: 519, endPoint y: 305, distance: 145.5
click at [400, 335] on textarea "Message *" at bounding box center [328, 353] width 390 height 88
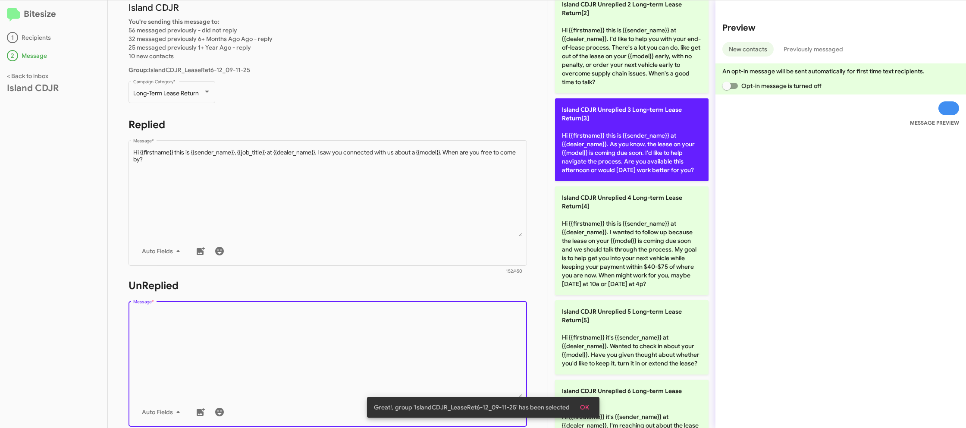
scroll to position [221, 0]
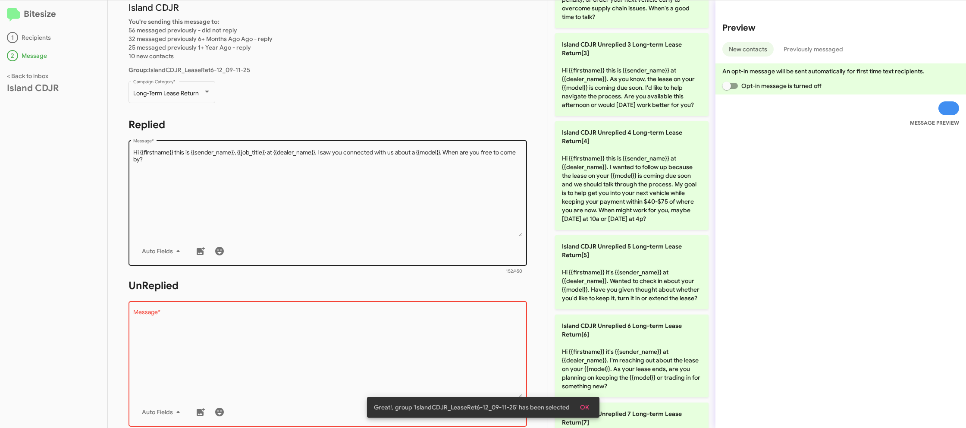
drag, startPoint x: 604, startPoint y: 275, endPoint x: 468, endPoint y: 258, distance: 136.5
click at [598, 274] on p "Island CDJR Unreplied 5 Long-term Lease Return[5] Hi {{firstname}} it's {{sende…" at bounding box center [632, 272] width 154 height 74
type textarea "Hi {{firstname}} it's {{sender_name}} at {{dealer_name}}. Wanted to check in ab…"
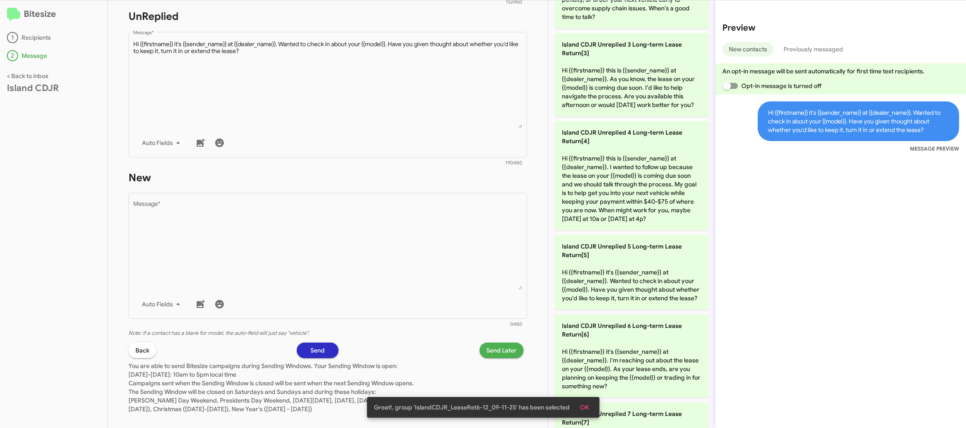
scroll to position [328, 0]
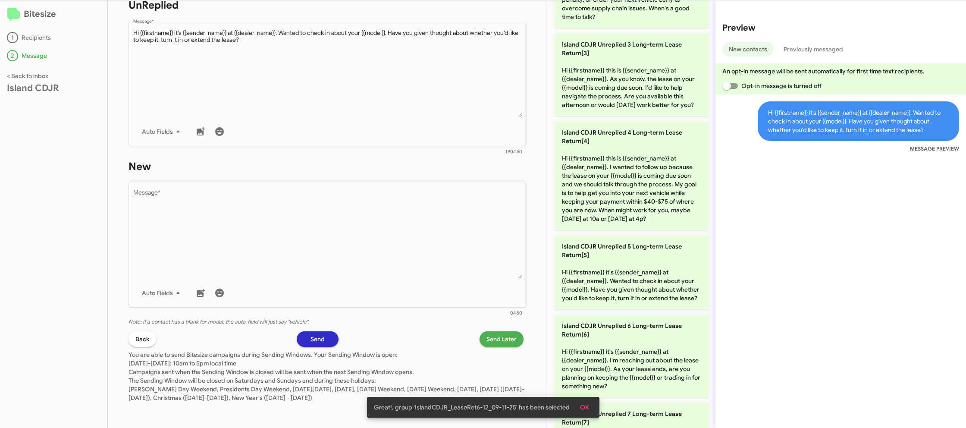
click at [467, 258] on textarea "Message *" at bounding box center [328, 234] width 390 height 88
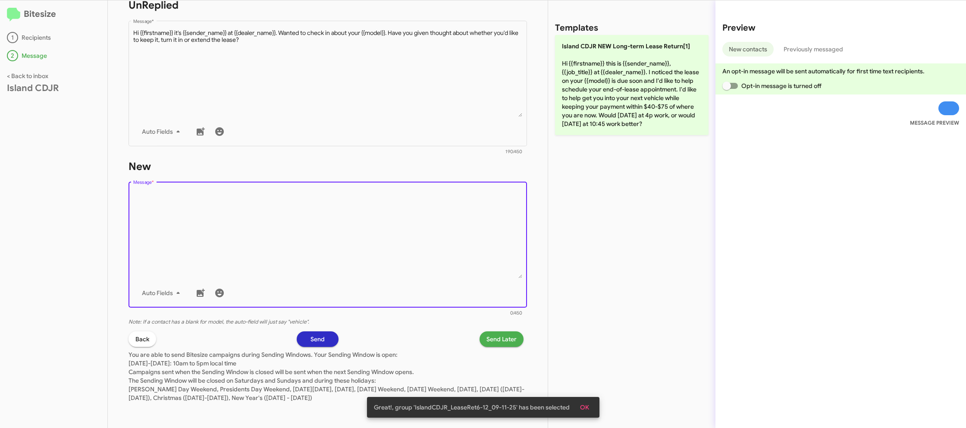
scroll to position [0, 0]
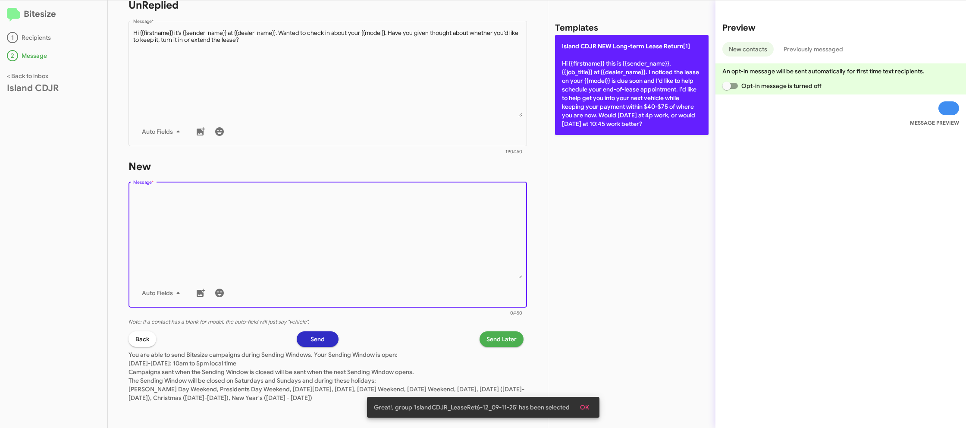
drag, startPoint x: 467, startPoint y: 258, endPoint x: 564, endPoint y: 126, distance: 163.5
click at [481, 230] on textarea "Message *" at bounding box center [328, 234] width 390 height 88
click at [600, 103] on p "Island CDJR NEW Long-term Lease Return[1] Hi {{firstname}} this is {{sender_nam…" at bounding box center [632, 85] width 154 height 100
type textarea "Hi {{firstname}} this is {{sender_name}}, {{job_title}} at {{dealer_name}}. I n…"
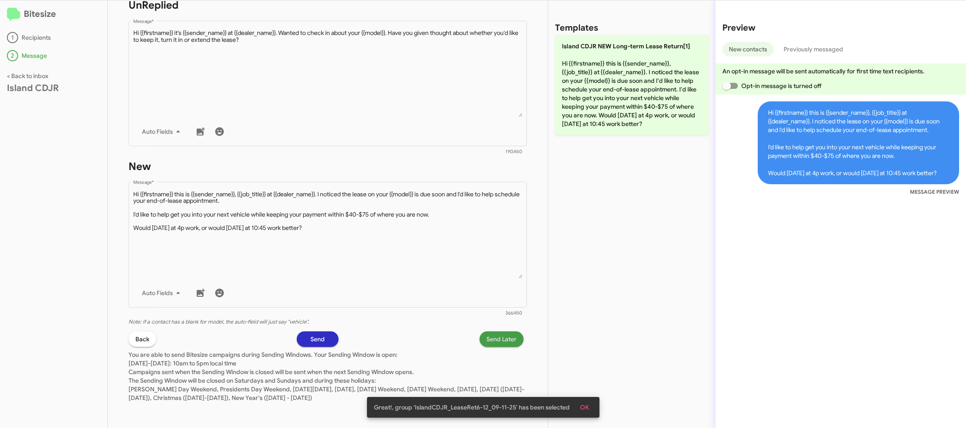
click at [503, 338] on span "Send Later" at bounding box center [502, 339] width 30 height 16
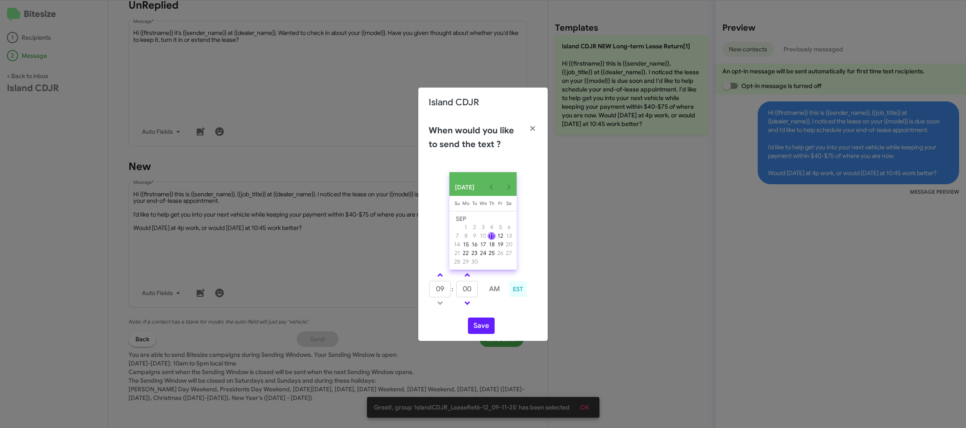
drag, startPoint x: 441, startPoint y: 277, endPoint x: 466, endPoint y: 288, distance: 27.4
click at [441, 277] on span at bounding box center [440, 276] width 6 height 6
type input "10"
click at [467, 289] on input "00" at bounding box center [467, 289] width 22 height 16
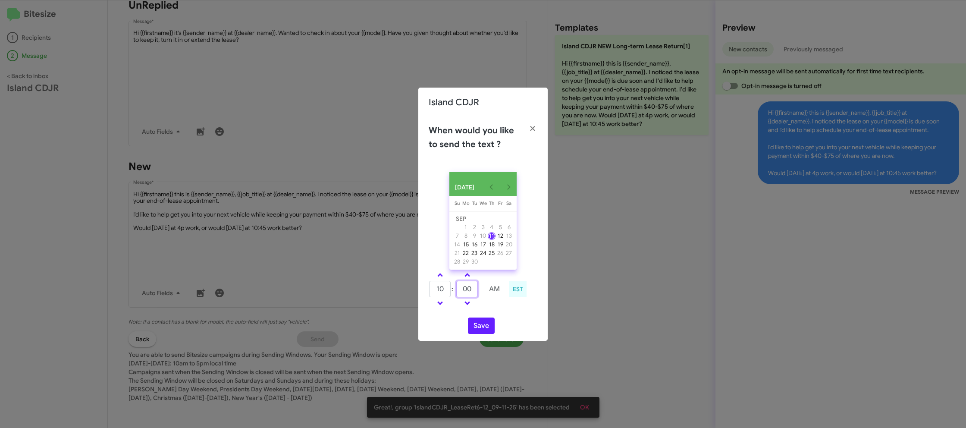
click at [467, 289] on input "00" at bounding box center [467, 289] width 22 height 16
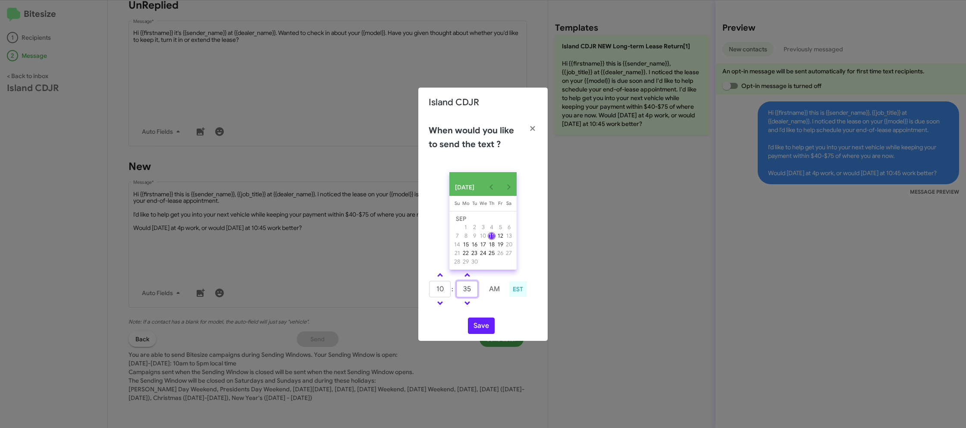
type input "35"
drag, startPoint x: 496, startPoint y: 311, endPoint x: 491, endPoint y: 317, distance: 8.0
click at [494, 308] on td at bounding box center [494, 303] width 23 height 11
click at [486, 326] on button "Save" at bounding box center [481, 326] width 27 height 16
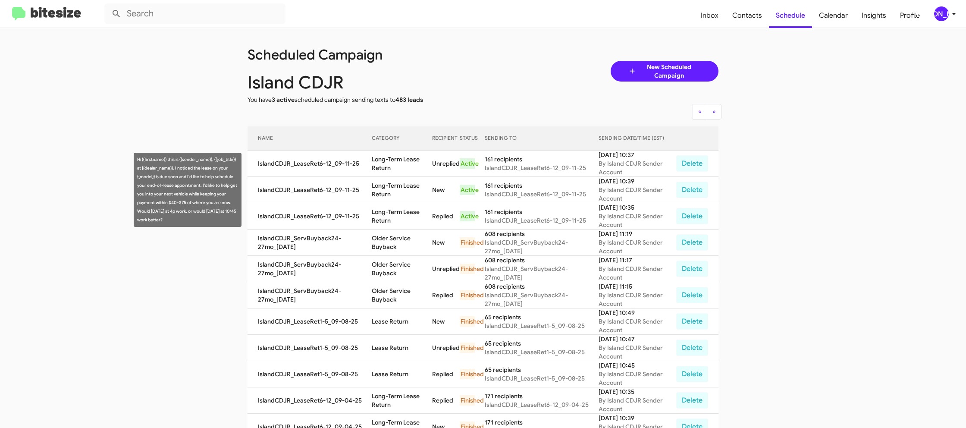
click at [402, 182] on td "Long-Term Lease Return" at bounding box center [402, 190] width 60 height 26
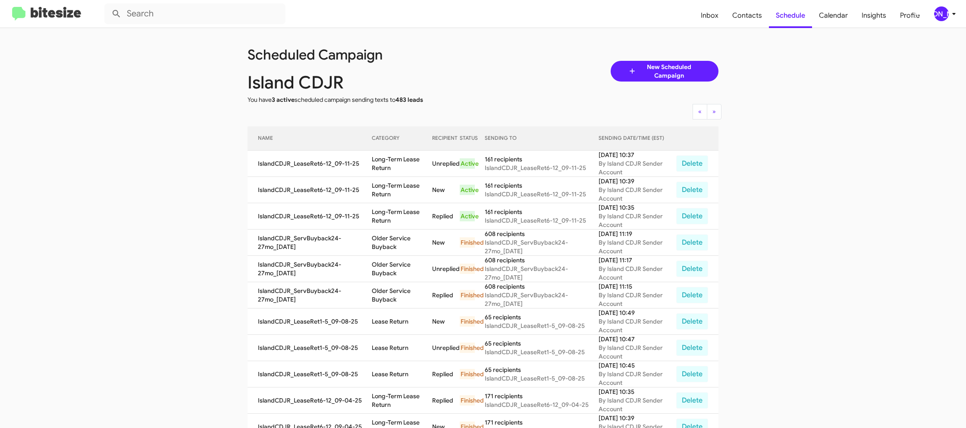
click at [402, 182] on td "Long-Term Lease Return" at bounding box center [402, 190] width 60 height 26
copy td "Long-Term Lease Return"
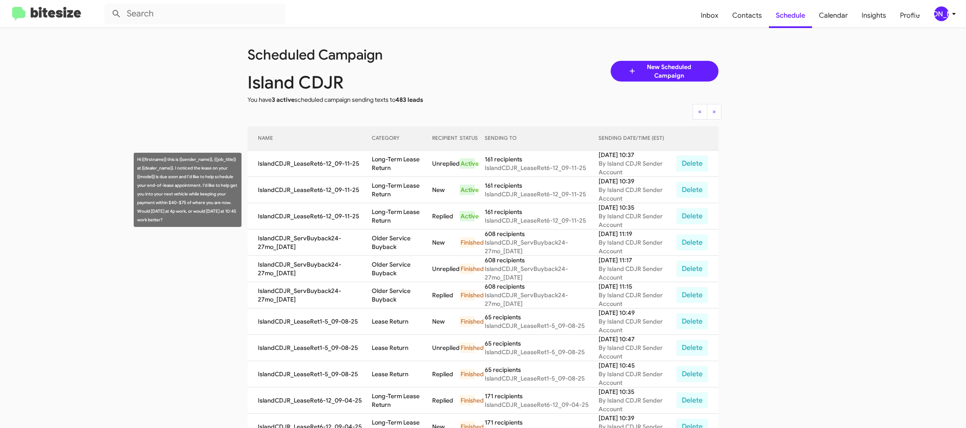
click at [389, 186] on td "Long-Term Lease Return" at bounding box center [402, 190] width 60 height 26
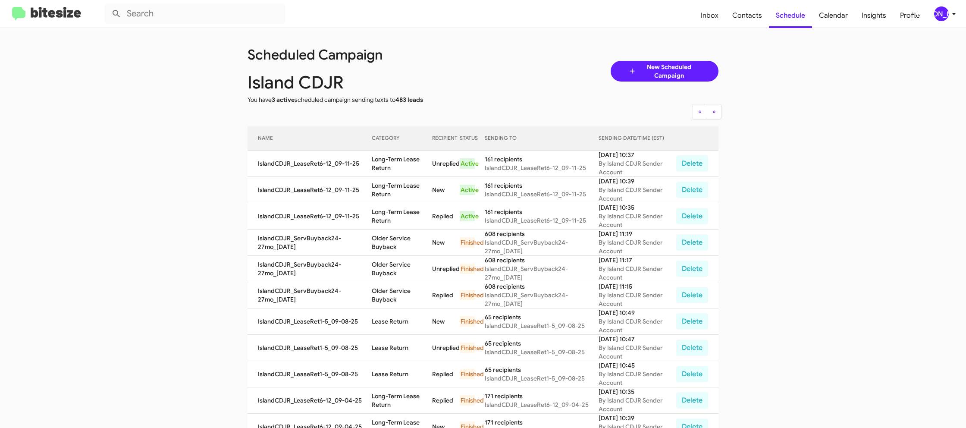
click at [939, 9] on div "[PERSON_NAME]" at bounding box center [942, 13] width 15 height 15
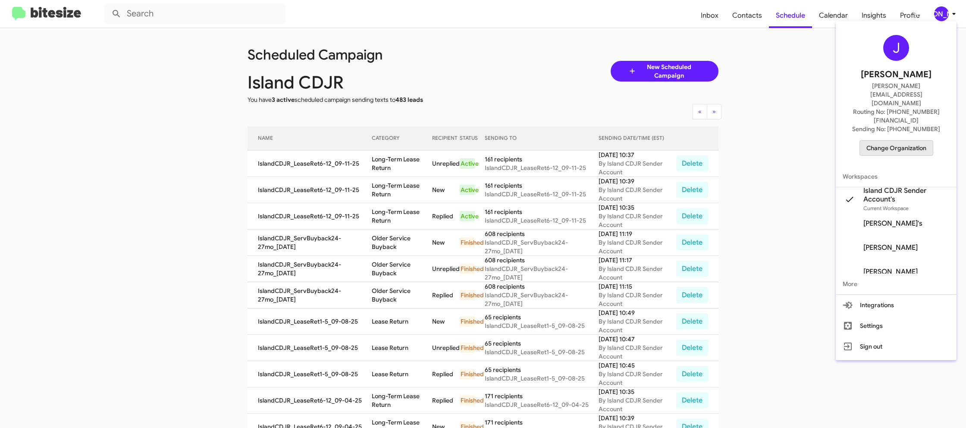
click at [905, 141] on span "Change Organization" at bounding box center [897, 148] width 60 height 15
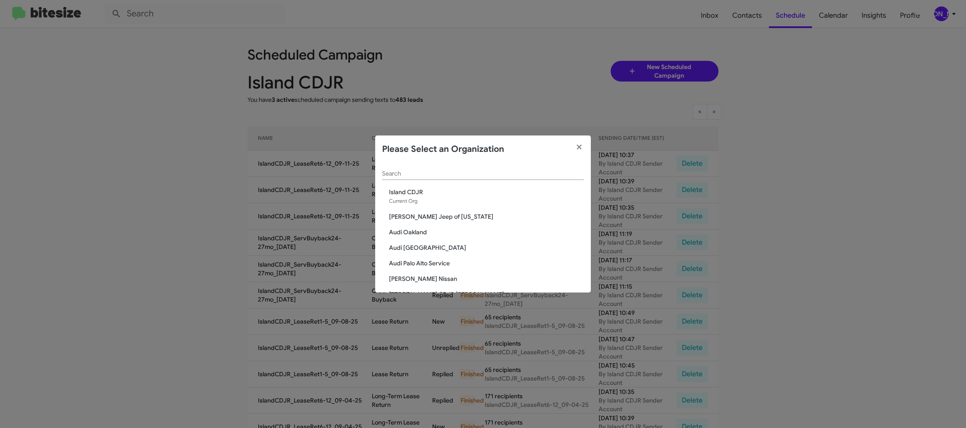
click at [411, 171] on div "Search" at bounding box center [483, 171] width 202 height 17
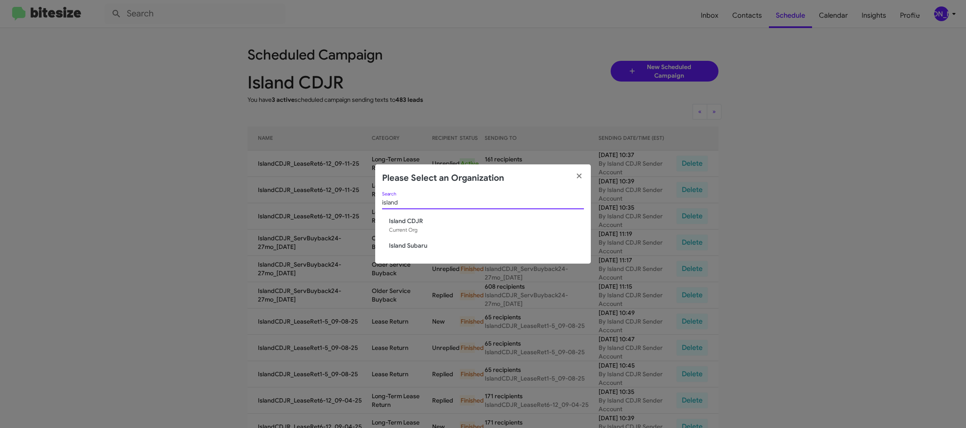
type input "island"
click at [412, 245] on span "Island Subaru" at bounding box center [486, 245] width 195 height 9
drag, startPoint x: 412, startPoint y: 245, endPoint x: 405, endPoint y: 244, distance: 7.0
click at [412, 245] on span "Island Subaru" at bounding box center [486, 245] width 195 height 9
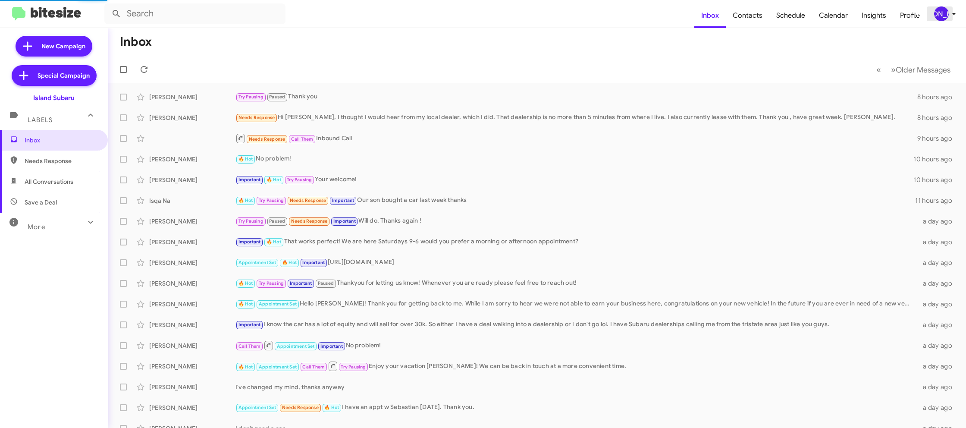
click at [946, 9] on div "[PERSON_NAME]" at bounding box center [942, 13] width 15 height 15
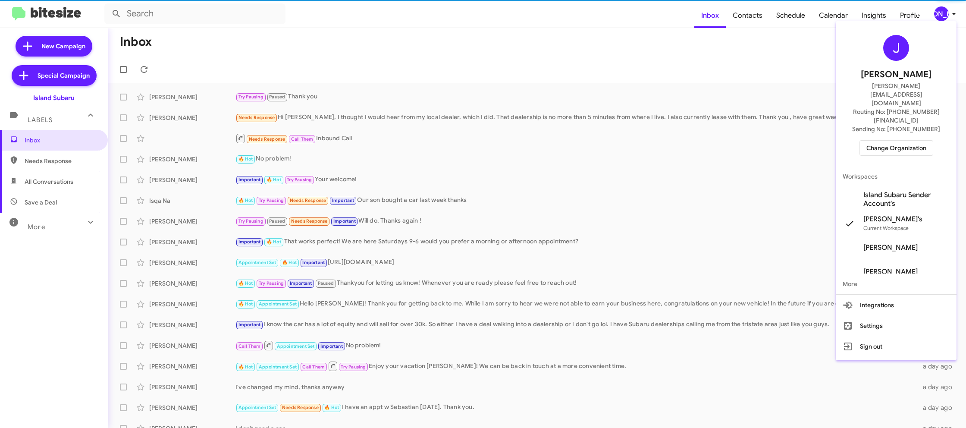
click at [915, 191] on span "Island Subaru Sender Account's" at bounding box center [907, 199] width 86 height 17
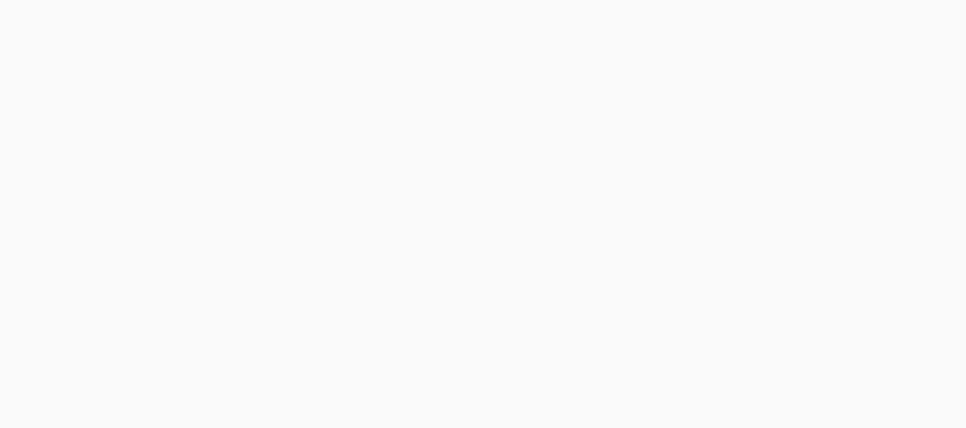
click at [744, 24] on body at bounding box center [483, 214] width 966 height 428
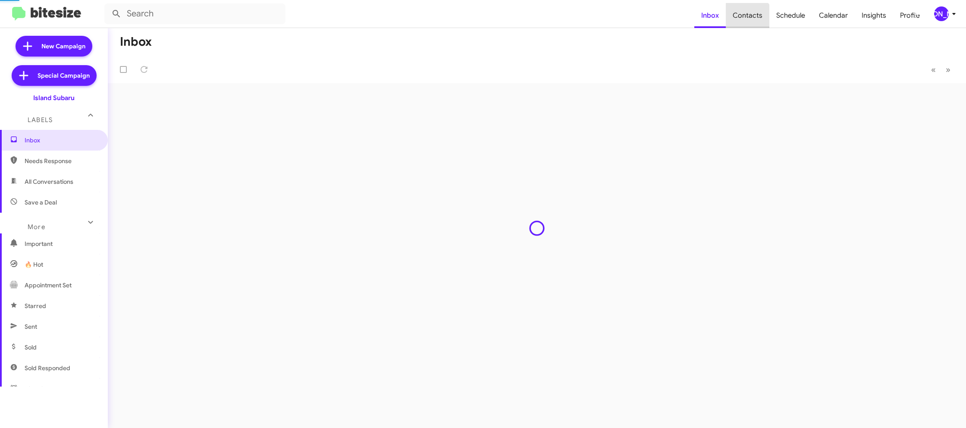
drag, startPoint x: 0, startPoint y: 0, endPoint x: 744, endPoint y: 24, distance: 744.6
click at [744, 24] on span "Contacts" at bounding box center [748, 15] width 44 height 25
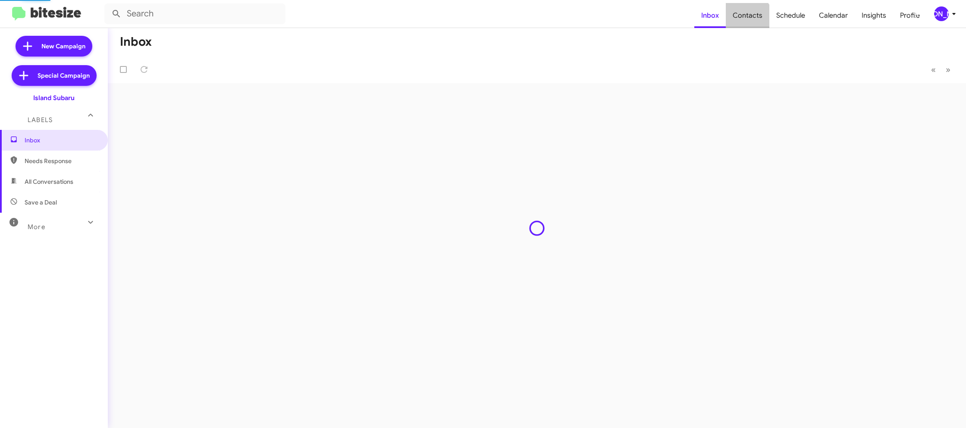
drag, startPoint x: 744, startPoint y: 24, endPoint x: 673, endPoint y: 6, distance: 73.9
click at [740, 22] on span "Contacts" at bounding box center [748, 15] width 44 height 25
type input "in:groups"
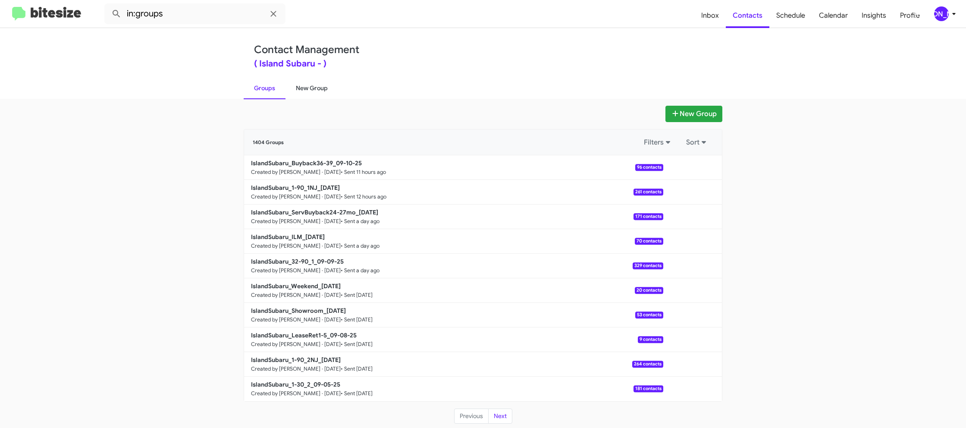
click at [318, 88] on link "New Group" at bounding box center [312, 88] width 53 height 22
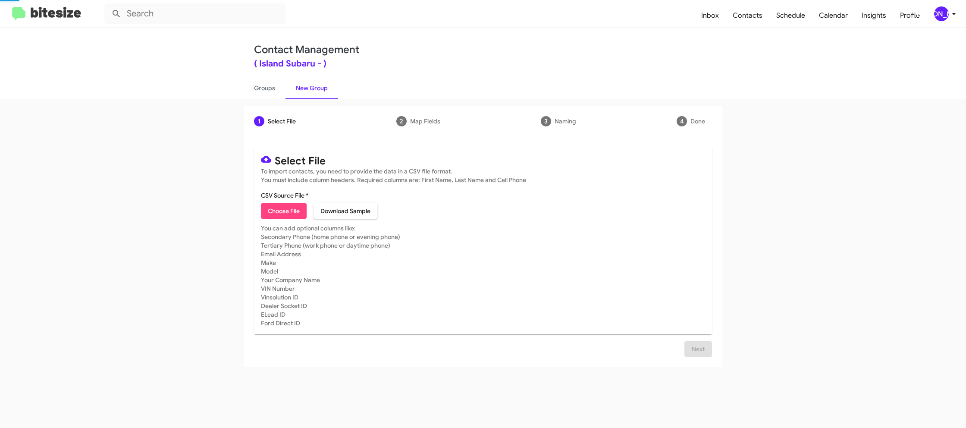
drag, startPoint x: 318, startPoint y: 88, endPoint x: 328, endPoint y: 23, distance: 65.5
click at [318, 84] on link "New Group" at bounding box center [312, 88] width 53 height 22
click at [258, 91] on link "Groups" at bounding box center [265, 88] width 42 height 22
type input "in:groups"
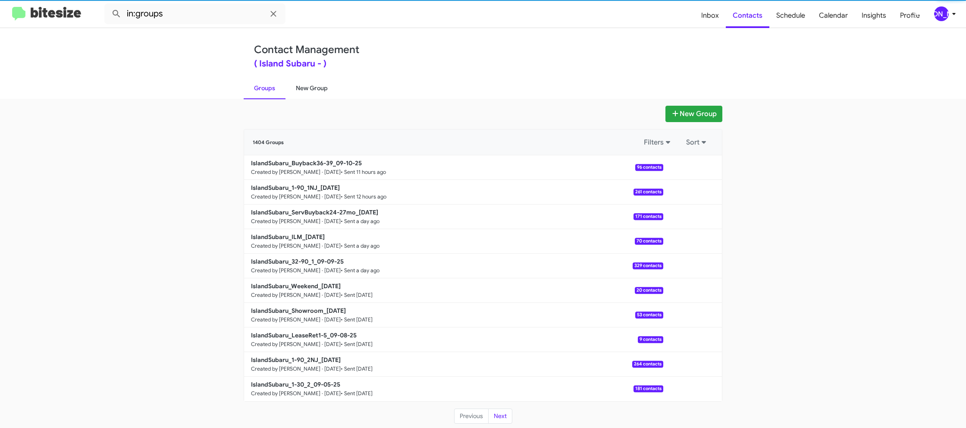
click at [310, 91] on link "New Group" at bounding box center [312, 88] width 53 height 22
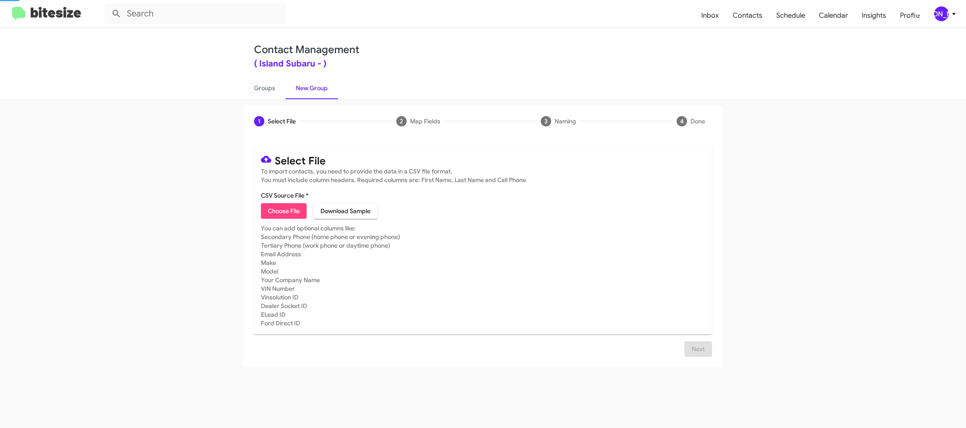
click at [310, 91] on link "New Group" at bounding box center [312, 88] width 53 height 22
click at [943, 11] on div "[PERSON_NAME]" at bounding box center [942, 13] width 15 height 15
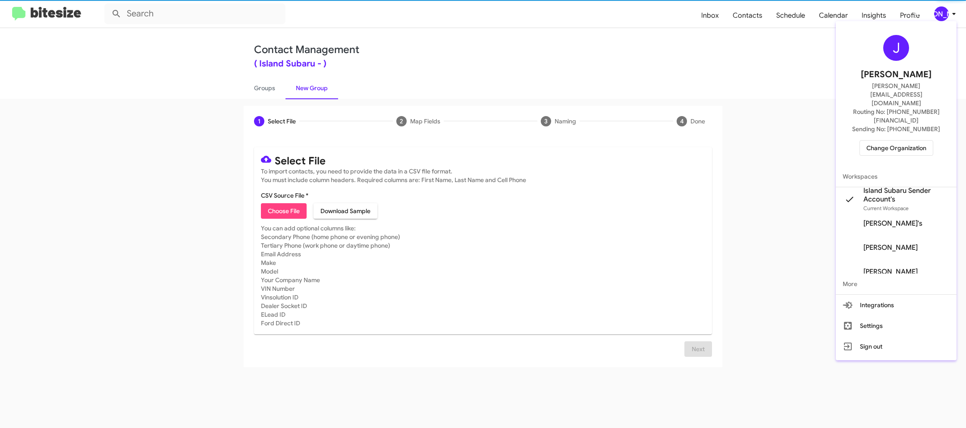
drag, startPoint x: 944, startPoint y: 11, endPoint x: 911, endPoint y: 6, distance: 32.7
click at [944, 11] on div at bounding box center [483, 214] width 966 height 428
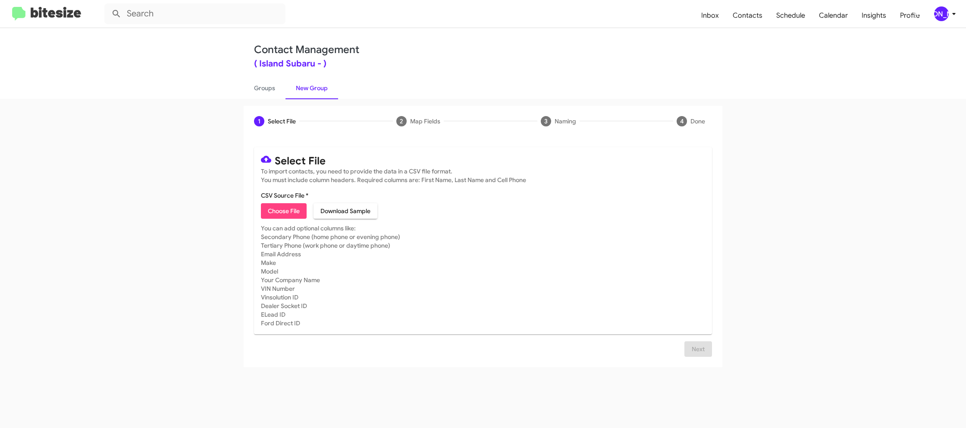
click at [279, 215] on span "Choose File" at bounding box center [284, 211] width 32 height 16
type input "IslandSubaru_32-90_2_09-11-25"
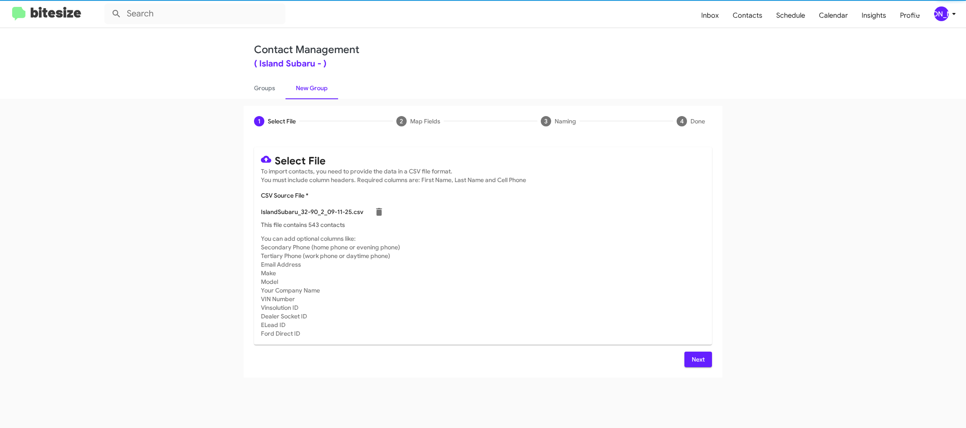
click at [616, 280] on mat-card-subtitle "You can add optional columns like: Secondary Phone (home phone or evening phone…" at bounding box center [483, 286] width 444 height 104
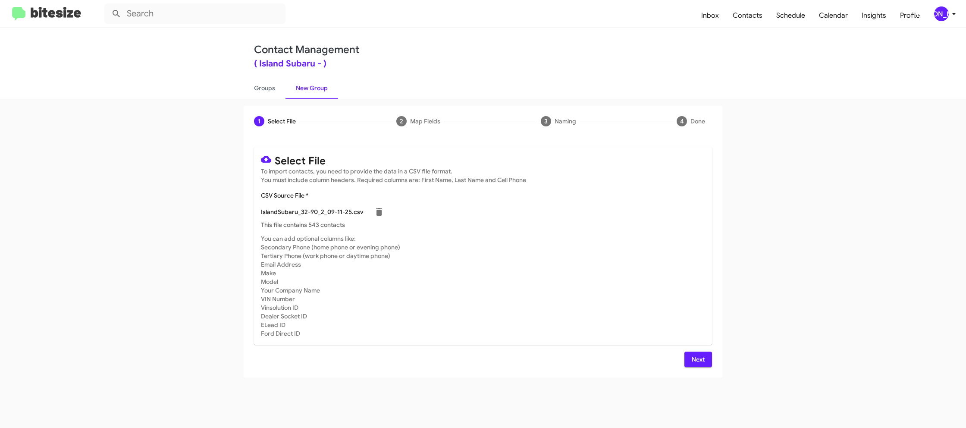
drag, startPoint x: 690, startPoint y: 352, endPoint x: 664, endPoint y: 343, distance: 27.7
click at [689, 352] on button "Next" at bounding box center [699, 360] width 28 height 16
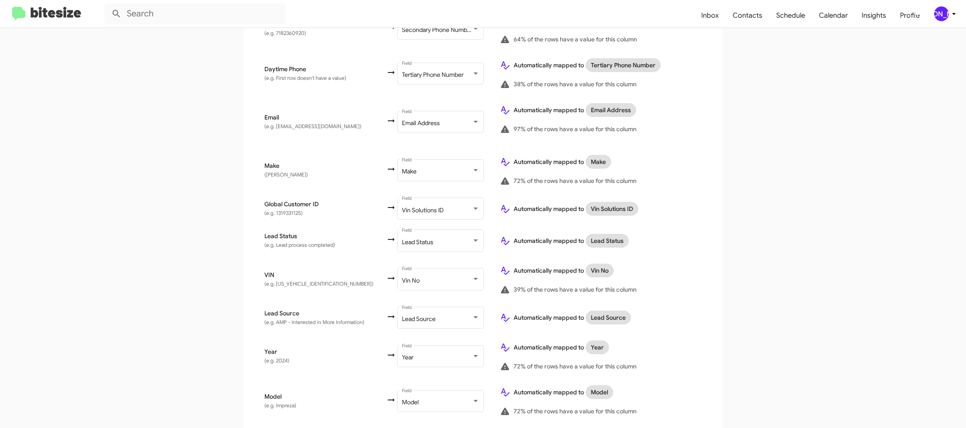
scroll to position [428, 0]
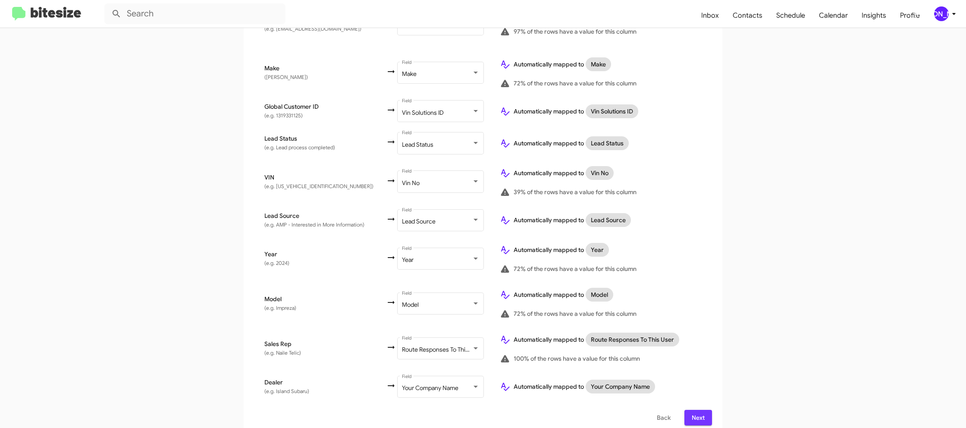
click at [698, 411] on span "Next" at bounding box center [699, 418] width 14 height 16
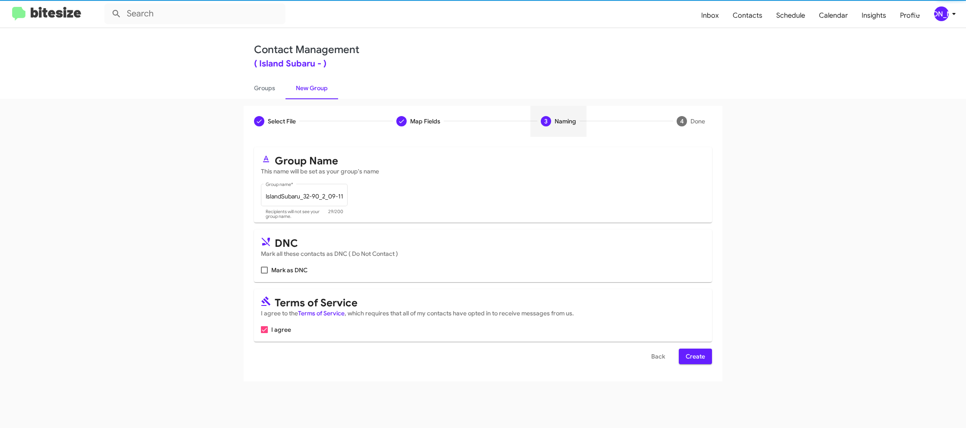
scroll to position [0, 0]
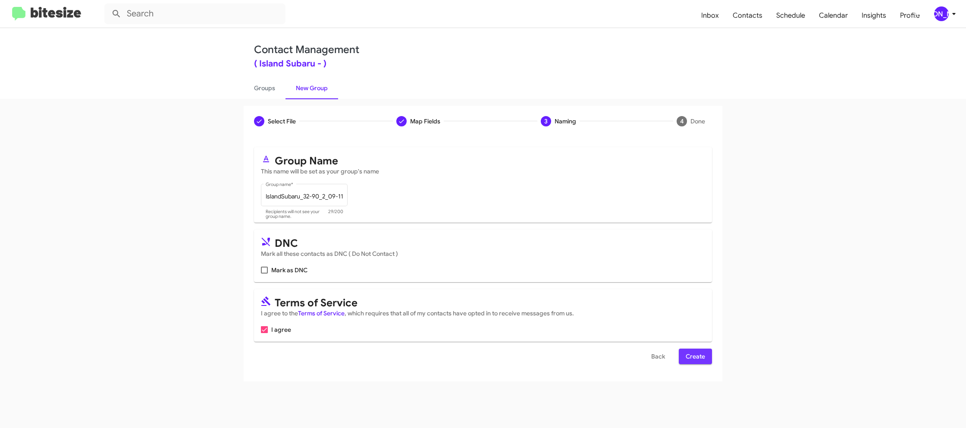
drag, startPoint x: 691, startPoint y: 361, endPoint x: 658, endPoint y: 300, distance: 69.5
click at [689, 359] on span "Create" at bounding box center [695, 357] width 19 height 16
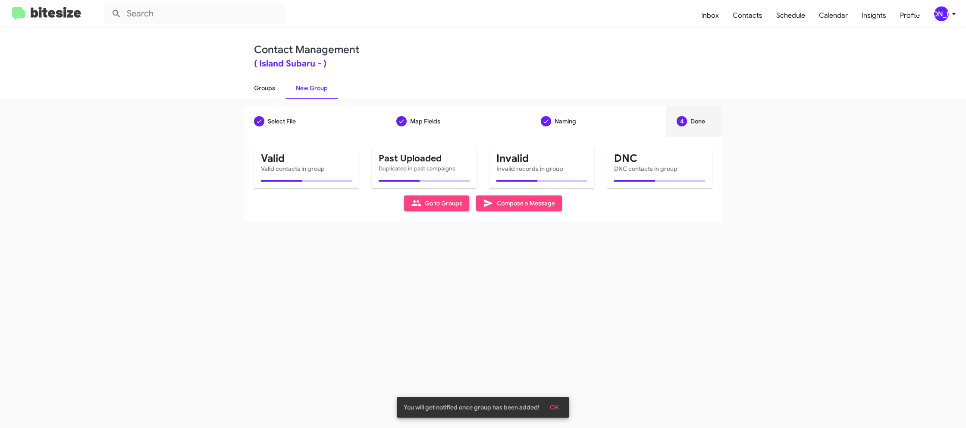
click at [255, 93] on link "Groups" at bounding box center [265, 88] width 42 height 22
type input "in:groups"
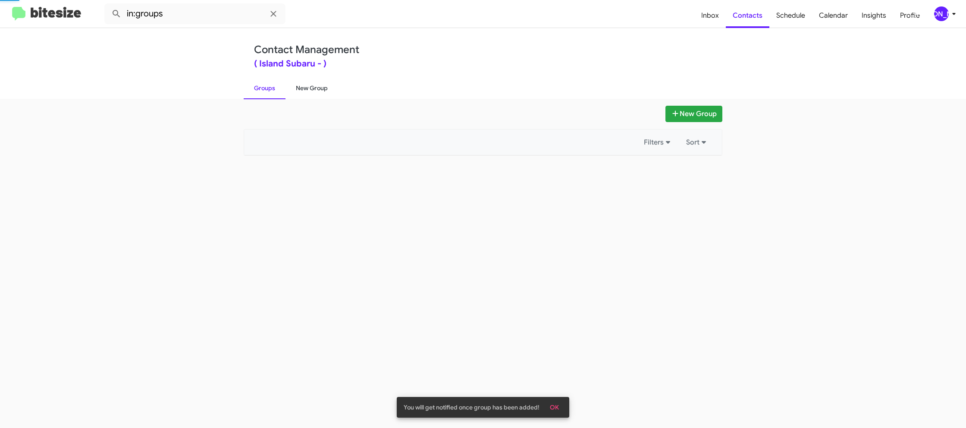
click at [315, 88] on link "New Group" at bounding box center [312, 88] width 53 height 22
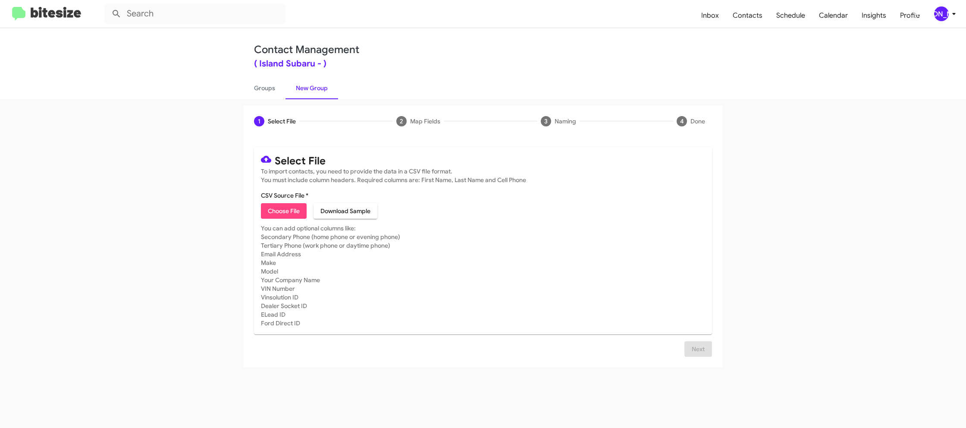
click at [275, 214] on span "Choose File" at bounding box center [284, 211] width 32 height 16
type input "IslandSubaru_LeaseRet6-12_09-11-25"
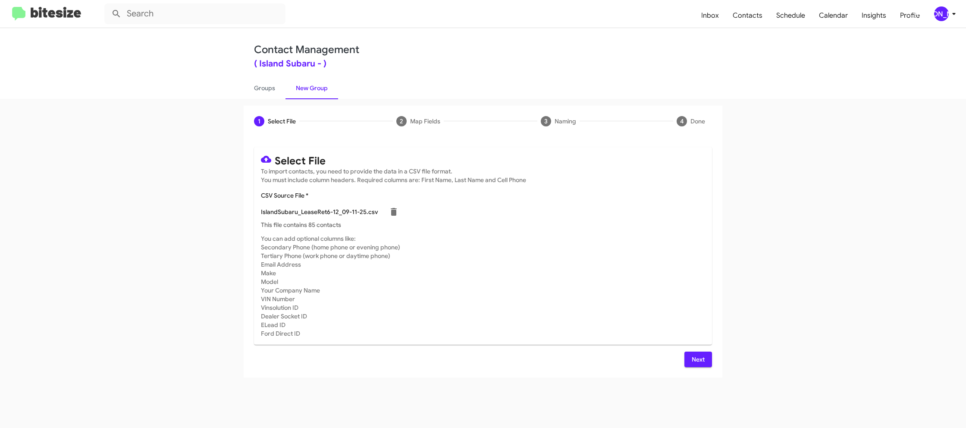
drag, startPoint x: 570, startPoint y: 279, endPoint x: 595, endPoint y: 303, distance: 34.2
click at [571, 280] on mat-card-subtitle "You can add optional columns like: Secondary Phone (home phone or evening phone…" at bounding box center [483, 286] width 444 height 104
click at [689, 352] on button "Next" at bounding box center [699, 360] width 28 height 16
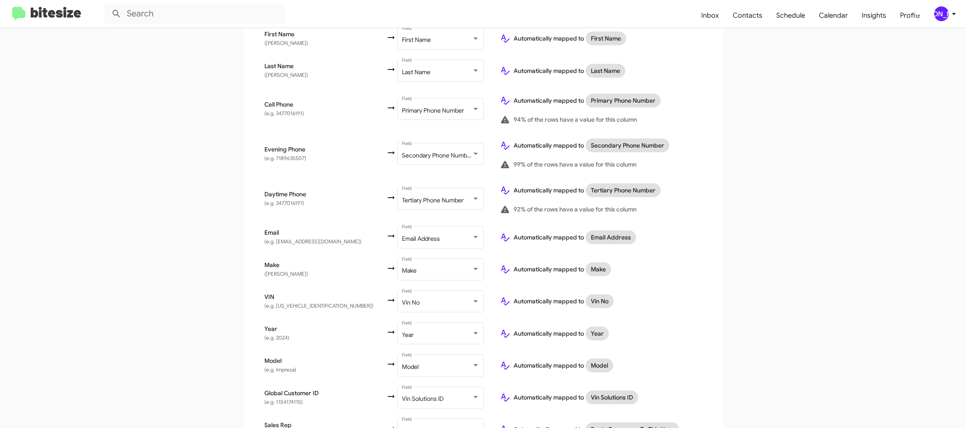
scroll to position [268, 0]
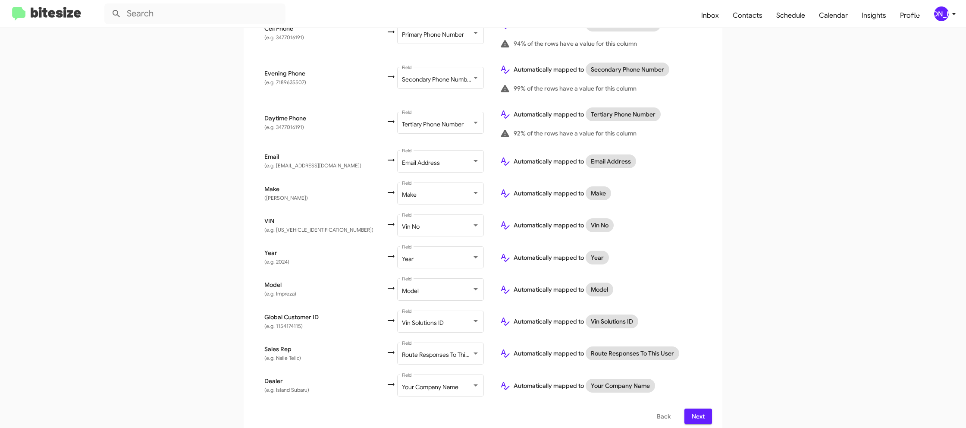
click at [704, 410] on span "Next" at bounding box center [699, 417] width 14 height 16
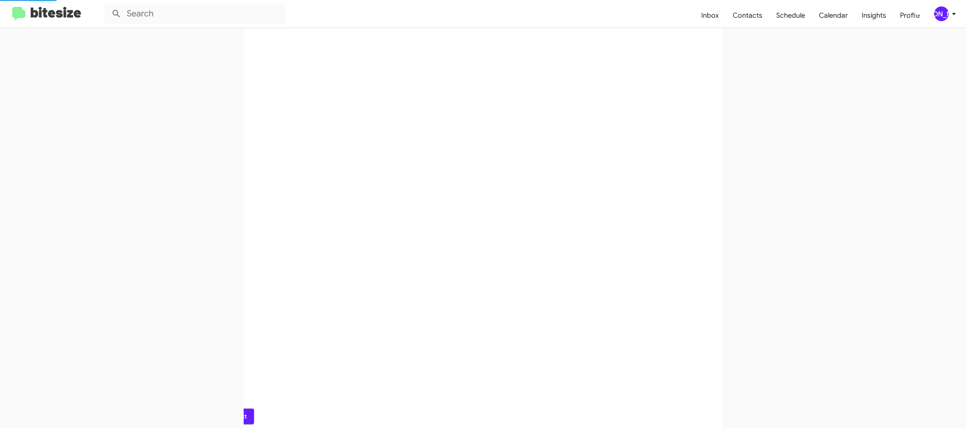
scroll to position [0, 0]
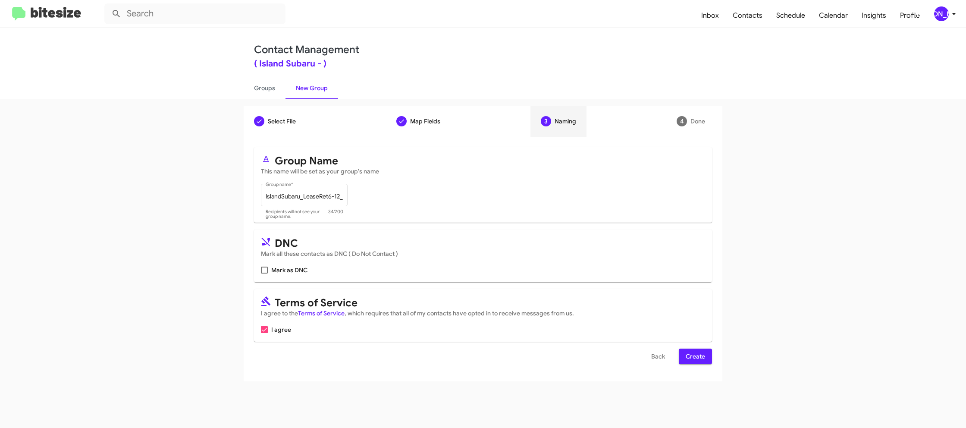
click at [702, 350] on span "Create" at bounding box center [695, 357] width 19 height 16
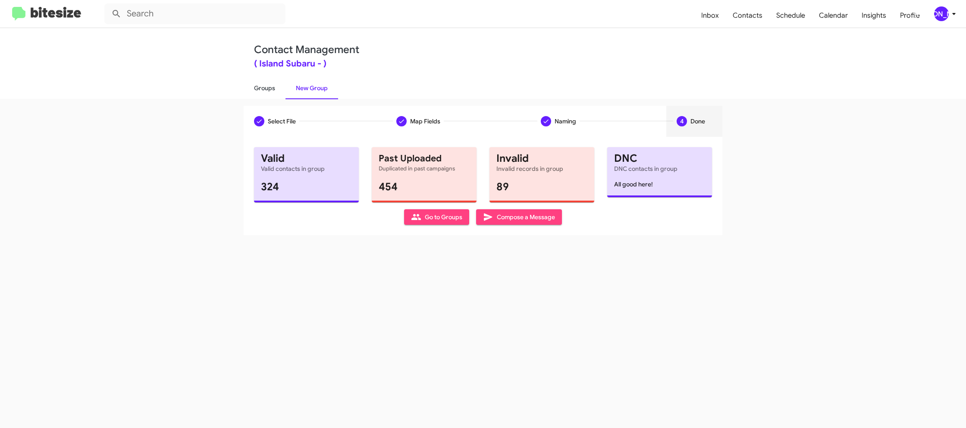
click at [265, 81] on link "Groups" at bounding box center [265, 88] width 42 height 22
type input "in:groups"
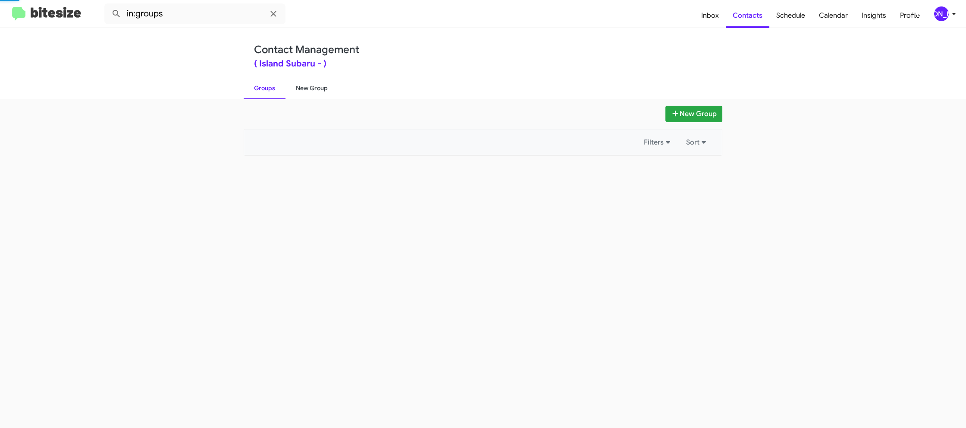
click at [309, 85] on link "New Group" at bounding box center [312, 88] width 53 height 22
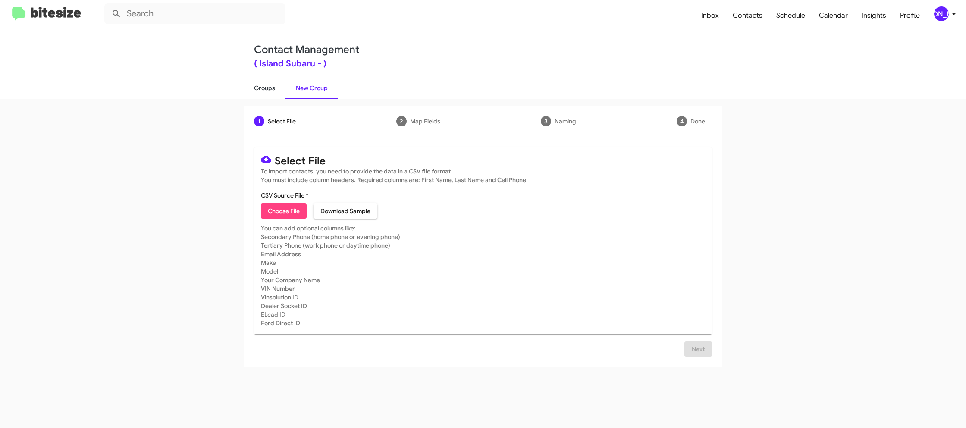
click at [262, 90] on link "Groups" at bounding box center [265, 88] width 42 height 22
type input "in:groups"
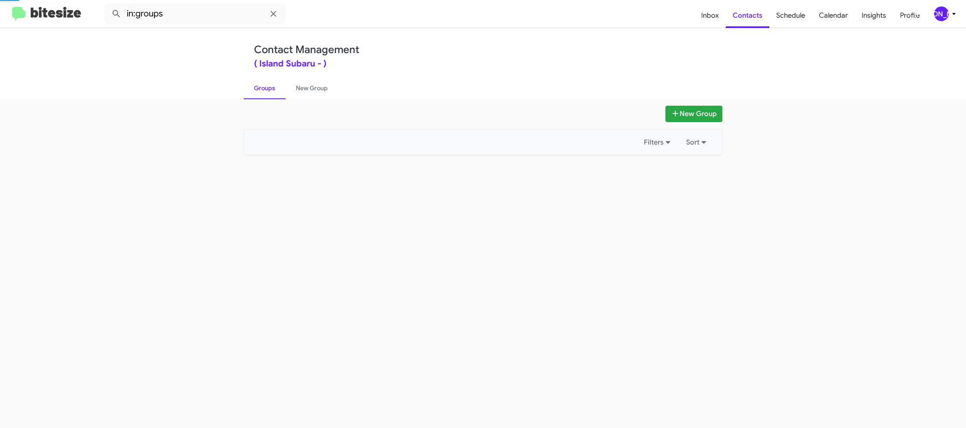
click at [262, 90] on link "Groups" at bounding box center [265, 88] width 42 height 22
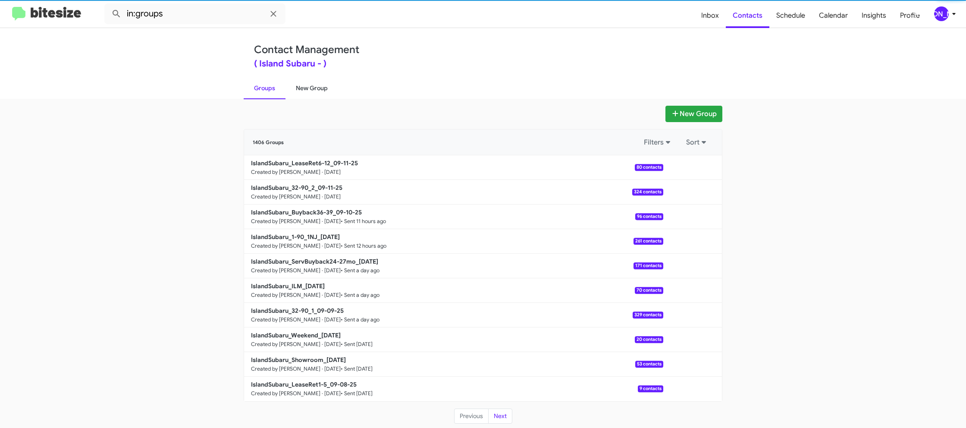
click at [307, 93] on link "New Group" at bounding box center [312, 88] width 53 height 22
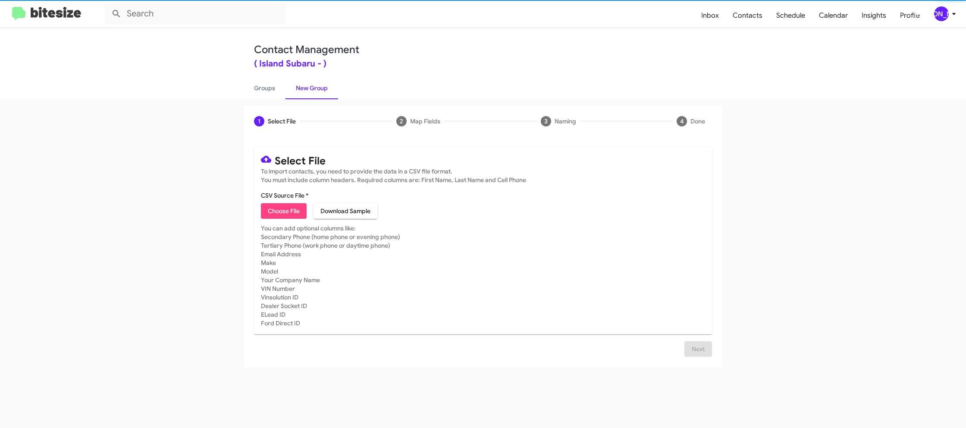
click at [307, 93] on link "New Group" at bounding box center [312, 88] width 53 height 22
drag, startPoint x: 307, startPoint y: 93, endPoint x: 299, endPoint y: 96, distance: 8.9
click at [307, 93] on link "New Group" at bounding box center [312, 88] width 53 height 22
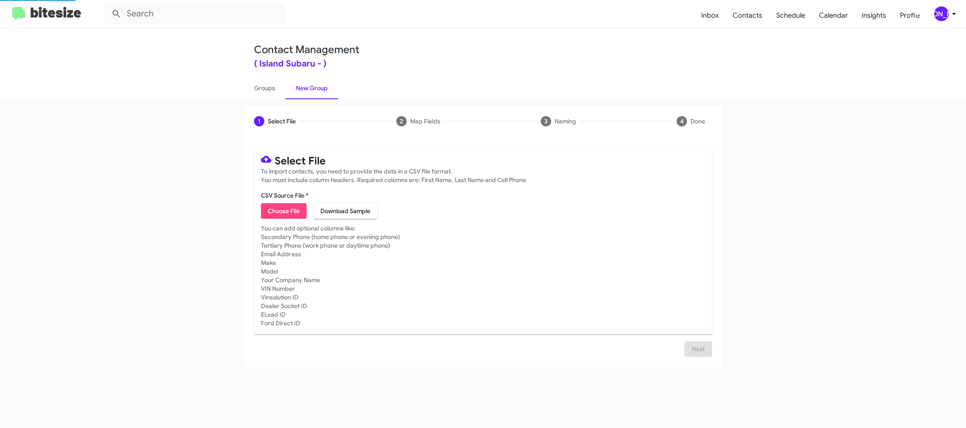
click at [284, 205] on span "Choose File" at bounding box center [284, 211] width 32 height 16
type input "IslandSubaru_Trade_[DATE]"
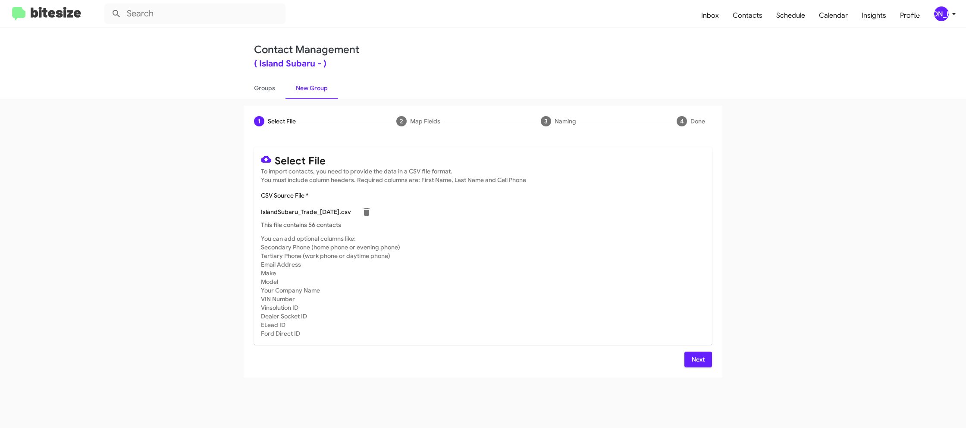
click at [603, 283] on mat-card-subtitle "You can add optional columns like: Secondary Phone (home phone or evening phone…" at bounding box center [483, 286] width 444 height 104
drag, startPoint x: 705, startPoint y: 360, endPoint x: 699, endPoint y: 359, distance: 5.6
click at [705, 359] on span "Next" at bounding box center [699, 360] width 14 height 16
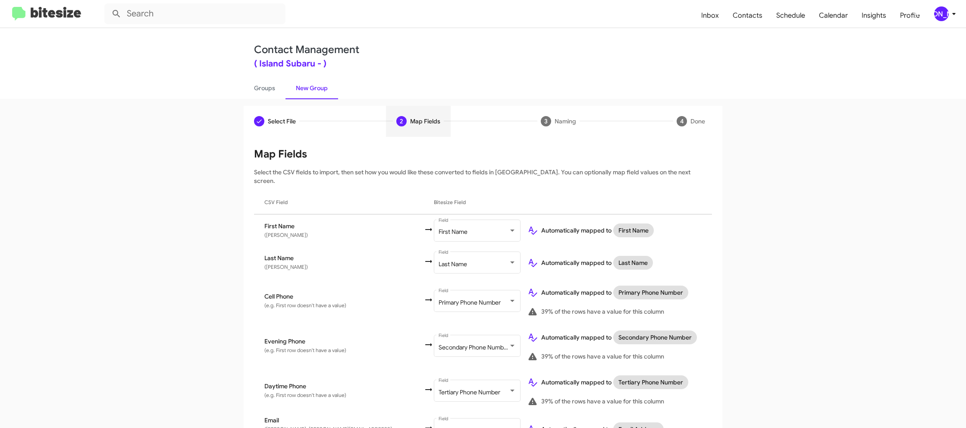
click at [949, 7] on span "[PERSON_NAME]" at bounding box center [947, 13] width 26 height 15
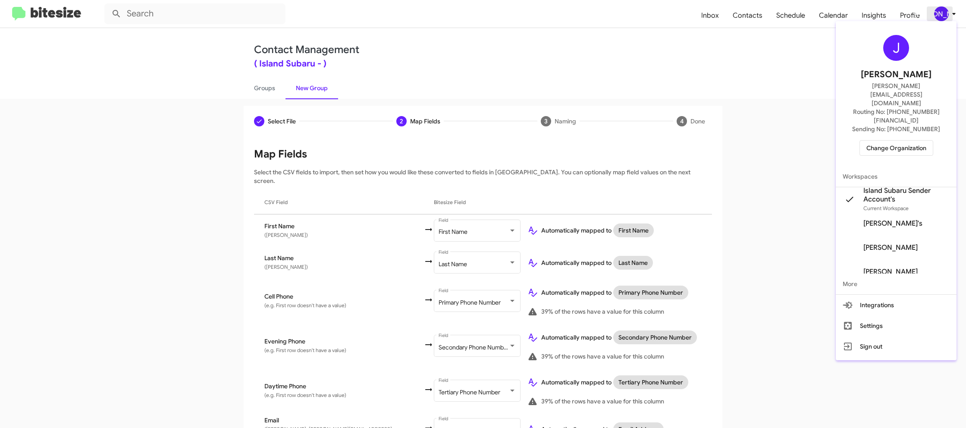
drag, startPoint x: 949, startPoint y: 8, endPoint x: 814, endPoint y: 145, distance: 192.8
click at [949, 8] on div at bounding box center [483, 214] width 966 height 428
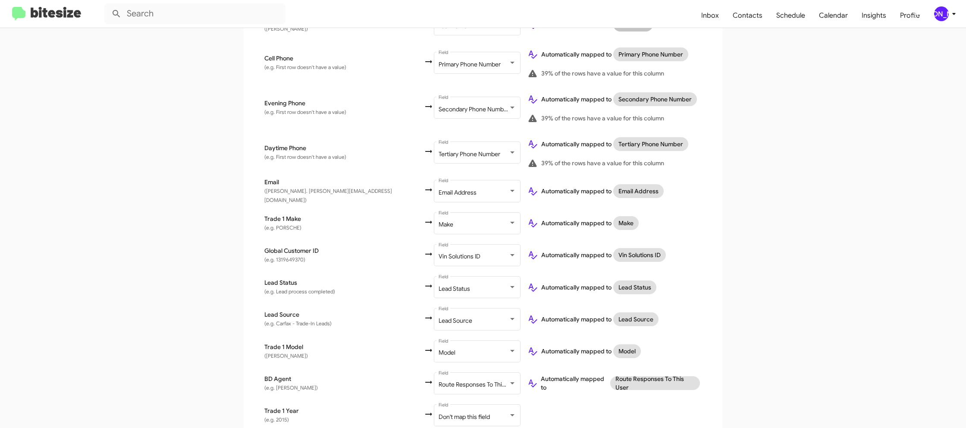
scroll to position [300, 0]
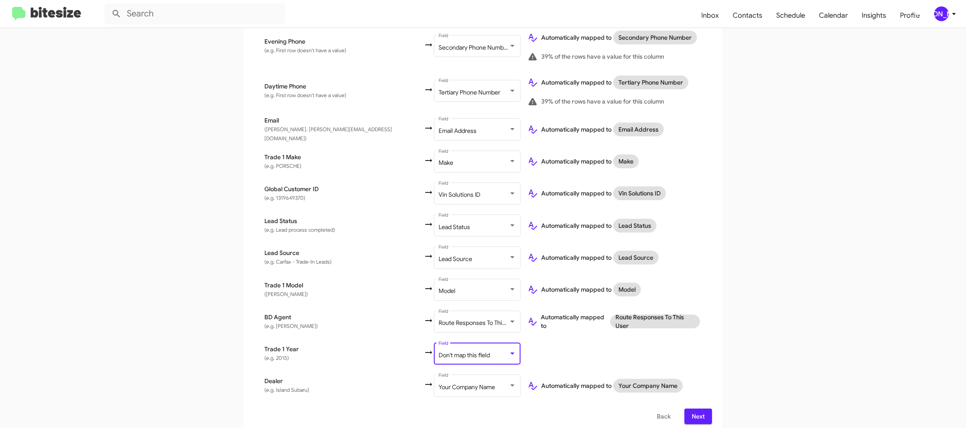
click at [439, 351] on span "Don't map this field" at bounding box center [464, 355] width 51 height 8
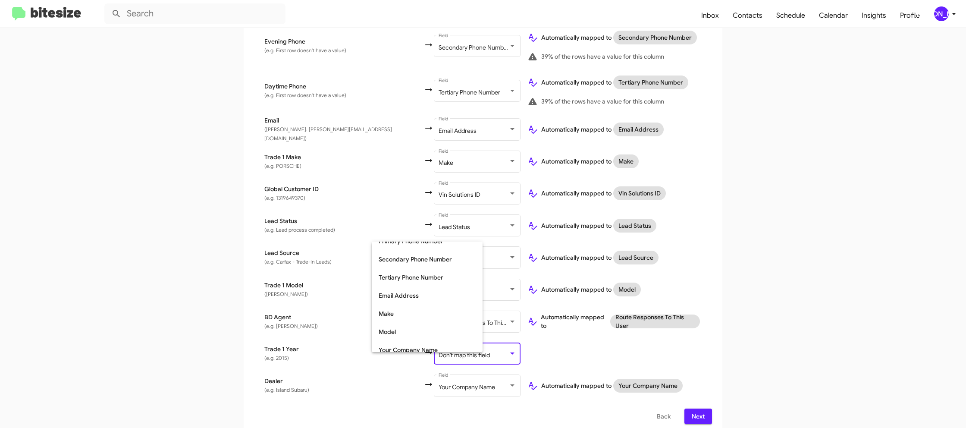
scroll to position [324, 0]
click at [417, 319] on span "Year" at bounding box center [427, 325] width 97 height 18
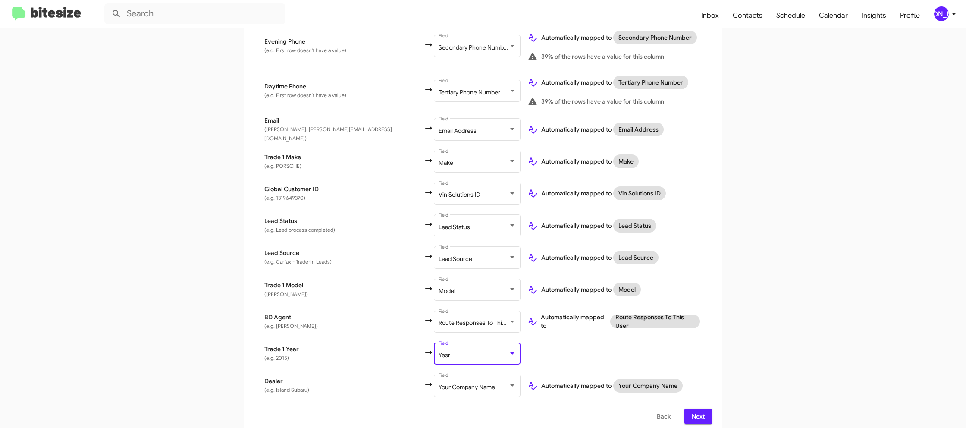
click at [770, 298] on app-new-group "Select File 2 Map Fields 3 Naming 4 Done Select File To import contacts, you ne…" at bounding box center [483, 120] width 966 height 629
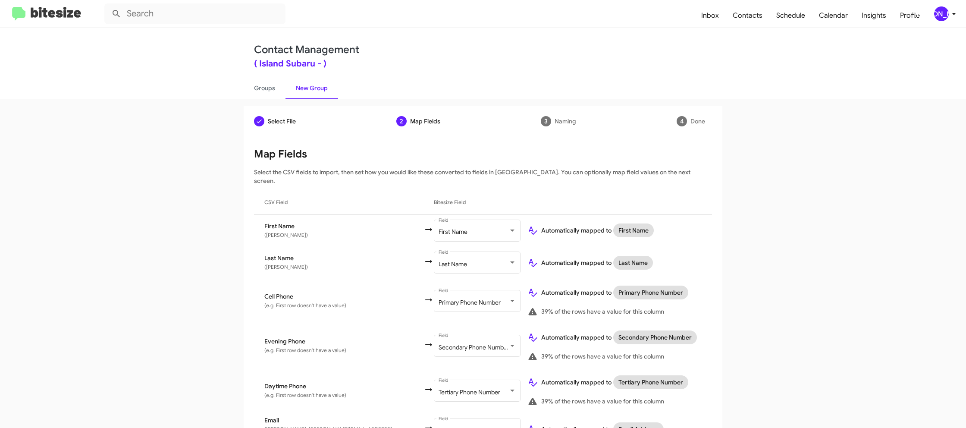
scroll to position [300, 0]
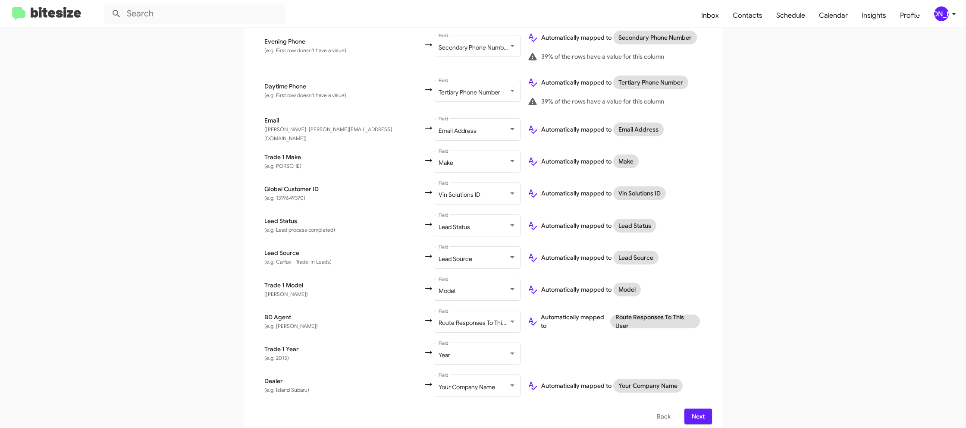
click at [701, 409] on span "Next" at bounding box center [699, 417] width 14 height 16
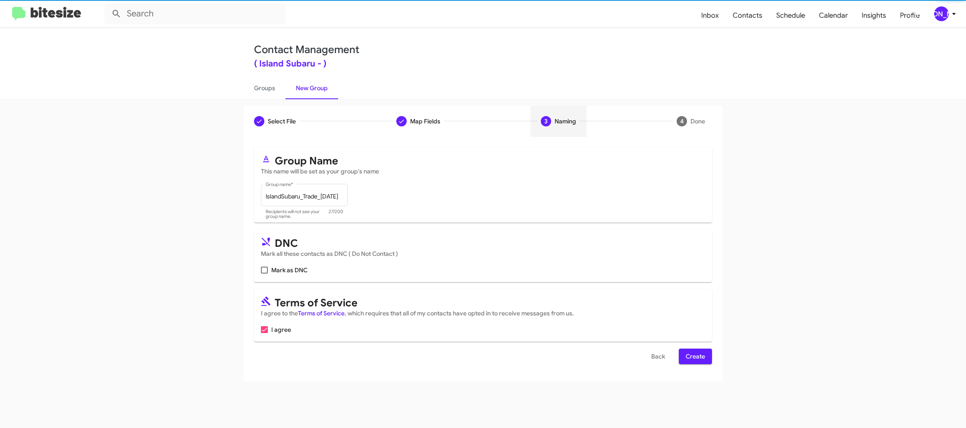
scroll to position [0, 0]
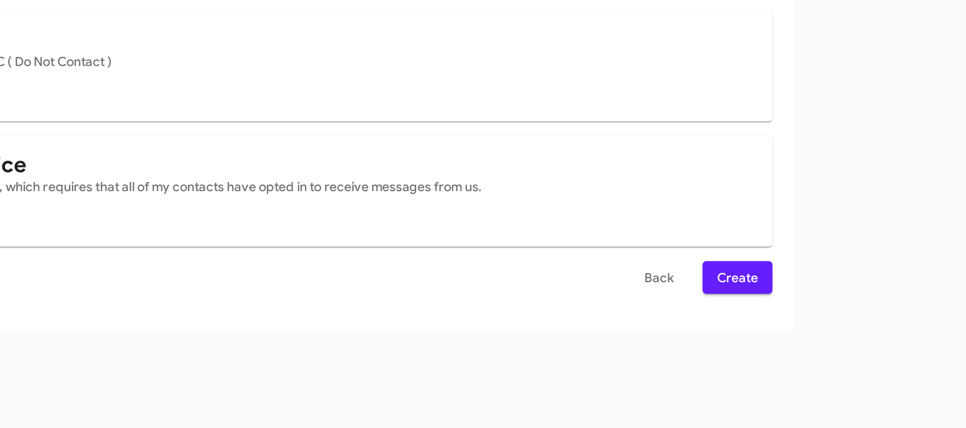
click at [692, 364] on span "Create" at bounding box center [695, 357] width 19 height 16
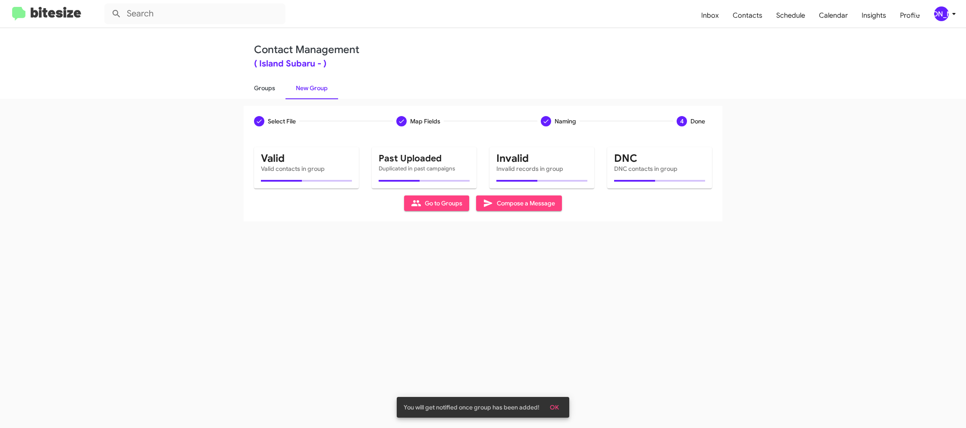
click at [257, 82] on link "Groups" at bounding box center [265, 88] width 42 height 22
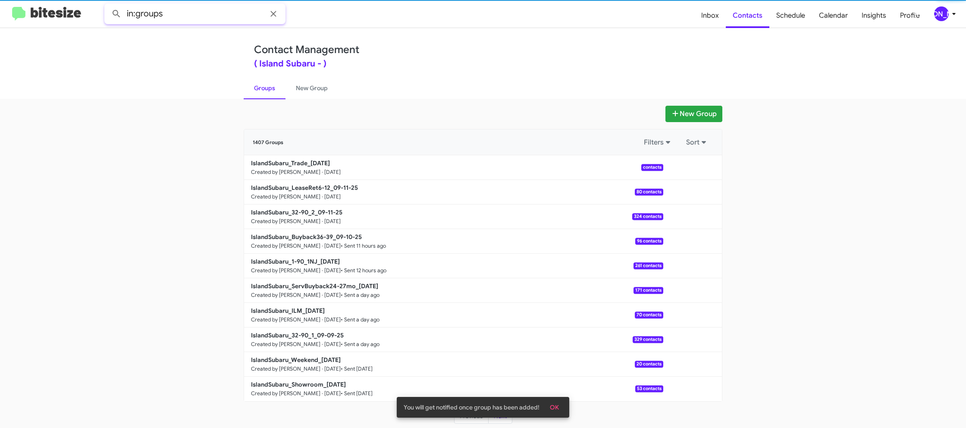
click at [211, 19] on input "in:groups" at bounding box center [194, 13] width 181 height 21
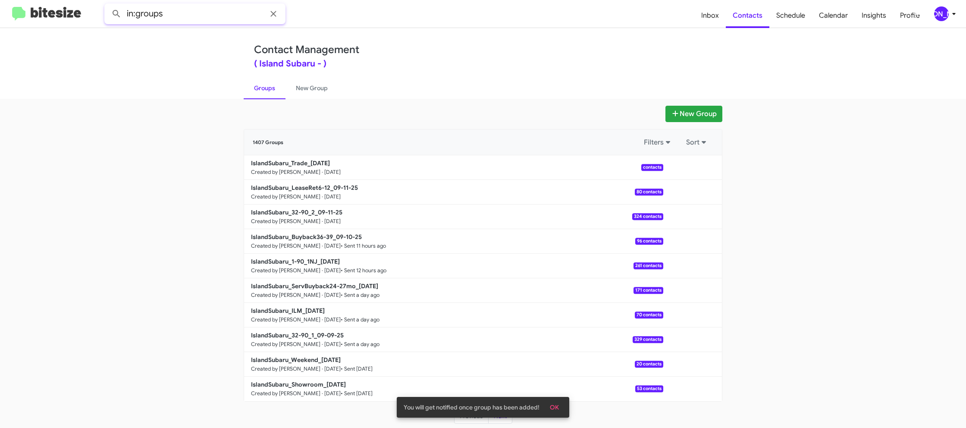
click at [214, 14] on input "in:groups" at bounding box center [194, 13] width 181 height 21
click at [108, 5] on button at bounding box center [116, 13] width 17 height 17
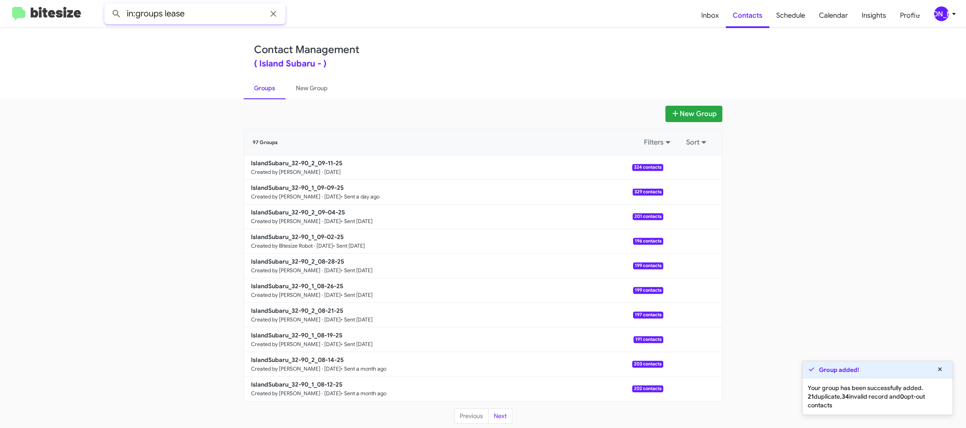
click at [108, 5] on button at bounding box center [116, 13] width 17 height 17
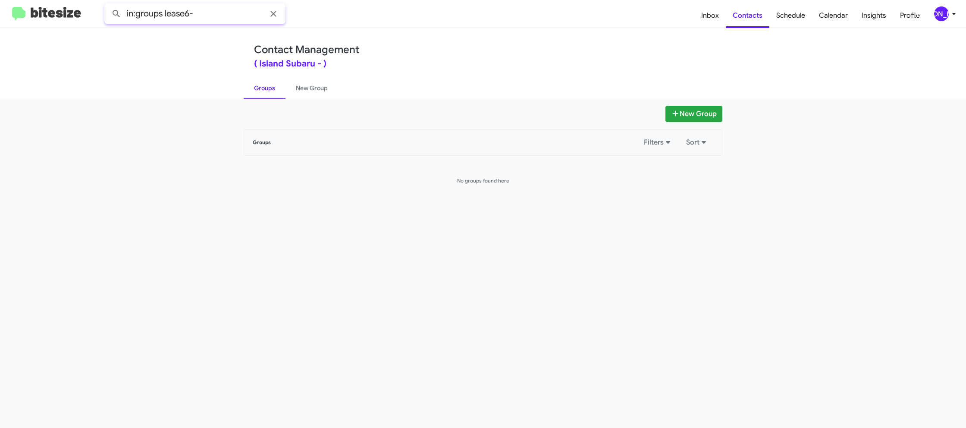
type input "in:groups lease6-"
click at [108, 5] on button at bounding box center [116, 13] width 17 height 17
drag, startPoint x: 307, startPoint y: 91, endPoint x: 263, endPoint y: 88, distance: 44.1
click at [307, 91] on link "New Group" at bounding box center [312, 88] width 53 height 22
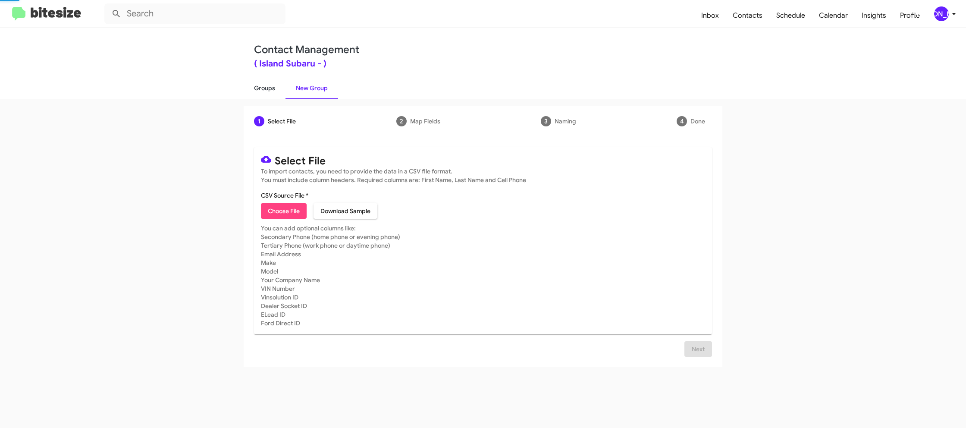
click at [263, 88] on link "Groups" at bounding box center [265, 88] width 42 height 22
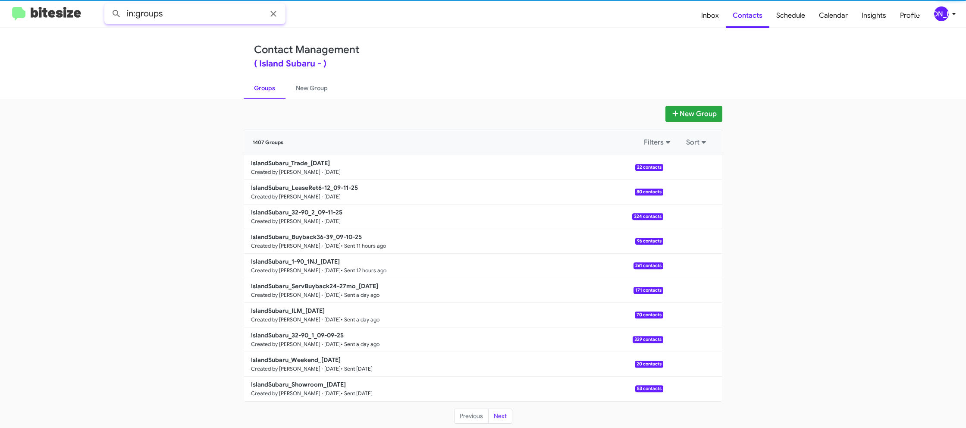
click at [203, 12] on input "in:groups" at bounding box center [194, 13] width 181 height 21
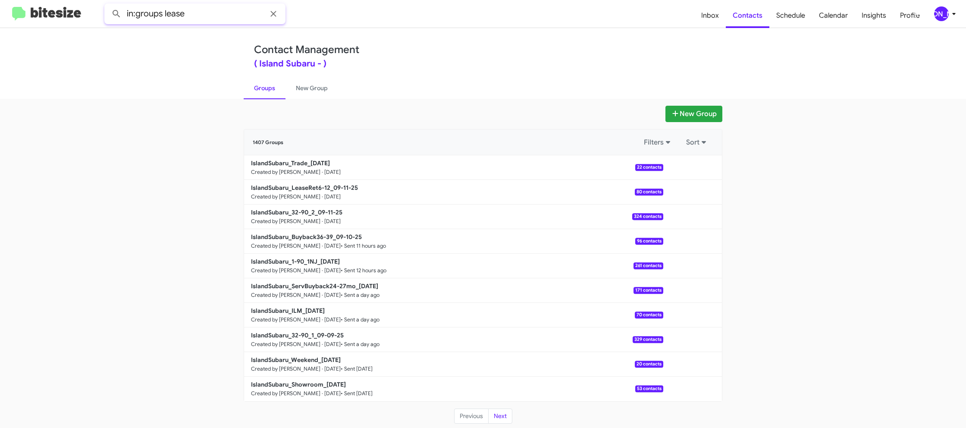
click at [108, 5] on button at bounding box center [116, 13] width 17 height 17
type input "in:groups leaseret6"
click at [108, 5] on button at bounding box center [116, 13] width 17 height 17
click at [305, 87] on link "New Group" at bounding box center [312, 88] width 53 height 22
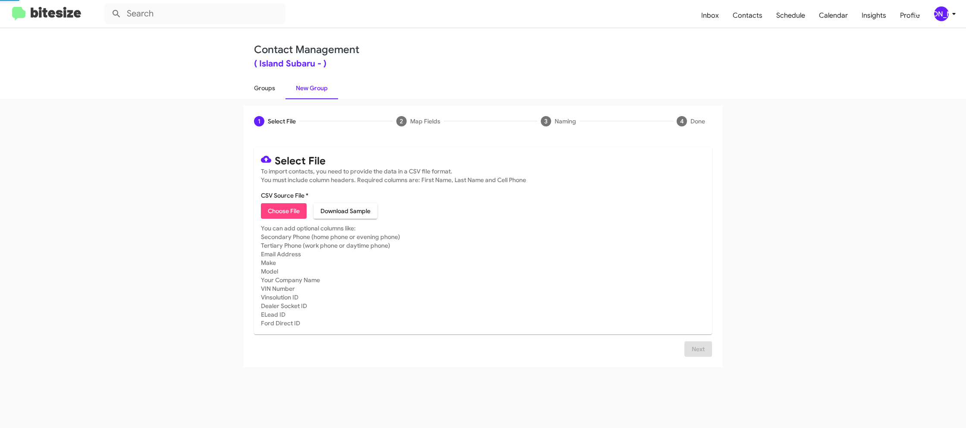
click at [269, 89] on link "Groups" at bounding box center [265, 88] width 42 height 22
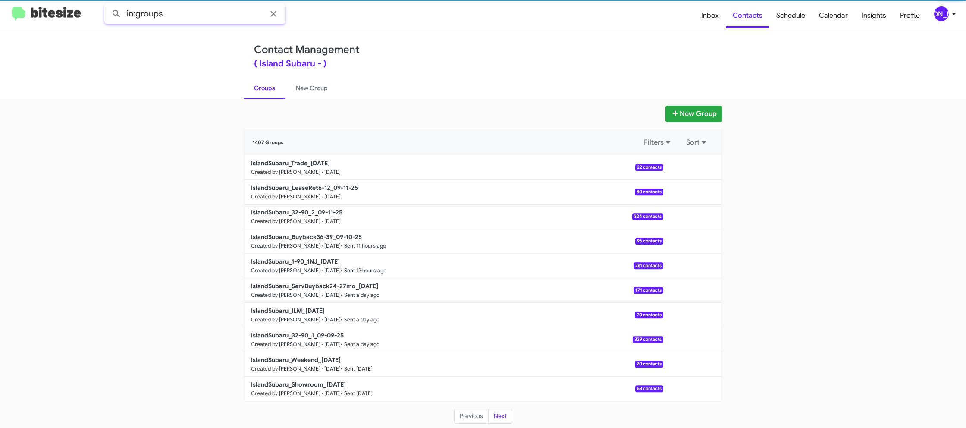
click at [221, 12] on input "in:groups" at bounding box center [194, 13] width 181 height 21
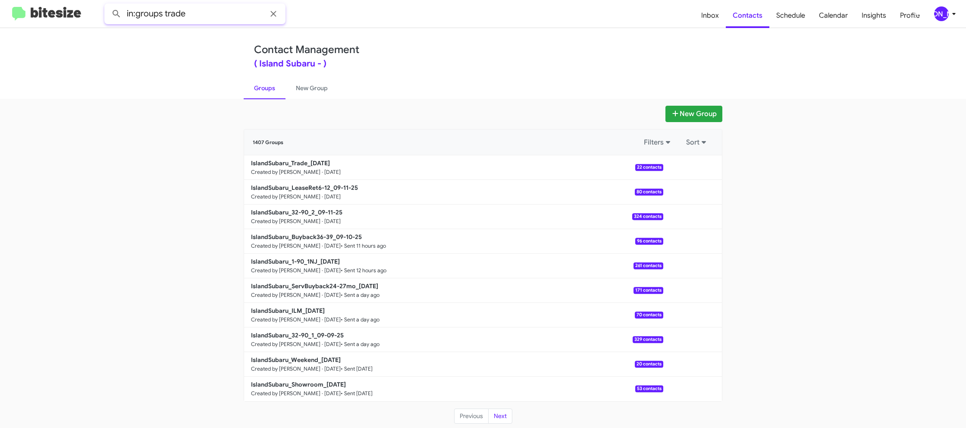
type input "in:groups trade"
click at [108, 5] on button at bounding box center [116, 13] width 17 height 17
click at [302, 83] on link "New Group" at bounding box center [312, 88] width 53 height 22
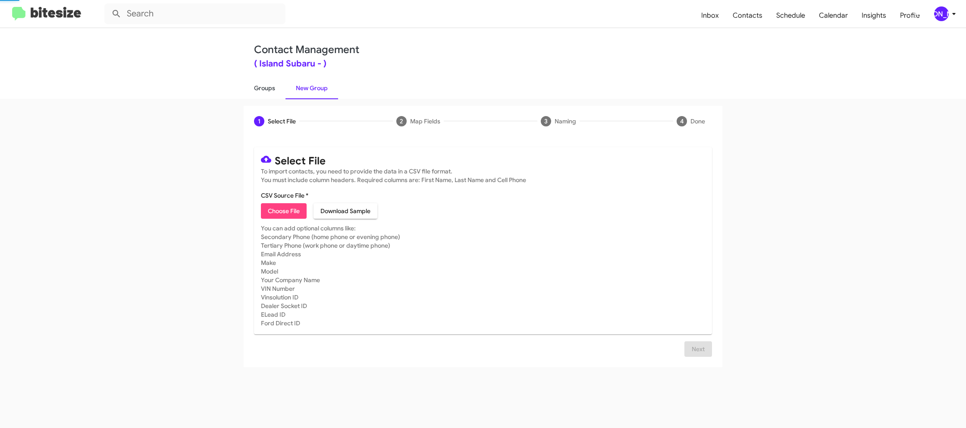
click at [269, 84] on link "Groups" at bounding box center [265, 88] width 42 height 22
drag, startPoint x: 269, startPoint y: 84, endPoint x: 229, endPoint y: 43, distance: 57.7
click at [269, 83] on link "Groups" at bounding box center [265, 88] width 42 height 22
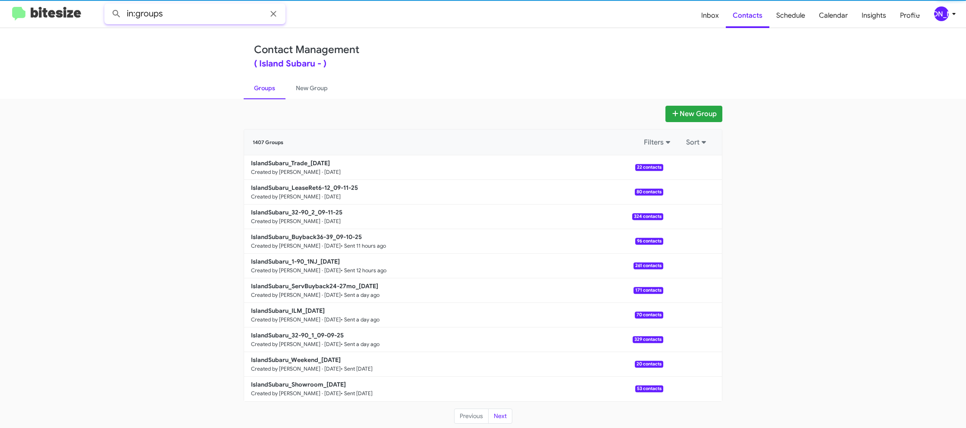
click at [174, 13] on input "in:groups" at bounding box center [194, 13] width 181 height 21
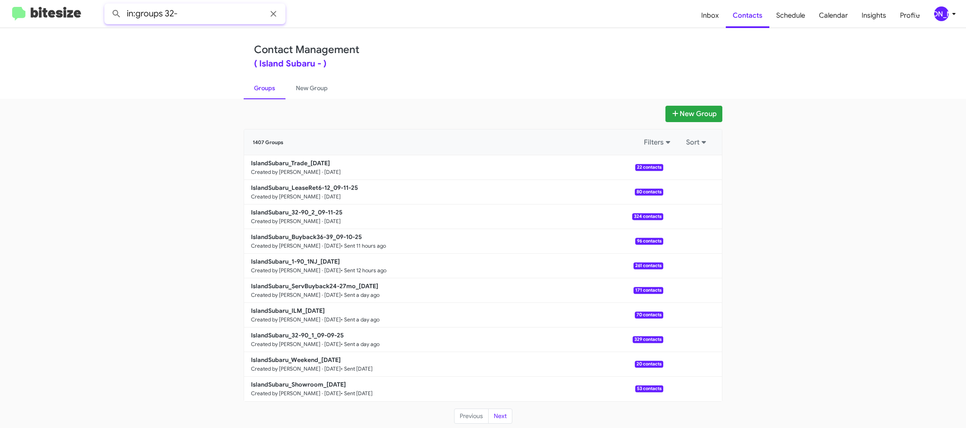
click at [108, 5] on button at bounding box center [116, 13] width 17 height 17
click at [261, 93] on link "Groups" at bounding box center [265, 88] width 42 height 22
type input "in:groups"
click at [262, 91] on link "Groups" at bounding box center [265, 88] width 42 height 22
drag, startPoint x: 262, startPoint y: 91, endPoint x: 309, endPoint y: 49, distance: 62.3
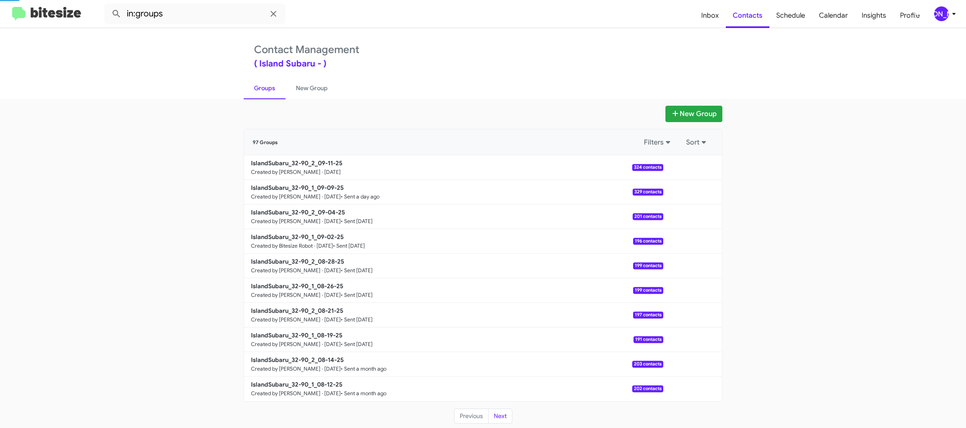
click at [263, 88] on link "Groups" at bounding box center [265, 88] width 42 height 22
click at [692, 217] on button at bounding box center [692, 216] width 17 height 17
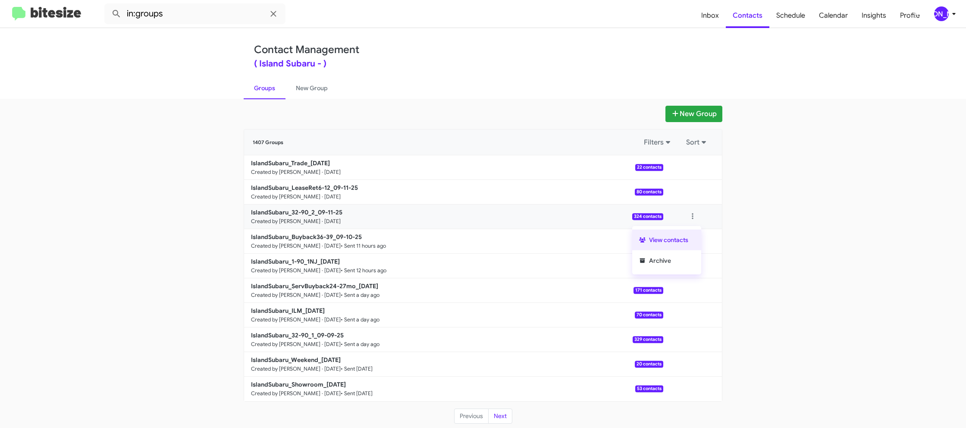
click at [690, 234] on button "View contacts" at bounding box center [666, 240] width 69 height 21
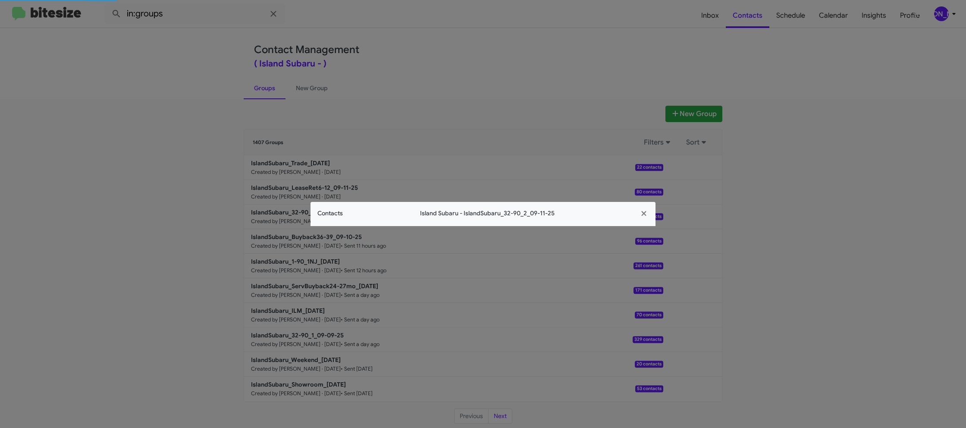
click at [337, 207] on div "Contacts Island Subaru - IslandSubaru_32-90_2_09-11-25" at bounding box center [483, 214] width 345 height 24
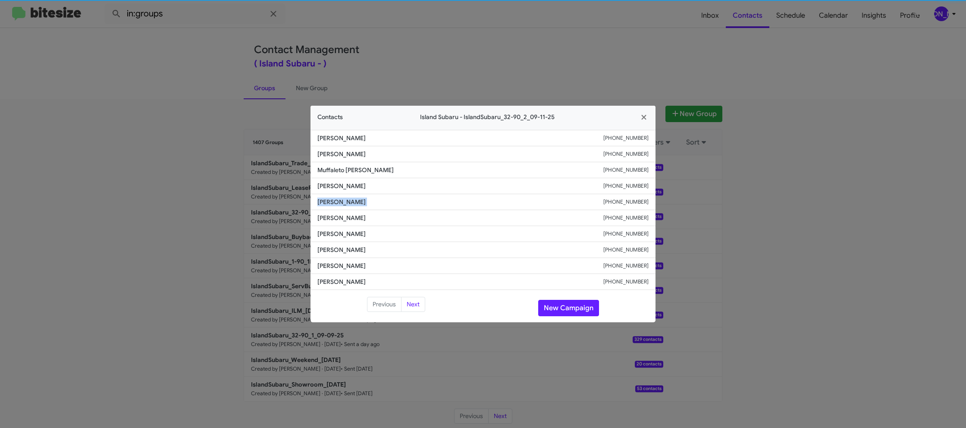
click at [337, 207] on li "[PERSON_NAME] [PHONE_NUMBER]" at bounding box center [483, 202] width 345 height 16
drag, startPoint x: 507, startPoint y: 50, endPoint x: 522, endPoint y: 63, distance: 19.2
click at [507, 50] on modal-container "Contacts Island Subaru - IslandSubaru_32-90_2_09-11-25 [PERSON_NAME] [PHONE_NUM…" at bounding box center [483, 214] width 966 height 428
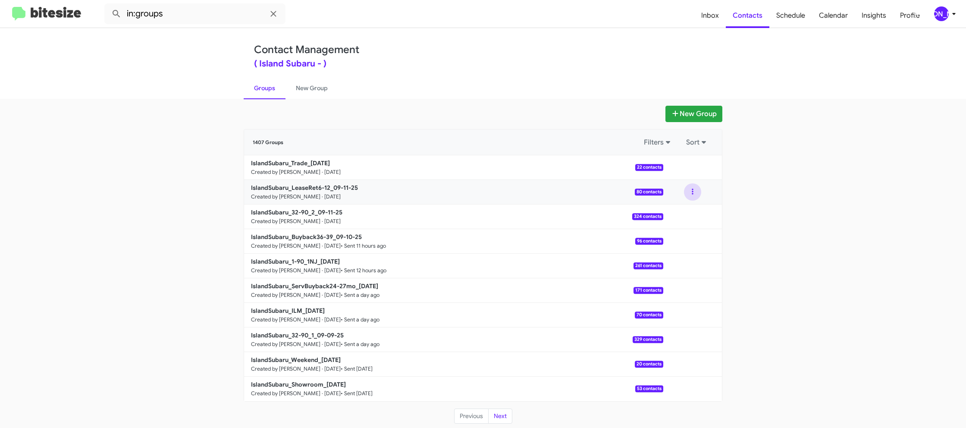
drag, startPoint x: 692, startPoint y: 192, endPoint x: 693, endPoint y: 200, distance: 7.8
click at [692, 192] on button at bounding box center [692, 191] width 17 height 17
click at [688, 211] on button "View contacts" at bounding box center [666, 215] width 69 height 21
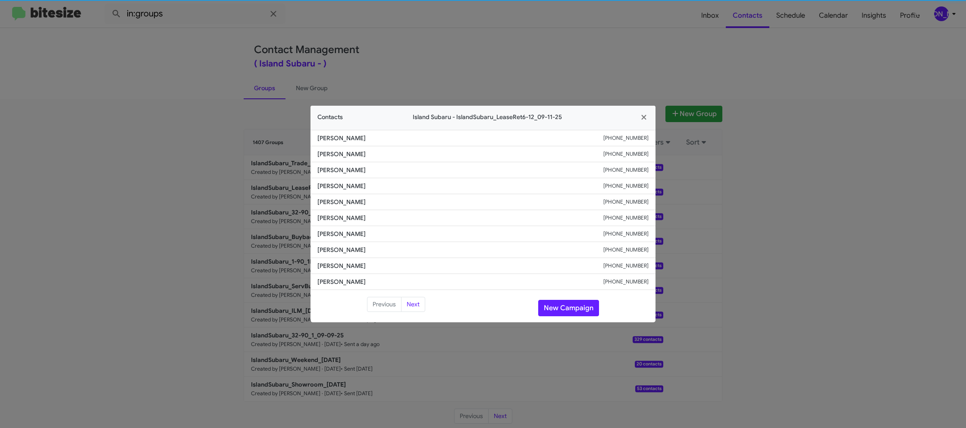
click at [341, 223] on li "[PERSON_NAME] [PHONE_NUMBER]" at bounding box center [483, 218] width 345 height 16
copy span "[PERSON_NAME]"
drag, startPoint x: 565, startPoint y: 62, endPoint x: 600, endPoint y: 98, distance: 50.0
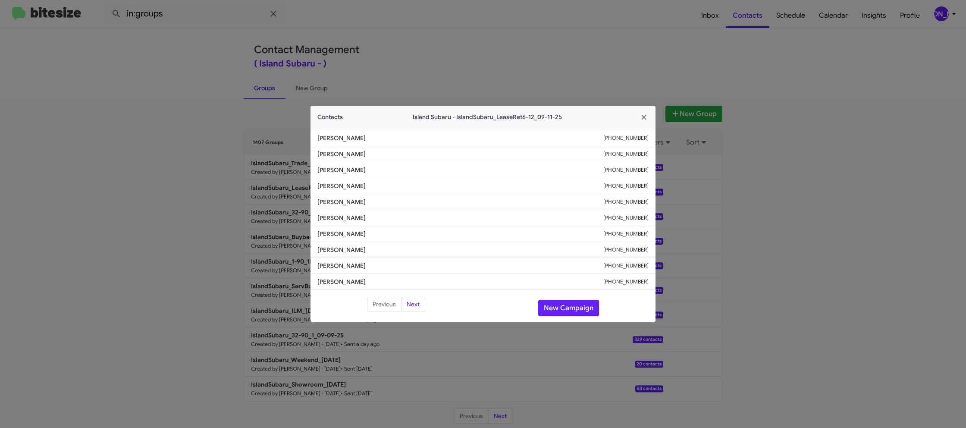
click at [566, 63] on modal-container "Contacts Island [GEOGRAPHIC_DATA] - IslandSubaru_LeaseRet6-12_09-11-25 [PERSON_…" at bounding box center [483, 214] width 966 height 428
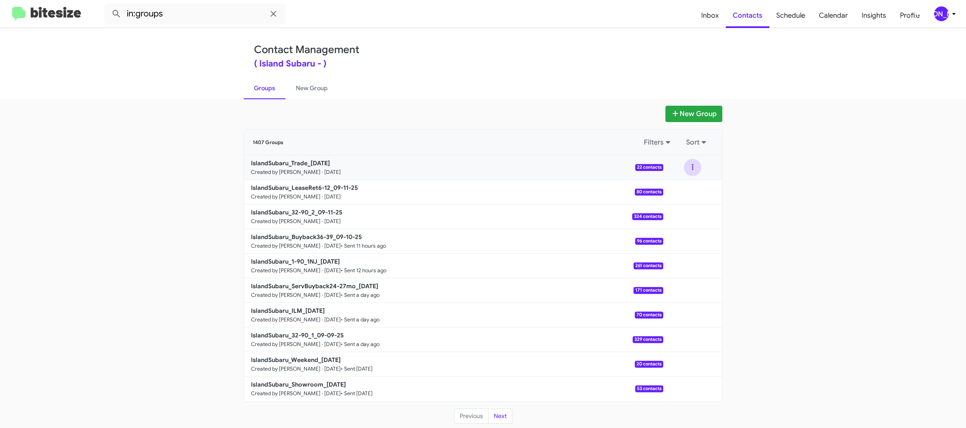
drag, startPoint x: 690, startPoint y: 170, endPoint x: 692, endPoint y: 175, distance: 5.5
click at [691, 172] on button at bounding box center [692, 167] width 17 height 17
click at [690, 189] on button "View contacts" at bounding box center [666, 190] width 69 height 21
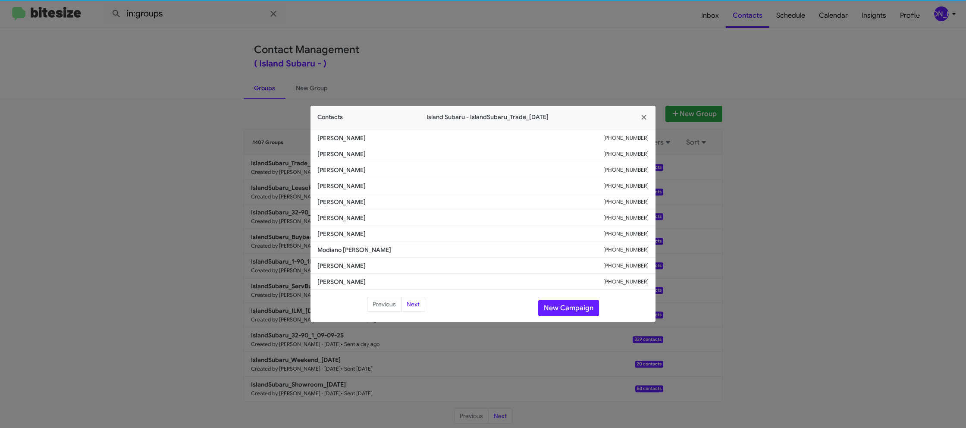
click at [326, 213] on li "[PERSON_NAME] [PHONE_NUMBER]" at bounding box center [483, 218] width 345 height 16
copy span "[PERSON_NAME]"
drag, startPoint x: 214, startPoint y: 143, endPoint x: 302, endPoint y: 207, distance: 109.4
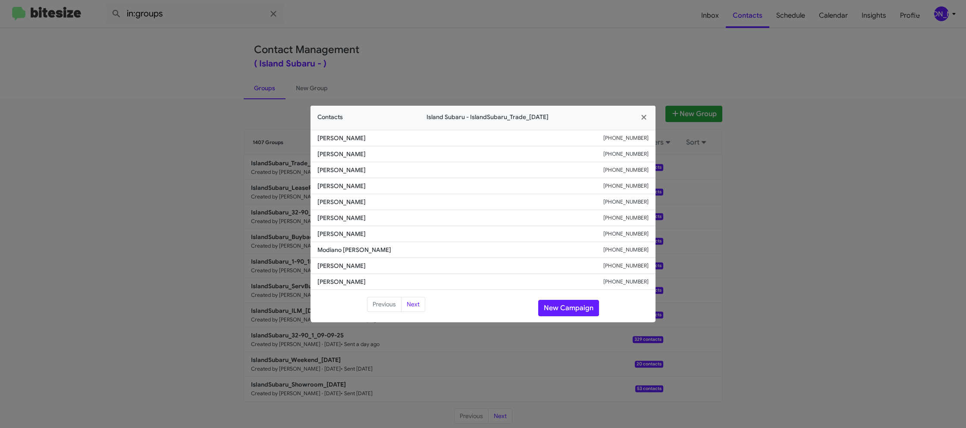
click at [214, 143] on modal-container "Contacts Island [GEOGRAPHIC_DATA] - IslandSubaru_Trade_[DATE] [PERSON_NAME] [PH…" at bounding box center [483, 214] width 966 height 428
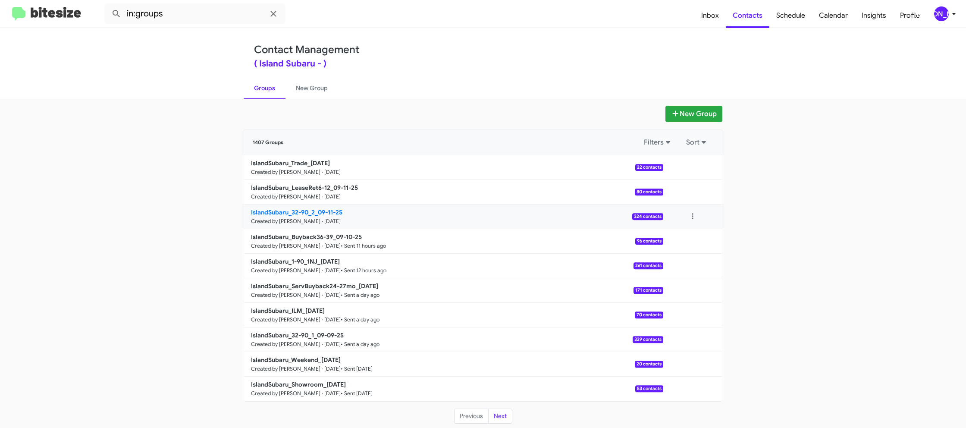
click at [311, 213] on b "IslandSubaru_32-90_2_09-11-25" at bounding box center [296, 212] width 91 height 8
drag, startPoint x: 311, startPoint y: 213, endPoint x: 267, endPoint y: 99, distance: 121.7
click at [310, 213] on b "IslandSubaru_32-90_2_09-11-25" at bounding box center [296, 212] width 91 height 8
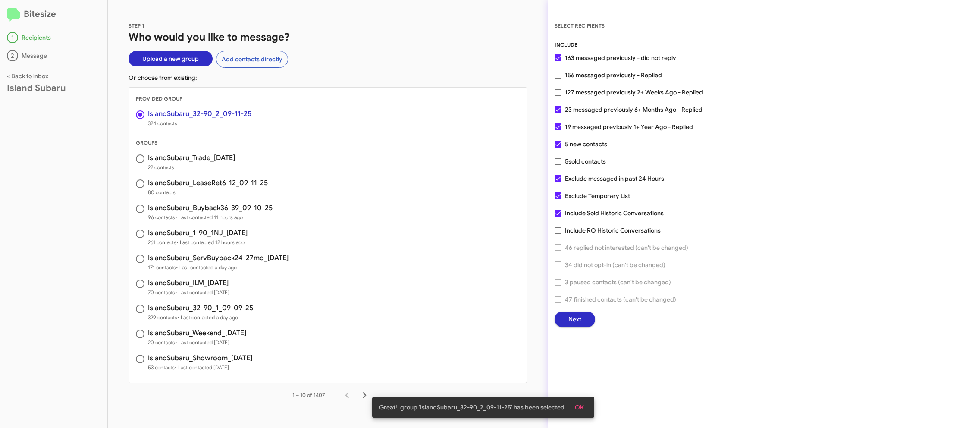
click at [575, 319] on span "Next" at bounding box center [575, 320] width 13 height 16
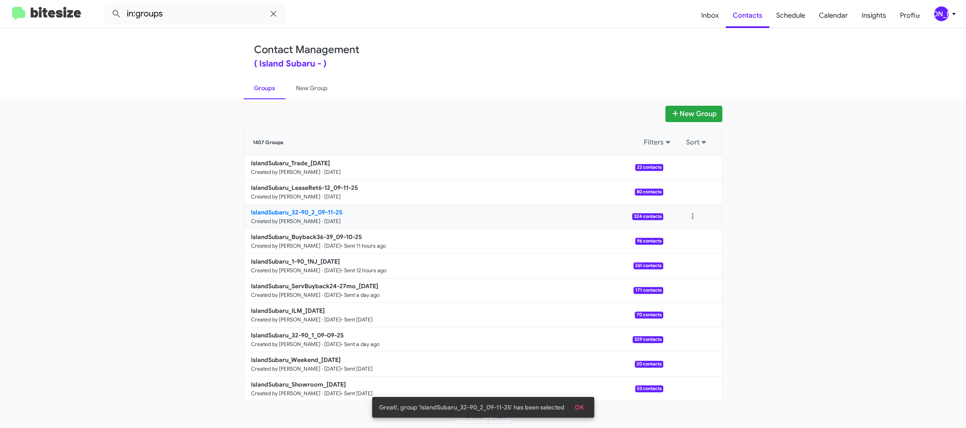
click at [305, 214] on b "IslandSubaru_32-90_2_09-11-25" at bounding box center [296, 212] width 91 height 8
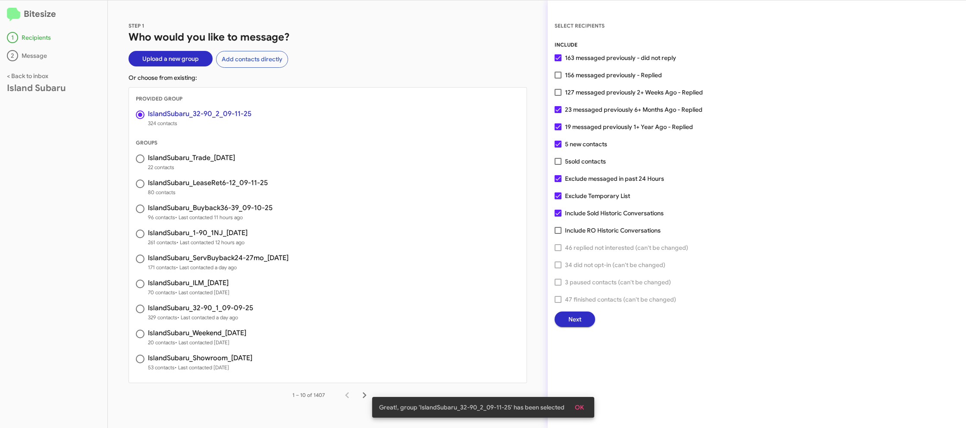
click at [588, 312] on button "Next" at bounding box center [575, 320] width 41 height 16
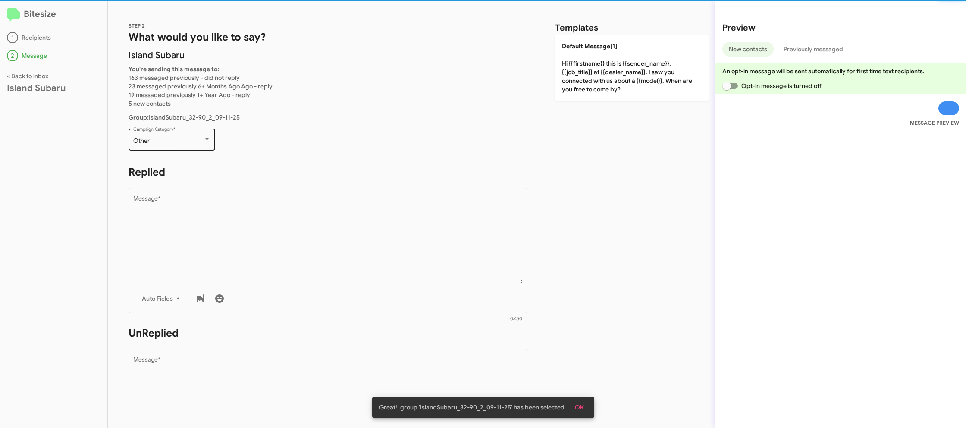
click at [156, 139] on div "Other" at bounding box center [168, 141] width 70 height 7
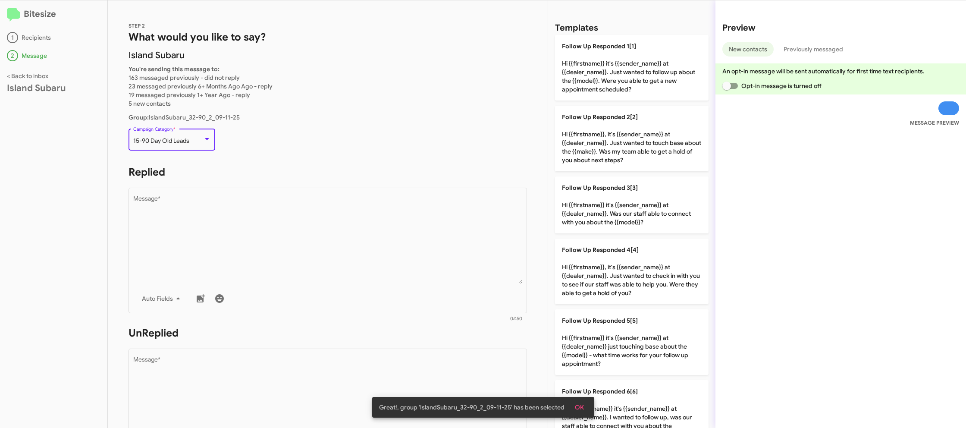
scroll to position [18, 0]
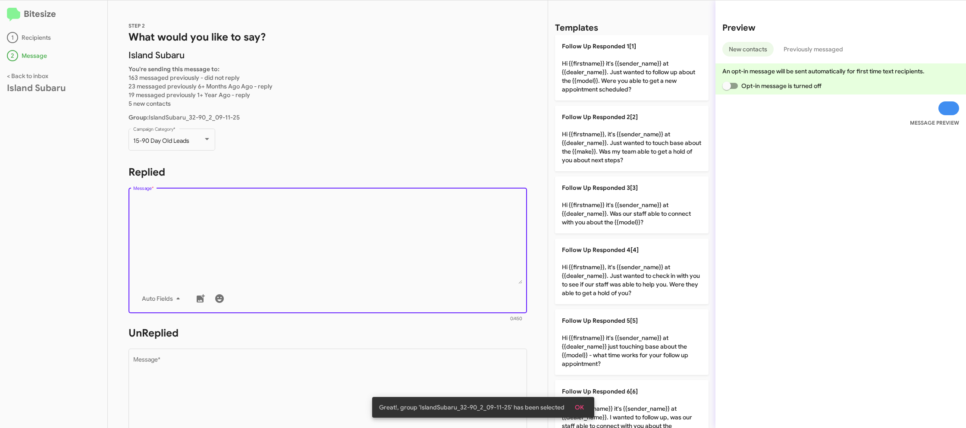
drag, startPoint x: 346, startPoint y: 234, endPoint x: 386, endPoint y: 238, distance: 40.4
click at [347, 233] on textarea "Message *" at bounding box center [328, 240] width 390 height 88
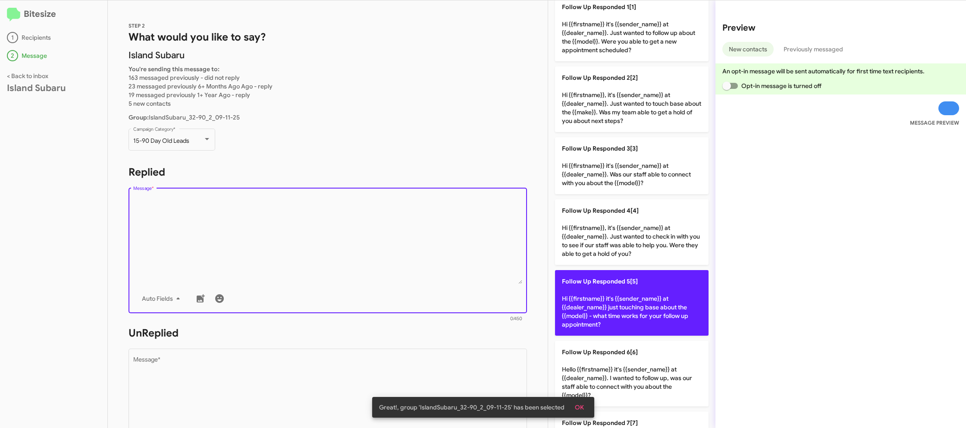
scroll to position [44, 0]
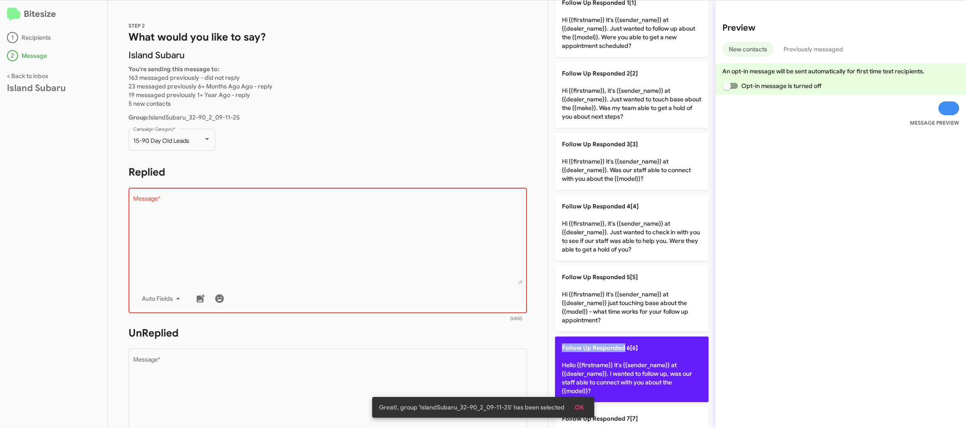
drag, startPoint x: 627, startPoint y: 337, endPoint x: 618, endPoint y: 342, distance: 10.2
click at [623, 343] on div "Follow Up Responded 1[1] Hi {{firstname}} it's {{sender_name}} at {{dealer_name…" at bounding box center [632, 333] width 154 height 685
click at [600, 343] on p "Follow Up Responded 6[6] Hello {{firstname}} it's {{sender_name}} at {{dealer_n…" at bounding box center [632, 370] width 154 height 66
type textarea "Hello {{firstname}} it's {{sender_name}} at {{dealer_name}}. I wanted to follow…"
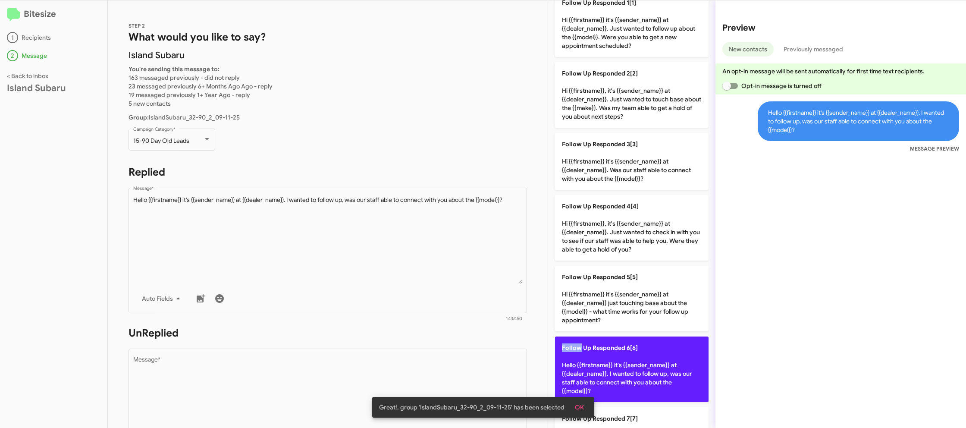
click at [600, 343] on p "Follow Up Responded 6[6] Hello {{firstname}} it's {{sender_name}} at {{dealer_n…" at bounding box center [632, 370] width 154 height 66
click at [600, 344] on span "Follow Up Responded 6[6]" at bounding box center [600, 348] width 76 height 8
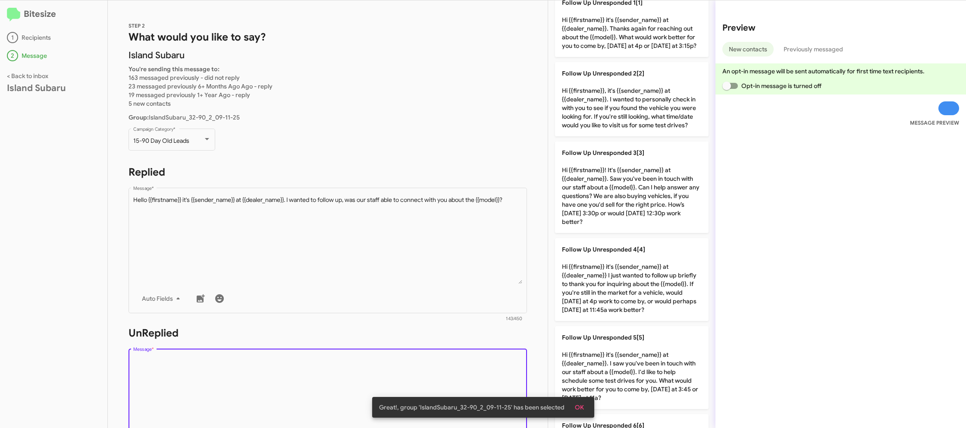
click at [400, 363] on textarea "Message *" at bounding box center [328, 401] width 390 height 88
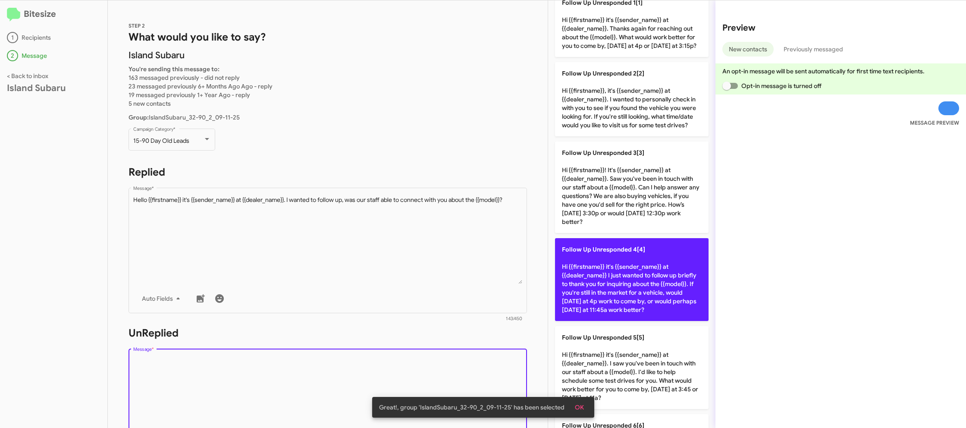
click at [636, 269] on p "Follow Up Unresponded 4[4] Hi {{firstname}} it's {{sender_name}} at {{dealer_na…" at bounding box center [632, 279] width 154 height 83
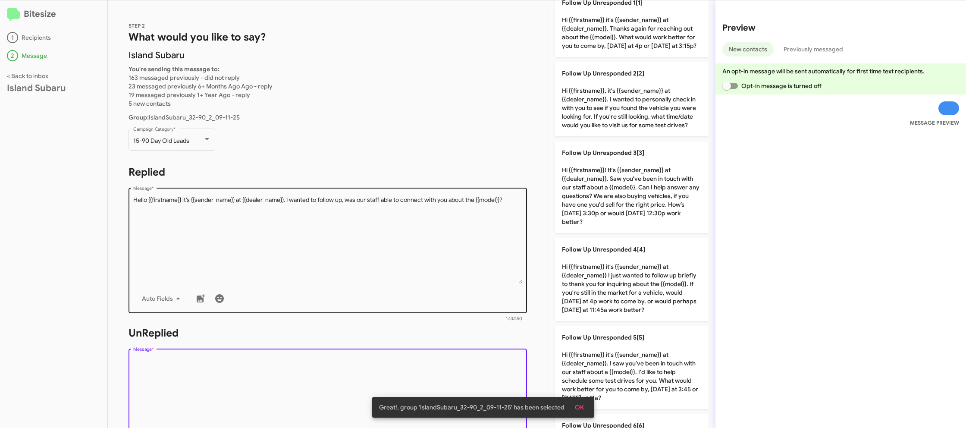
type textarea "Hi {{firstname}} it's {{sender_name}} at {{dealer_name}} I just wanted to follo…"
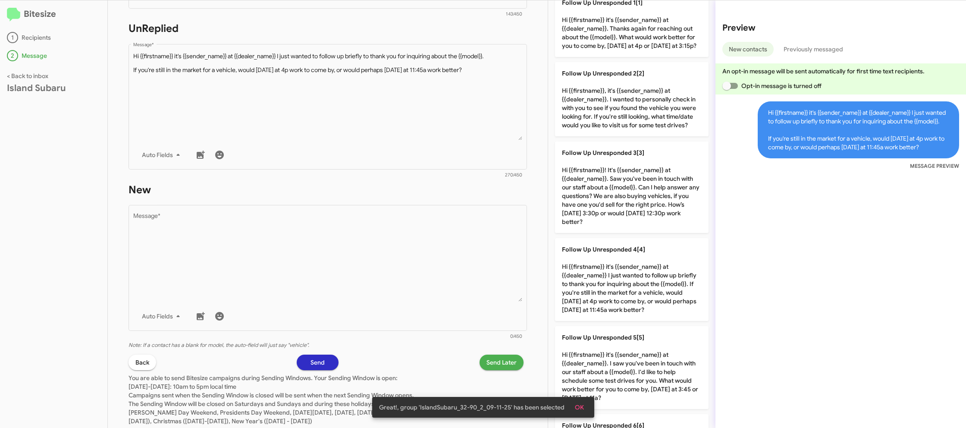
scroll to position [328, 0]
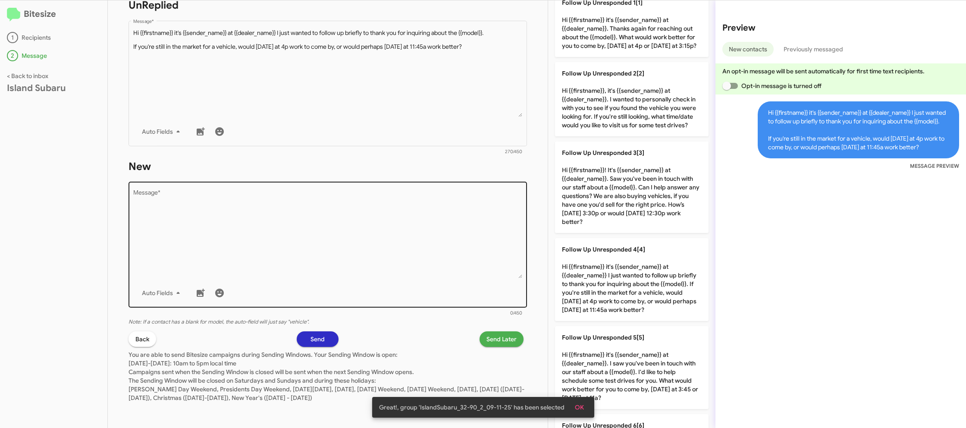
click at [414, 198] on textarea "Message *" at bounding box center [328, 234] width 390 height 88
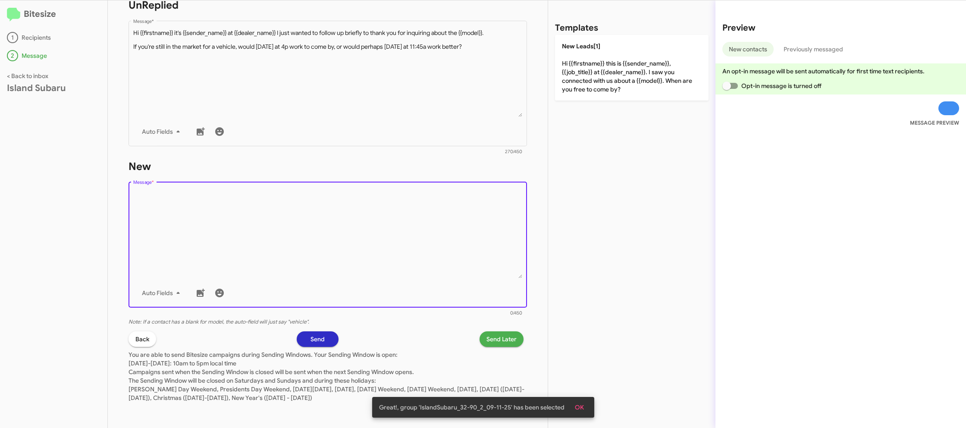
drag, startPoint x: 414, startPoint y: 198, endPoint x: 437, endPoint y: 175, distance: 32.0
click at [424, 184] on div "Drop image here to insert Auto Fields Message *" at bounding box center [328, 243] width 390 height 127
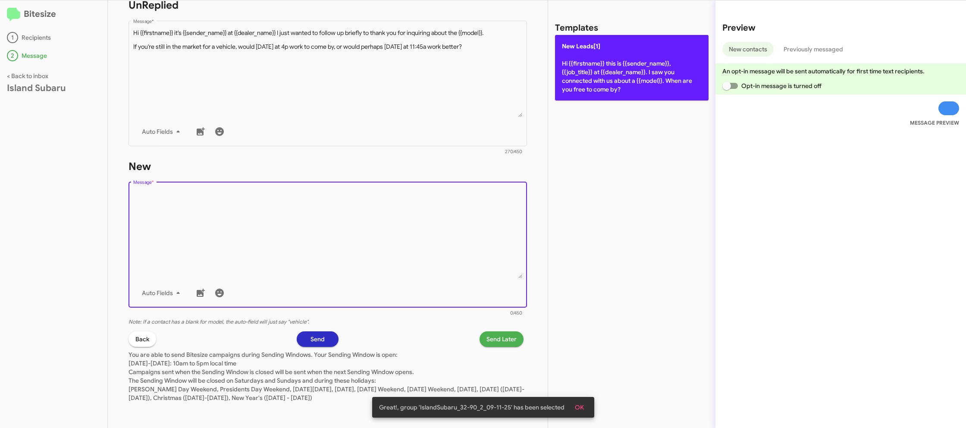
click at [587, 76] on p "New Leads[1] Hi {{firstname}} this is {{sender_name}}, {{job_title}} at {{deale…" at bounding box center [632, 68] width 154 height 66
type textarea "Hi {{firstname}} this is {{sender_name}}, {{job_title}} at {{dealer_name}}. I s…"
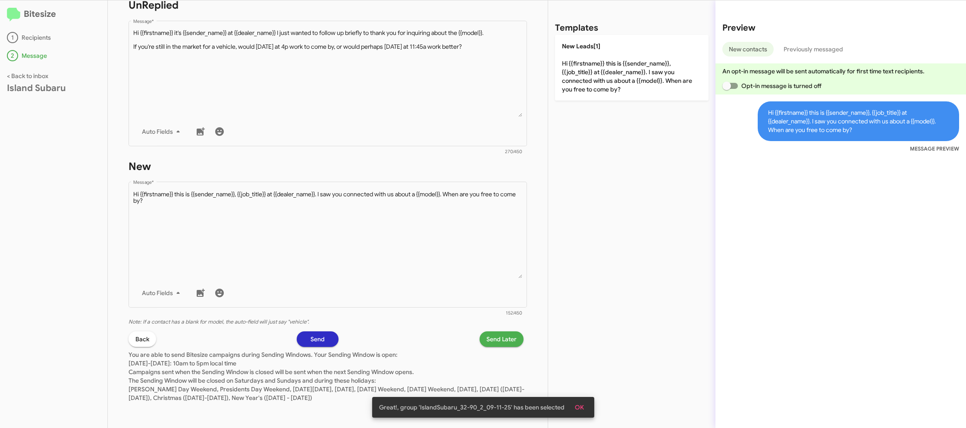
click at [513, 337] on span "Send Later" at bounding box center [502, 339] width 30 height 16
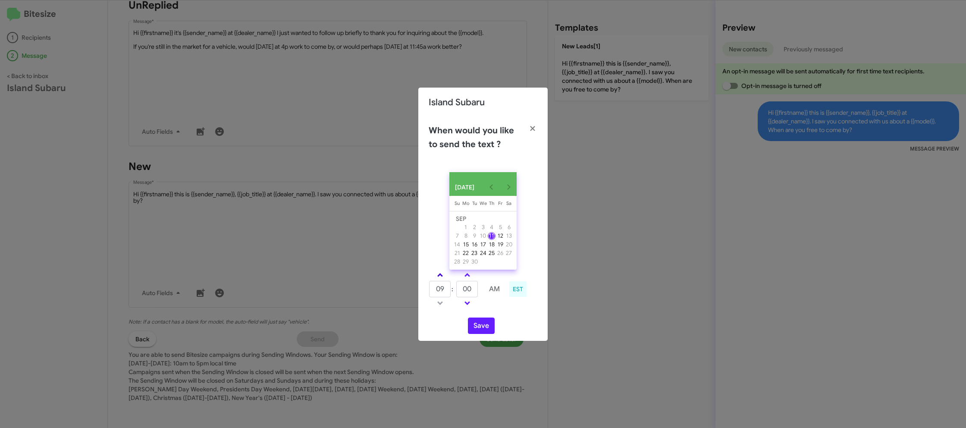
click at [444, 278] on link at bounding box center [440, 275] width 15 height 10
drag, startPoint x: 444, startPoint y: 278, endPoint x: 451, endPoint y: 278, distance: 7.3
click at [445, 278] on link at bounding box center [440, 275] width 15 height 10
type input "11"
click at [465, 278] on span at bounding box center [468, 276] width 6 height 6
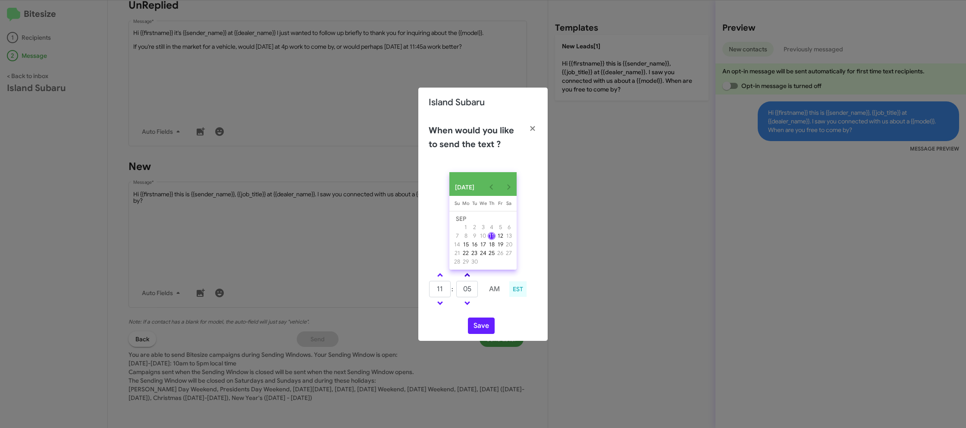
click at [466, 277] on span at bounding box center [468, 276] width 6 height 6
drag, startPoint x: 467, startPoint y: 305, endPoint x: 476, endPoint y: 323, distance: 19.5
click at [468, 305] on span at bounding box center [468, 302] width 6 height 6
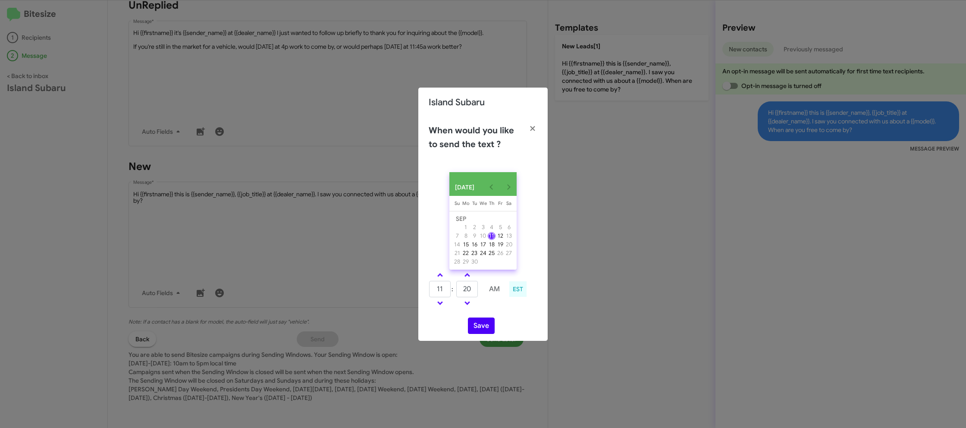
type input "15"
click at [476, 324] on button "Save" at bounding box center [481, 326] width 27 height 16
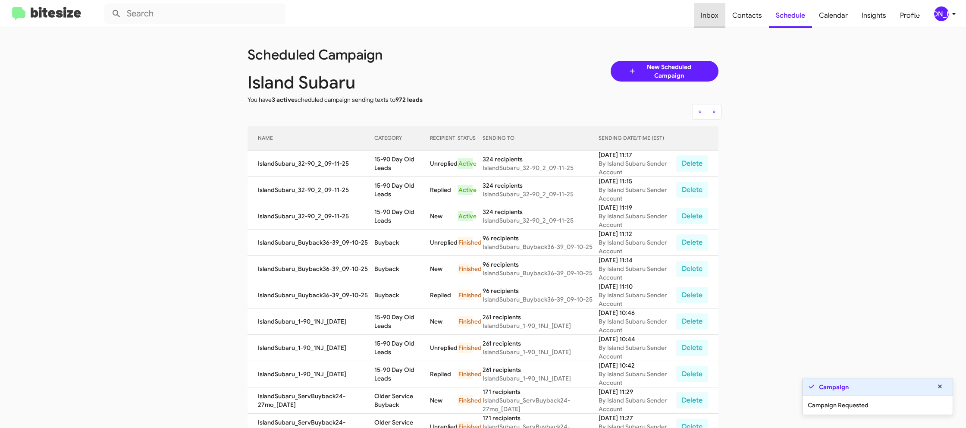
click at [726, 20] on span "Inbox" at bounding box center [709, 15] width 31 height 25
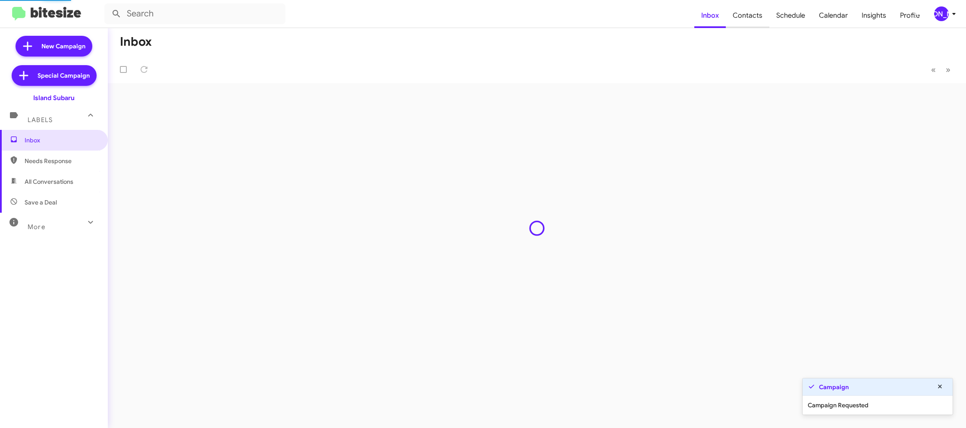
click at [739, 22] on span "Contacts" at bounding box center [748, 15] width 44 height 25
type input "in:groups"
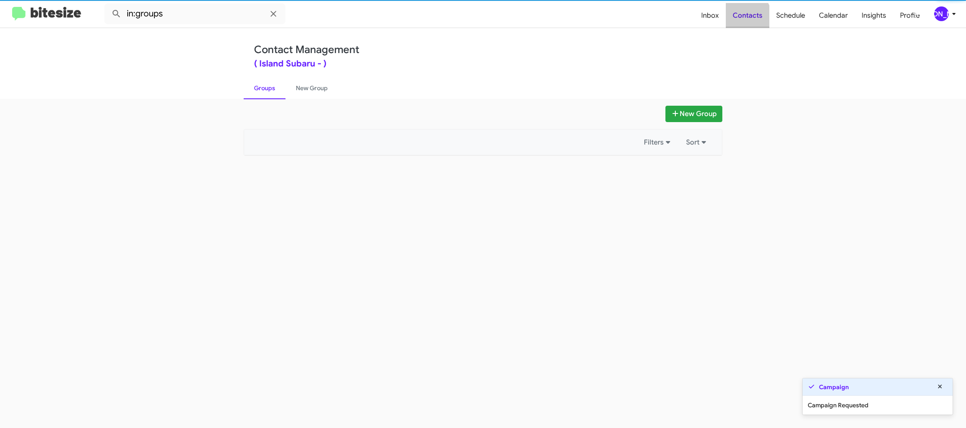
click at [739, 22] on span "Contacts" at bounding box center [748, 15] width 44 height 25
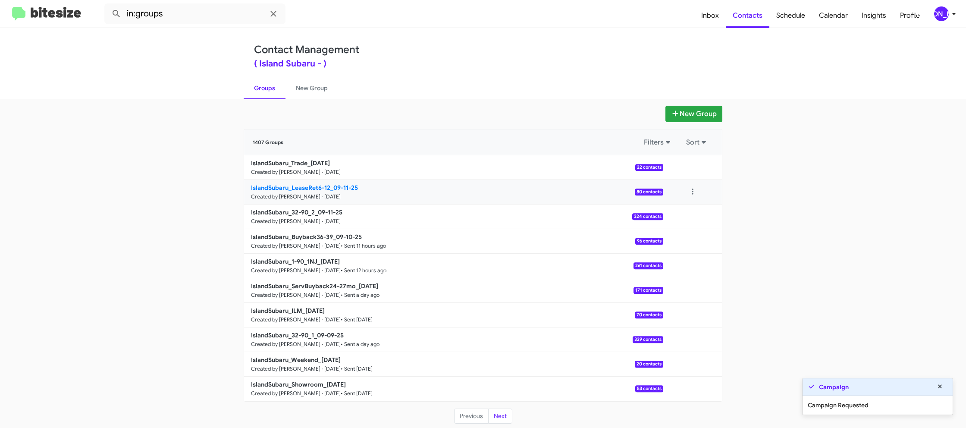
click at [322, 189] on b "IslandSubaru_LeaseRet6-12_09-11-25" at bounding box center [304, 188] width 107 height 8
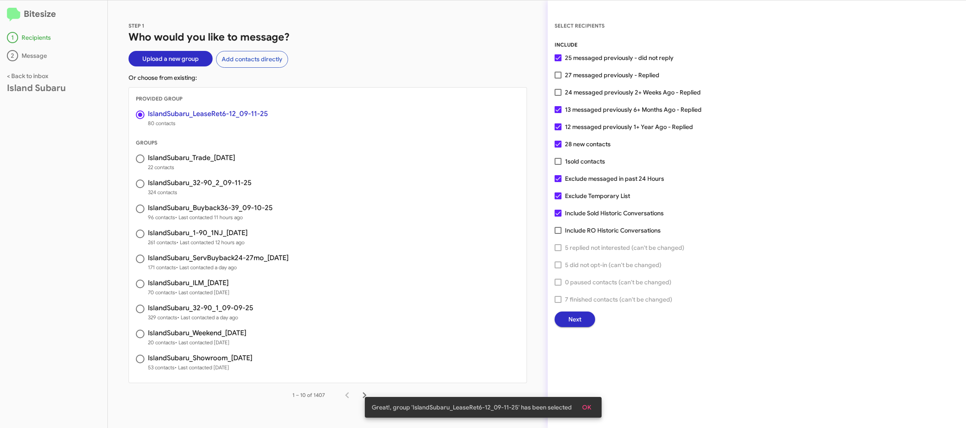
click at [576, 321] on span "Next" at bounding box center [575, 320] width 13 height 16
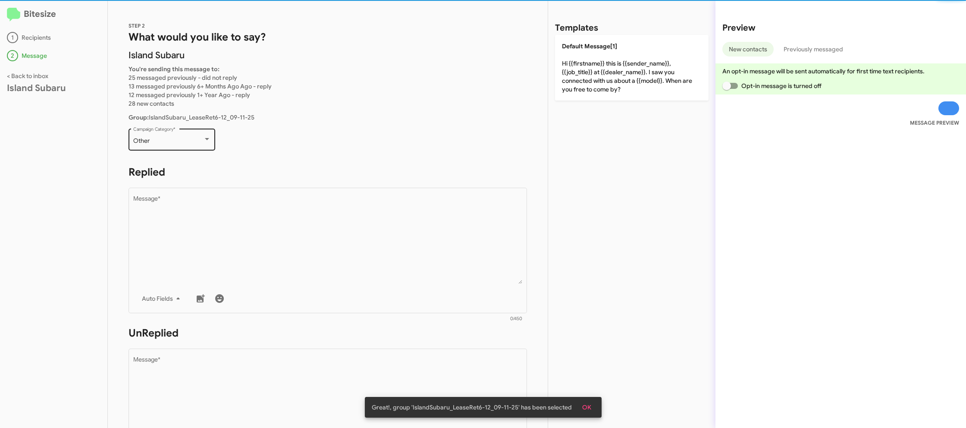
click at [179, 138] on div "Other" at bounding box center [168, 141] width 70 height 7
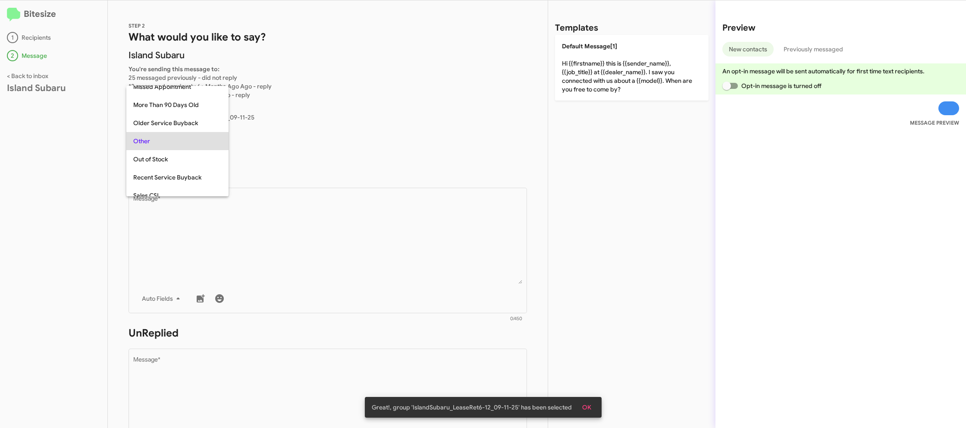
scroll to position [145, 0]
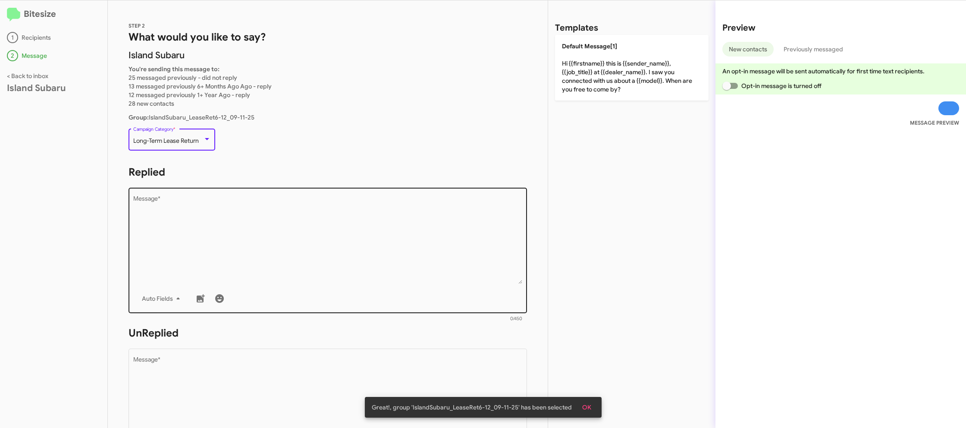
click at [325, 226] on textarea "Message *" at bounding box center [328, 240] width 390 height 88
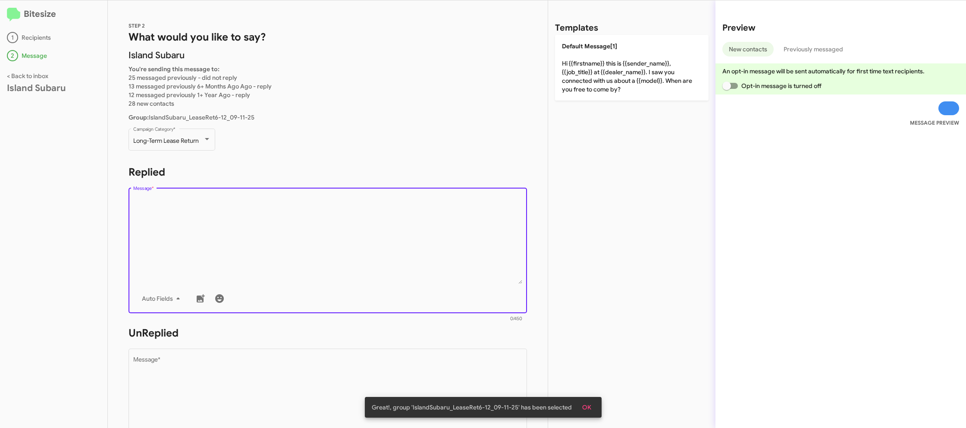
click at [327, 225] on textarea "Message *" at bounding box center [328, 240] width 390 height 88
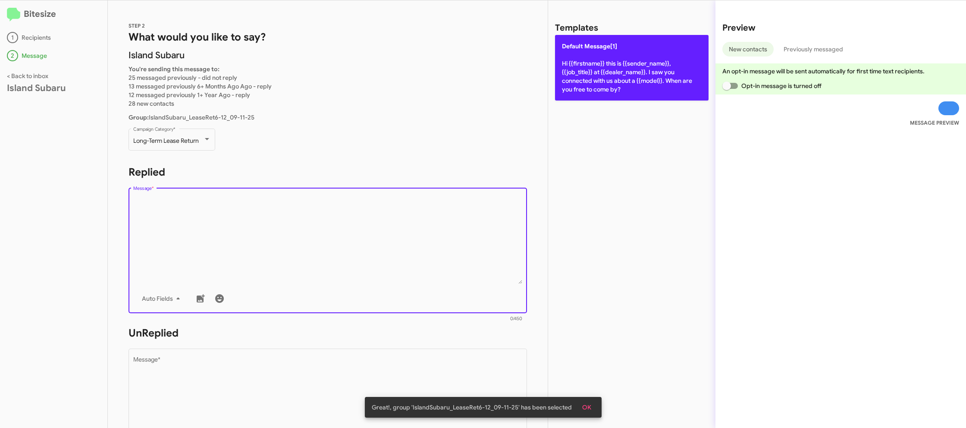
click at [602, 73] on p "Default Message[1] Hi {{firstname}} this is {{sender_name}}, {{job_title}} at {…" at bounding box center [632, 68] width 154 height 66
type textarea "Hi {{firstname}} this is {{sender_name}}, {{job_title}} at {{dealer_name}}. I s…"
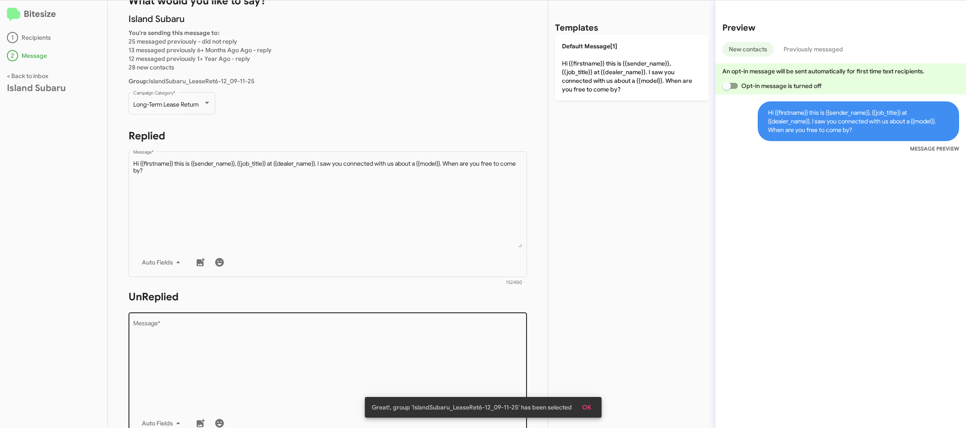
scroll to position [65, 0]
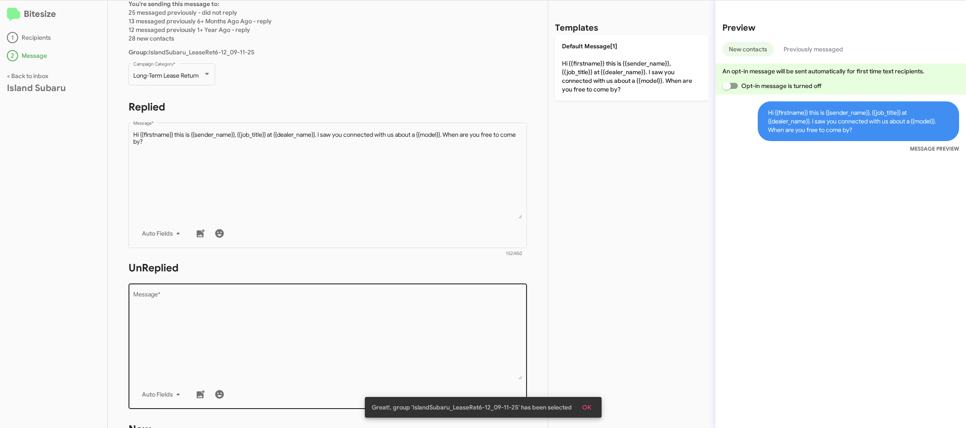
click at [411, 324] on textarea "Message *" at bounding box center [328, 336] width 390 height 88
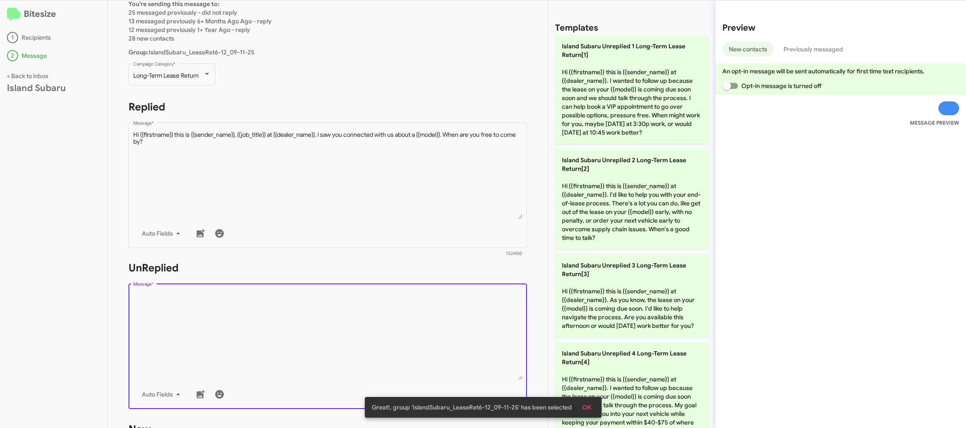
drag, startPoint x: 411, startPoint y: 324, endPoint x: 431, endPoint y: 322, distance: 20.0
click at [413, 323] on textarea "Message *" at bounding box center [328, 336] width 390 height 88
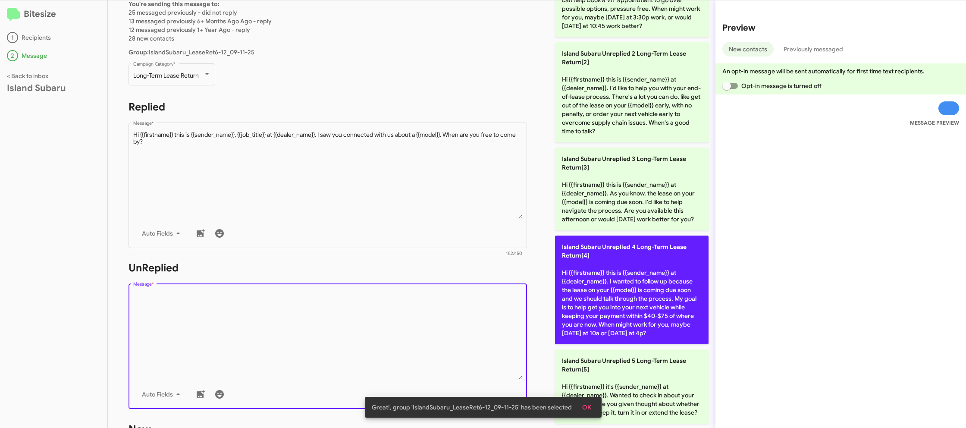
scroll to position [118, 0]
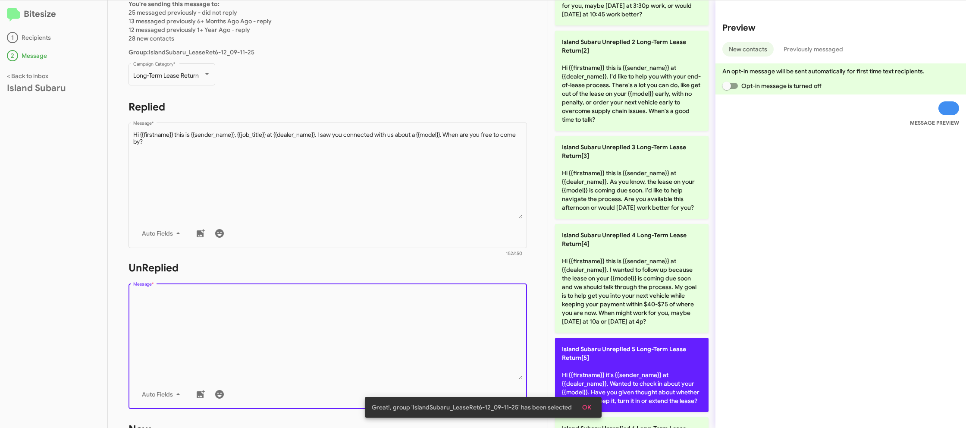
click at [630, 364] on p "Island Subaru Unreplied 5 Long-Term Lease Return[5] Hi {{firstname}} it's {{sen…" at bounding box center [632, 375] width 154 height 74
type textarea "Hi {{firstname}} it's {{sender_name}} at {{dealer_name}}. Wanted to check in ab…"
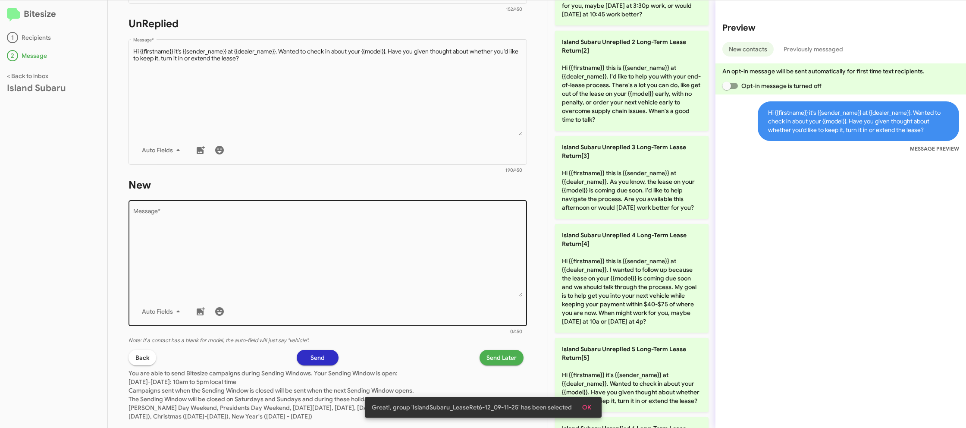
scroll to position [328, 0]
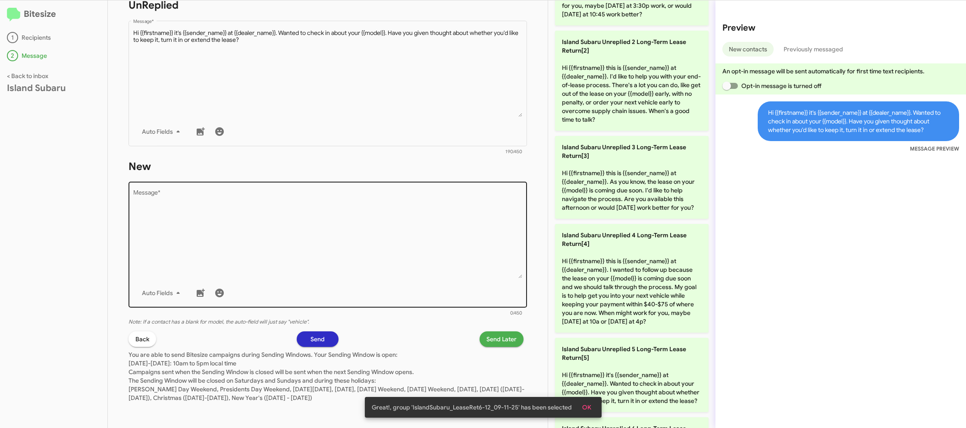
click at [439, 275] on textarea "Message *" at bounding box center [328, 234] width 390 height 88
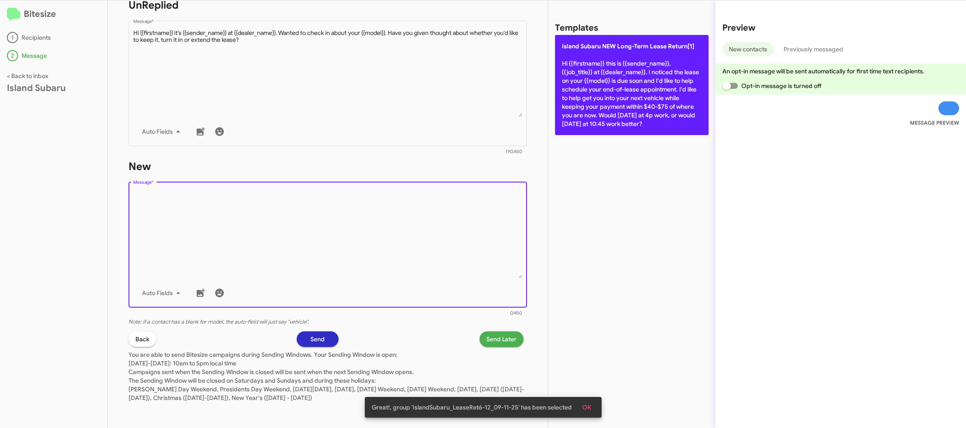
drag, startPoint x: 439, startPoint y: 275, endPoint x: 583, endPoint y: 99, distance: 226.9
click at [457, 242] on textarea "Message *" at bounding box center [328, 234] width 390 height 88
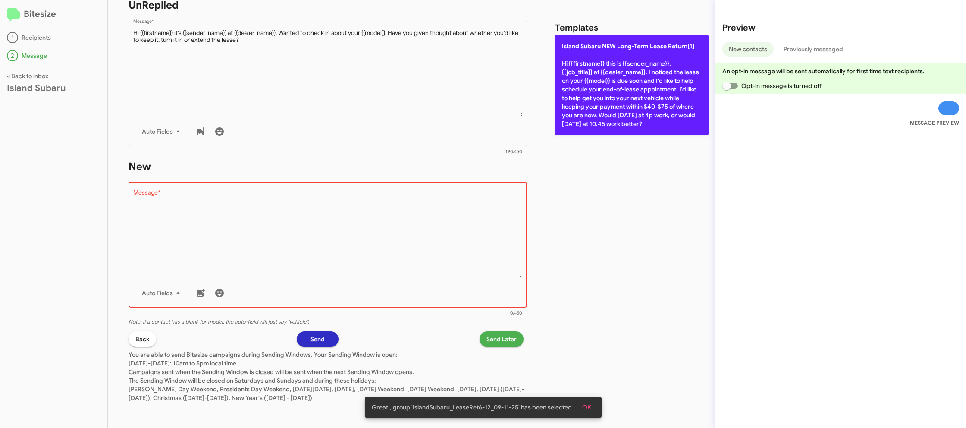
click at [585, 99] on p "Island Subaru NEW Long-Term Lease Return[1] Hi {{firstname}} this is {{sender_n…" at bounding box center [632, 85] width 154 height 100
type textarea "Hi {{firstname}} this is {{sender_name}}, {{job_title}} at {{dealer_name}}. I n…"
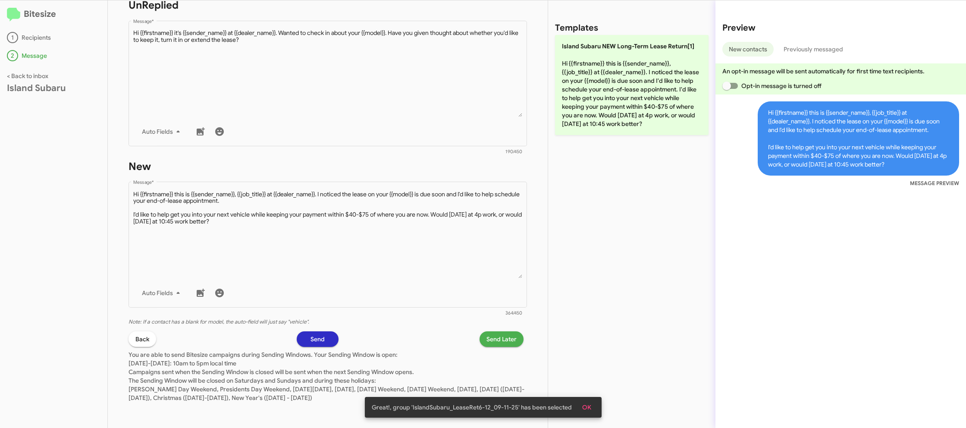
click at [490, 338] on span "Send Later" at bounding box center [502, 339] width 30 height 16
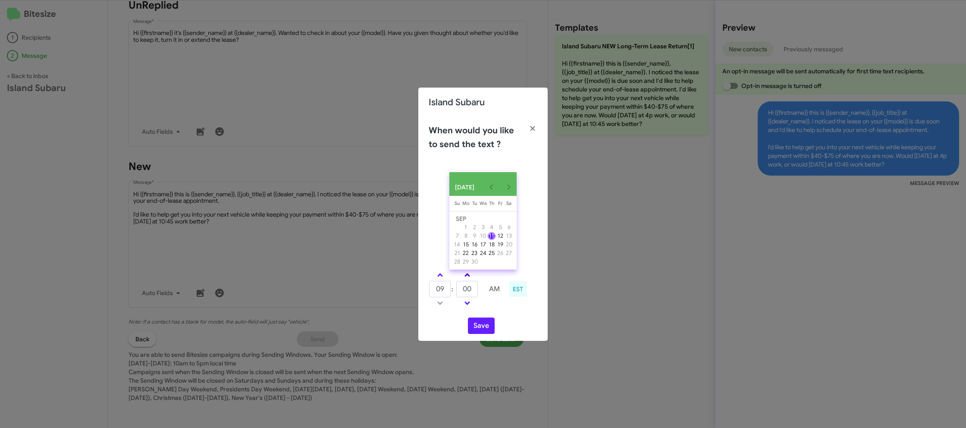
drag, startPoint x: 438, startPoint y: 279, endPoint x: 467, endPoint y: 276, distance: 28.7
click at [438, 279] on span at bounding box center [440, 276] width 6 height 6
type input "10"
click at [470, 276] on link at bounding box center [467, 275] width 15 height 10
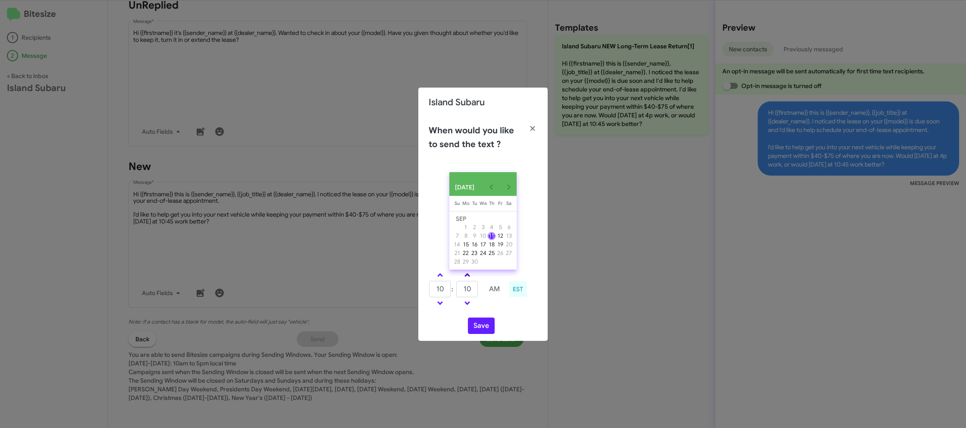
click at [470, 276] on link at bounding box center [467, 275] width 15 height 10
type input "15"
click at [475, 323] on button "Save" at bounding box center [481, 326] width 27 height 16
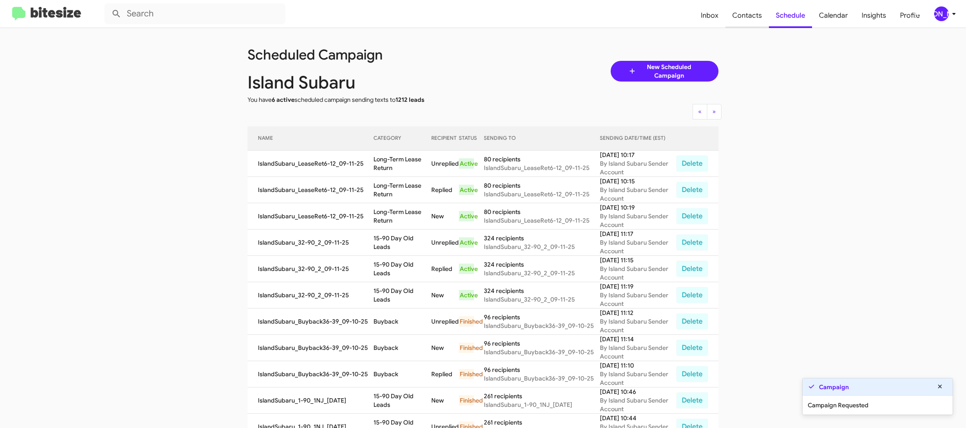
click at [757, 17] on span "Contacts" at bounding box center [748, 15] width 44 height 25
type input "in:groups"
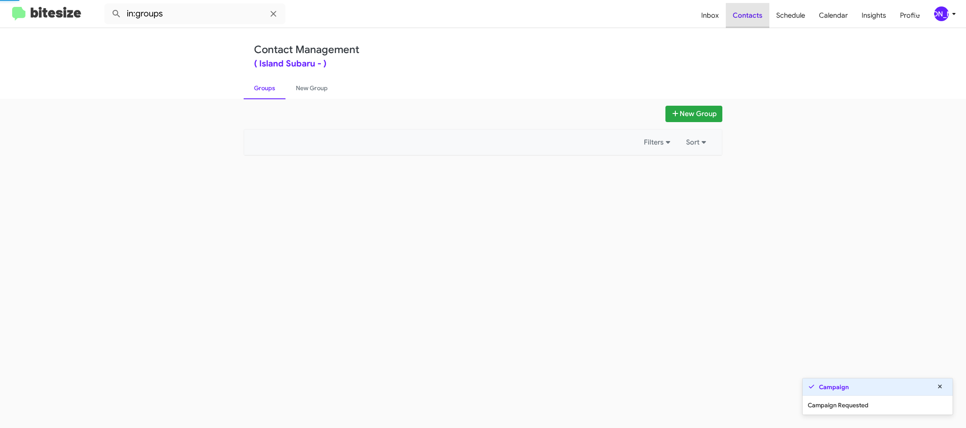
click at [757, 17] on span "Contacts" at bounding box center [748, 15] width 44 height 25
drag, startPoint x: 757, startPoint y: 17, endPoint x: 325, endPoint y: 123, distance: 444.3
click at [757, 17] on span "Contacts" at bounding box center [748, 15] width 44 height 25
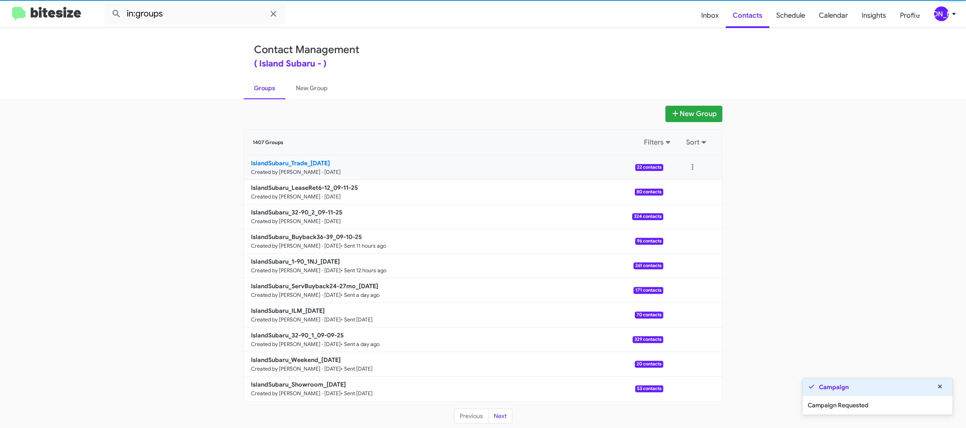
click at [282, 167] on p "IslandSubaru_Trade_[DATE]" at bounding box center [454, 163] width 406 height 9
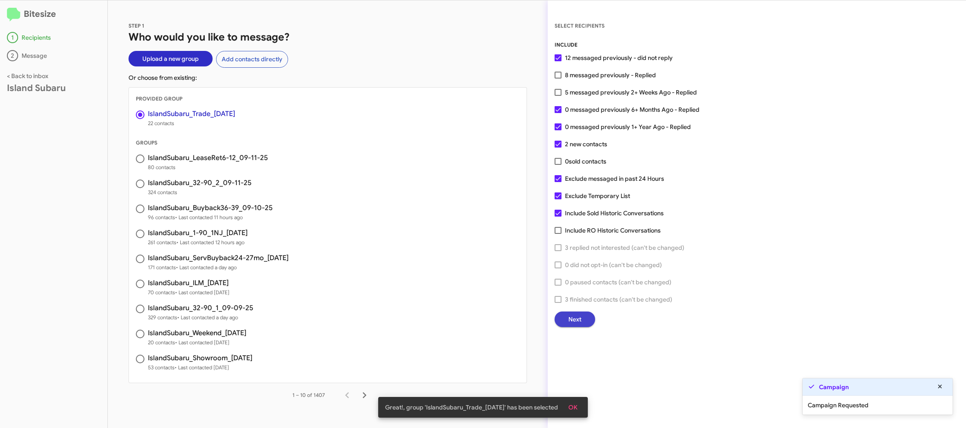
click at [575, 312] on span "Next" at bounding box center [575, 320] width 13 height 16
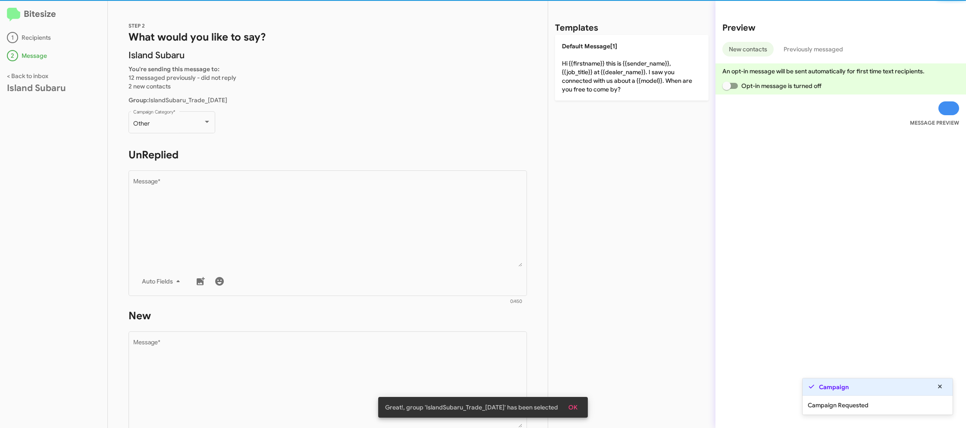
click at [183, 136] on div "Other Campaign Category *" at bounding box center [172, 126] width 87 height 30
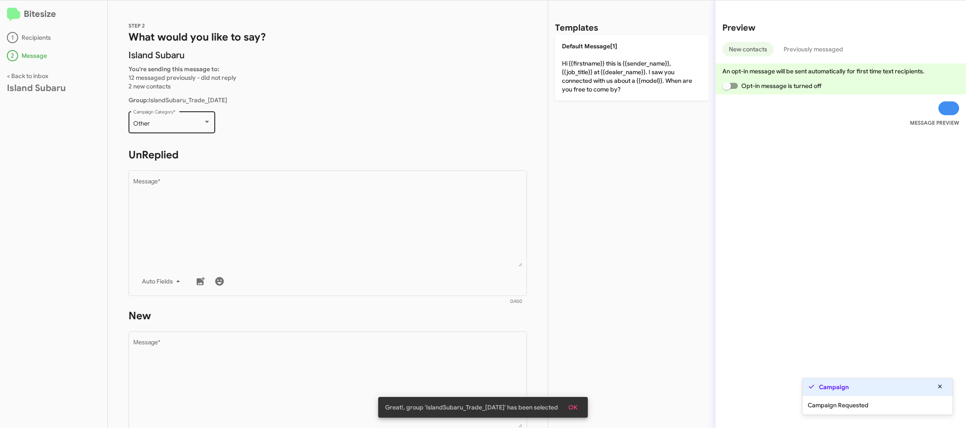
click at [186, 126] on div "Other" at bounding box center [168, 123] width 70 height 7
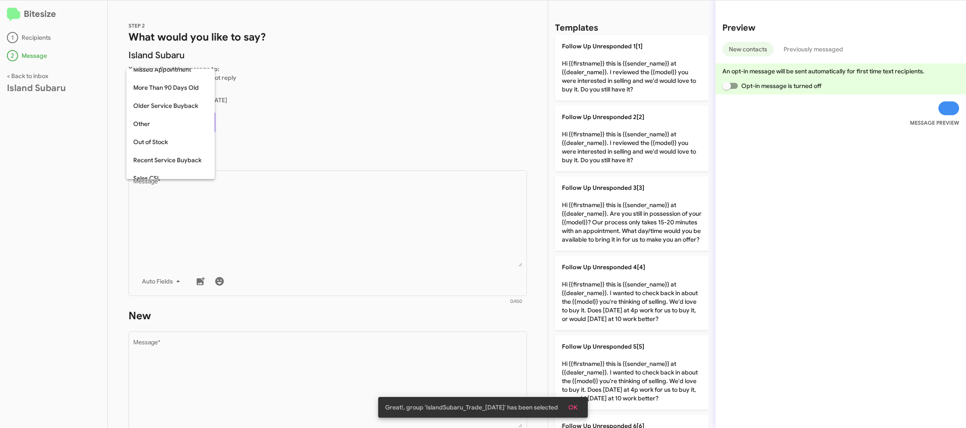
scroll to position [306, 0]
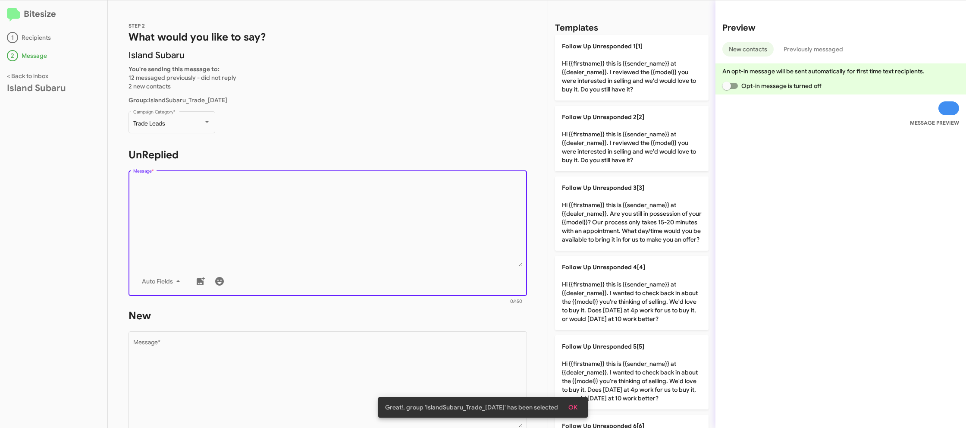
drag, startPoint x: 305, startPoint y: 237, endPoint x: 335, endPoint y: 239, distance: 30.3
click at [305, 237] on textarea "Message *" at bounding box center [328, 223] width 390 height 88
drag, startPoint x: 606, startPoint y: 286, endPoint x: 474, endPoint y: 341, distance: 142.5
click at [588, 292] on p "Follow Up Unresponded 4[4] Hi {{firstname}} this is {{sender_name}} at {{dealer…" at bounding box center [632, 293] width 154 height 74
type textarea "Hi {{firstname}} this is {{sender_name}} at {{dealer_name}}. I wanted to check …"
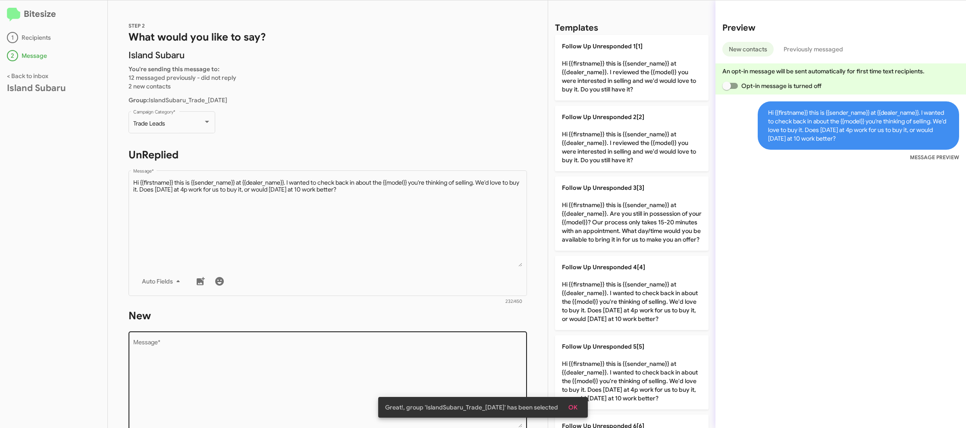
click at [450, 347] on textarea "Message *" at bounding box center [328, 384] width 390 height 88
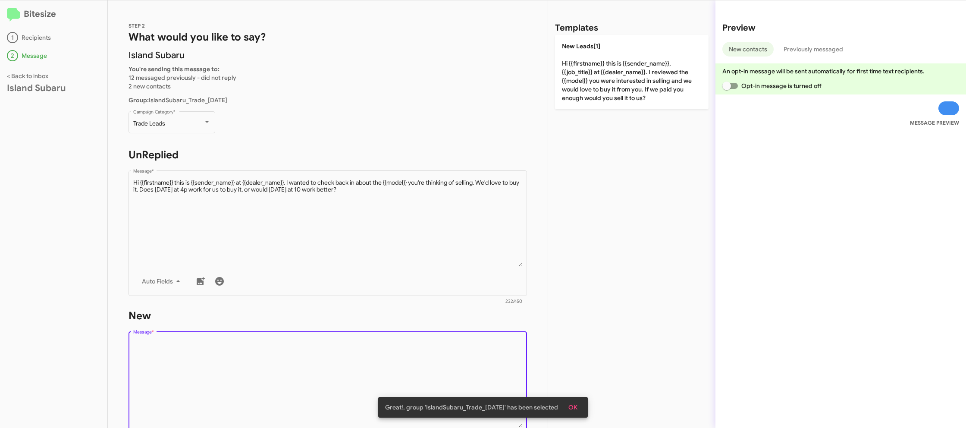
click at [450, 347] on textarea "Message *" at bounding box center [328, 384] width 390 height 88
drag, startPoint x: 450, startPoint y: 347, endPoint x: 480, endPoint y: 311, distance: 47.2
click at [453, 341] on textarea "Message *" at bounding box center [328, 384] width 390 height 88
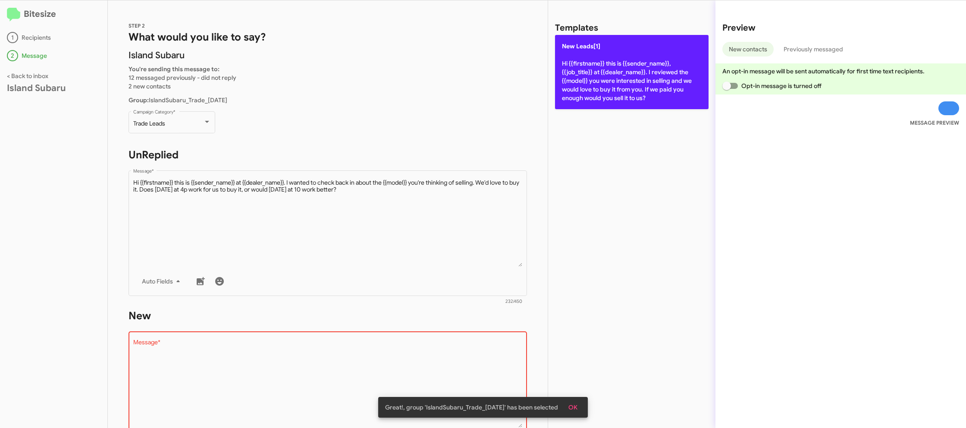
click at [592, 87] on p "New Leads[1] Hi {{firstname}} this is {{sender_name}}, {{job_title}} at {{deale…" at bounding box center [632, 72] width 154 height 74
type textarea "Hi {{firstname}} this is {{sender_name}}, {{job_title}} at {{dealer_name}}. I r…"
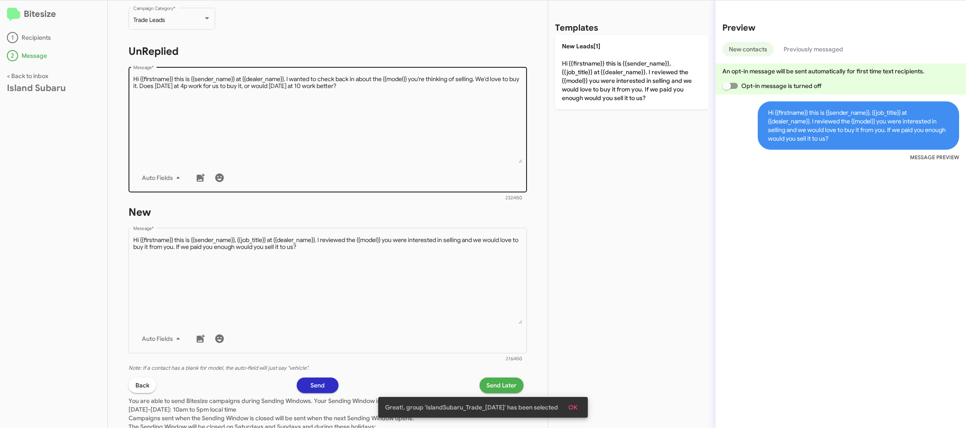
scroll to position [150, 0]
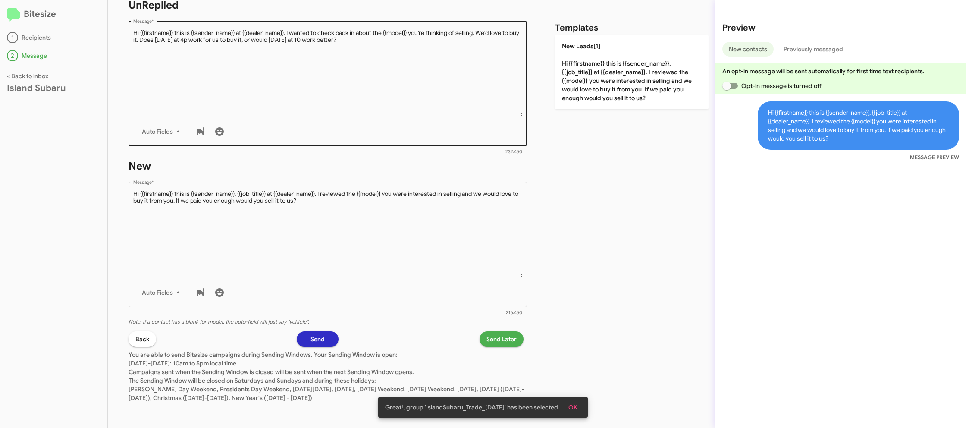
click at [435, 92] on textarea "Message *" at bounding box center [328, 73] width 390 height 88
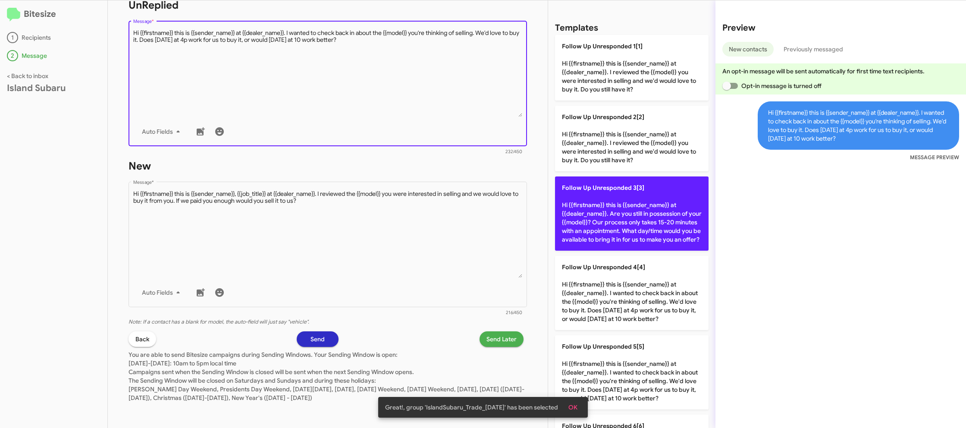
drag, startPoint x: 435, startPoint y: 92, endPoint x: 655, endPoint y: 218, distance: 253.3
click at [435, 94] on textarea "Message *" at bounding box center [328, 73] width 390 height 88
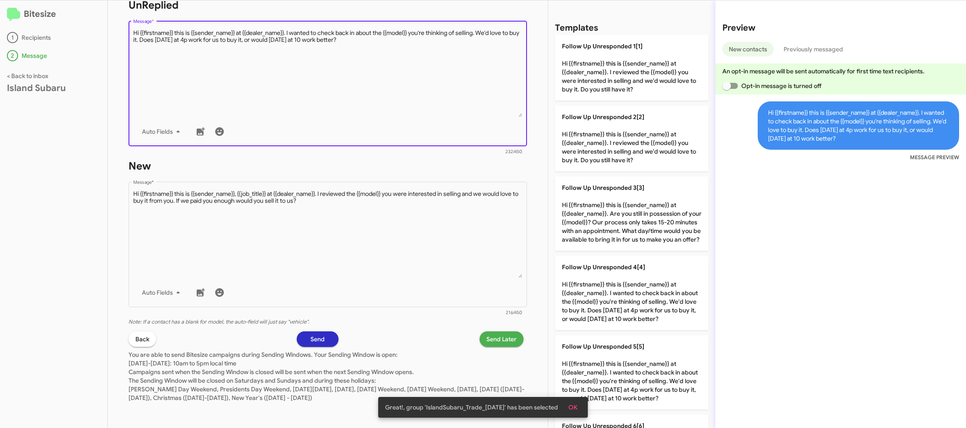
drag, startPoint x: 660, startPoint y: 296, endPoint x: 527, endPoint y: 330, distance: 136.9
click at [651, 296] on p "Follow Up Unresponded 4[4] Hi {{firstname}} this is {{sender_name}} at {{dealer…" at bounding box center [632, 293] width 154 height 74
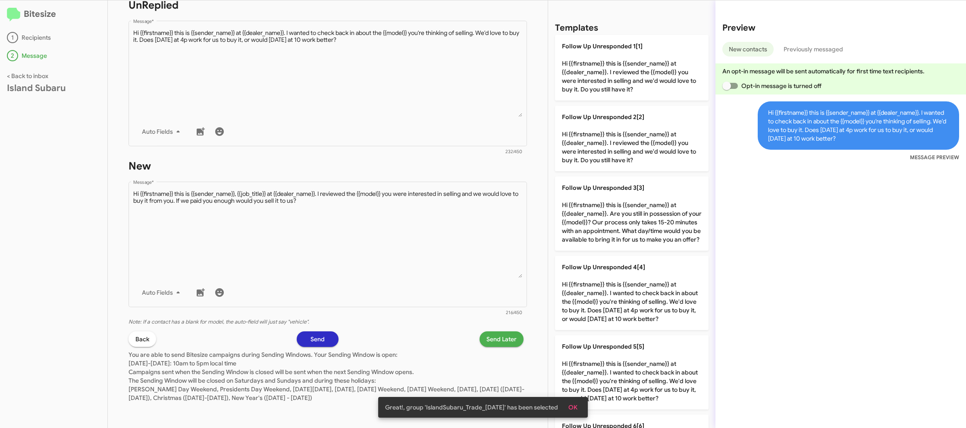
click at [508, 343] on span "Send Later" at bounding box center [502, 339] width 30 height 16
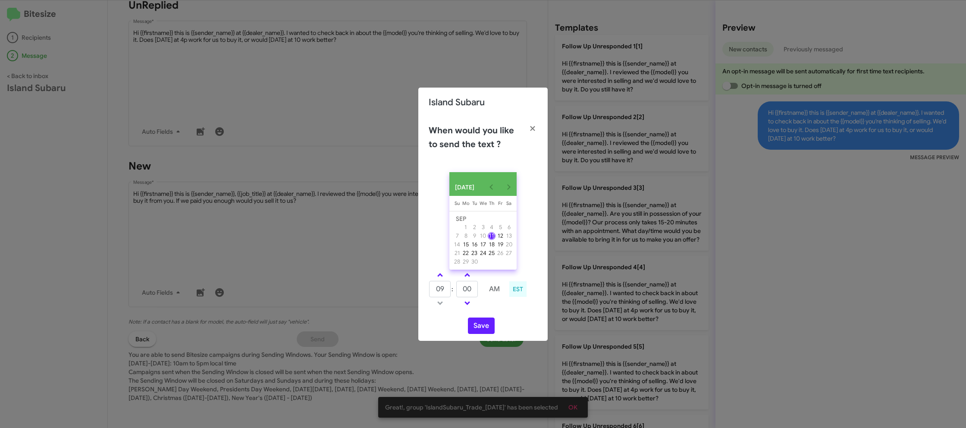
drag, startPoint x: 439, startPoint y: 279, endPoint x: 468, endPoint y: 292, distance: 32.1
click at [439, 279] on span at bounding box center [440, 276] width 6 height 6
type input "10"
click at [470, 293] on input "00" at bounding box center [467, 289] width 22 height 16
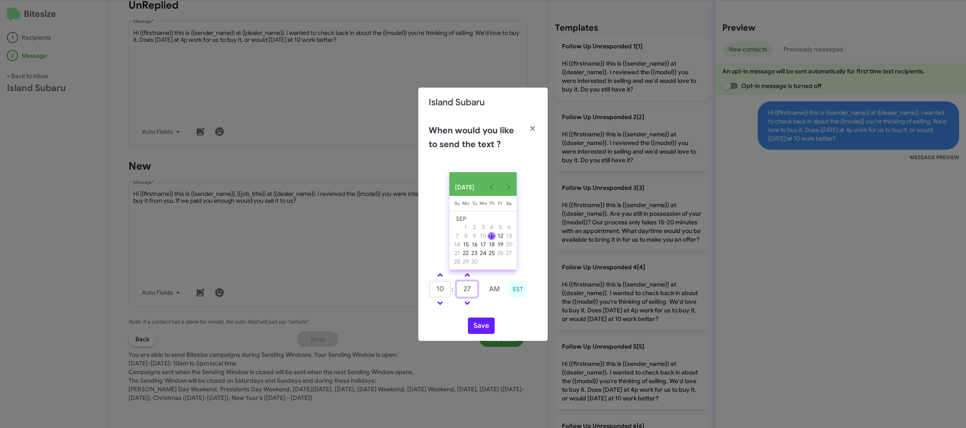
type input "27"
drag, startPoint x: 507, startPoint y: 309, endPoint x: 490, endPoint y: 326, distance: 24.1
click at [502, 311] on div "10 : 27 AM EST" at bounding box center [483, 290] width 122 height 41
click at [490, 326] on button "Save" at bounding box center [481, 326] width 27 height 16
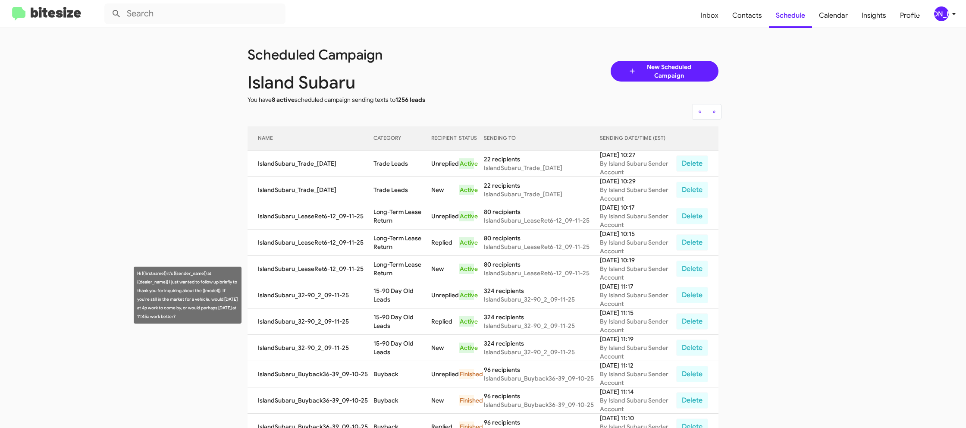
click at [410, 298] on td "15-90 Day Old Leads" at bounding box center [403, 295] width 58 height 26
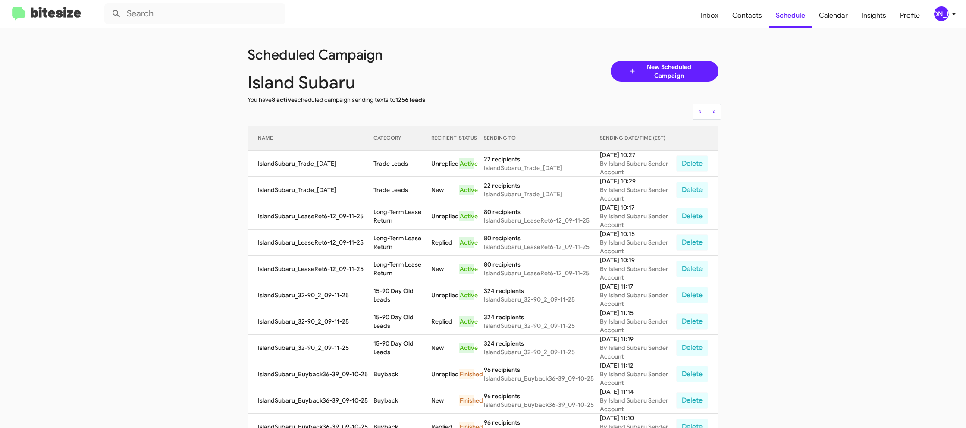
click at [398, 291] on td "15-90 Day Old Leads" at bounding box center [403, 295] width 58 height 26
copy td "15-90 Day Old Leads"
click at [396, 213] on td "Long-Term Lease Return" at bounding box center [403, 216] width 58 height 26
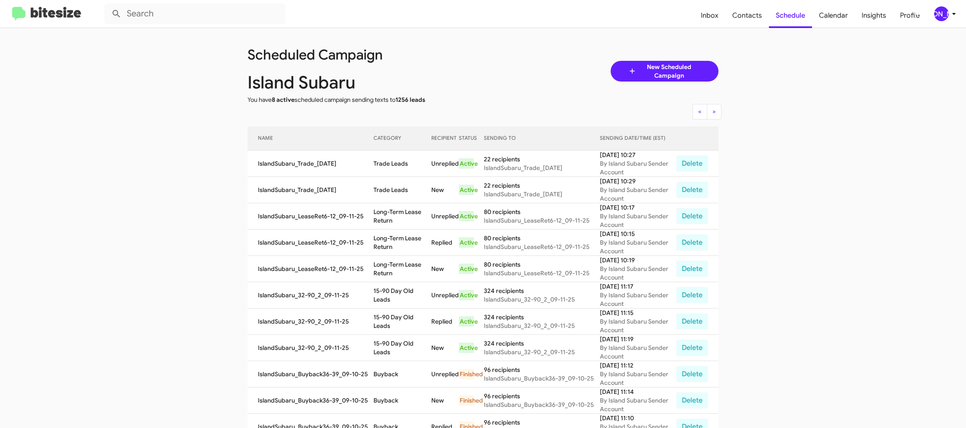
click at [396, 213] on td "Long-Term Lease Return" at bounding box center [403, 216] width 58 height 26
copy td "Long-Term Lease Return"
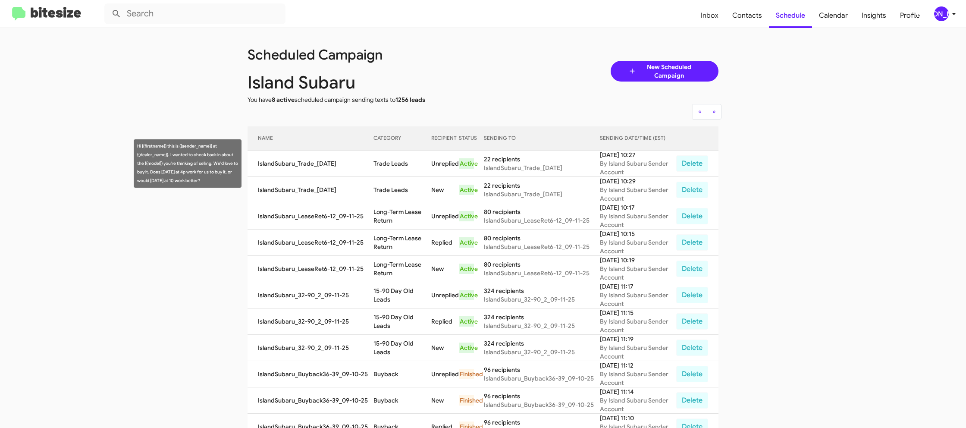
click at [392, 157] on td "Trade Leads" at bounding box center [403, 164] width 58 height 26
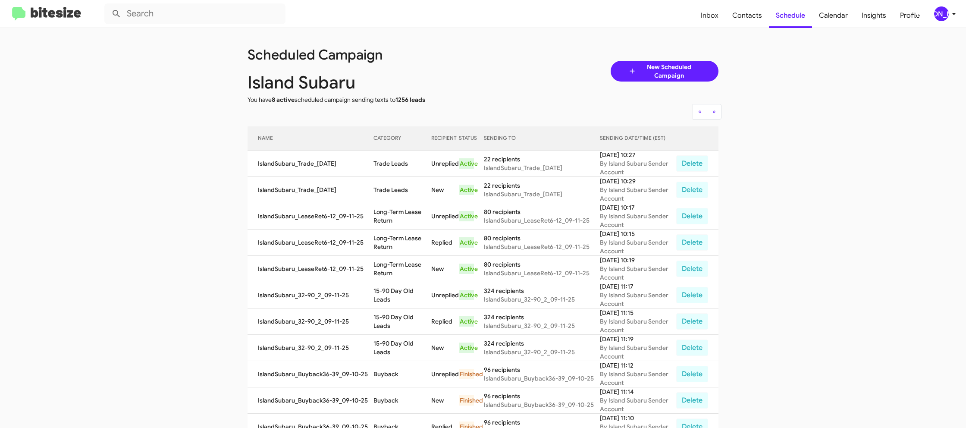
click at [392, 157] on td "Trade Leads" at bounding box center [403, 164] width 58 height 26
copy td "Trade Leads"
drag, startPoint x: 944, startPoint y: 9, endPoint x: 939, endPoint y: 14, distance: 7.0
click at [943, 9] on div "[PERSON_NAME]" at bounding box center [942, 13] width 15 height 15
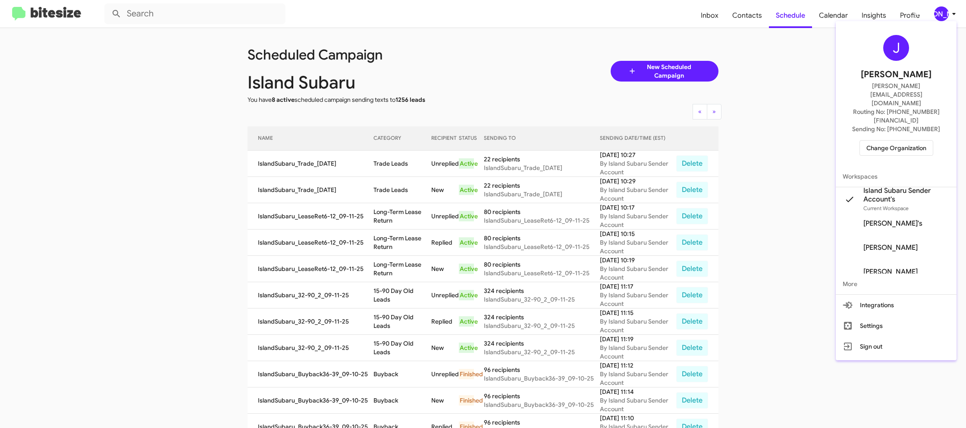
click at [885, 141] on span "Change Organization" at bounding box center [897, 148] width 60 height 15
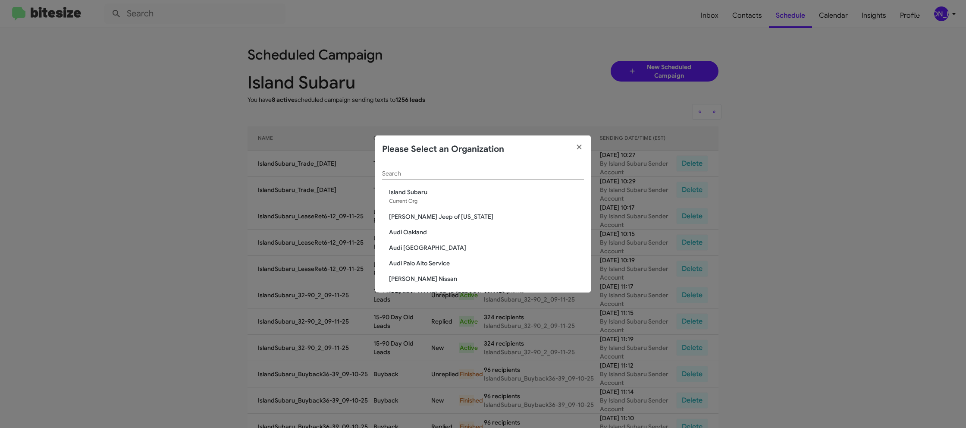
click at [418, 174] on input "Search" at bounding box center [483, 173] width 202 height 7
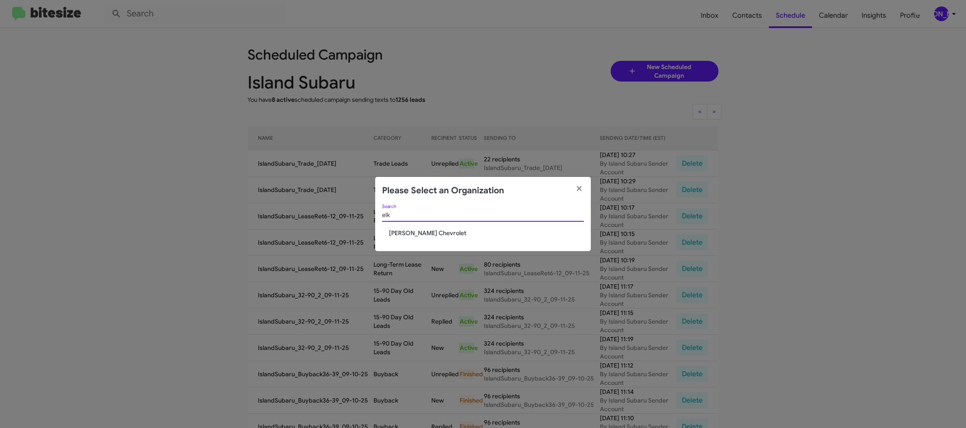
type input "elk"
click at [434, 234] on span "[PERSON_NAME] Chevrolet" at bounding box center [486, 233] width 195 height 9
click at [431, 233] on span "[PERSON_NAME] Chevrolet" at bounding box center [486, 233] width 195 height 9
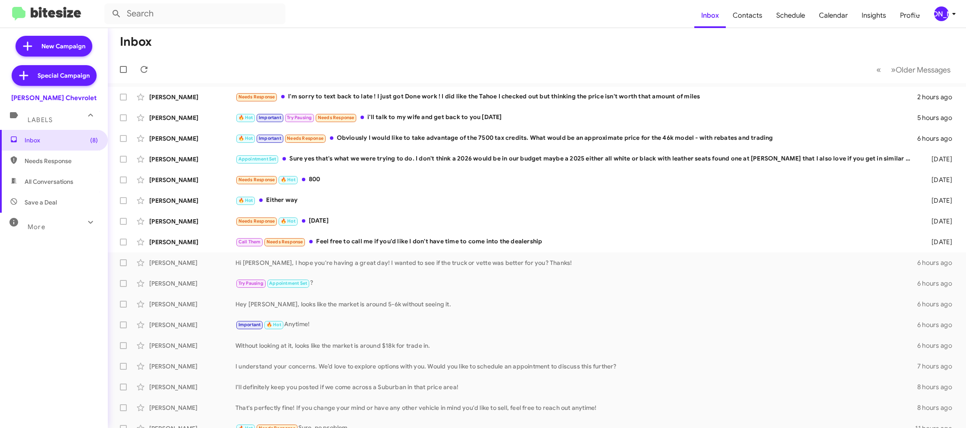
click at [946, 18] on div "[PERSON_NAME]" at bounding box center [942, 13] width 15 height 15
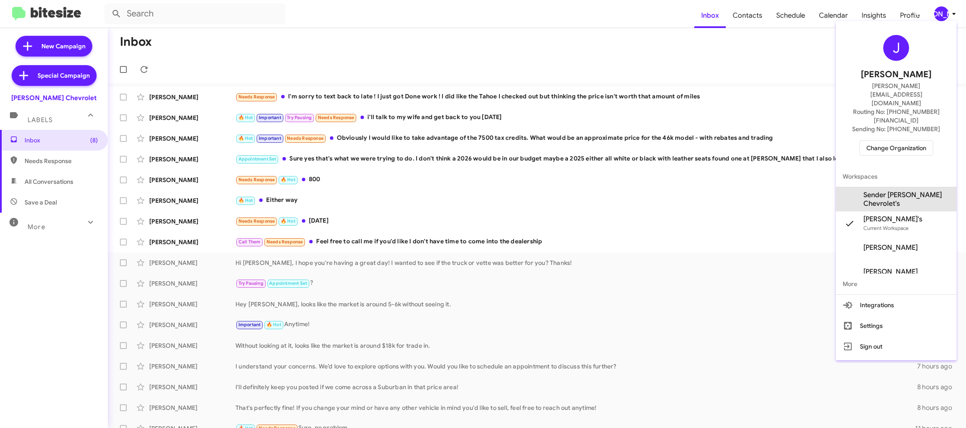
click at [907, 187] on span "Sender [PERSON_NAME] Chevrolet's" at bounding box center [896, 199] width 121 height 24
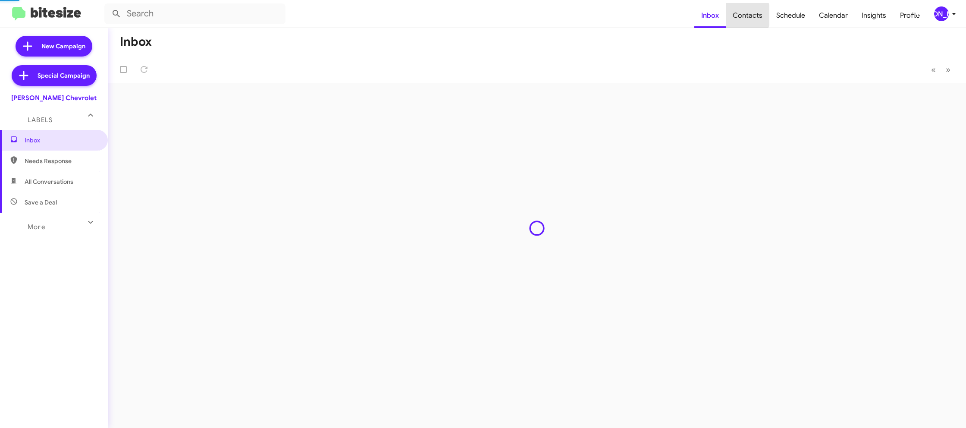
click at [743, 15] on span "Contacts" at bounding box center [748, 15] width 44 height 25
type input "in:groups"
click at [743, 15] on span "Contacts" at bounding box center [748, 15] width 44 height 25
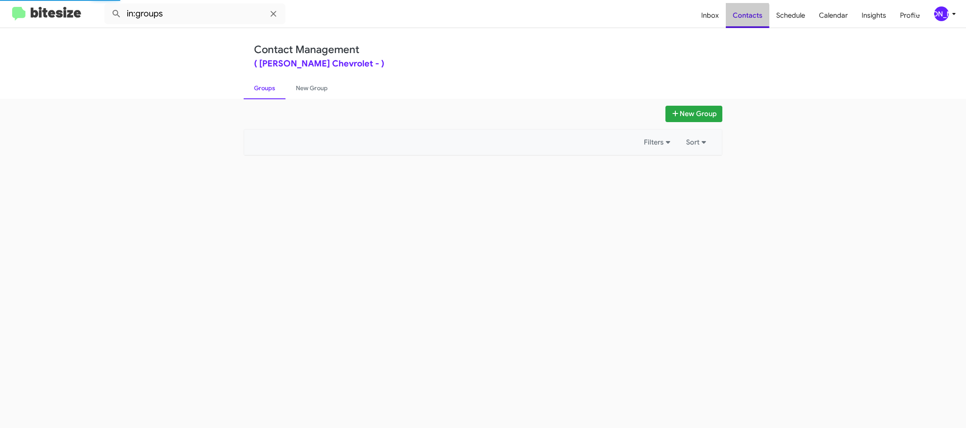
click at [743, 15] on span "Contacts" at bounding box center [748, 15] width 44 height 25
click at [328, 91] on link "New Group" at bounding box center [312, 88] width 53 height 22
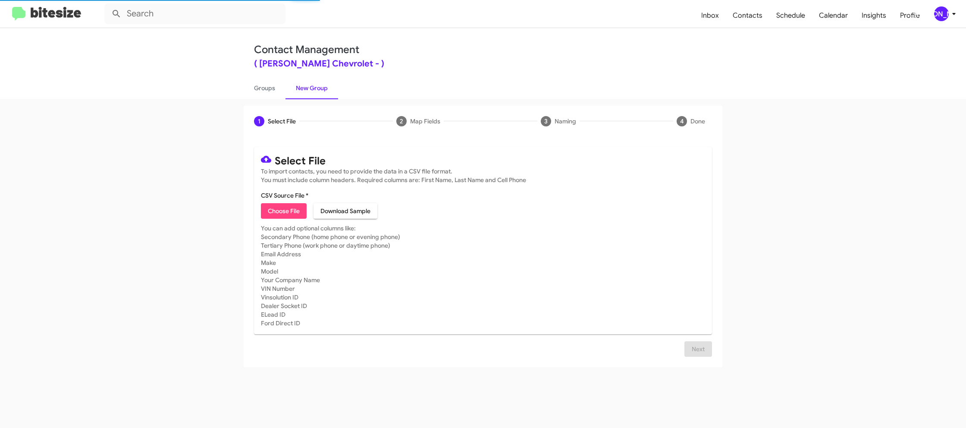
click at [328, 91] on link "New Group" at bounding box center [312, 88] width 53 height 22
click at [261, 85] on link "Groups" at bounding box center [265, 88] width 42 height 22
type input "in:groups"
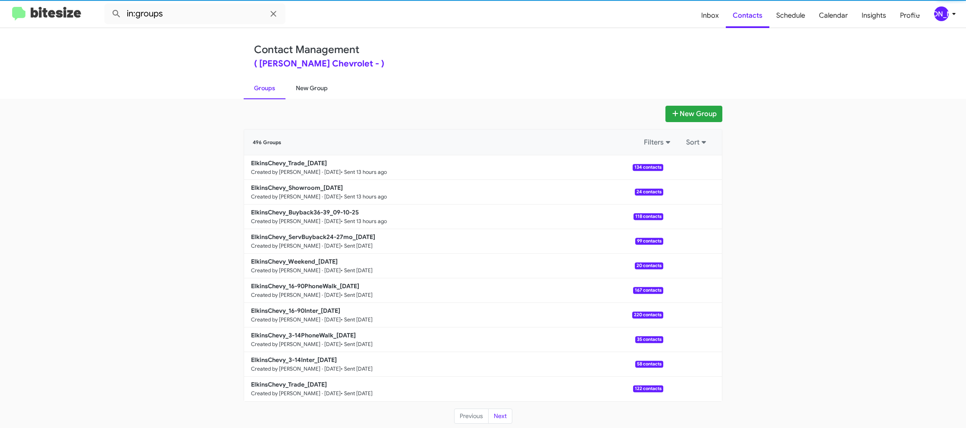
click at [303, 83] on link "New Group" at bounding box center [312, 88] width 53 height 22
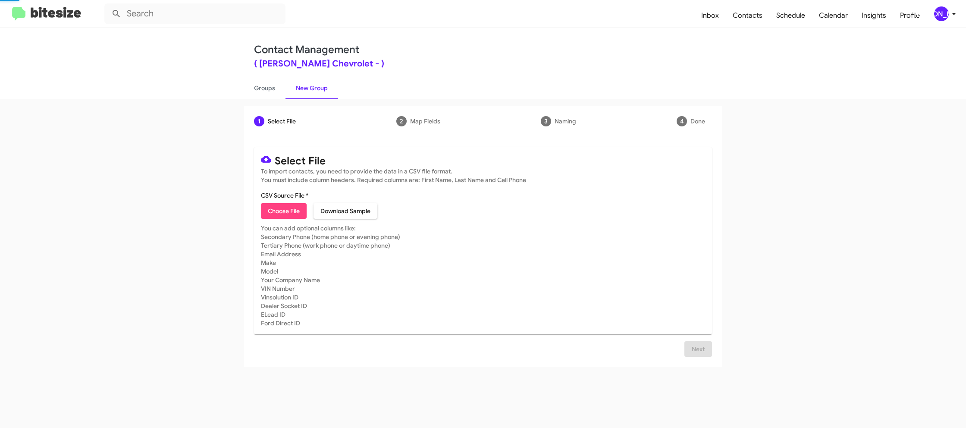
drag, startPoint x: 303, startPoint y: 83, endPoint x: 266, endPoint y: 169, distance: 93.0
click at [303, 83] on link "New Group" at bounding box center [312, 88] width 53 height 22
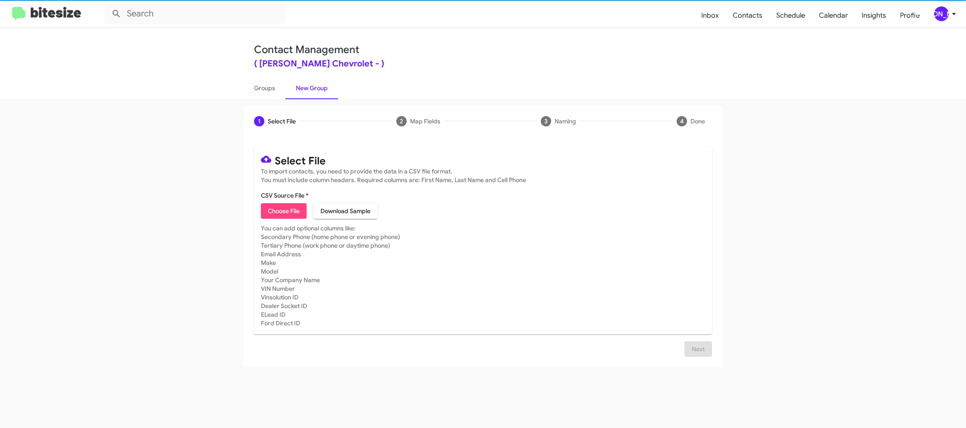
click at [277, 201] on mat-card-content "CSV Source File * Choose File Download Sample" at bounding box center [483, 205] width 444 height 28
click at [283, 209] on span "Choose File" at bounding box center [284, 211] width 32 height 16
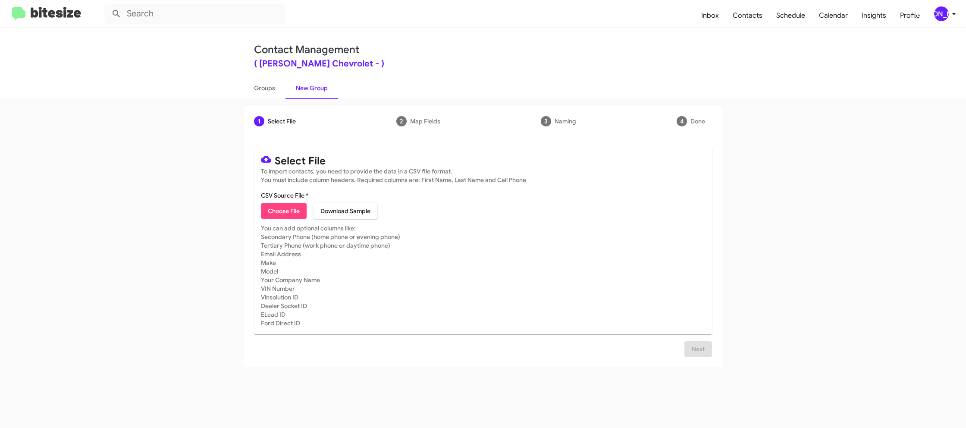
type input "ElkinsChevy_3-14Inter_[DATE]"
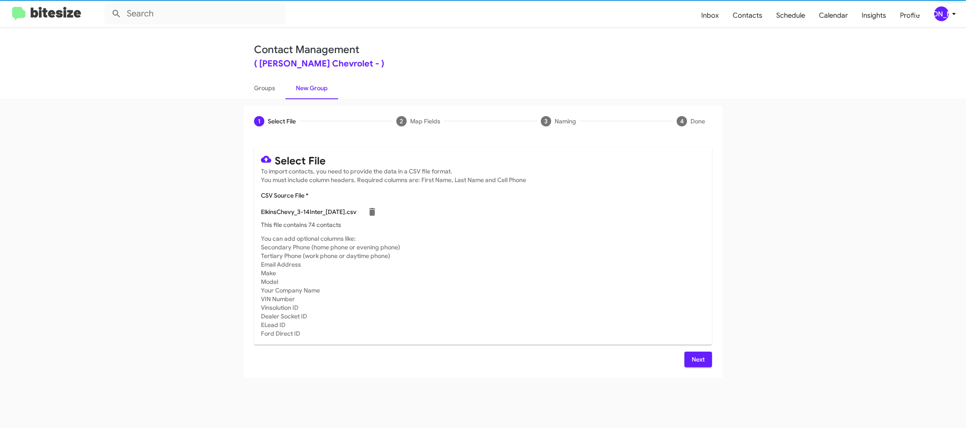
drag, startPoint x: 652, startPoint y: 271, endPoint x: 667, endPoint y: 342, distance: 71.8
click at [651, 271] on mat-card-subtitle "You can add optional columns like: Secondary Phone (home phone or evening phone…" at bounding box center [483, 286] width 444 height 104
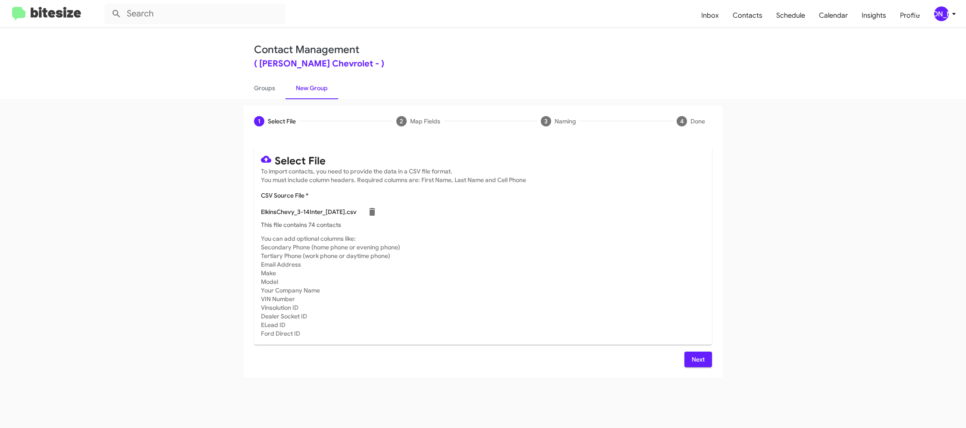
drag, startPoint x: 692, startPoint y: 357, endPoint x: 685, endPoint y: 358, distance: 7.9
click at [692, 357] on span "Next" at bounding box center [699, 360] width 14 height 16
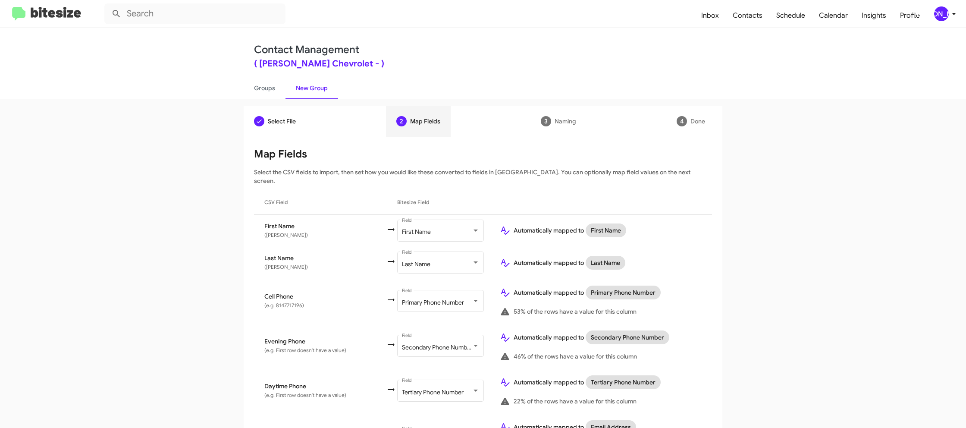
scroll to position [402, 0]
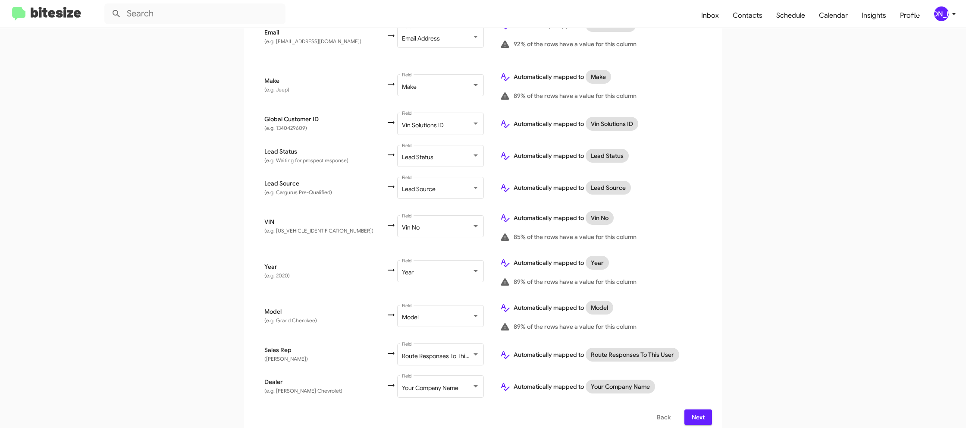
click at [694, 409] on span "Next" at bounding box center [699, 417] width 14 height 16
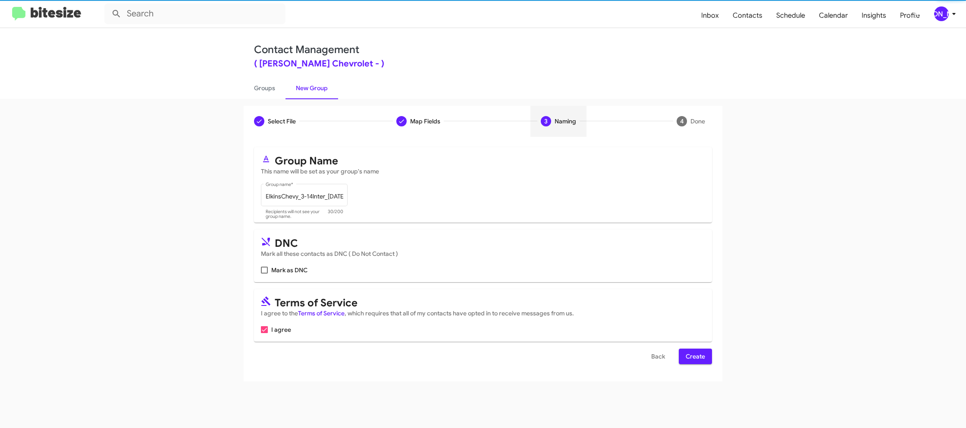
scroll to position [0, 0]
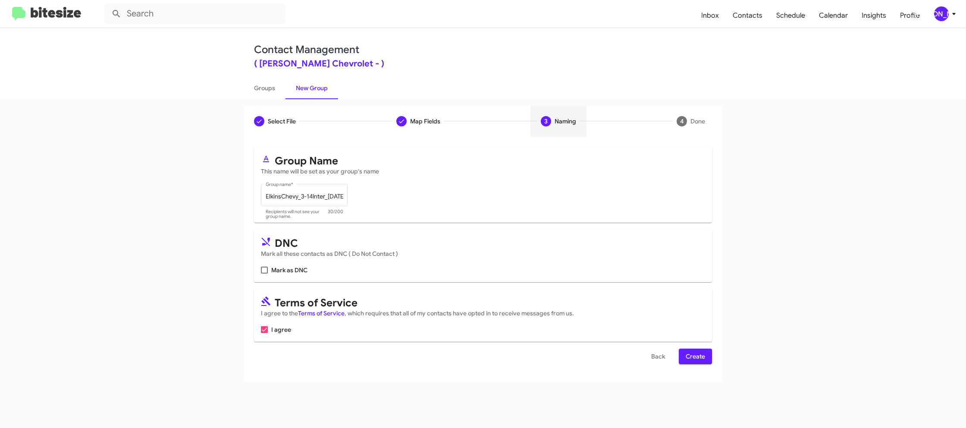
click at [704, 354] on span "Create" at bounding box center [695, 357] width 19 height 16
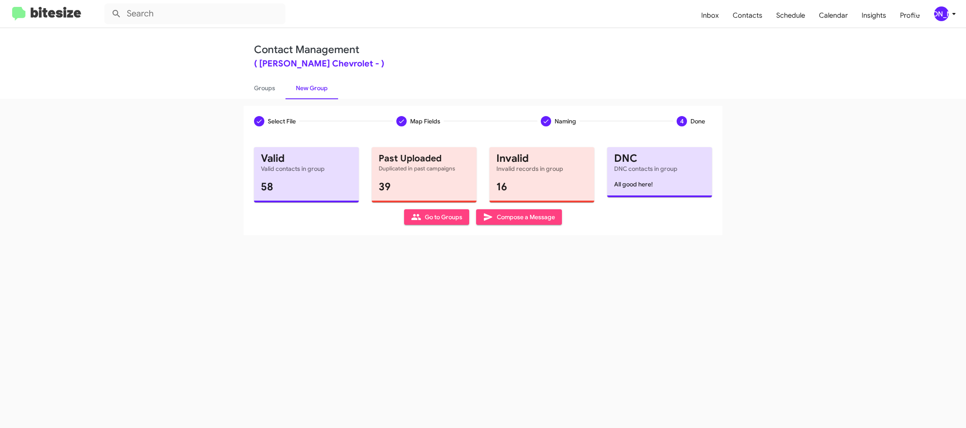
click at [276, 99] on div "Select File Map Fields Naming 4 Done Select File To import contacts, you need t…" at bounding box center [483, 263] width 966 height 329
click at [273, 94] on link "Groups" at bounding box center [265, 88] width 42 height 22
type input "in:groups"
click at [273, 94] on link "Groups" at bounding box center [265, 88] width 42 height 22
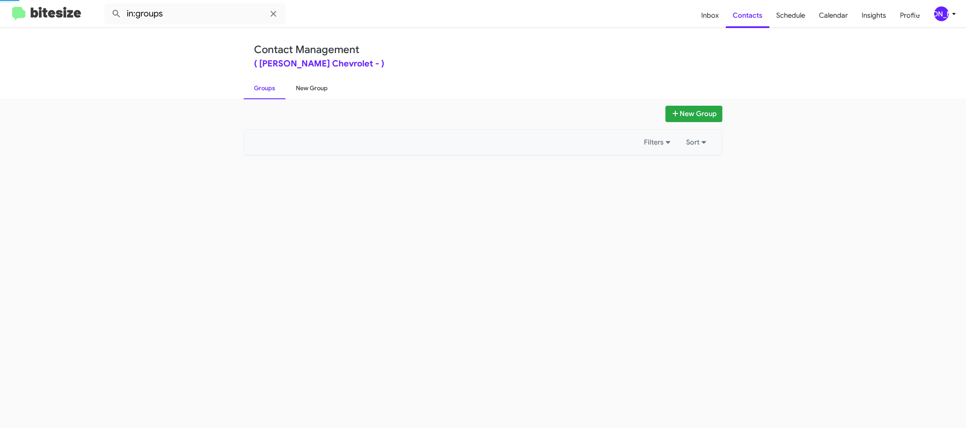
click at [296, 89] on link "New Group" at bounding box center [312, 88] width 53 height 22
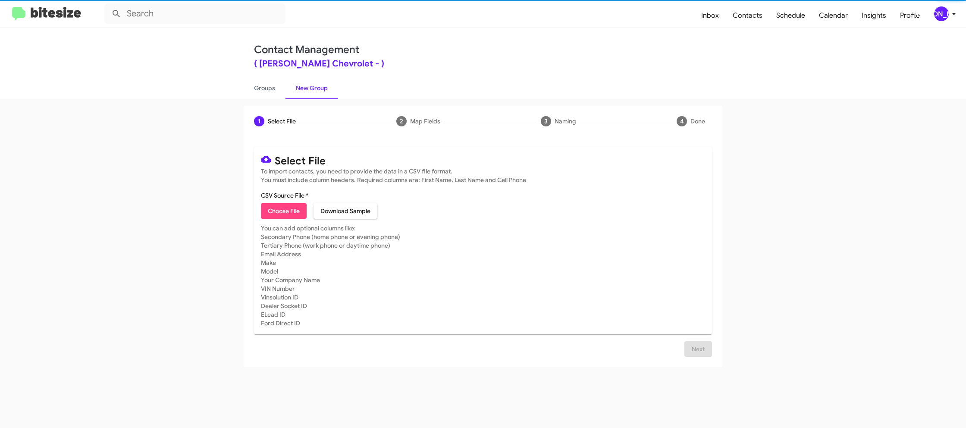
drag, startPoint x: 296, startPoint y: 89, endPoint x: 293, endPoint y: 225, distance: 136.4
click at [296, 89] on link "New Group" at bounding box center [312, 88] width 53 height 22
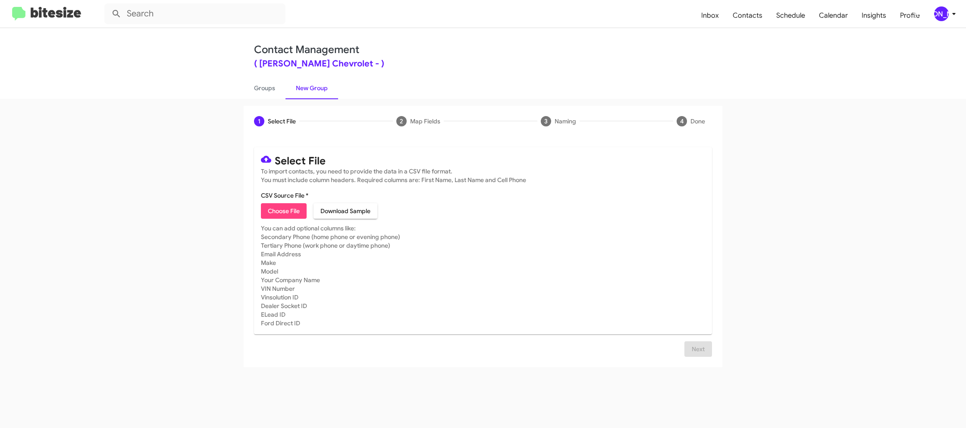
click at [293, 211] on span "Choose File" at bounding box center [284, 211] width 32 height 16
type input "ElkinsChevy_3-14PhoneWalk_[DATE]"
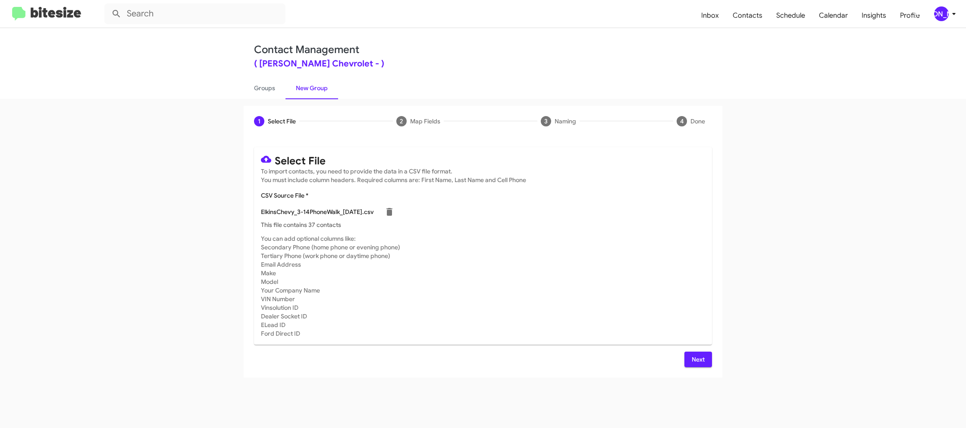
click at [627, 272] on mat-card-subtitle "You can add optional columns like: Secondary Phone (home phone or evening phone…" at bounding box center [483, 286] width 444 height 104
click at [701, 358] on span "Next" at bounding box center [699, 360] width 14 height 16
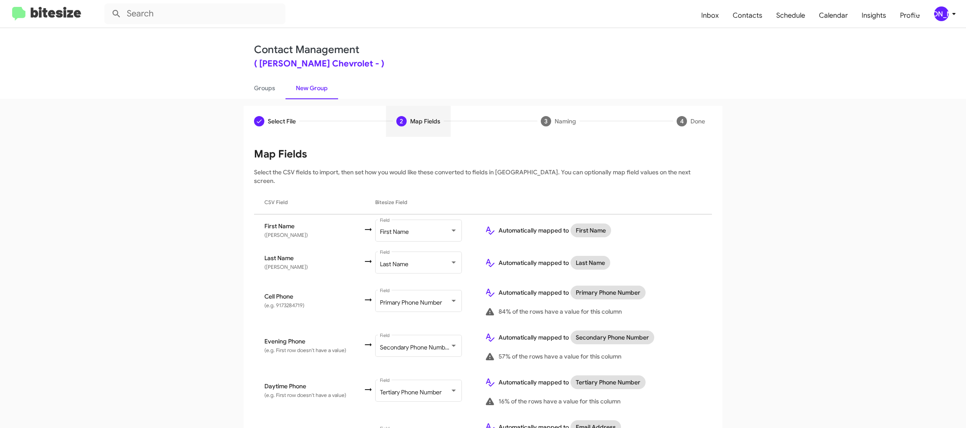
scroll to position [402, 0]
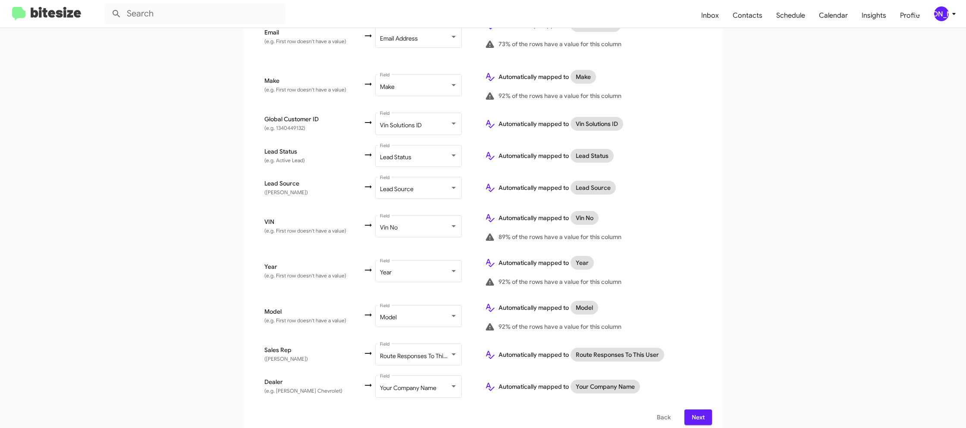
click at [707, 413] on button "Next" at bounding box center [699, 417] width 28 height 16
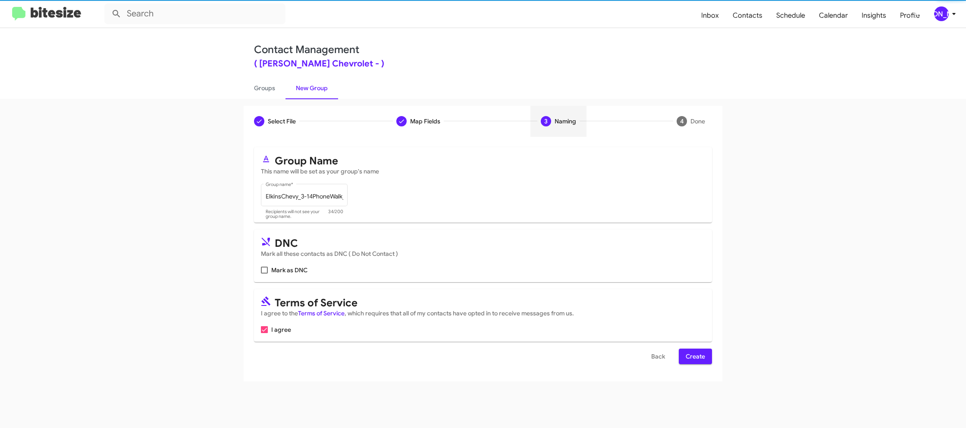
scroll to position [0, 0]
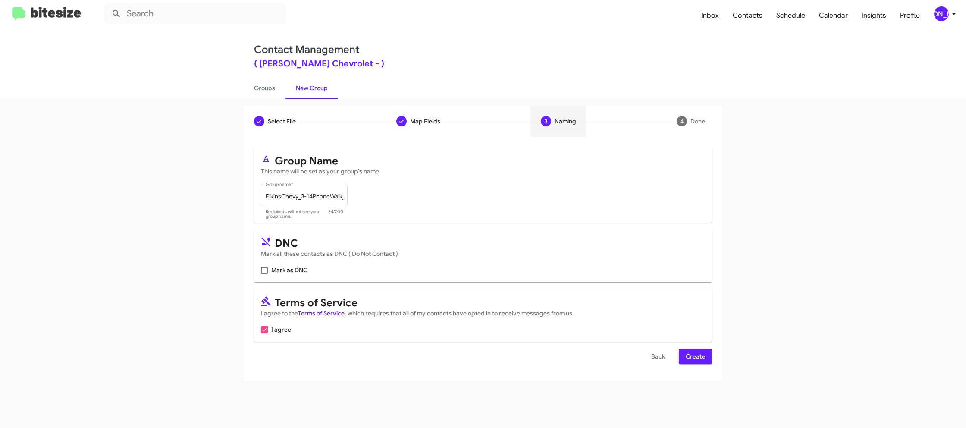
click at [712, 359] on button "Create" at bounding box center [695, 357] width 33 height 16
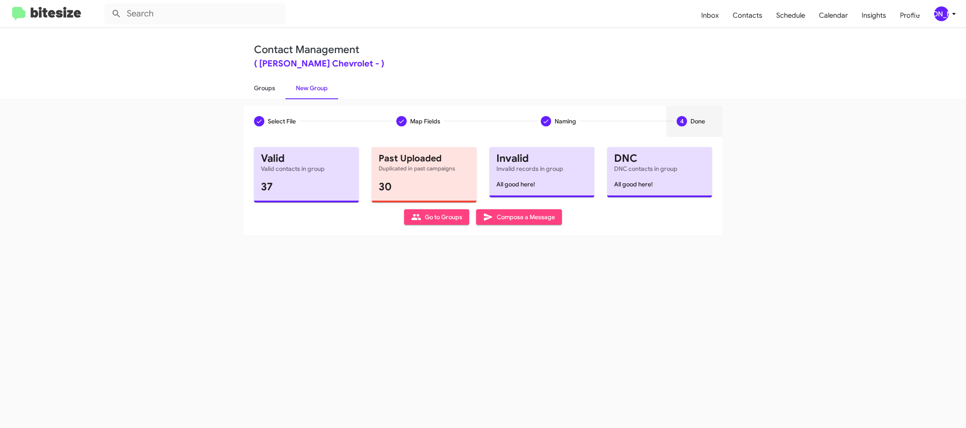
drag, startPoint x: 280, startPoint y: 83, endPoint x: 309, endPoint y: 87, distance: 29.6
click at [280, 83] on link "Groups" at bounding box center [265, 88] width 42 height 22
type input "in:groups"
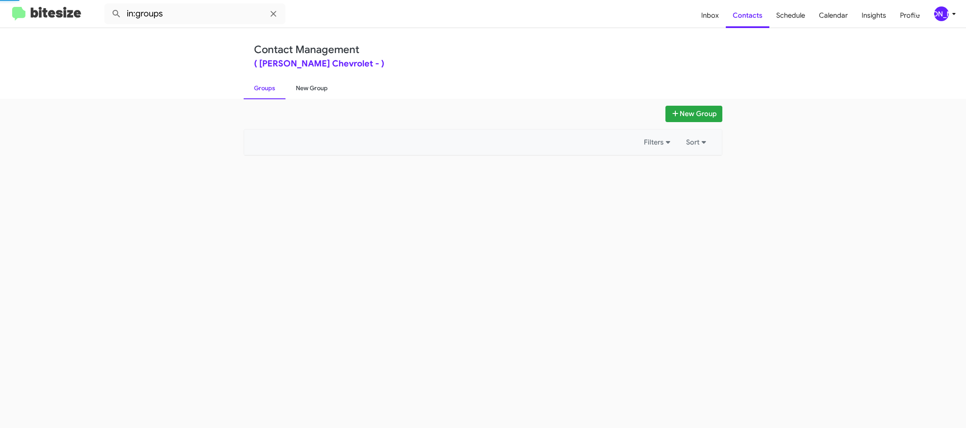
click at [309, 87] on link "New Group" at bounding box center [312, 88] width 53 height 22
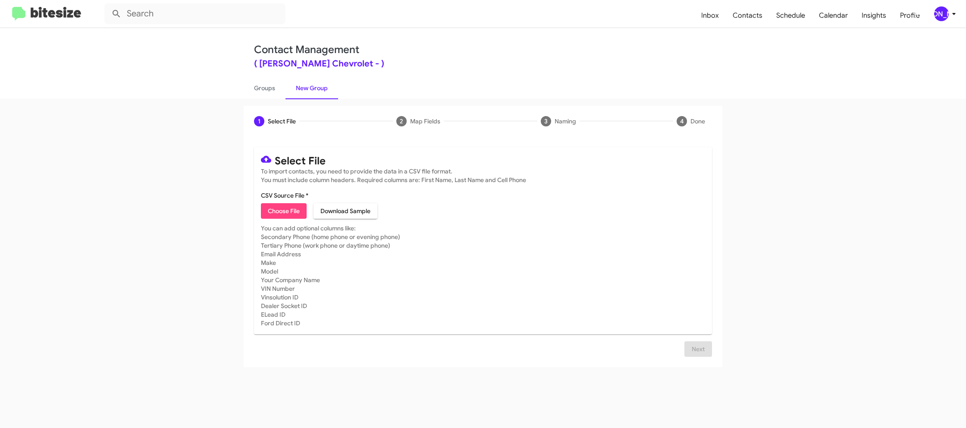
click at [281, 102] on div "1 Select File 2 Map Fields 3 Naming 4 Done Select File To import contacts, you …" at bounding box center [483, 263] width 966 height 329
click at [275, 94] on link "Groups" at bounding box center [265, 88] width 42 height 22
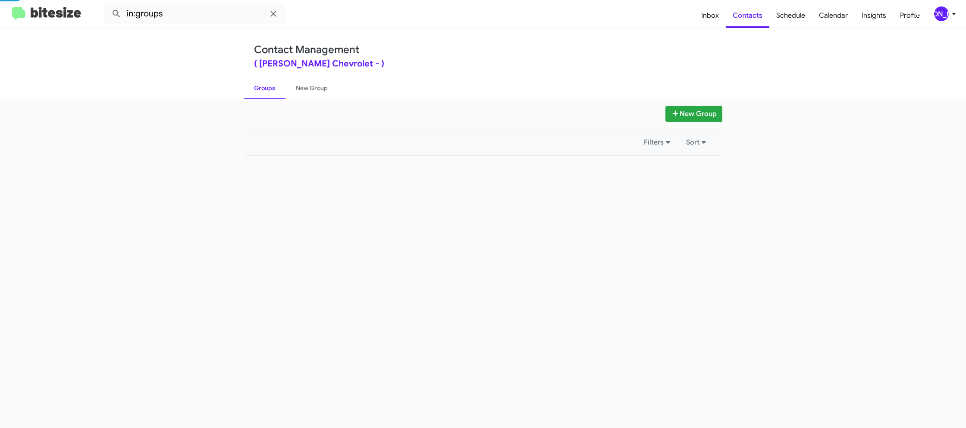
drag, startPoint x: 275, startPoint y: 94, endPoint x: 215, endPoint y: 34, distance: 84.8
click at [268, 82] on link "Groups" at bounding box center [265, 88] width 42 height 22
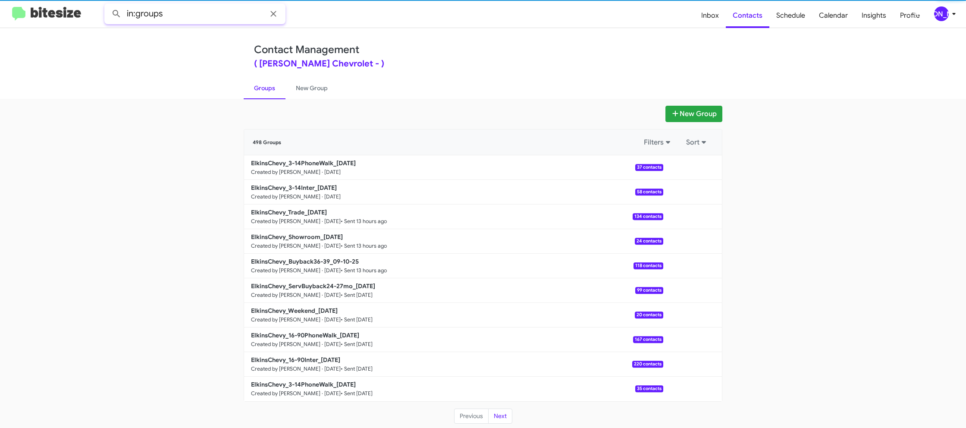
click at [188, 15] on input "in:groups" at bounding box center [194, 13] width 181 height 21
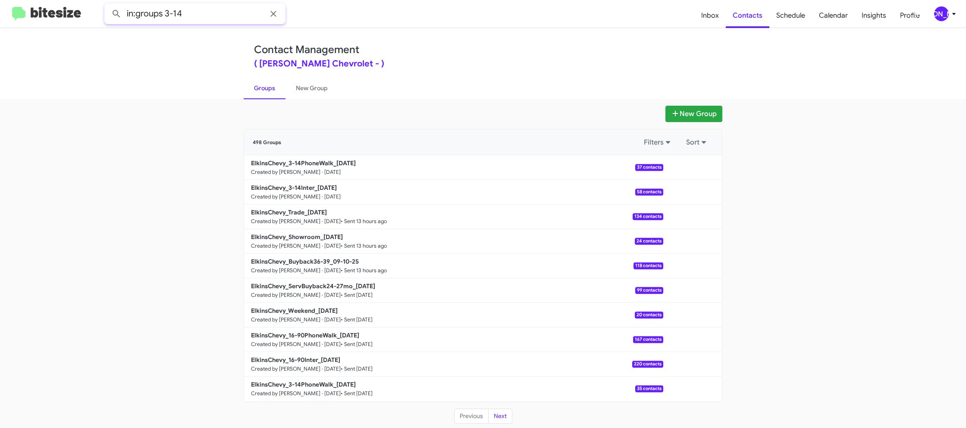
type input "in:groups 3-14"
click at [108, 5] on button at bounding box center [116, 13] width 17 height 17
click at [298, 93] on link "New Group" at bounding box center [312, 88] width 53 height 22
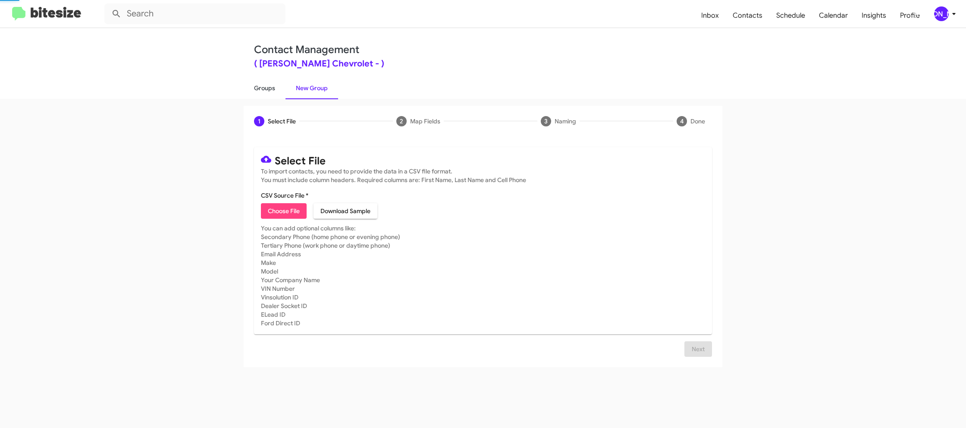
click at [272, 92] on link "Groups" at bounding box center [265, 88] width 42 height 22
type input "in:groups"
click at [272, 92] on link "Groups" at bounding box center [265, 88] width 42 height 22
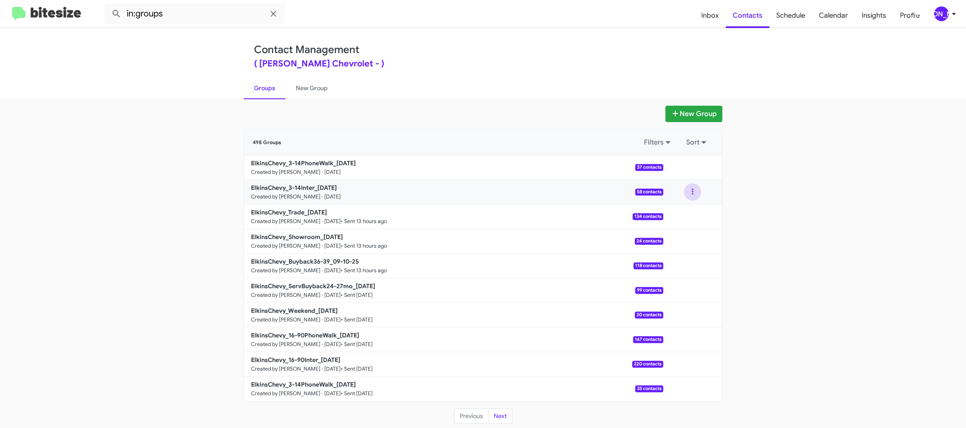
drag, startPoint x: 693, startPoint y: 187, endPoint x: 692, endPoint y: 199, distance: 12.1
click at [694, 189] on button at bounding box center [692, 191] width 17 height 17
click at [692, 209] on button "View contacts" at bounding box center [666, 215] width 69 height 21
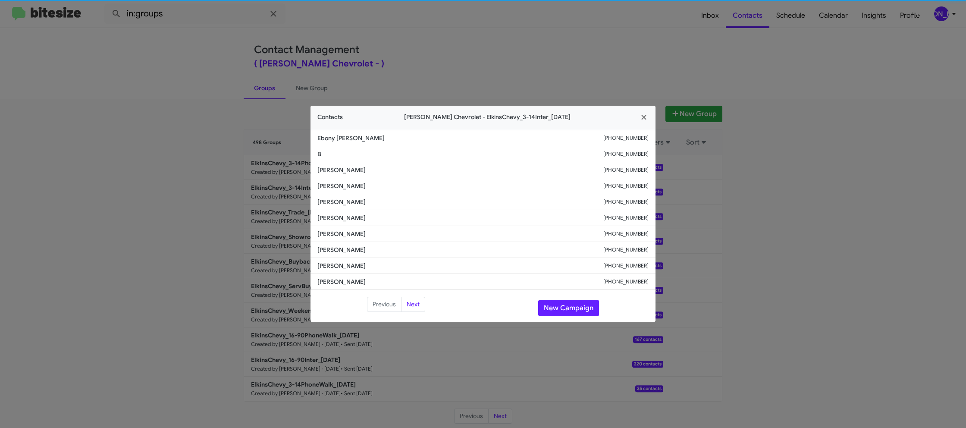
click at [324, 220] on span "[PERSON_NAME]" at bounding box center [461, 218] width 286 height 9
copy span "[PERSON_NAME]"
drag, startPoint x: 528, startPoint y: 37, endPoint x: 628, endPoint y: 104, distance: 120.1
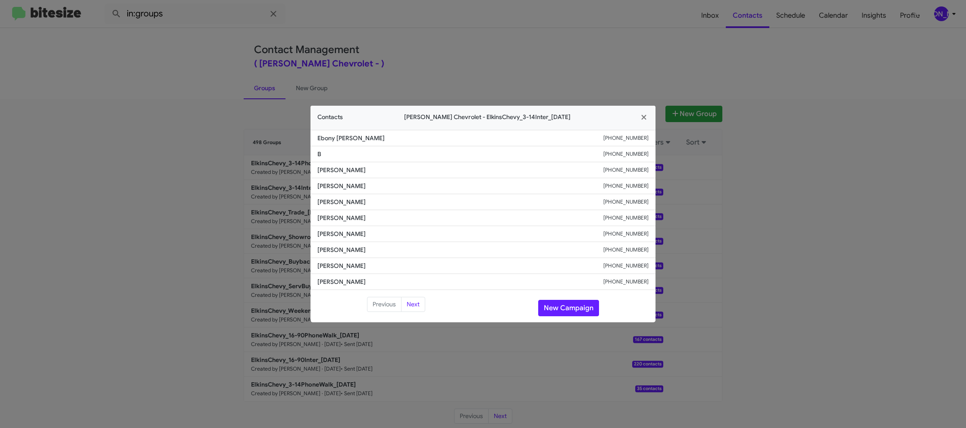
click at [538, 46] on modal-container "Contacts [PERSON_NAME] Chevrolet - ElkinsChevy_3-14Inter_[DATE] [PERSON_NAME] […" at bounding box center [483, 214] width 966 height 428
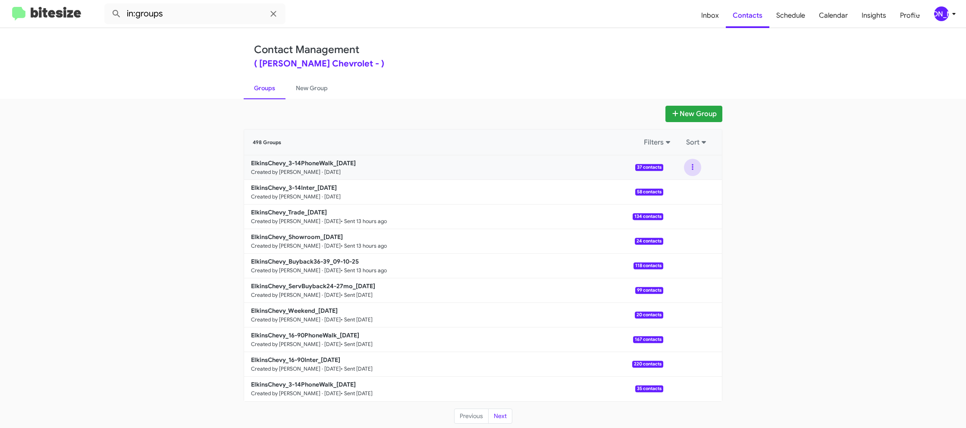
click at [694, 173] on button at bounding box center [692, 167] width 17 height 17
click at [689, 186] on button "View contacts" at bounding box center [666, 190] width 69 height 21
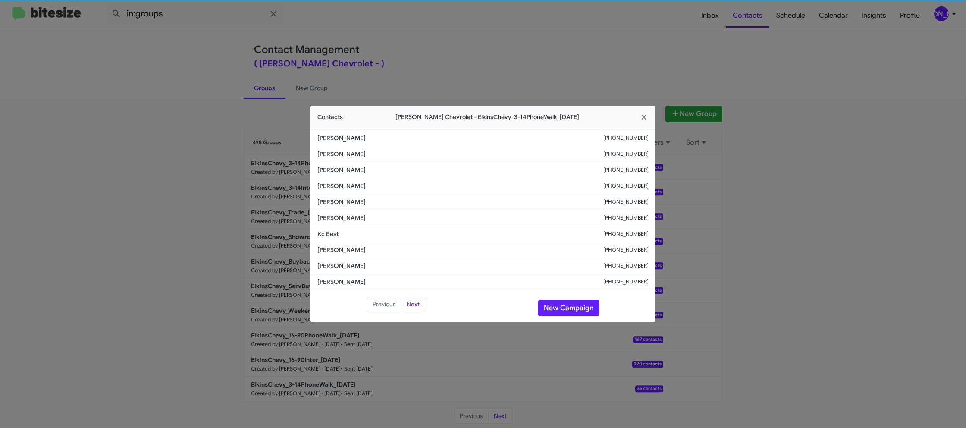
click at [344, 210] on li "[PERSON_NAME] [PHONE_NUMBER]" at bounding box center [483, 218] width 345 height 16
drag, startPoint x: 344, startPoint y: 210, endPoint x: 363, endPoint y: 208, distance: 19.5
click at [344, 210] on li "[PERSON_NAME] [PHONE_NUMBER]" at bounding box center [483, 218] width 345 height 16
copy span "[PERSON_NAME]"
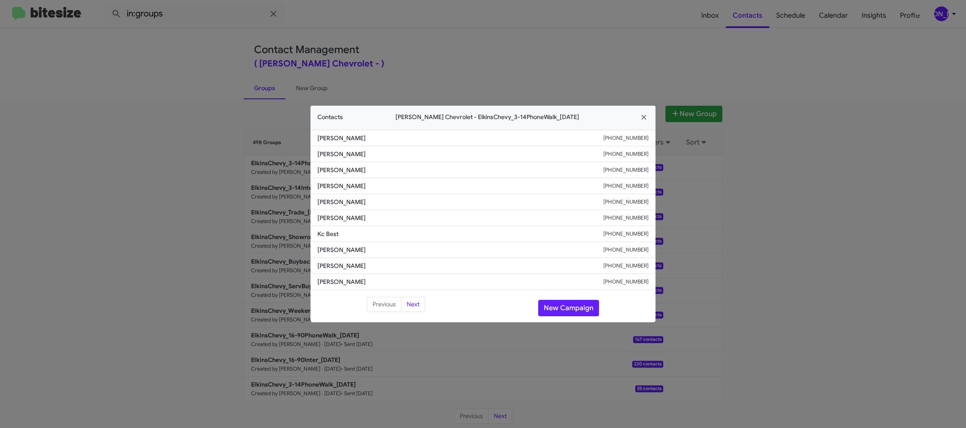
drag, startPoint x: 276, startPoint y: 137, endPoint x: 325, endPoint y: 180, distance: 65.1
click at [276, 137] on modal-container "Contacts [PERSON_NAME] Chevrolet - ElkinsChevy_3-14PhoneWalk_[DATE] [PERSON_NAM…" at bounding box center [483, 214] width 966 height 428
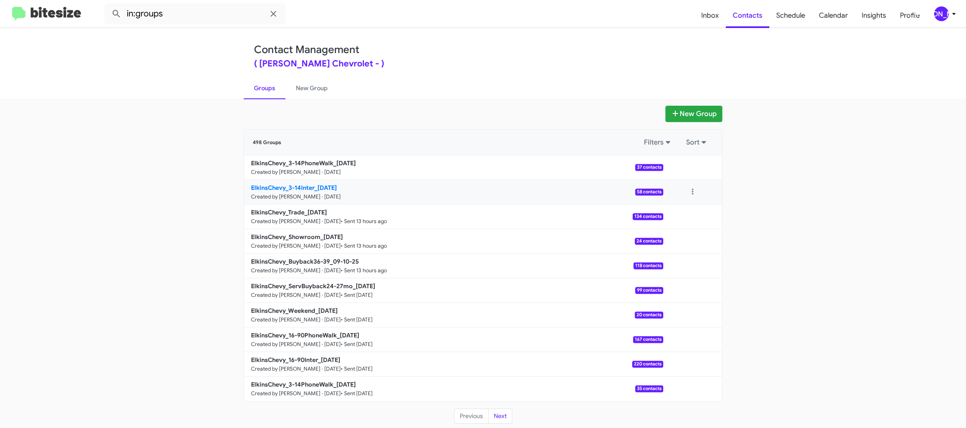
click at [308, 193] on small "Created by [PERSON_NAME] · [DATE]" at bounding box center [296, 196] width 90 height 7
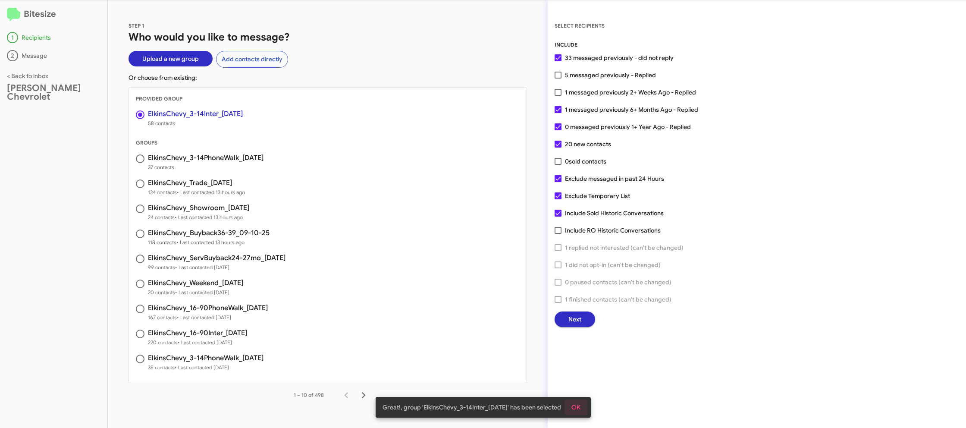
drag, startPoint x: 578, startPoint y: 407, endPoint x: 578, endPoint y: 345, distance: 62.1
click at [579, 407] on span "OK" at bounding box center [576, 408] width 9 height 16
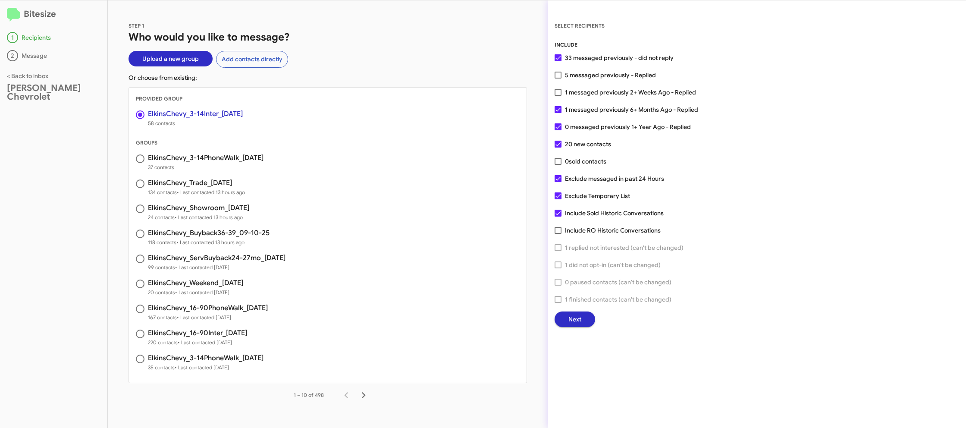
click at [576, 327] on div "SELECT RECIPIENTS INCLUDE 33 messaged previously - did not reply 5 messaged pre…" at bounding box center [757, 214] width 419 height 428
click at [574, 323] on span "Next" at bounding box center [575, 320] width 13 height 16
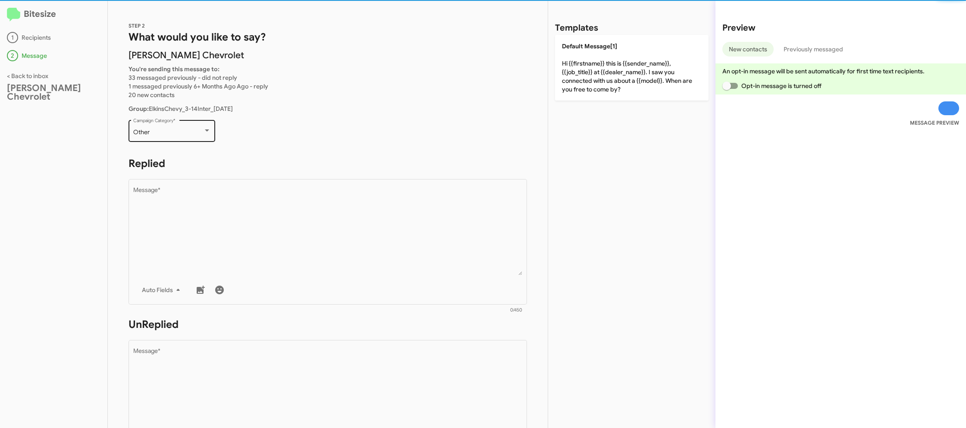
click at [189, 136] on div "Other Campaign Category *" at bounding box center [172, 130] width 78 height 24
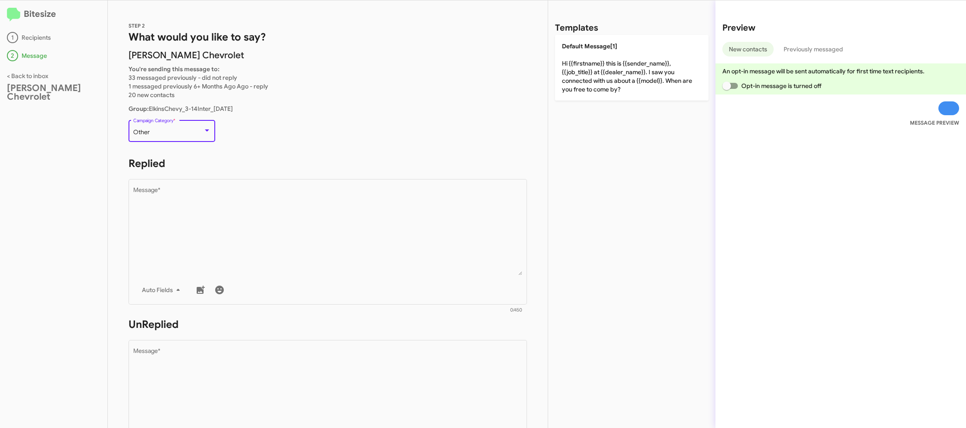
scroll to position [324, 0]
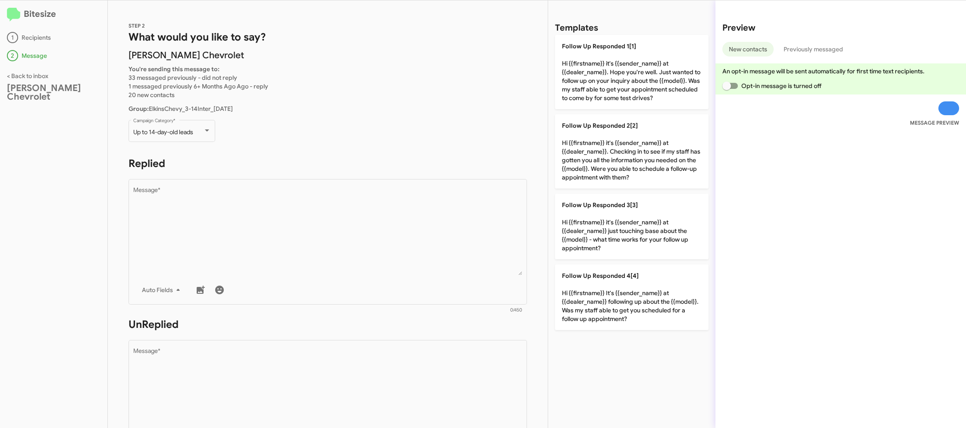
drag, startPoint x: 220, startPoint y: 154, endPoint x: 223, endPoint y: 158, distance: 5.5
click at [223, 158] on div "STEP 2 What would you like to say? [PERSON_NAME] Chevrolet You're sending this …" at bounding box center [328, 214] width 440 height 428
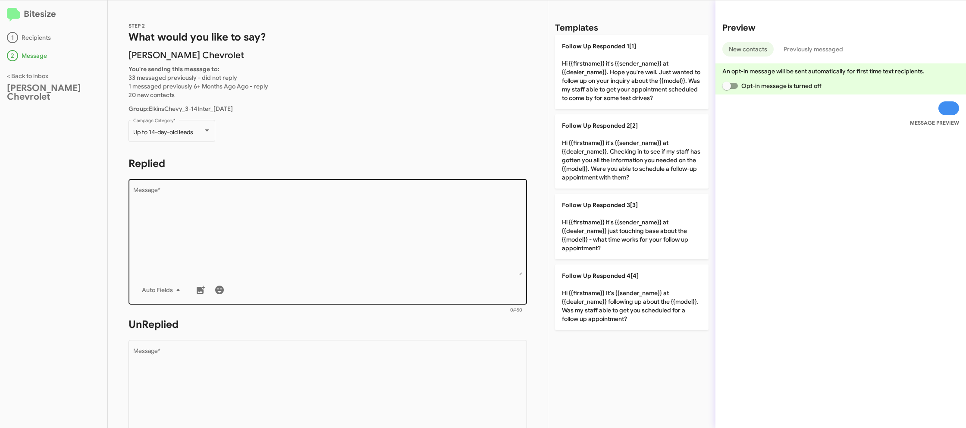
drag, startPoint x: 223, startPoint y: 158, endPoint x: 261, endPoint y: 179, distance: 43.2
click at [225, 159] on h1 "Replied" at bounding box center [328, 164] width 399 height 14
drag, startPoint x: 261, startPoint y: 179, endPoint x: 359, endPoint y: 187, distance: 97.9
click at [304, 182] on div "Drop image here to insert Auto Fields Message *" at bounding box center [328, 240] width 390 height 127
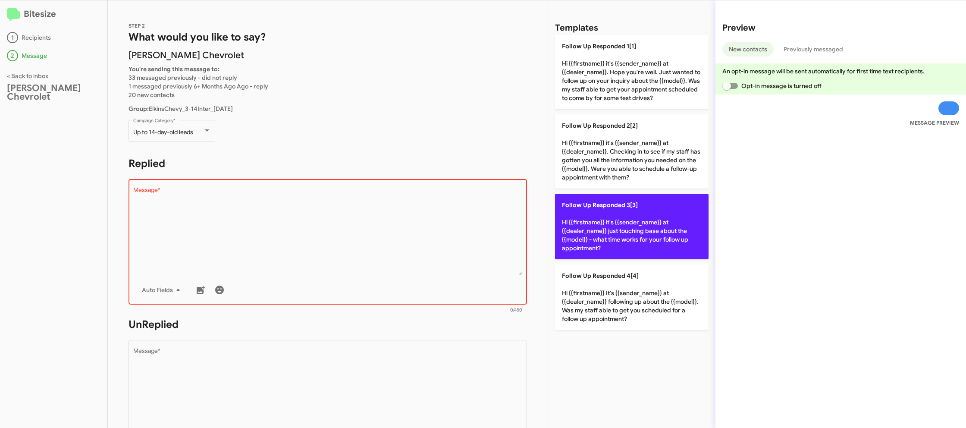
drag, startPoint x: 570, startPoint y: 184, endPoint x: 590, endPoint y: 196, distance: 23.4
click at [582, 193] on div "Follow Up Responded 1[1] Hi {{firstname}} it's {{sender_name}} at {{dealer_name…" at bounding box center [632, 182] width 154 height 295
click at [591, 197] on p "Follow Up Responded 3[3] Hi {{firstname}} it's {{sender_name}} at {{dealer_name…" at bounding box center [632, 227] width 154 height 66
type textarea "Hi {{firstname}} it's {{sender_name}} at {{dealer_name}} just touching base abo…"
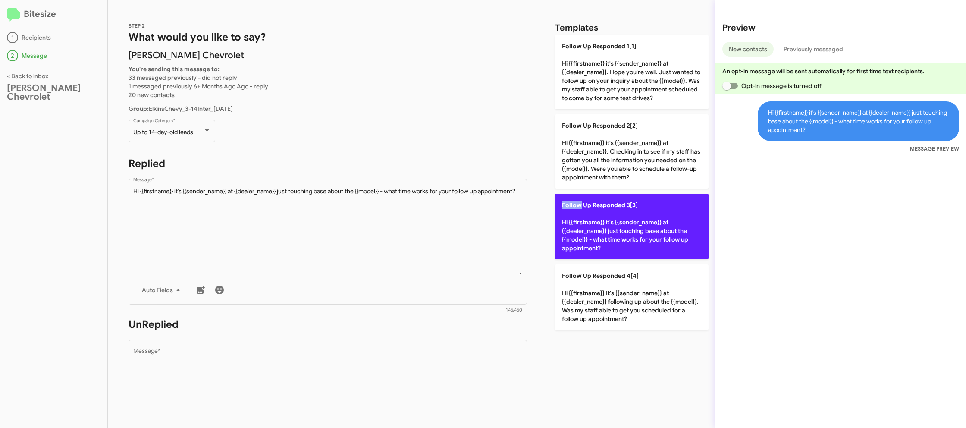
click at [591, 197] on p "Follow Up Responded 3[3] Hi {{firstname}} it's {{sender_name}} at {{dealer_name…" at bounding box center [632, 227] width 154 height 66
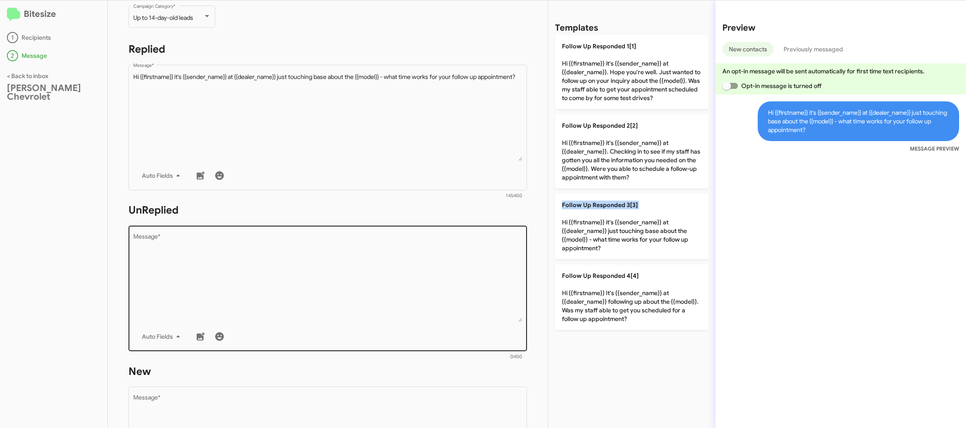
scroll to position [150, 0]
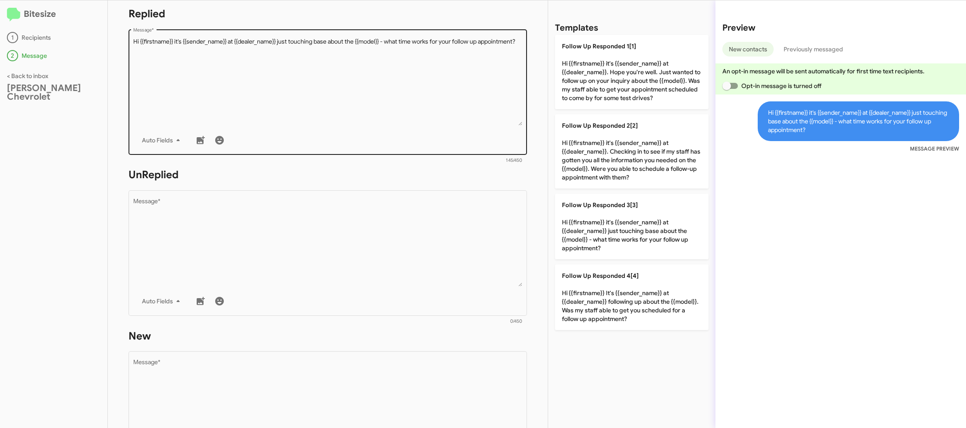
click at [454, 69] on textarea "Message *" at bounding box center [328, 82] width 390 height 88
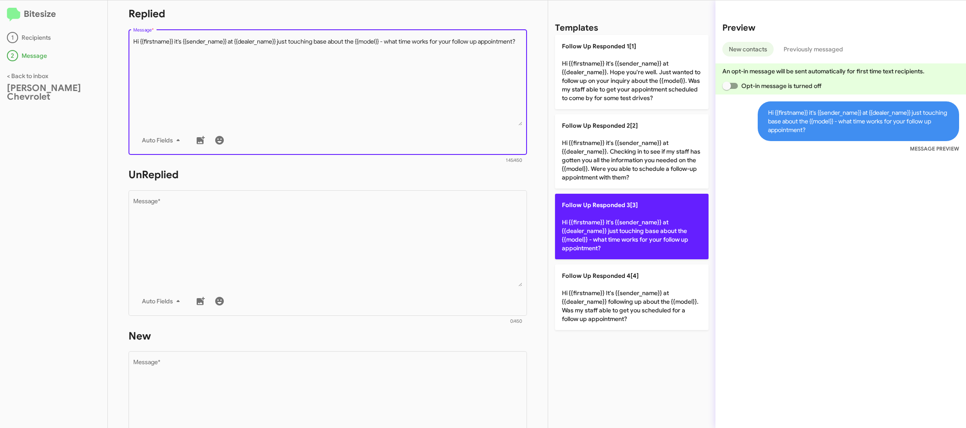
drag, startPoint x: 620, startPoint y: 227, endPoint x: 591, endPoint y: 230, distance: 28.7
click at [619, 227] on p "Follow Up Responded 3[3] Hi {{firstname}} it's {{sender_name}} at {{dealer_name…" at bounding box center [632, 227] width 154 height 66
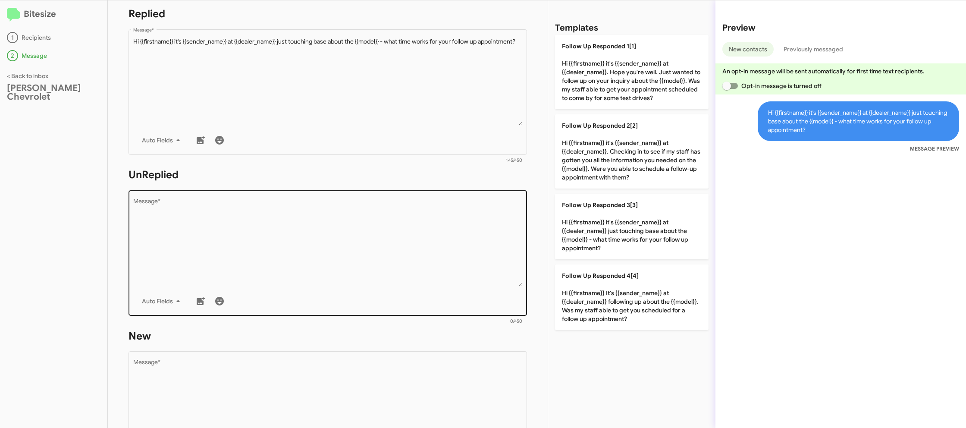
click at [440, 283] on textarea "Message *" at bounding box center [328, 242] width 390 height 88
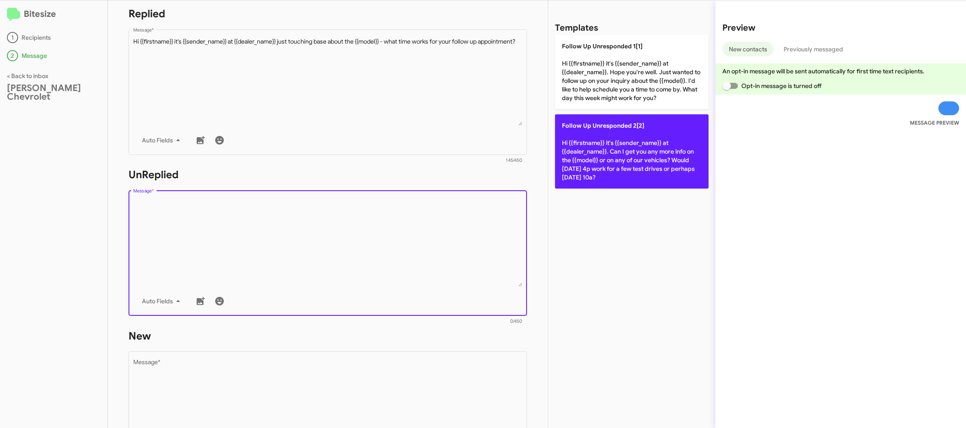
drag, startPoint x: 440, startPoint y: 283, endPoint x: 619, endPoint y: 139, distance: 230.2
click at [441, 282] on textarea "Message *" at bounding box center [328, 242] width 390 height 88
drag, startPoint x: 625, startPoint y: 145, endPoint x: 532, endPoint y: 189, distance: 103.1
click at [625, 146] on p "Follow Up Unresponded 2[2] Hi {{firstname}} it's {{sender_name}} at {{dealer_na…" at bounding box center [632, 151] width 154 height 74
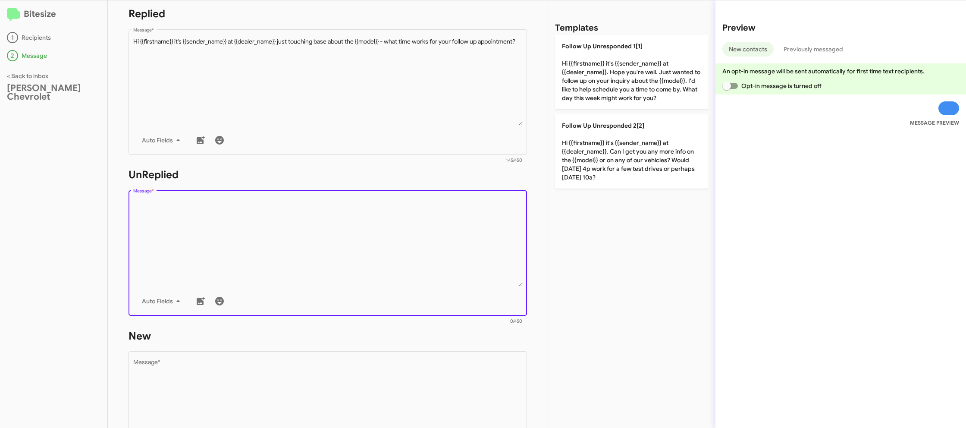
type textarea "Hi {{firstname}} it's {{sender_name}} at {{dealer_name}}. Can I get you any mor…"
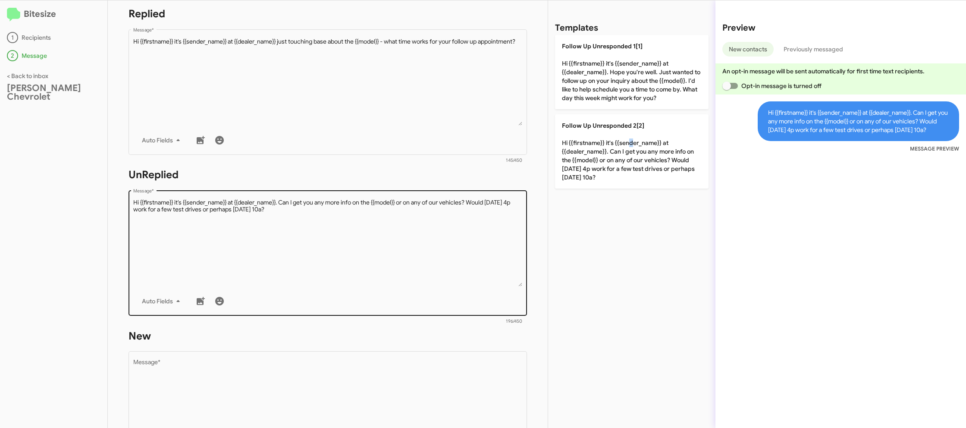
scroll to position [320, 0]
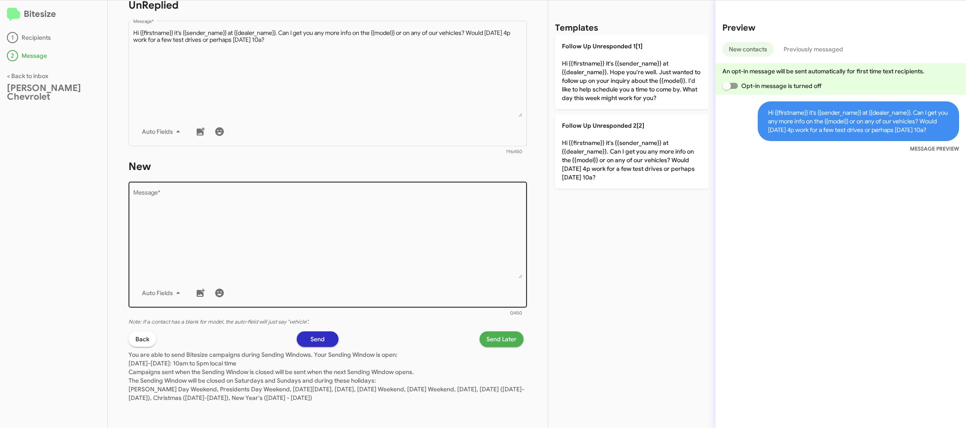
click at [412, 236] on textarea "Message *" at bounding box center [328, 234] width 390 height 88
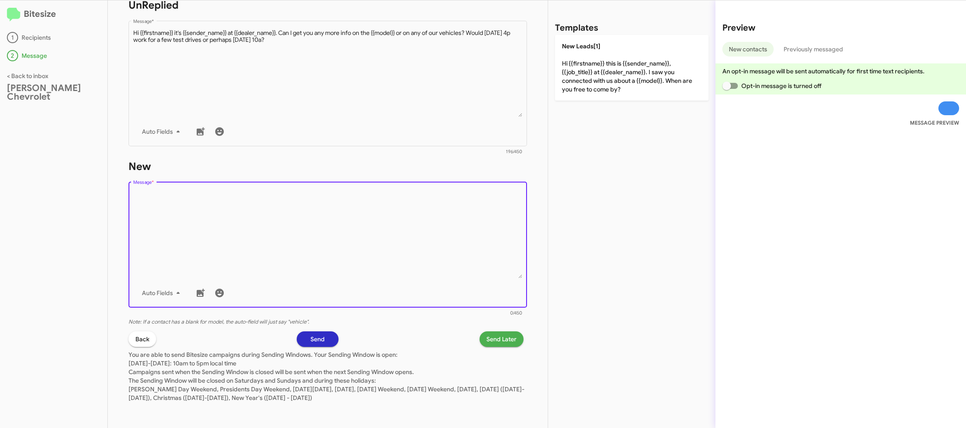
drag, startPoint x: 412, startPoint y: 236, endPoint x: 647, endPoint y: 106, distance: 269.0
click at [534, 167] on div "STEP 2 What would you like to say? [PERSON_NAME] Chevrolet You're sending this …" at bounding box center [328, 214] width 440 height 428
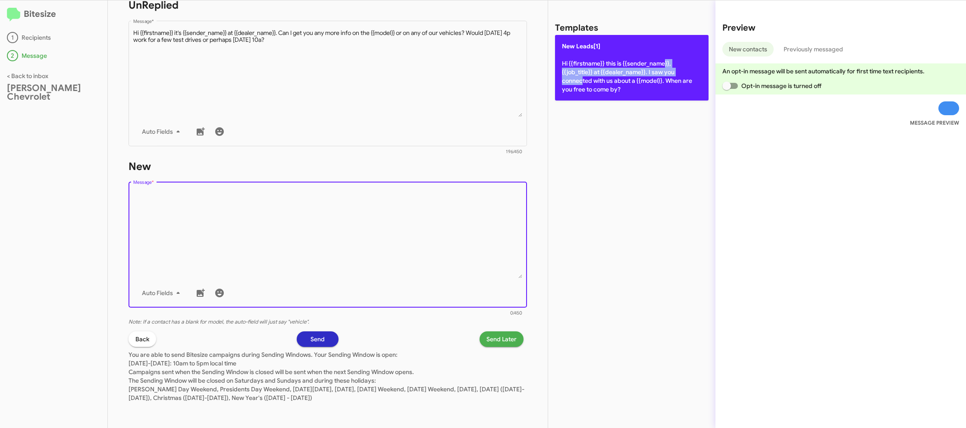
click at [660, 73] on p "New Leads[1] Hi {{firstname}} this is {{sender_name}}, {{job_title}} at {{deale…" at bounding box center [632, 68] width 154 height 66
type textarea "Hi {{firstname}} this is {{sender_name}}, {{job_title}} at {{dealer_name}}. I s…"
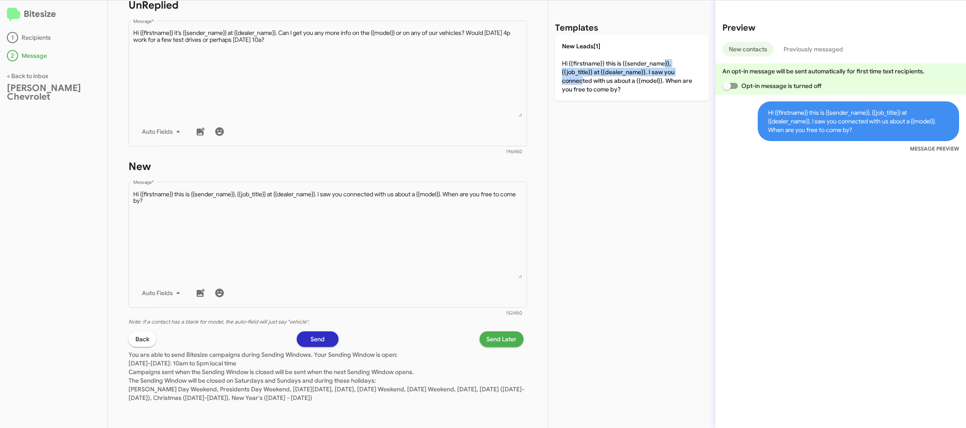
click at [487, 339] on span "Send Later" at bounding box center [502, 339] width 30 height 16
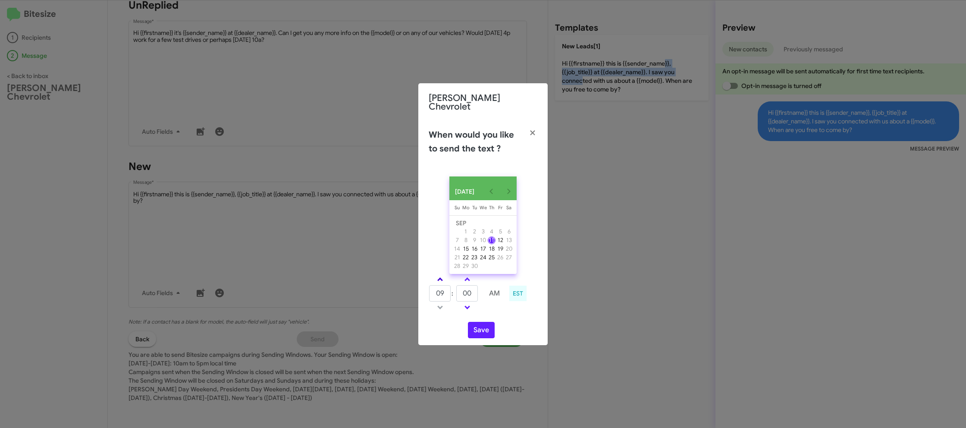
drag, startPoint x: 437, startPoint y: 277, endPoint x: 454, endPoint y: 277, distance: 16.8
click at [438, 277] on link at bounding box center [440, 279] width 15 height 10
type input "10"
click at [463, 277] on link at bounding box center [467, 279] width 15 height 10
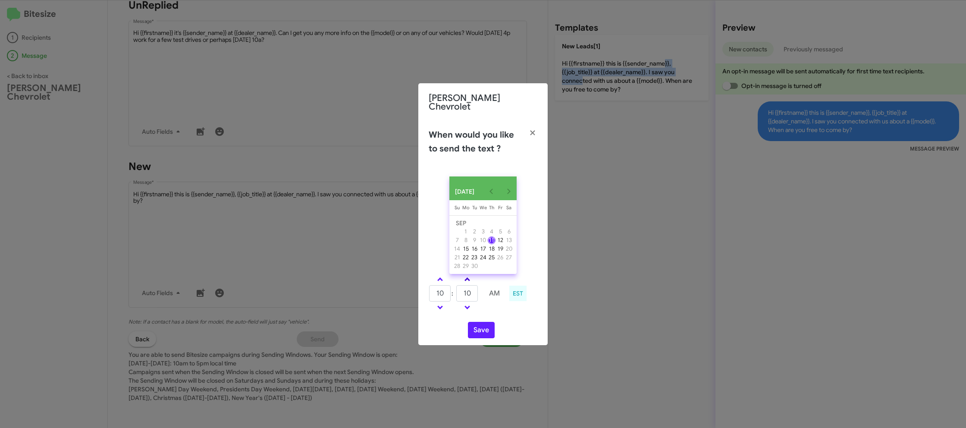
click at [463, 277] on link at bounding box center [467, 279] width 15 height 10
type input "15"
click at [486, 324] on button "Save" at bounding box center [481, 330] width 27 height 16
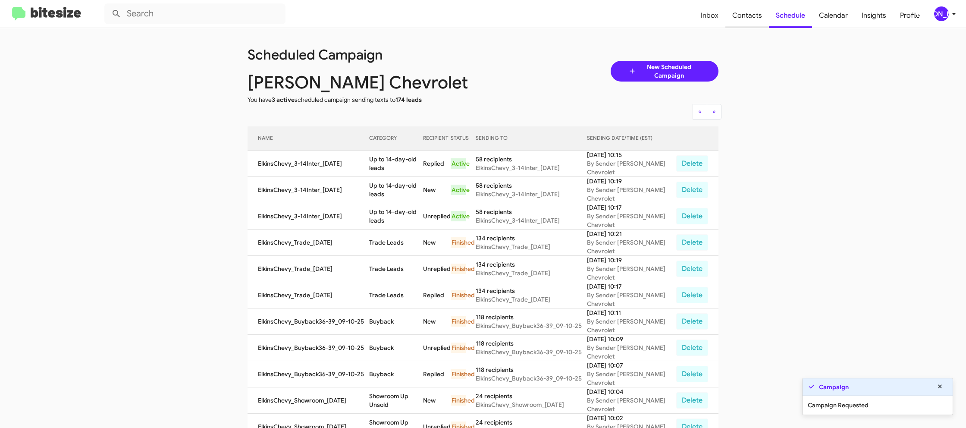
click at [750, 16] on span "Contacts" at bounding box center [748, 15] width 44 height 25
type input "in:groups"
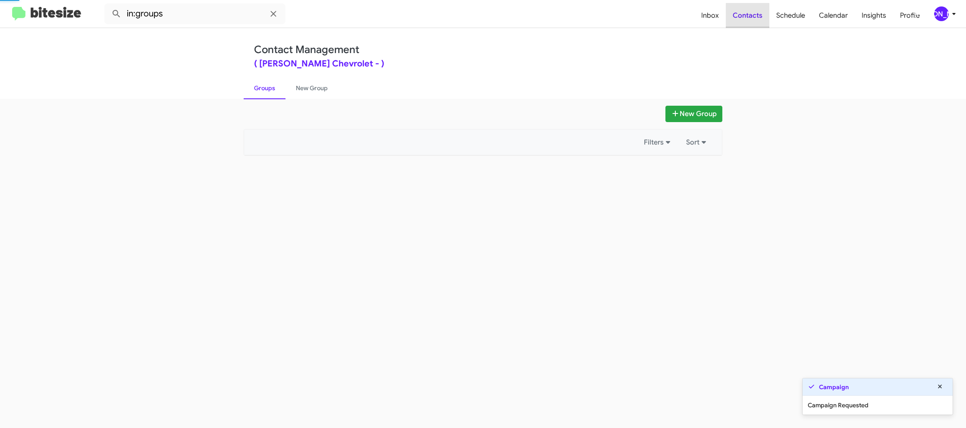
click at [750, 16] on span "Contacts" at bounding box center [748, 15] width 44 height 25
drag, startPoint x: 750, startPoint y: 16, endPoint x: 640, endPoint y: 42, distance: 113.0
click at [750, 16] on span "Contacts" at bounding box center [748, 15] width 44 height 25
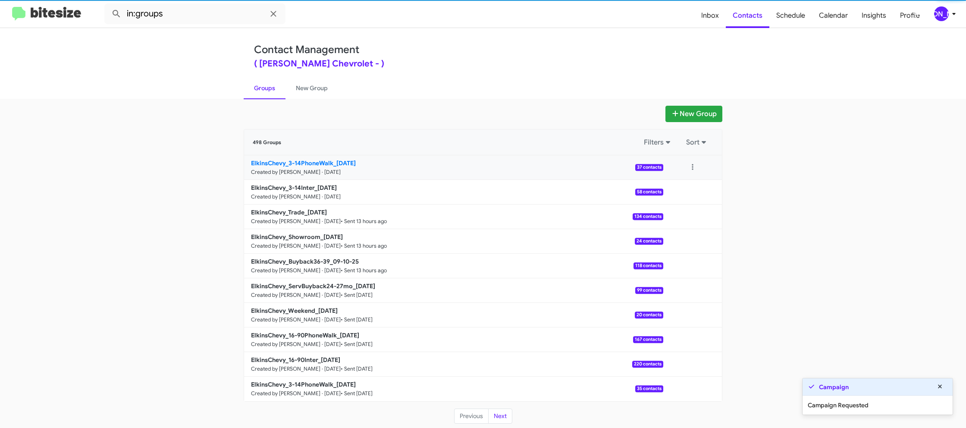
click at [308, 155] on link "ElkinsChevy_3-14PhoneWalk_[DATE] Created by [PERSON_NAME] · [DATE] 37 contacts" at bounding box center [453, 167] width 419 height 25
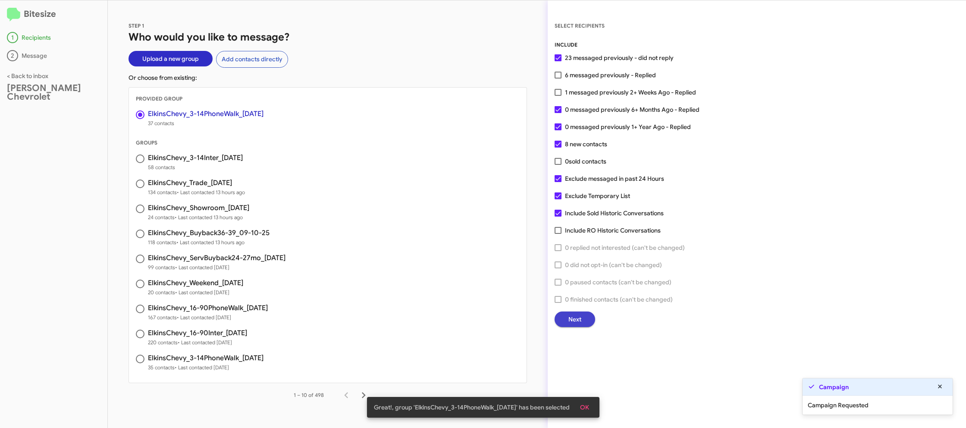
click at [570, 318] on span "Next" at bounding box center [575, 320] width 13 height 16
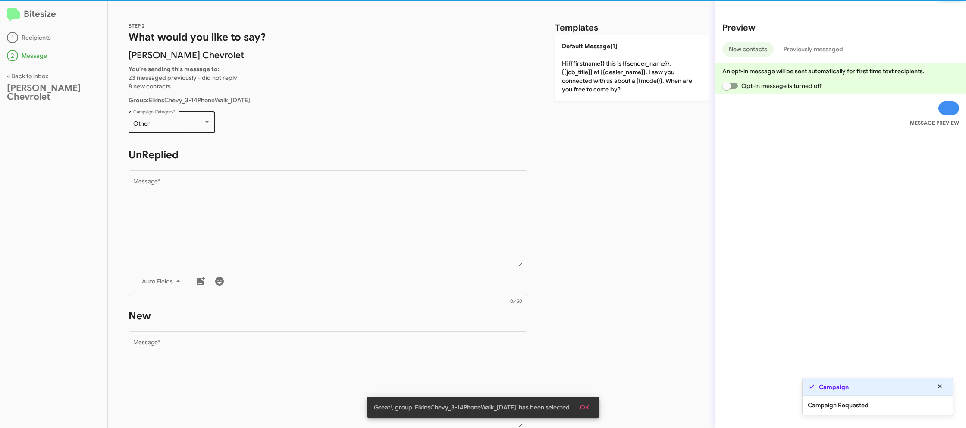
click at [170, 121] on div "Other" at bounding box center [168, 123] width 70 height 7
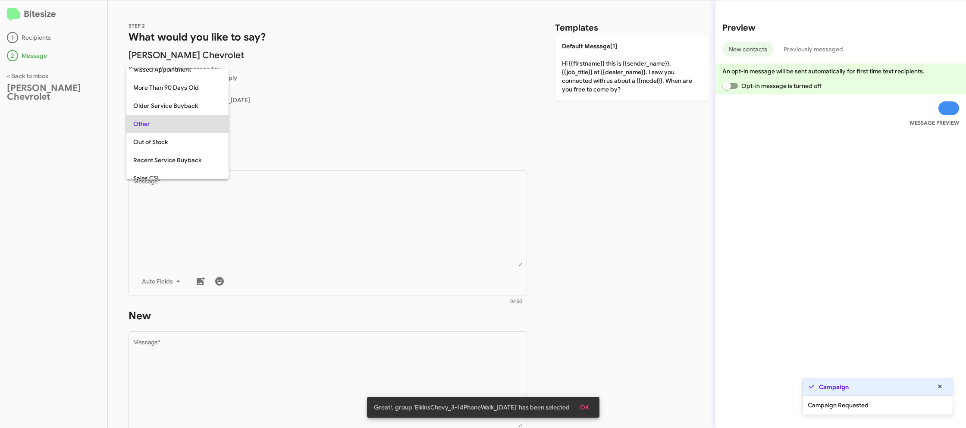
scroll to position [324, 0]
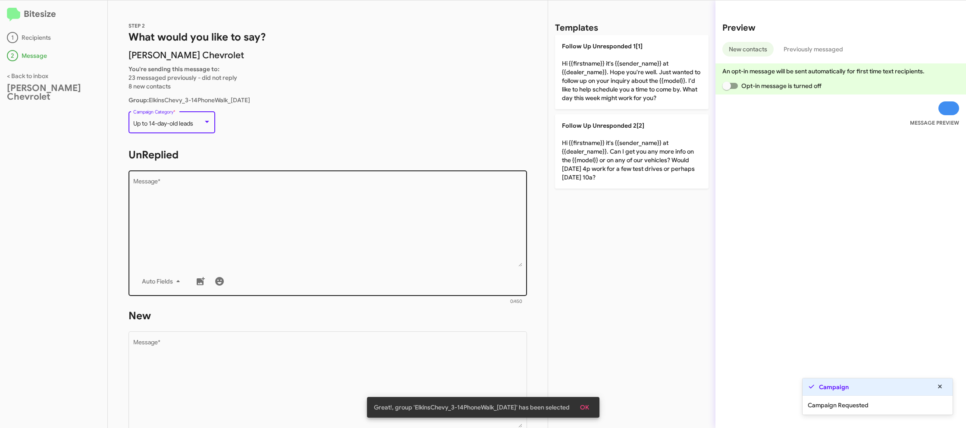
click at [326, 220] on textarea "Message *" at bounding box center [328, 223] width 390 height 88
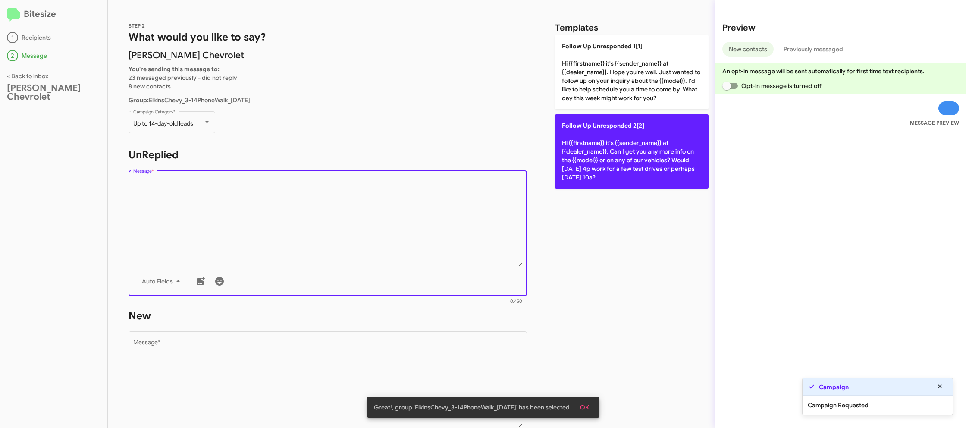
drag, startPoint x: 326, startPoint y: 220, endPoint x: 632, endPoint y: 134, distance: 317.9
click at [345, 212] on textarea "Message *" at bounding box center [328, 223] width 390 height 88
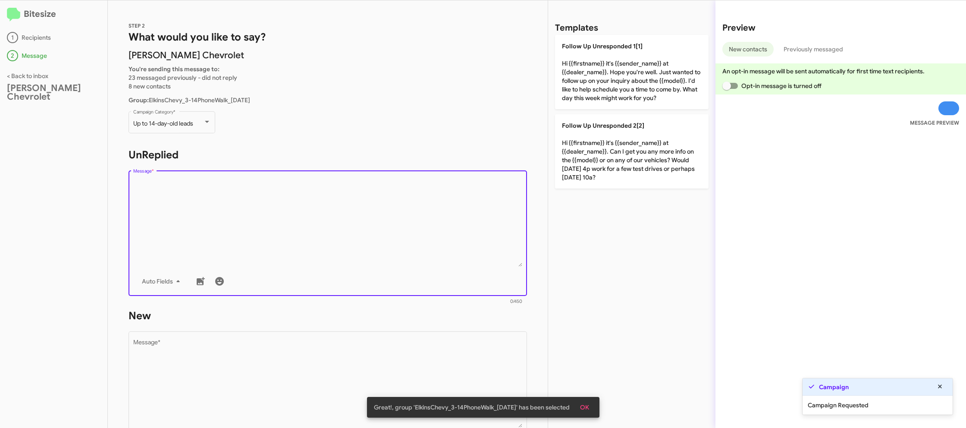
drag, startPoint x: 639, startPoint y: 135, endPoint x: 471, endPoint y: 278, distance: 220.6
click at [636, 134] on p "Follow Up Unresponded 2[2] Hi {{firstname}} it's {{sender_name}} at {{dealer_na…" at bounding box center [632, 151] width 154 height 74
type textarea "Hi {{firstname}} it's {{sender_name}} at {{dealer_name}}. Can I get you any mor…"
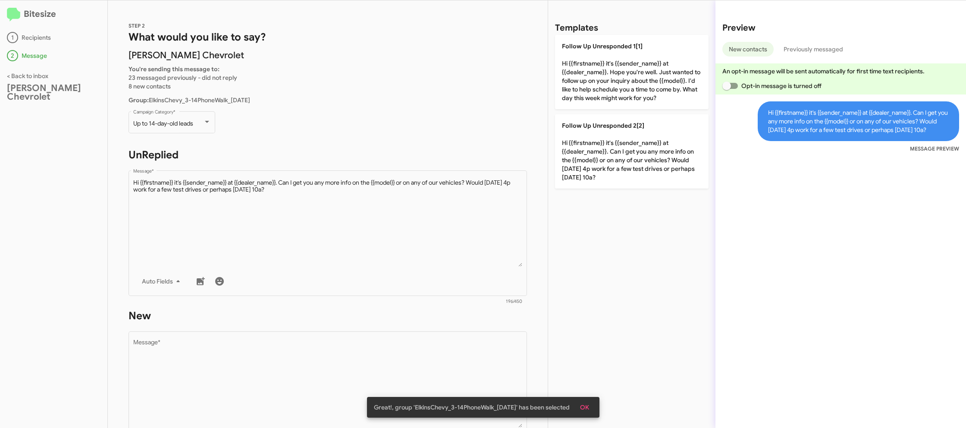
scroll to position [0, 0]
drag, startPoint x: 415, startPoint y: 334, endPoint x: 415, endPoint y: 338, distance: 4.4
click at [415, 337] on form "New Drop image here to insert Auto Fields Message * 0/450" at bounding box center [328, 386] width 399 height 157
click at [415, 342] on textarea "Message *" at bounding box center [328, 383] width 390 height 88
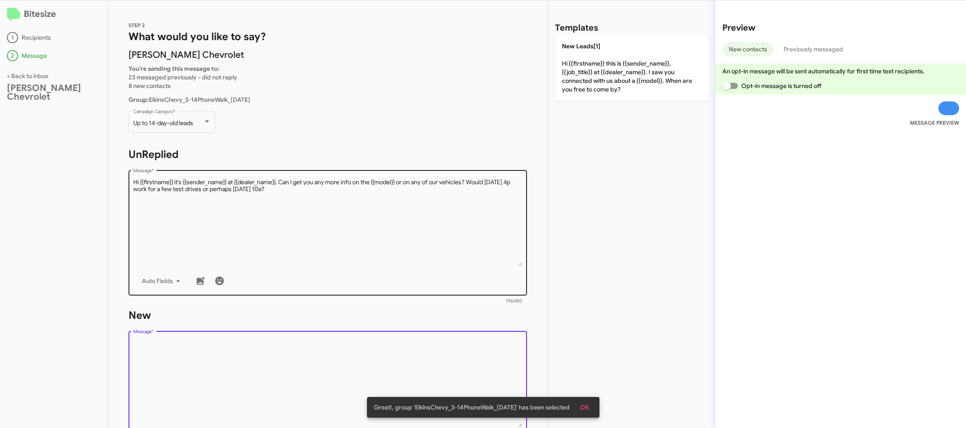
drag, startPoint x: 415, startPoint y: 342, endPoint x: 488, endPoint y: 246, distance: 120.9
click at [416, 340] on textarea "Message *" at bounding box center [328, 383] width 390 height 88
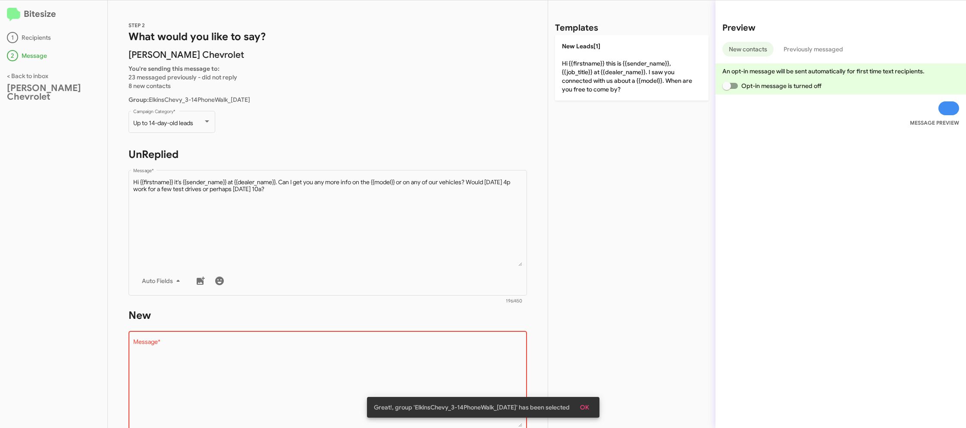
drag, startPoint x: 629, startPoint y: 62, endPoint x: 481, endPoint y: 128, distance: 161.6
click at [625, 64] on p "New Leads[1] Hi {{firstname}} this is {{sender_name}}, {{job_title}} at {{deale…" at bounding box center [632, 68] width 154 height 66
type textarea "Hi {{firstname}} this is {{sender_name}}, {{job_title}} at {{dealer_name}}. I s…"
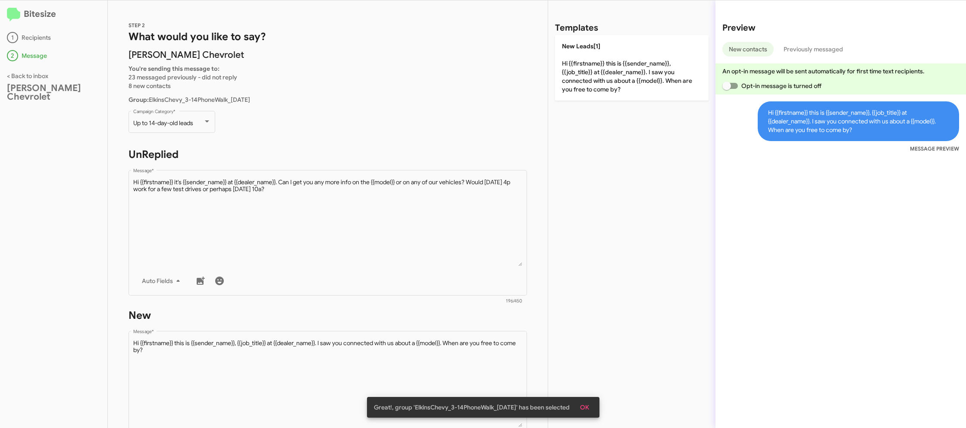
scroll to position [150, 0]
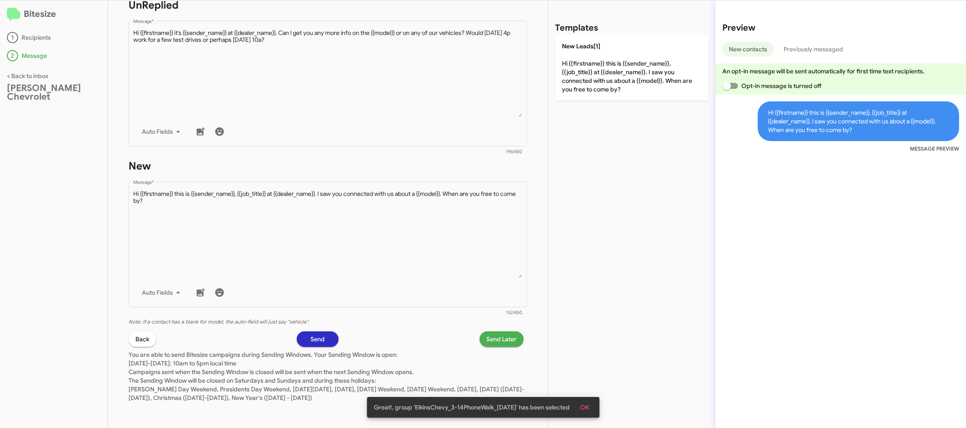
click at [497, 342] on span "Send Later" at bounding box center [502, 339] width 30 height 16
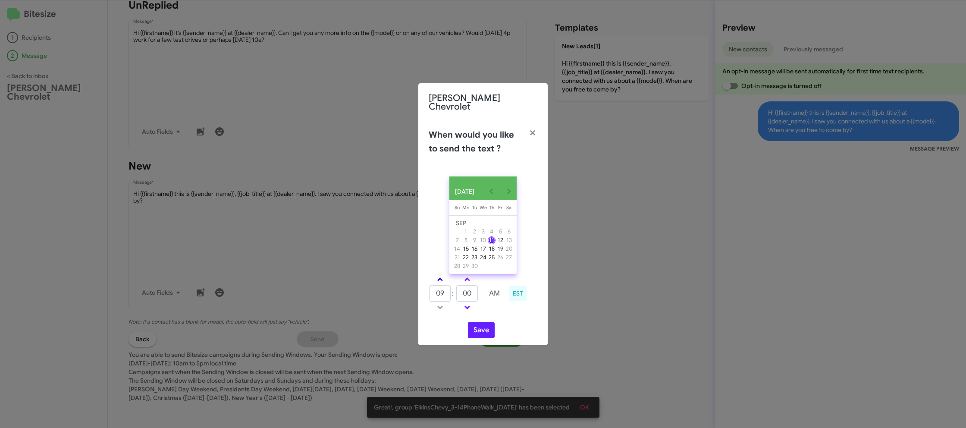
click at [437, 277] on link at bounding box center [440, 279] width 15 height 10
type input "10"
click at [467, 292] on input "00" at bounding box center [467, 293] width 22 height 16
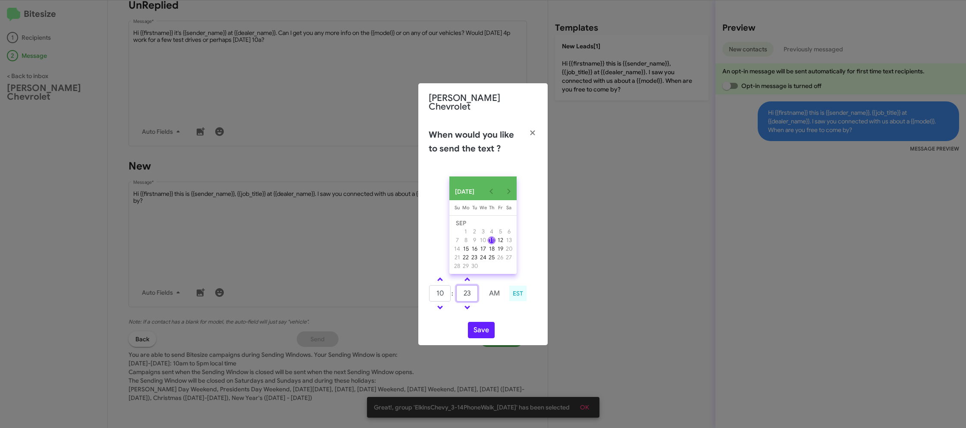
type input "23"
drag, startPoint x: 497, startPoint y: 315, endPoint x: 493, endPoint y: 318, distance: 5.2
click at [495, 317] on div "[DATE] [DATE] Su [DATE] Mo [DATE] Tu [DATE] We [DATE] Th [DATE] Fr [DATE] [DATE…" at bounding box center [483, 258] width 129 height 176
click at [483, 327] on button "Save" at bounding box center [481, 330] width 27 height 16
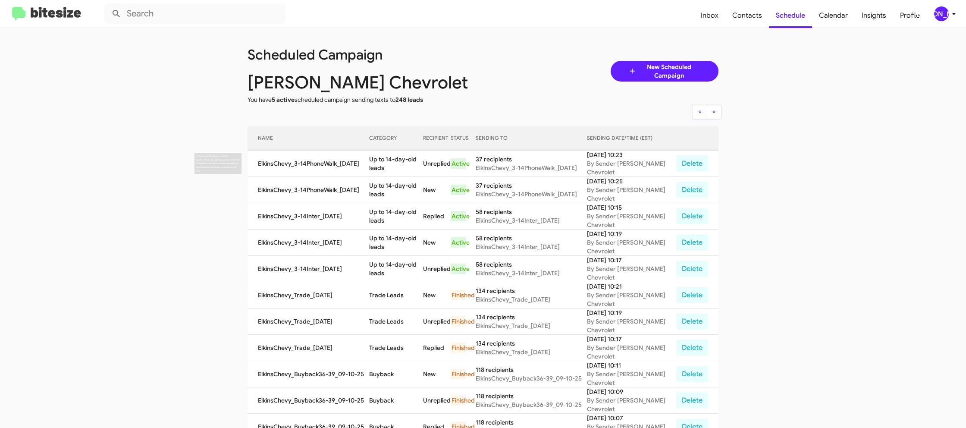
click at [393, 157] on td "Up to 14-day-old leads" at bounding box center [396, 164] width 54 height 26
drag, startPoint x: 393, startPoint y: 157, endPoint x: 375, endPoint y: 160, distance: 18.0
click at [393, 155] on td "Up to 14-day-old leads" at bounding box center [396, 164] width 54 height 26
copy td "Up to 14-day-old leads"
